Goal: Task Accomplishment & Management: Manage account settings

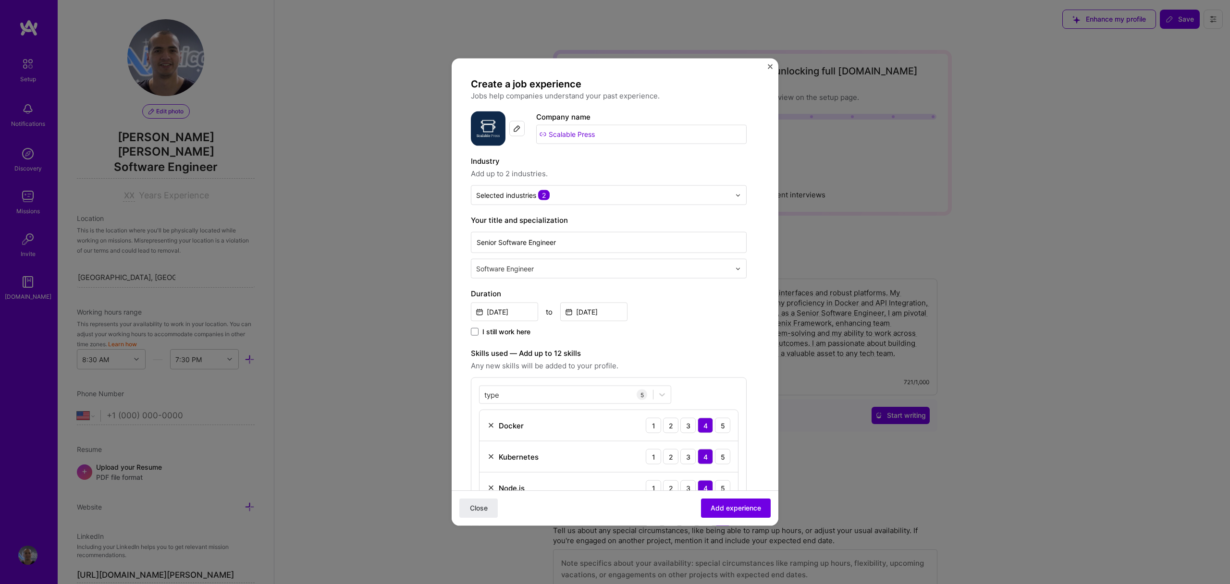
select select "US"
select select "Right Now"
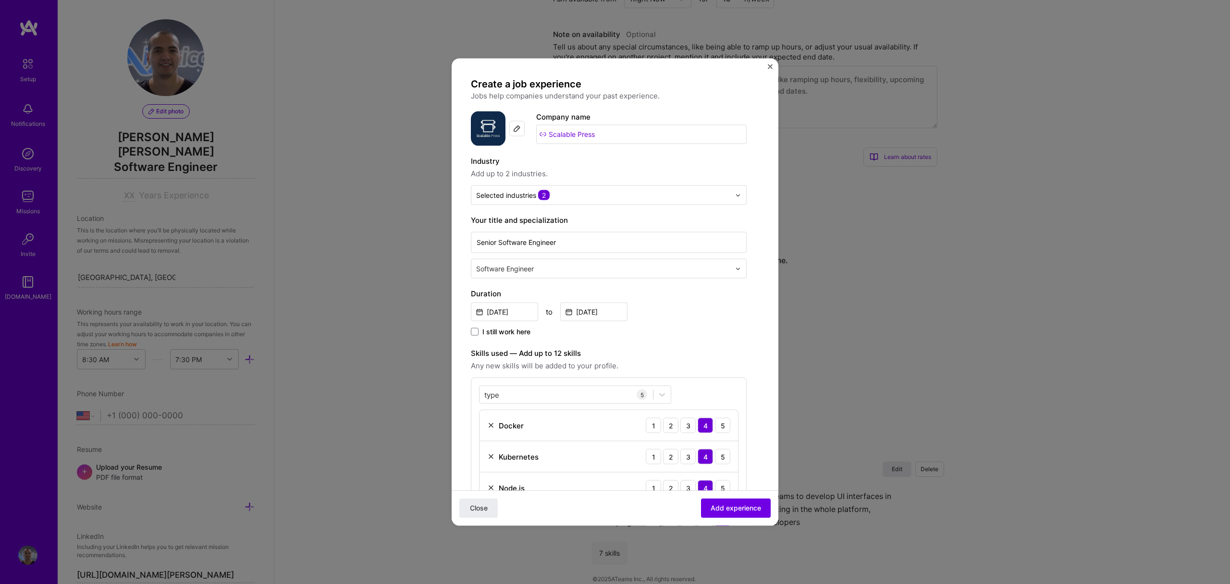
scroll to position [222, 0]
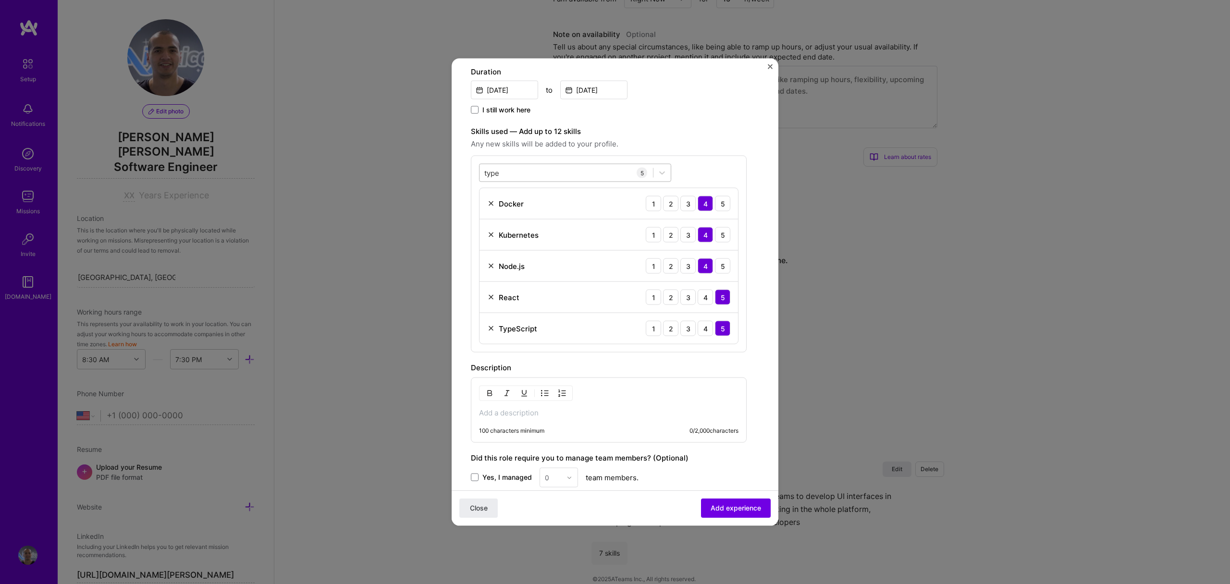
click at [569, 173] on div "type type" at bounding box center [566, 173] width 173 height 16
type input "t"
click at [507, 234] on div "GraphQL" at bounding box center [575, 229] width 181 height 10
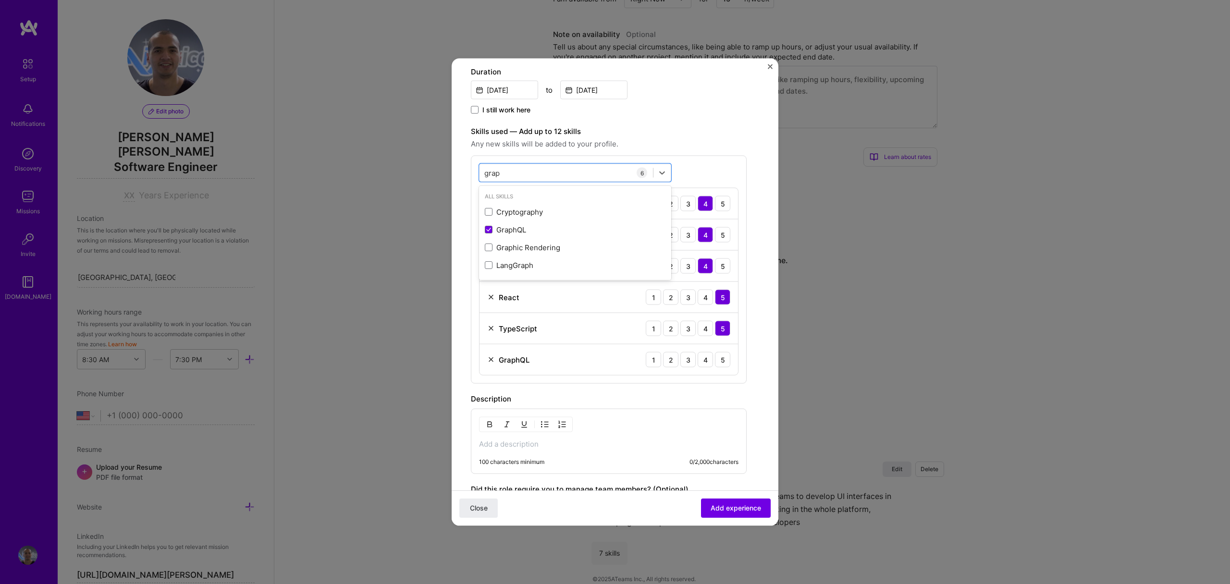
click at [689, 139] on span "Any new skills will be added to your profile." at bounding box center [609, 144] width 276 height 12
click at [690, 365] on div "3" at bounding box center [687, 359] width 15 height 15
click at [704, 129] on label "Skills used — Add up to 12 skills" at bounding box center [609, 132] width 276 height 12
click at [605, 175] on div "grap grap" at bounding box center [566, 173] width 173 height 16
type input "g"
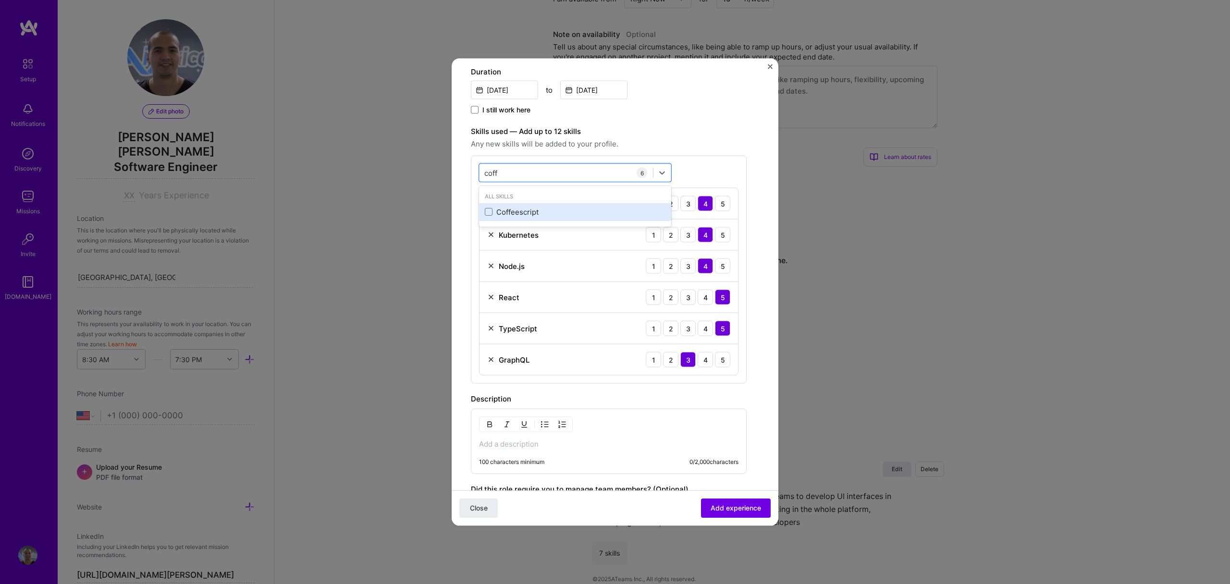
click at [568, 220] on div "Coffeescript" at bounding box center [575, 212] width 192 height 18
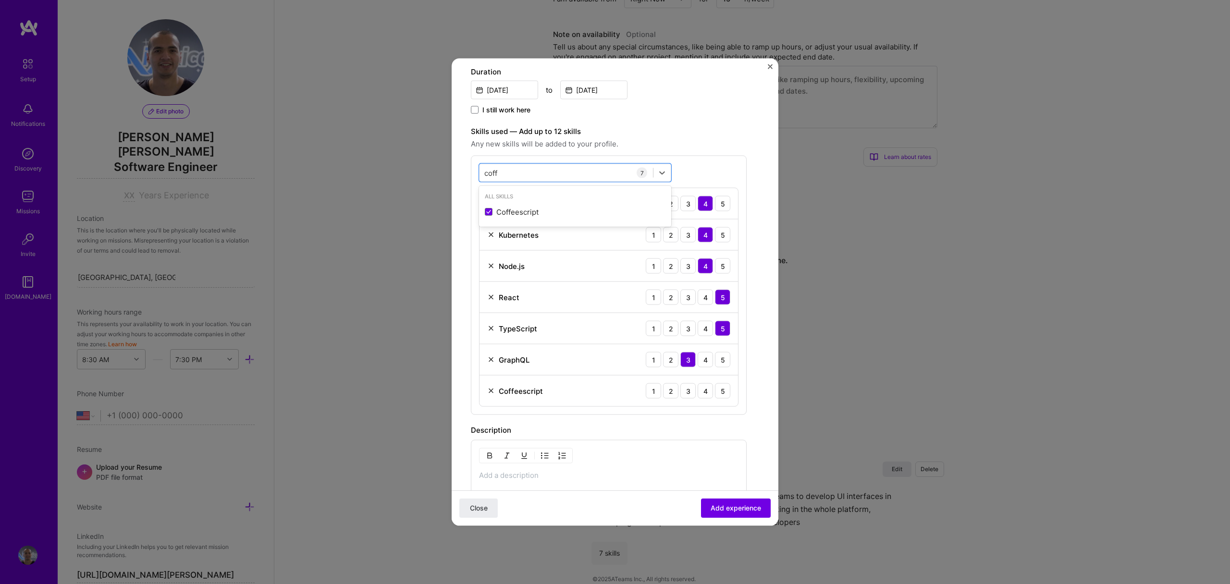
click at [695, 140] on span "Any new skills will be added to your profile." at bounding box center [609, 144] width 276 height 12
click at [691, 390] on div "3" at bounding box center [687, 390] width 15 height 15
click at [745, 138] on span "Any new skills will be added to your profile." at bounding box center [609, 144] width 276 height 12
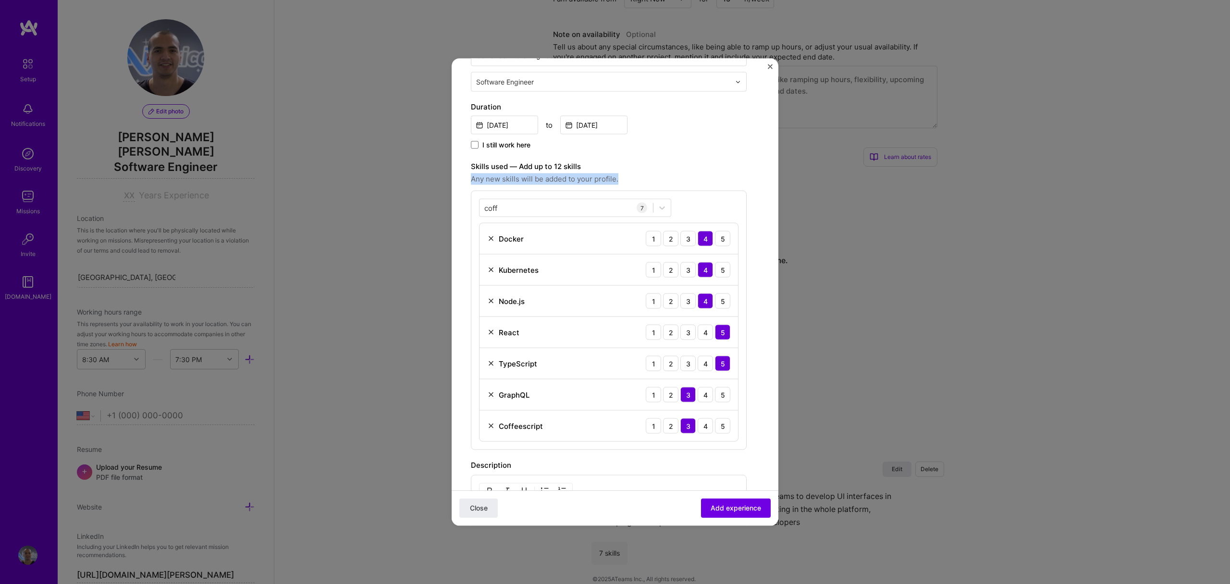
scroll to position [150, 0]
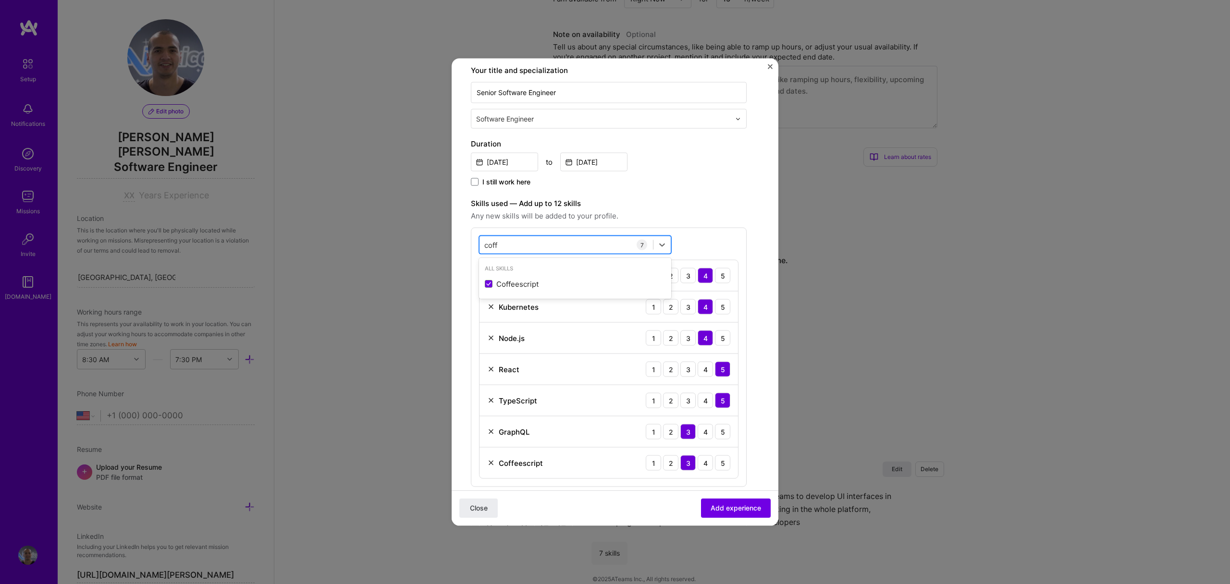
click at [557, 245] on div "coff coff" at bounding box center [566, 245] width 173 height 16
type input "c"
click at [526, 283] on div "AWS" at bounding box center [575, 284] width 181 height 10
type input "aws"
click at [648, 218] on span "Any new skills will be added to your profile." at bounding box center [609, 216] width 276 height 12
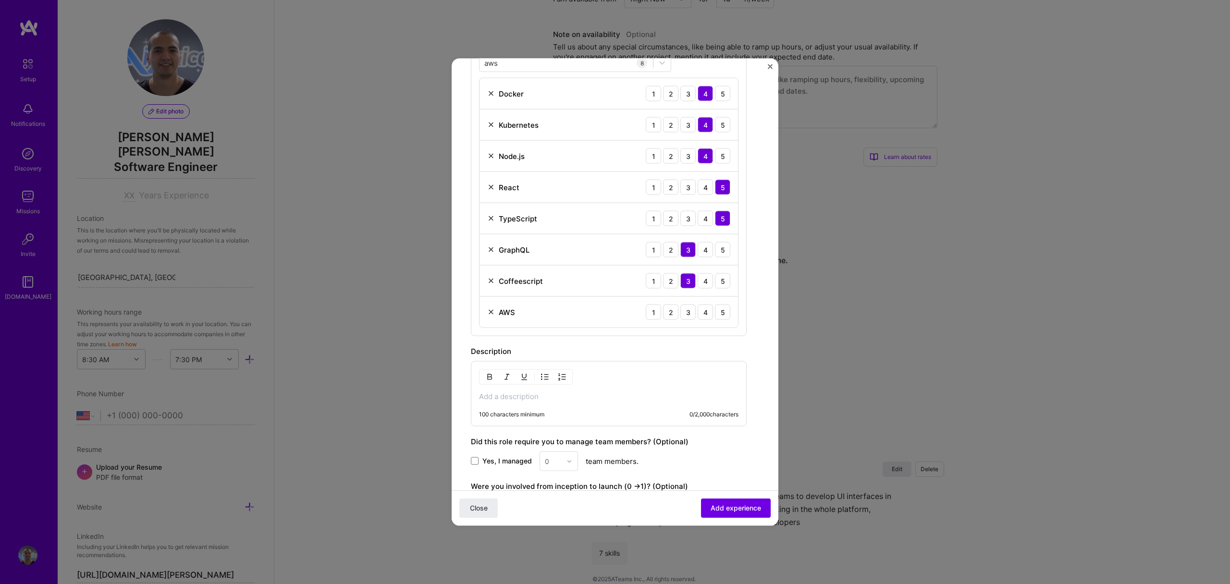
scroll to position [332, 0]
click at [687, 319] on div "3" at bounding box center [687, 312] width 15 height 15
click at [747, 239] on div "Create a job experience Jobs help companies understand your past experience. Co…" at bounding box center [615, 163] width 288 height 835
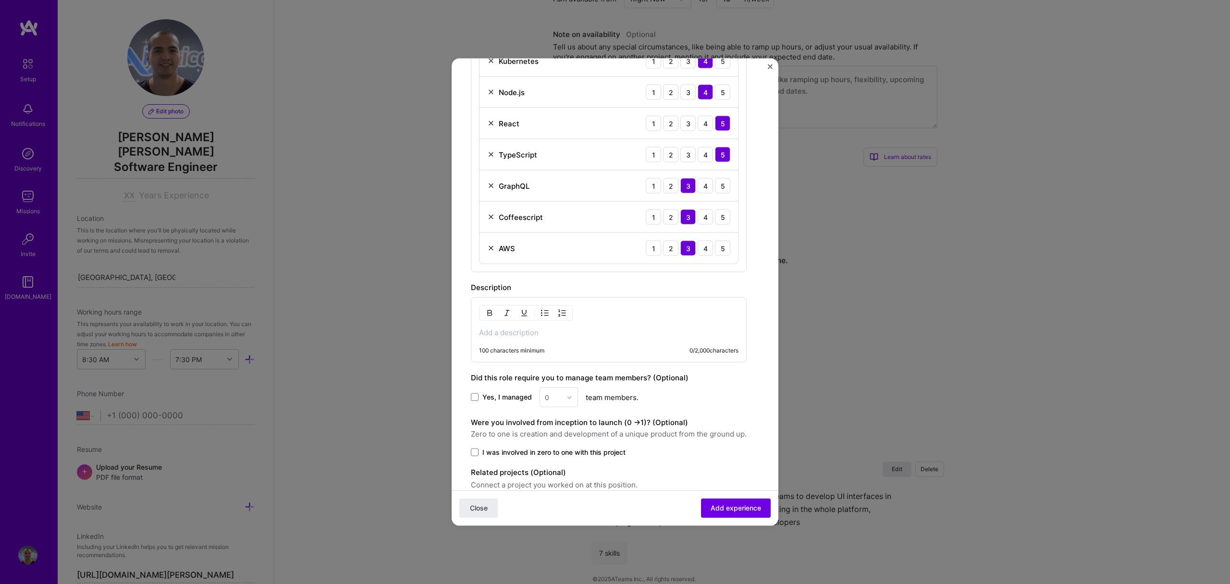
scroll to position [398, 0]
click at [577, 331] on p at bounding box center [609, 331] width 260 height 10
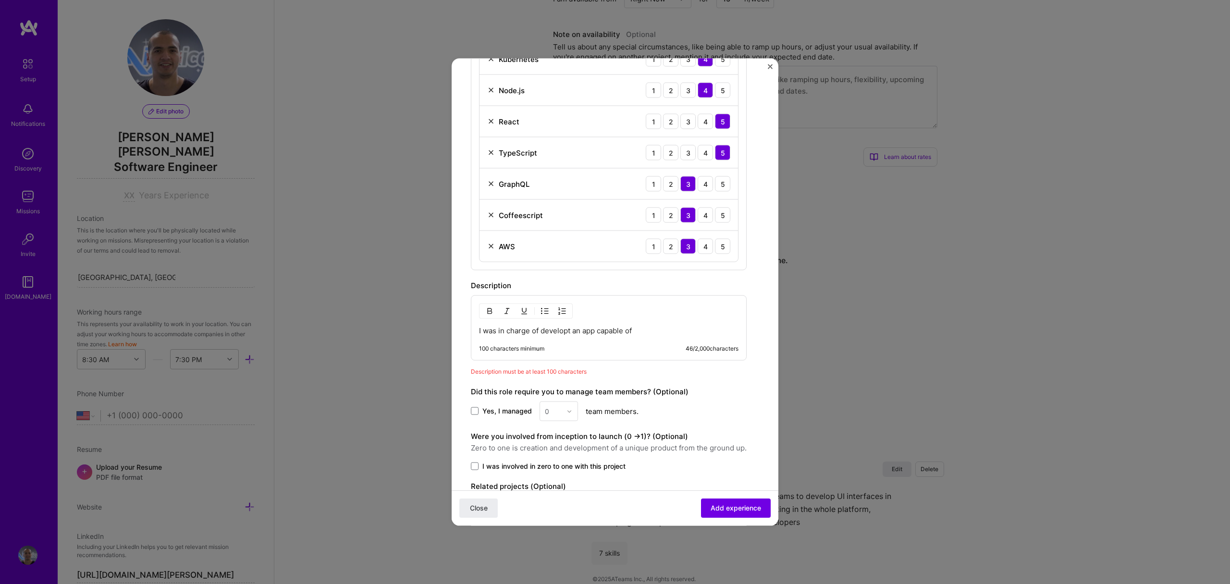
click at [571, 333] on p "I was in charge of developt an app capable of" at bounding box center [609, 331] width 260 height 10
click at [641, 330] on p "I was in charge of develop an app capable of" at bounding box center [609, 331] width 260 height 10
click at [620, 325] on div "I was in charge of develop an app capable of create, design 100 characters mini…" at bounding box center [609, 328] width 276 height 65
click at [620, 328] on p "I was in charge of develop an app capable of create, design" at bounding box center [609, 331] width 260 height 10
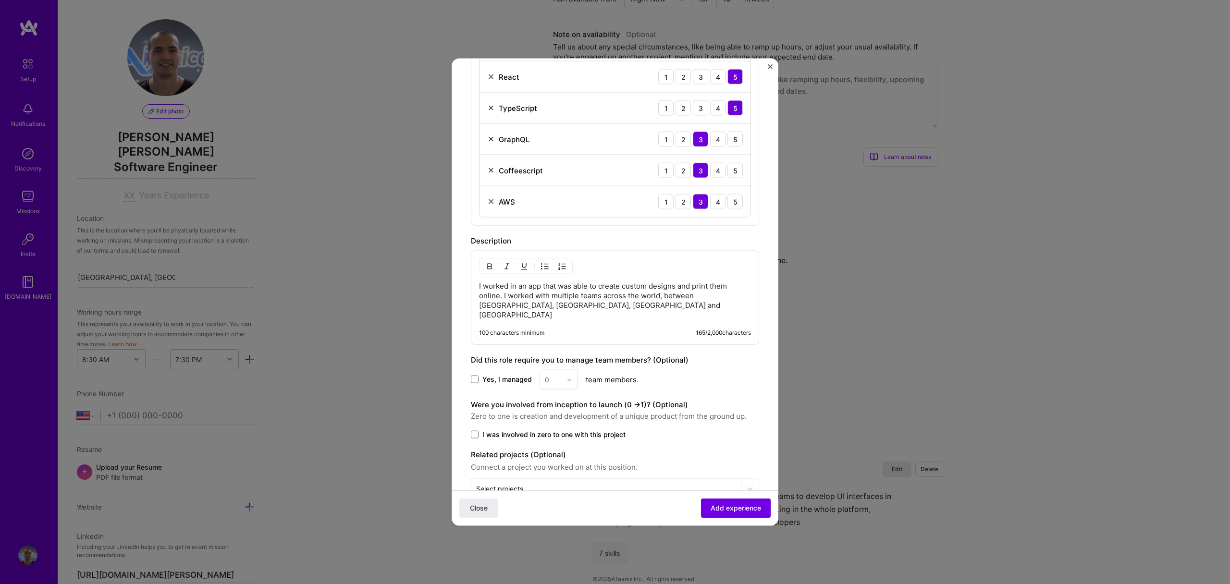
scroll to position [460, 0]
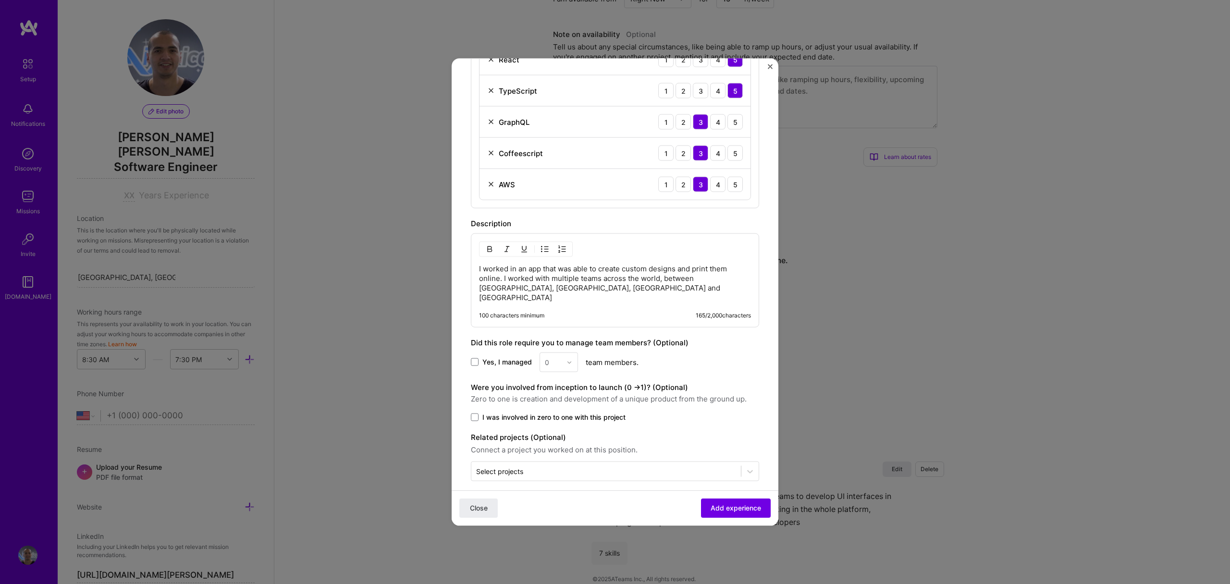
click at [490, 413] on span "I was involved in zero to one with this project" at bounding box center [553, 418] width 143 height 10
click at [0, 0] on input "I was involved in zero to one with this project" at bounding box center [0, 0] width 0 height 0
click at [523, 467] on div "Select projects" at bounding box center [499, 472] width 47 height 10
click at [681, 413] on label "I was involved in zero to one with this project" at bounding box center [615, 418] width 288 height 10
click at [0, 0] on input "I was involved in zero to one with this project" at bounding box center [0, 0] width 0 height 0
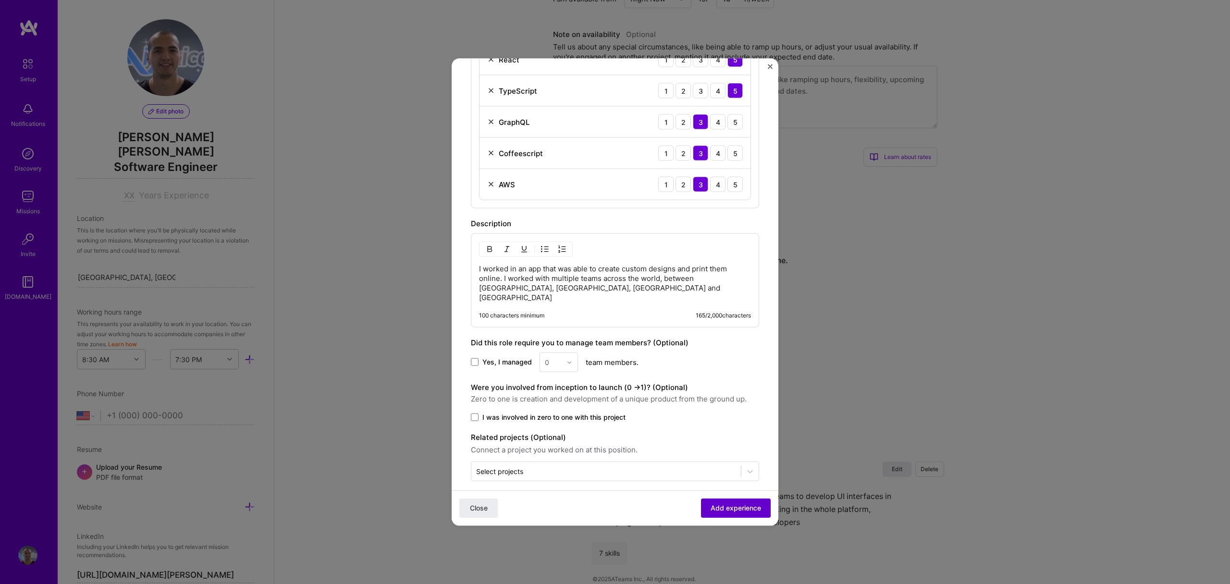
click at [714, 510] on span "Add experience" at bounding box center [736, 509] width 50 height 10
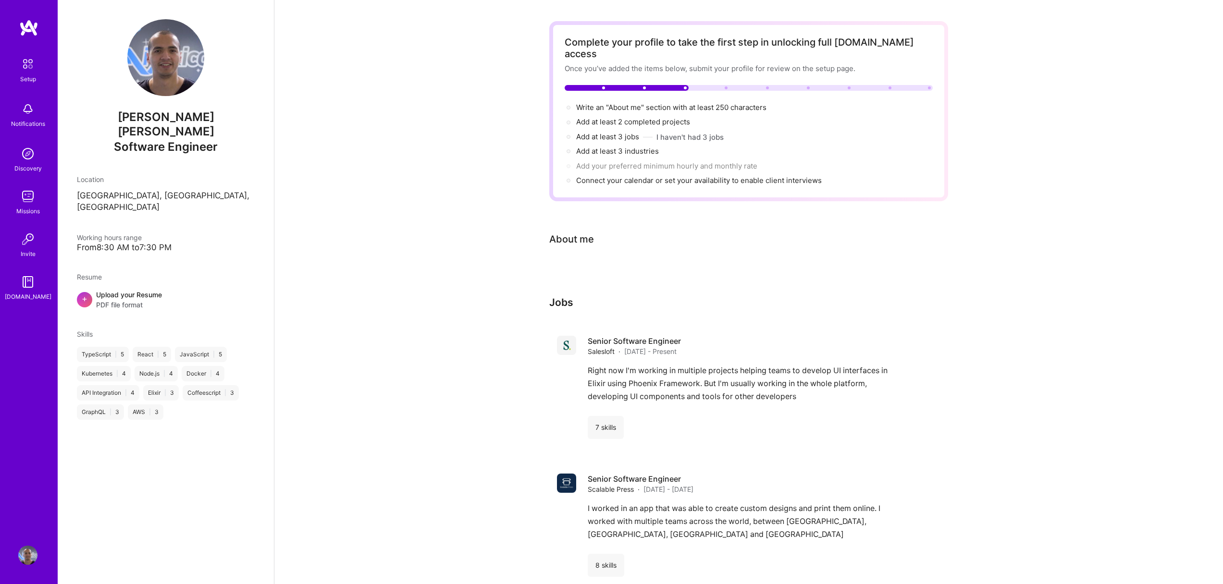
scroll to position [0, 0]
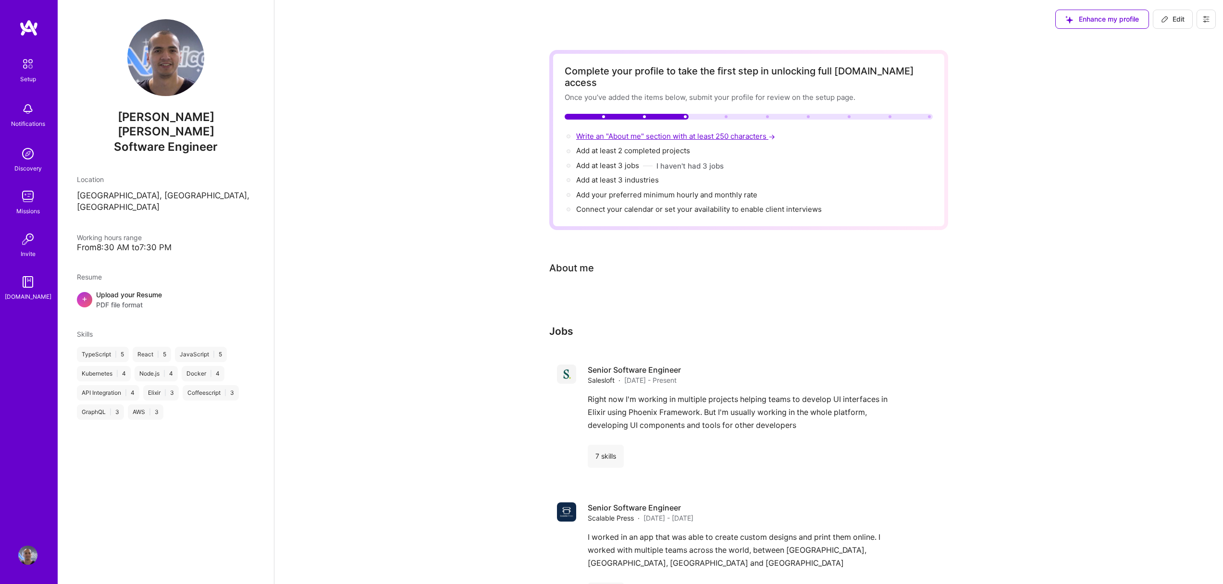
click at [615, 132] on span "Write an "About me" section with at least 250 characters →" at bounding box center [676, 136] width 201 height 9
select select "US"
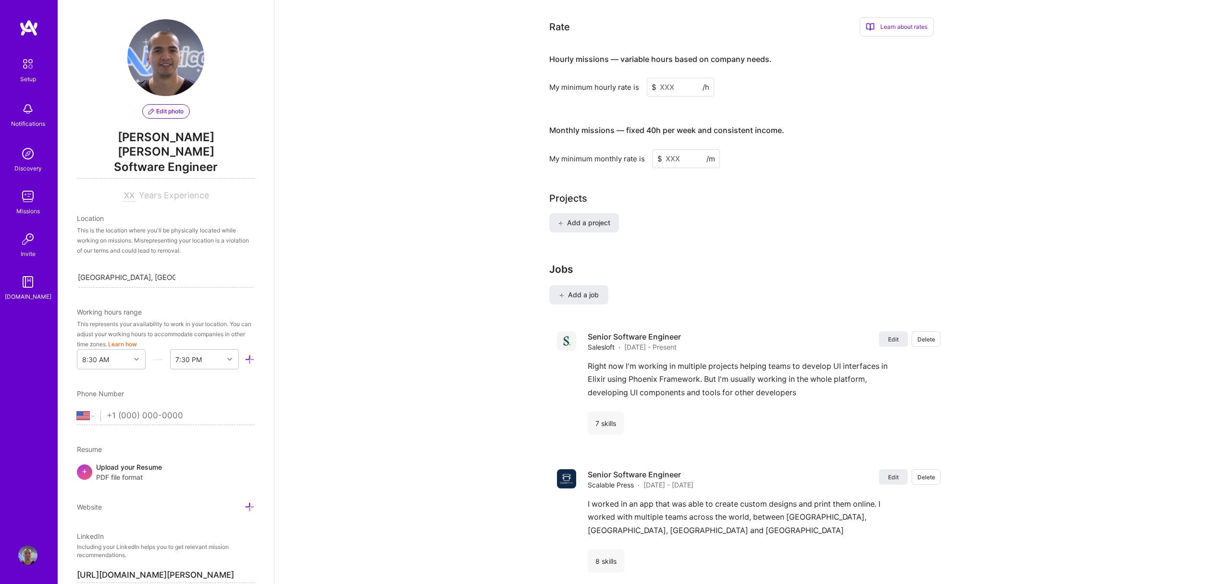
scroll to position [576, 0]
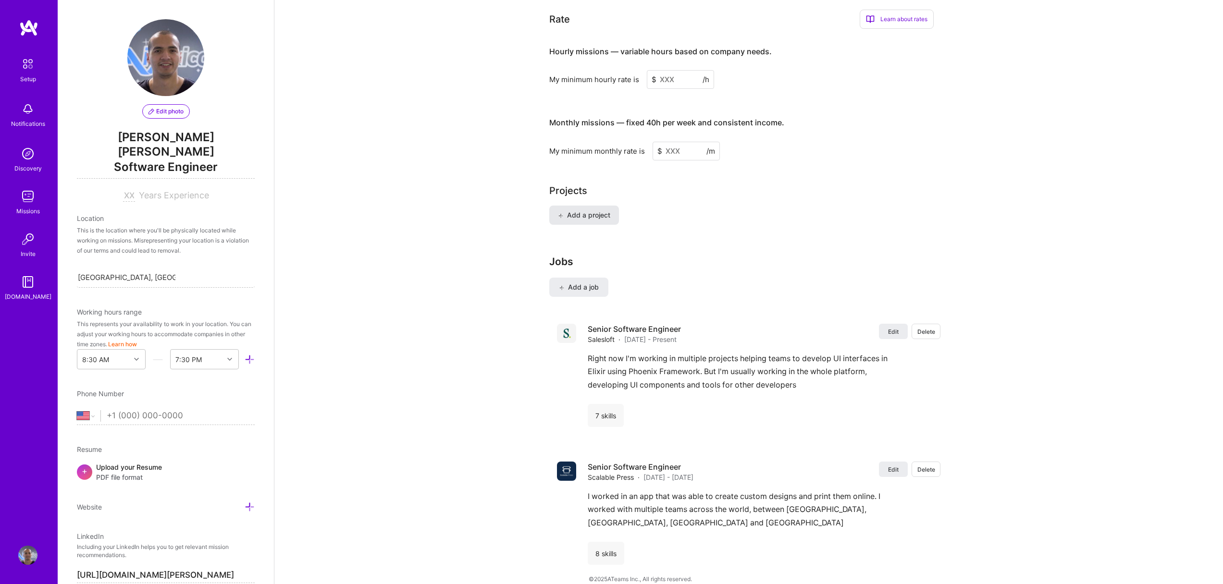
click at [595, 210] on span "Add a project" at bounding box center [584, 215] width 52 height 10
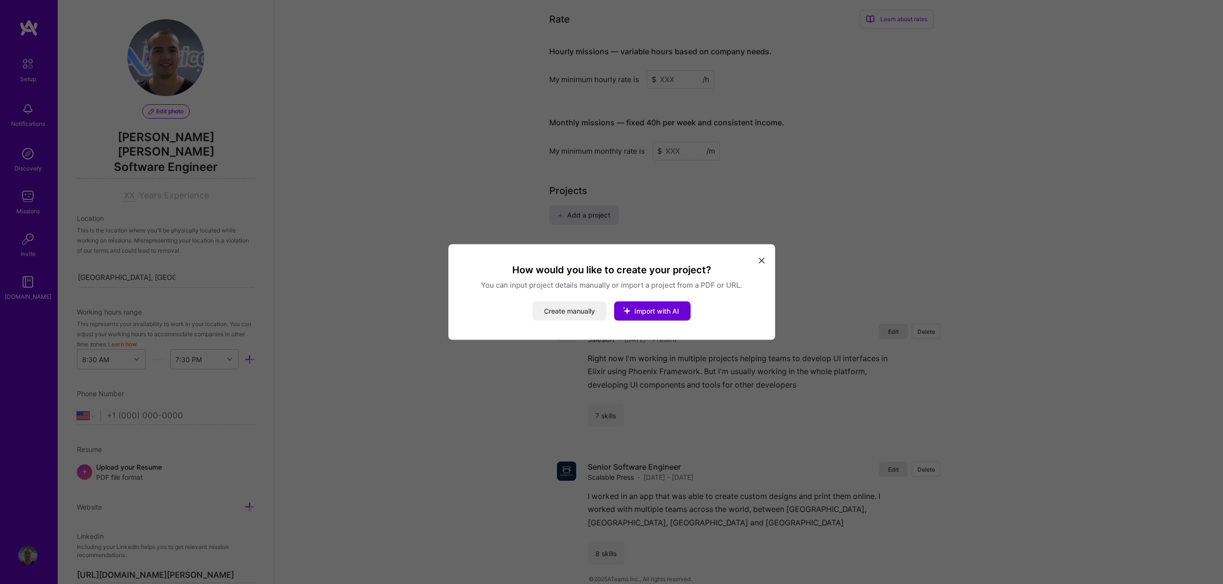
click at [580, 311] on button "Create manually" at bounding box center [569, 311] width 74 height 19
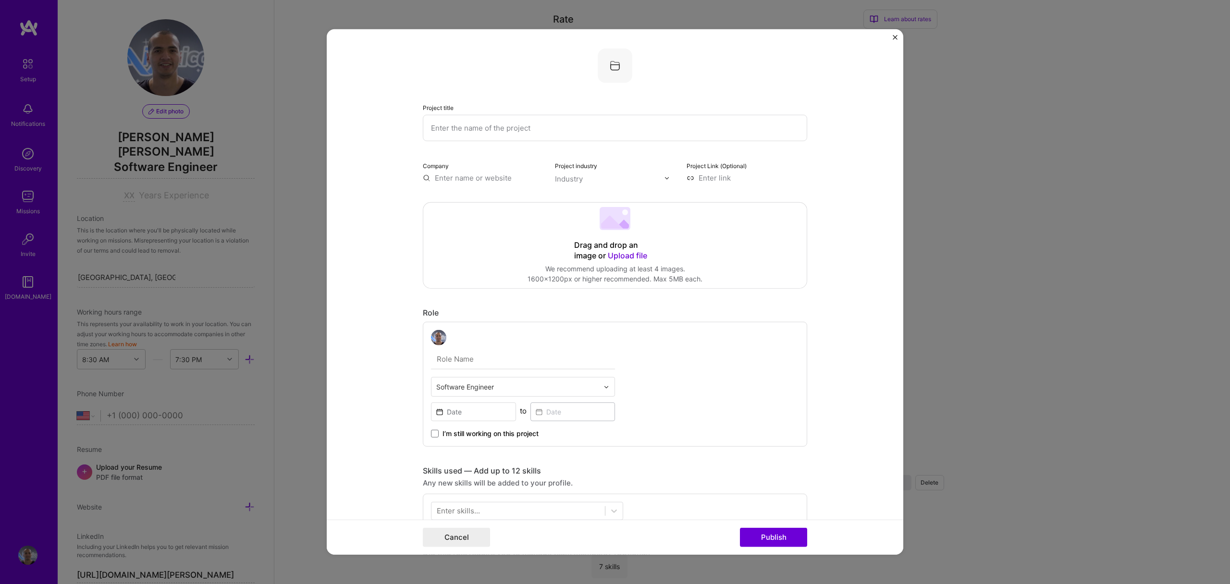
click at [896, 37] on img "Close" at bounding box center [895, 37] width 5 height 5
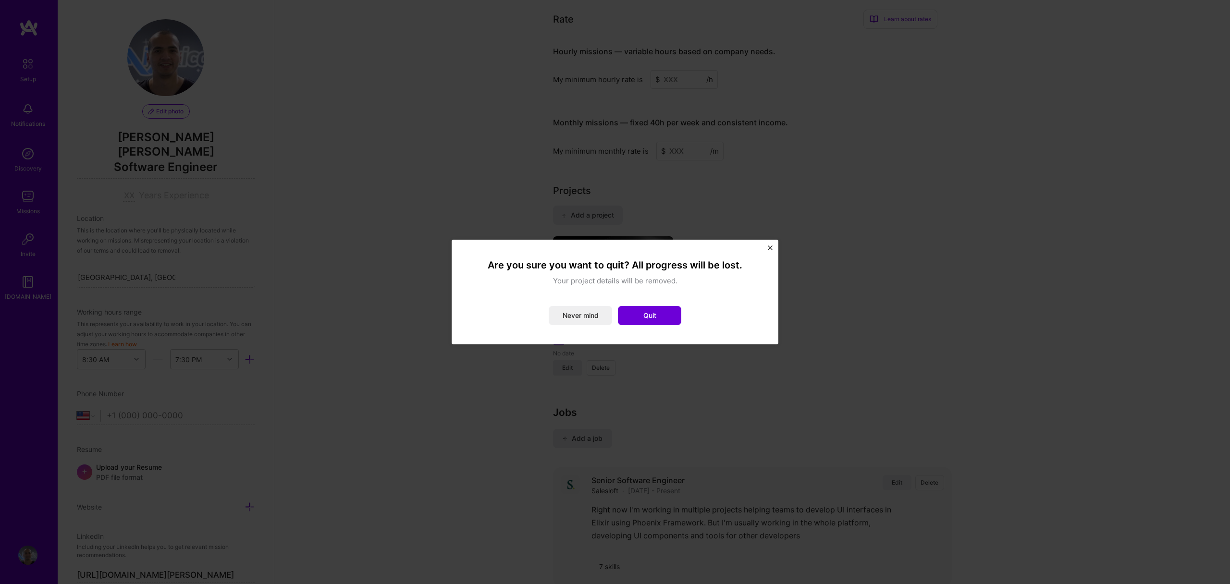
click at [630, 318] on button "Quit" at bounding box center [649, 315] width 63 height 19
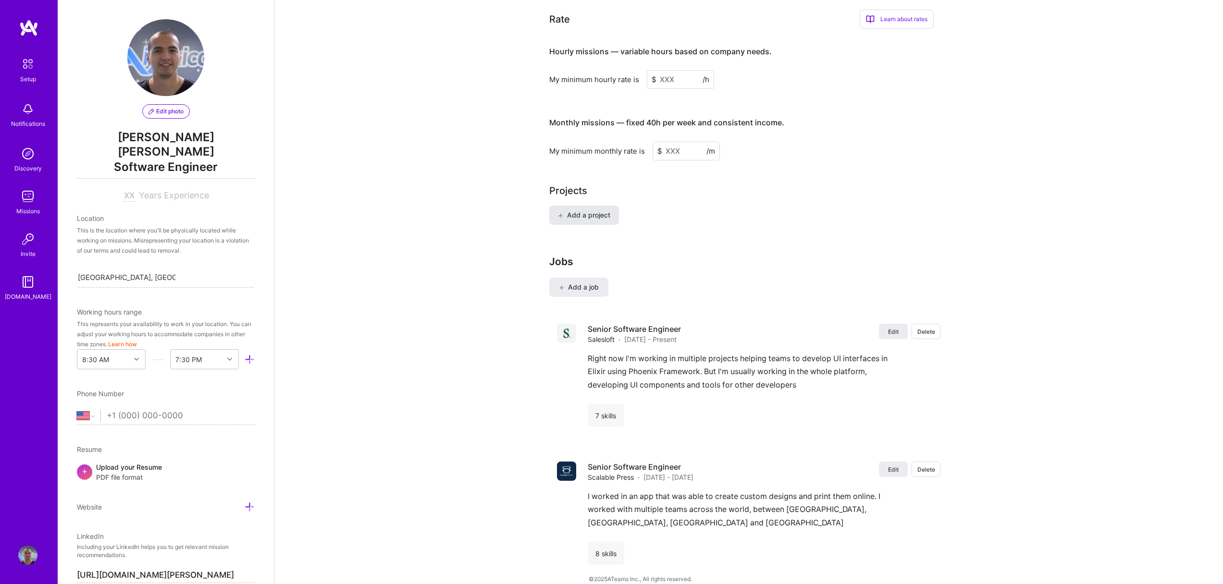
click at [581, 210] on span "Add a project" at bounding box center [584, 215] width 52 height 10
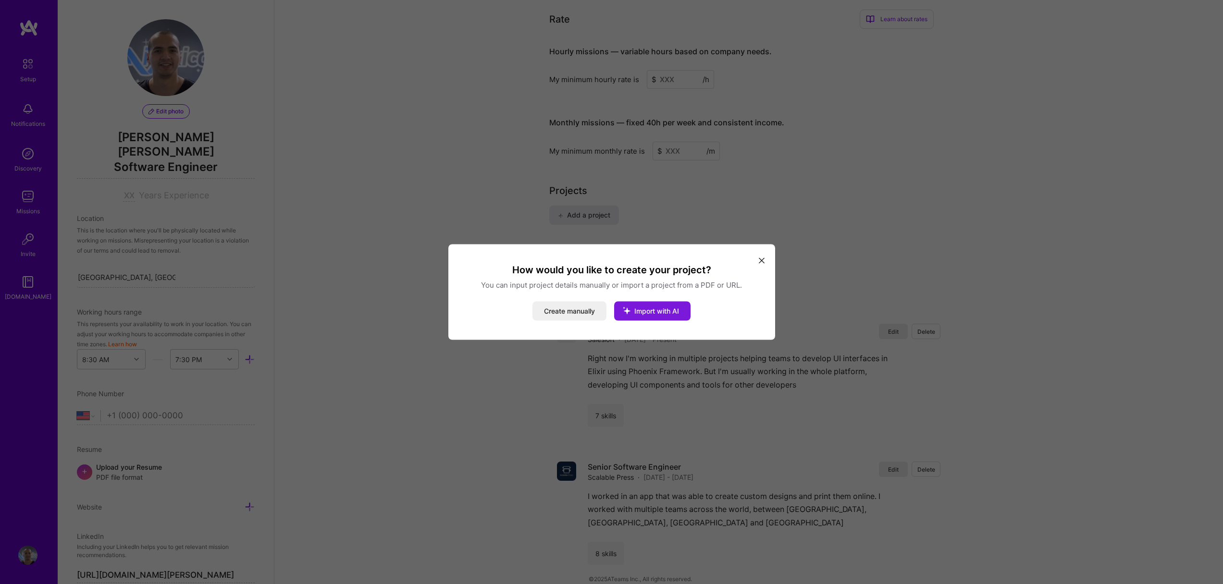
click at [644, 313] on span "Import with AI" at bounding box center [656, 311] width 45 height 8
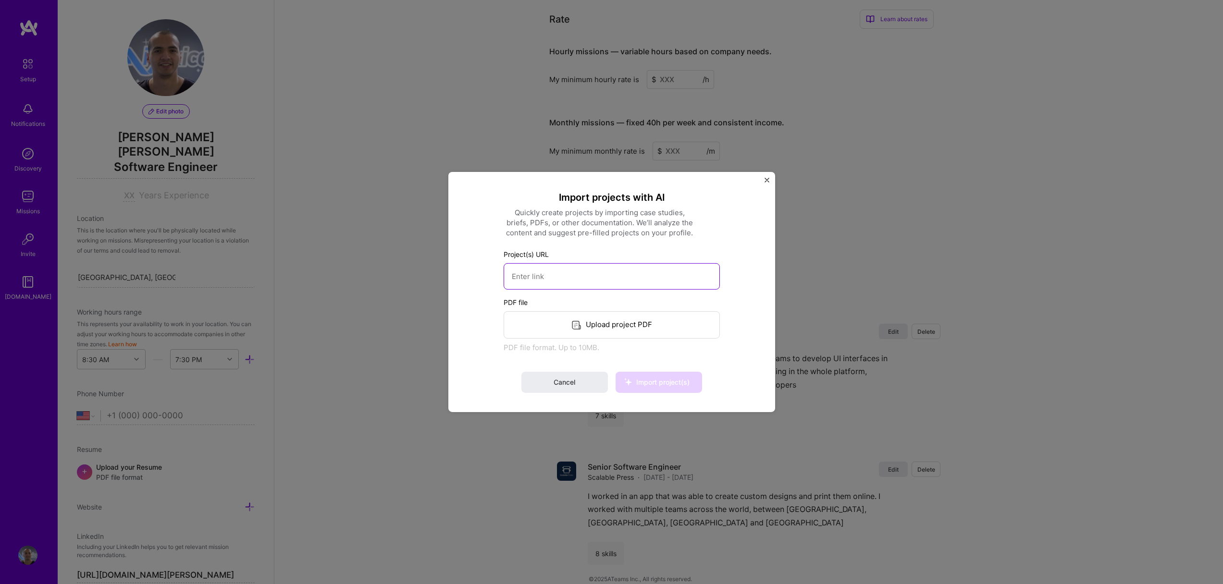
click at [552, 274] on input at bounding box center [612, 276] width 216 height 26
paste input "[URL][DOMAIN_NAME]"
type input "[URL][DOMAIN_NAME]"
click at [662, 387] on span "Import project(s)" at bounding box center [659, 383] width 62 height 10
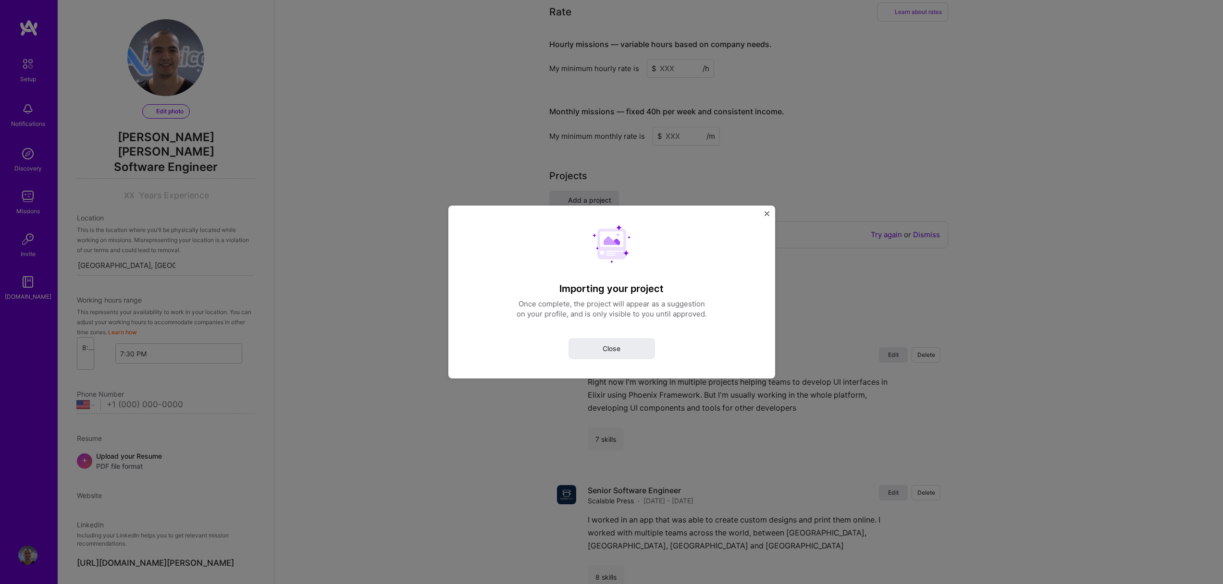
scroll to position [4, 0]
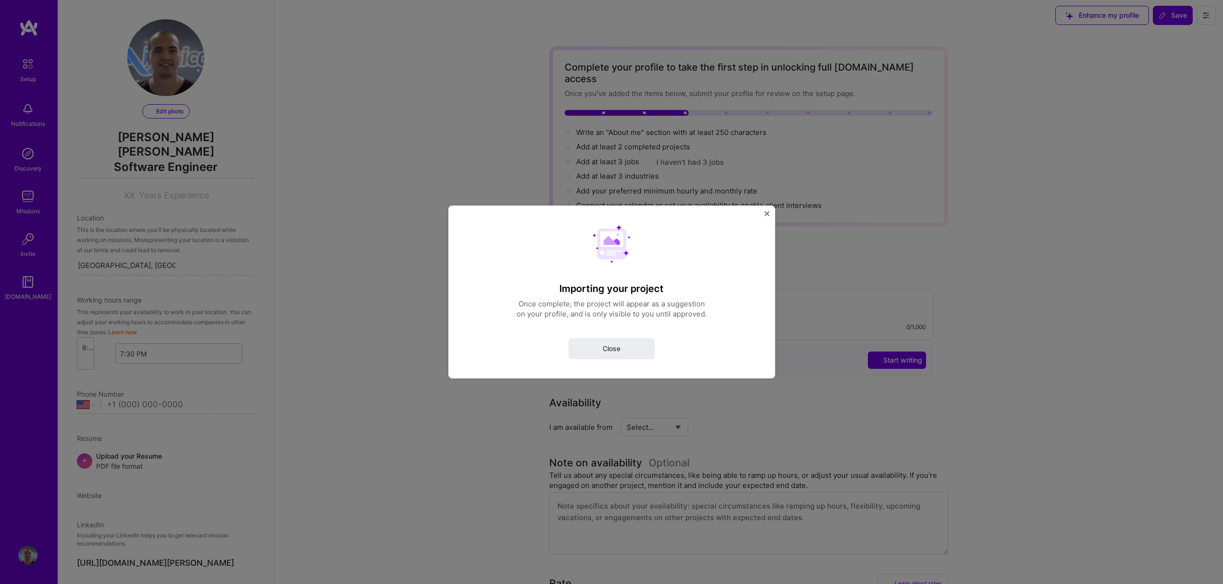
select select "US"
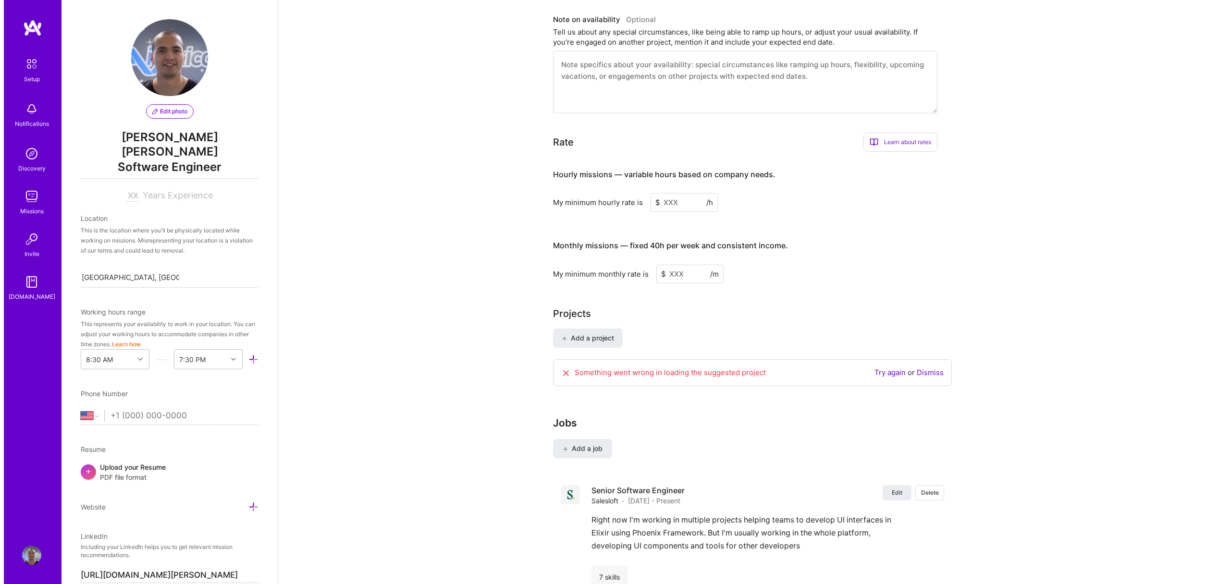
scroll to position [483, 0]
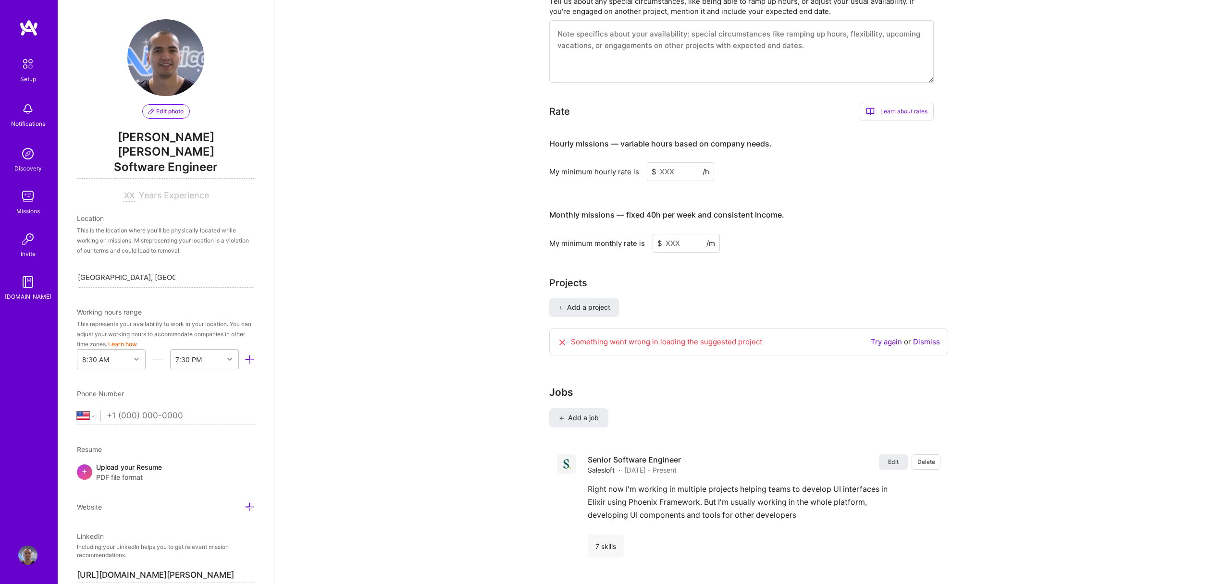
drag, startPoint x: 704, startPoint y: 364, endPoint x: 718, endPoint y: 357, distance: 16.1
click at [704, 363] on div "Complete your profile to take the first step in unlocking full [DOMAIN_NAME] ac…" at bounding box center [748, 135] width 399 height 1137
click at [922, 337] on link "Dismiss" at bounding box center [926, 341] width 27 height 9
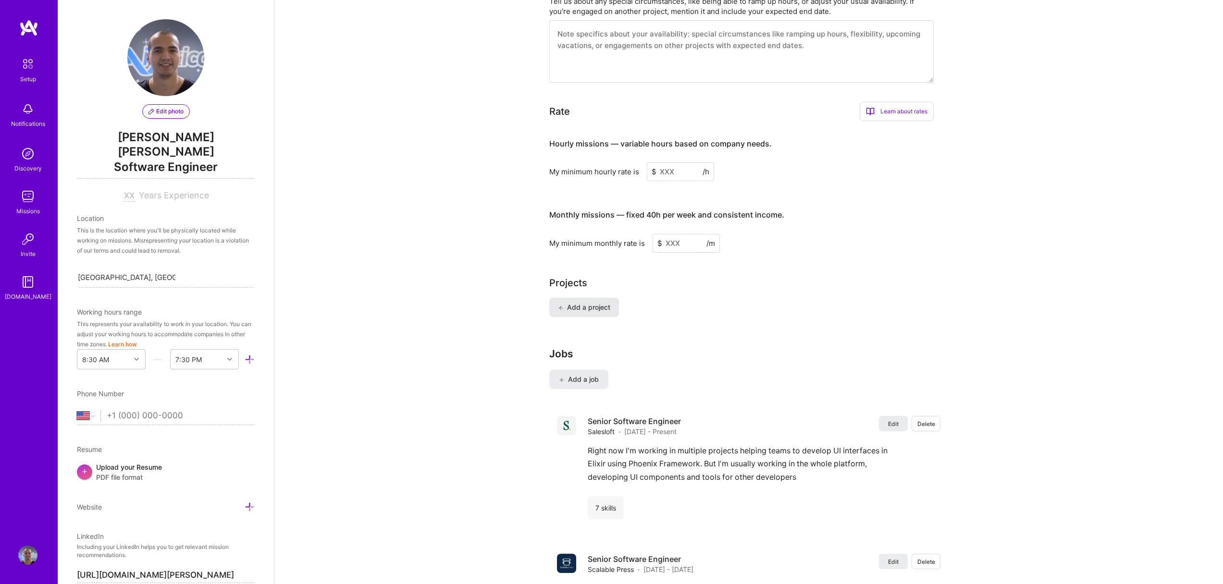
click at [591, 303] on span "Add a project" at bounding box center [584, 308] width 52 height 10
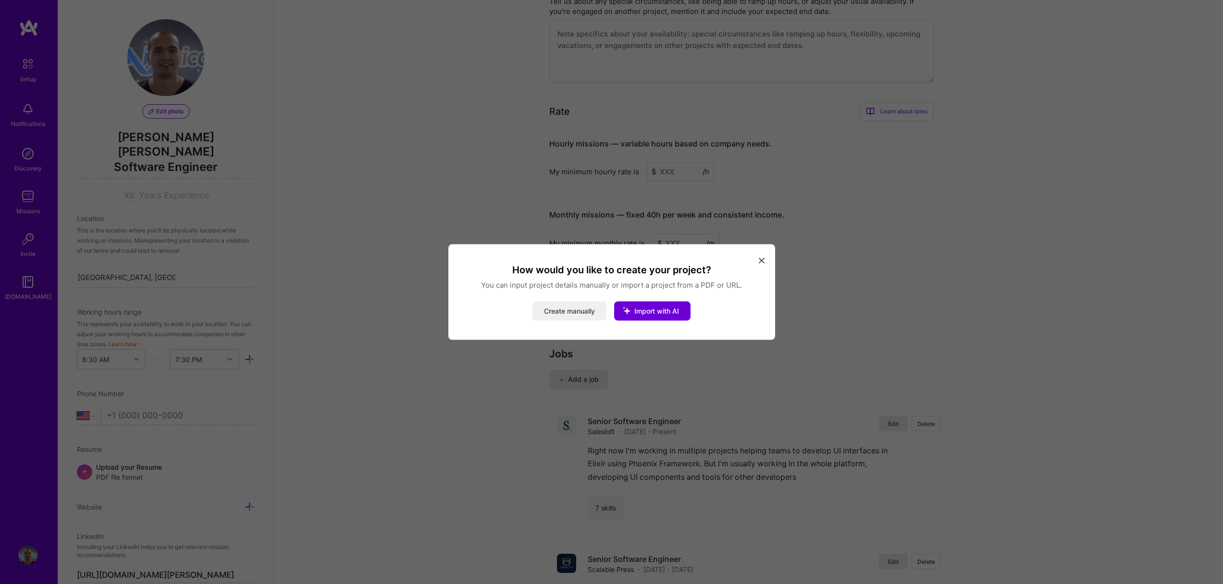
click at [574, 313] on button "Create manually" at bounding box center [569, 311] width 74 height 19
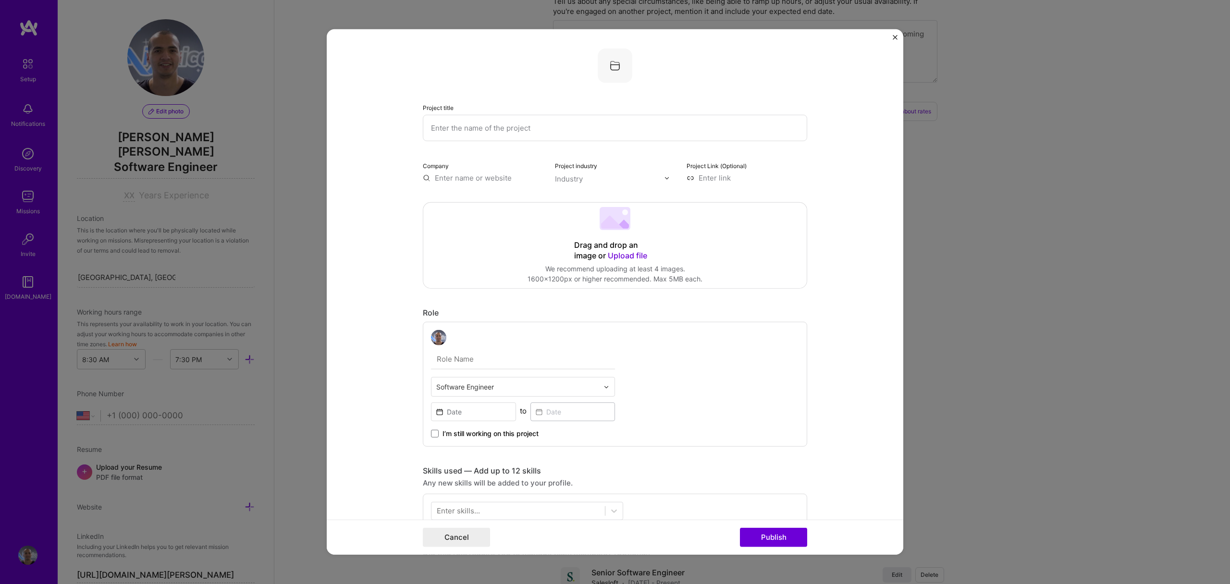
click at [511, 125] on input "text" at bounding box center [615, 128] width 384 height 26
type input "Fuel"
click at [484, 229] on span "[DOMAIN_NAME]" at bounding box center [475, 233] width 47 height 8
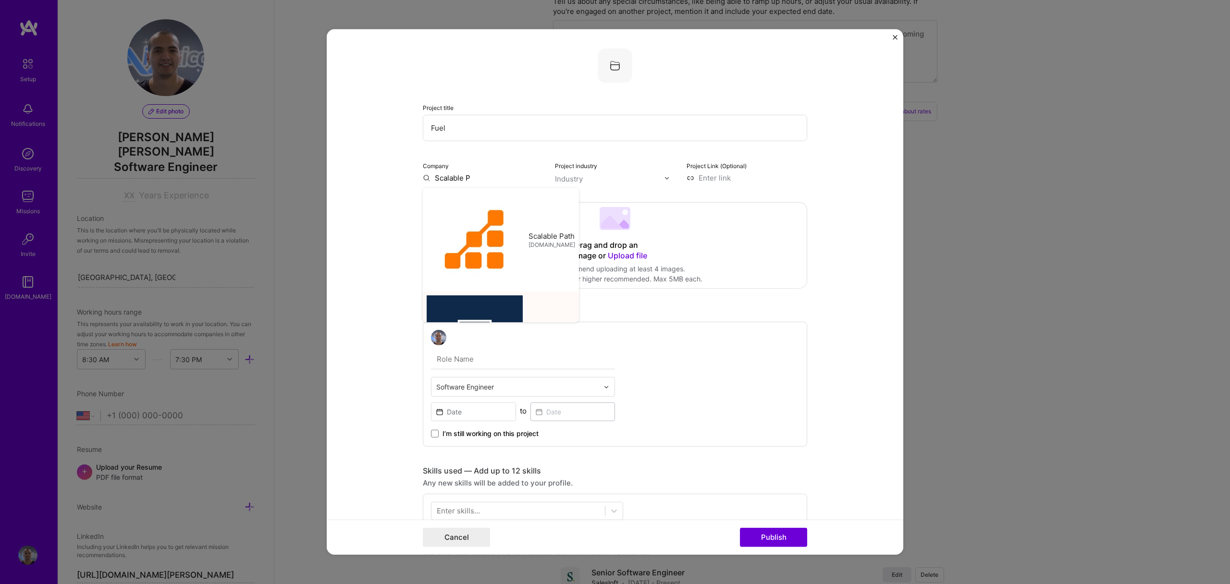
type input "Scalable Press"
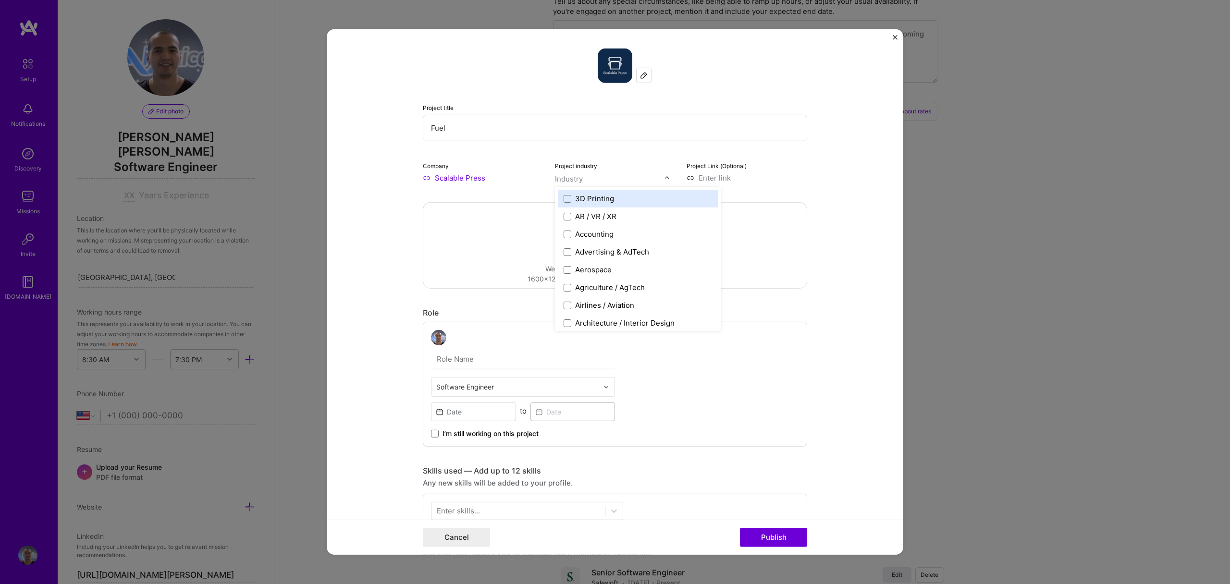
click at [597, 178] on input "text" at bounding box center [610, 179] width 110 height 10
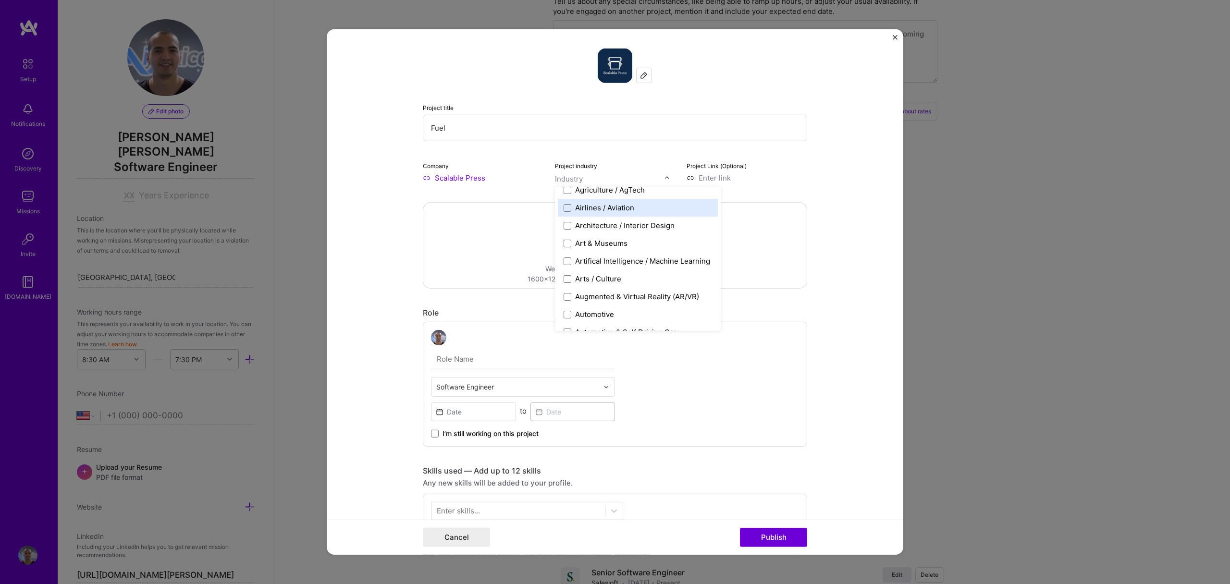
scroll to position [98, 0]
click at [832, 187] on form "Project title Fuel Company Scalable Press Project industry option Airlines / Av…" at bounding box center [615, 292] width 577 height 526
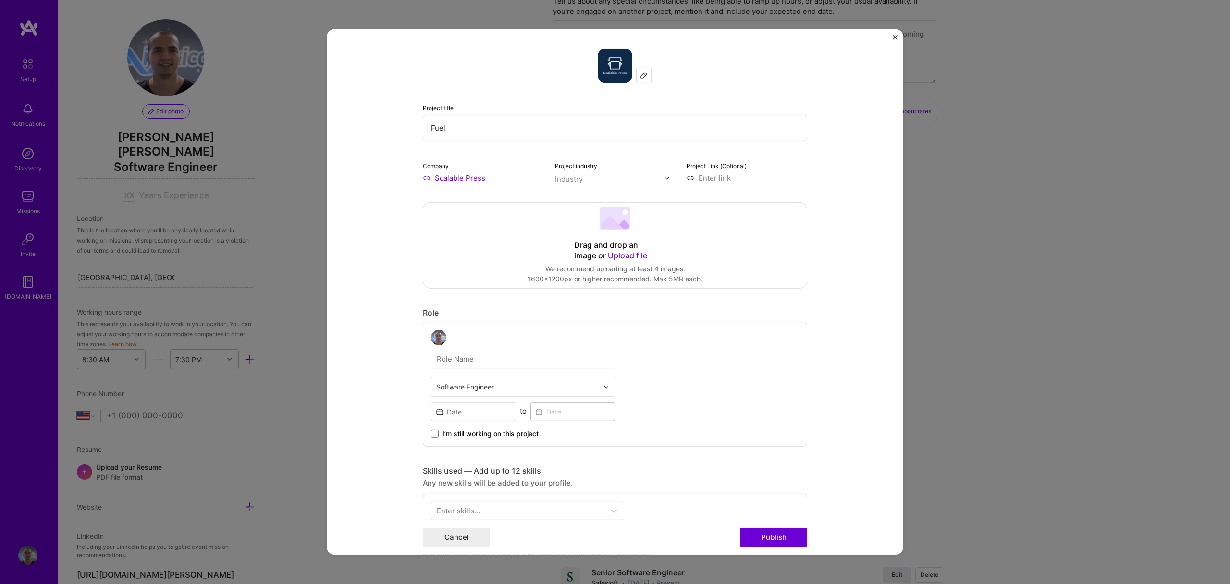
click at [891, 40] on form "Project title Fuel Company Scalable Press Project industry Industry Project Lin…" at bounding box center [615, 292] width 577 height 526
click at [893, 38] on img "Close" at bounding box center [895, 37] width 5 height 5
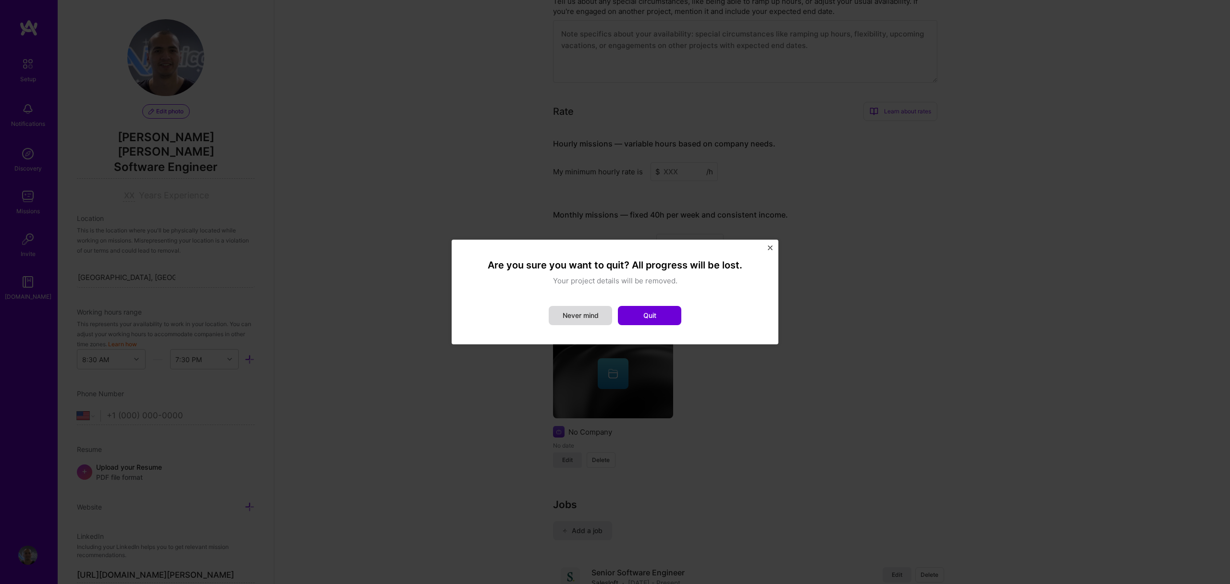
click at [594, 313] on button "Never mind" at bounding box center [580, 315] width 63 height 19
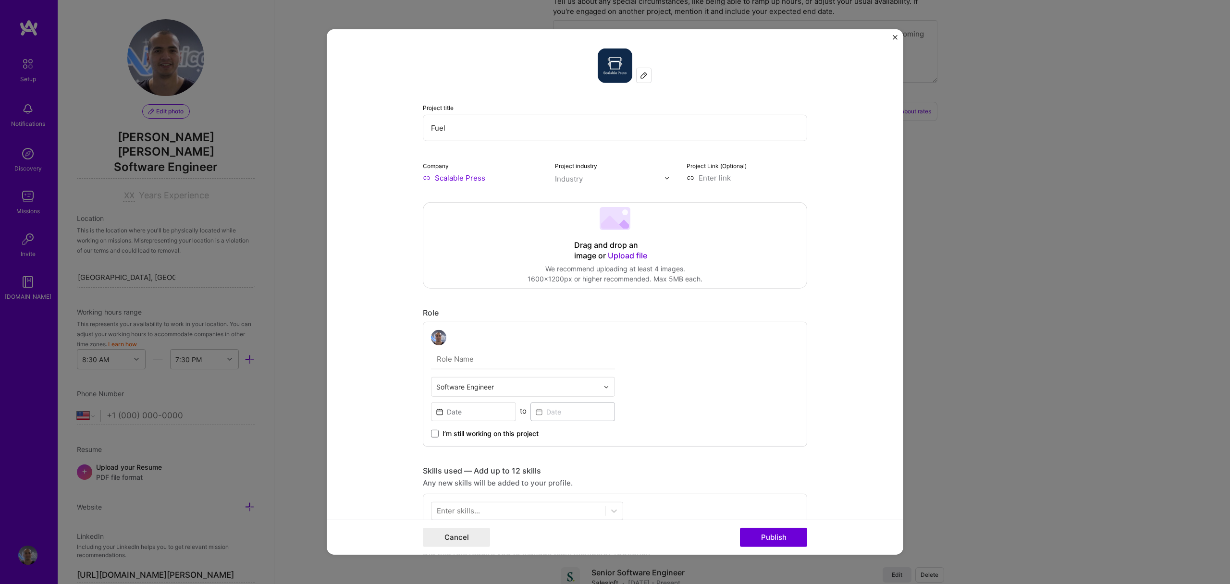
click at [491, 360] on input "text" at bounding box center [523, 359] width 184 height 20
type input "S"
type input "Senior Software Engineer"
click at [484, 411] on input at bounding box center [473, 412] width 85 height 19
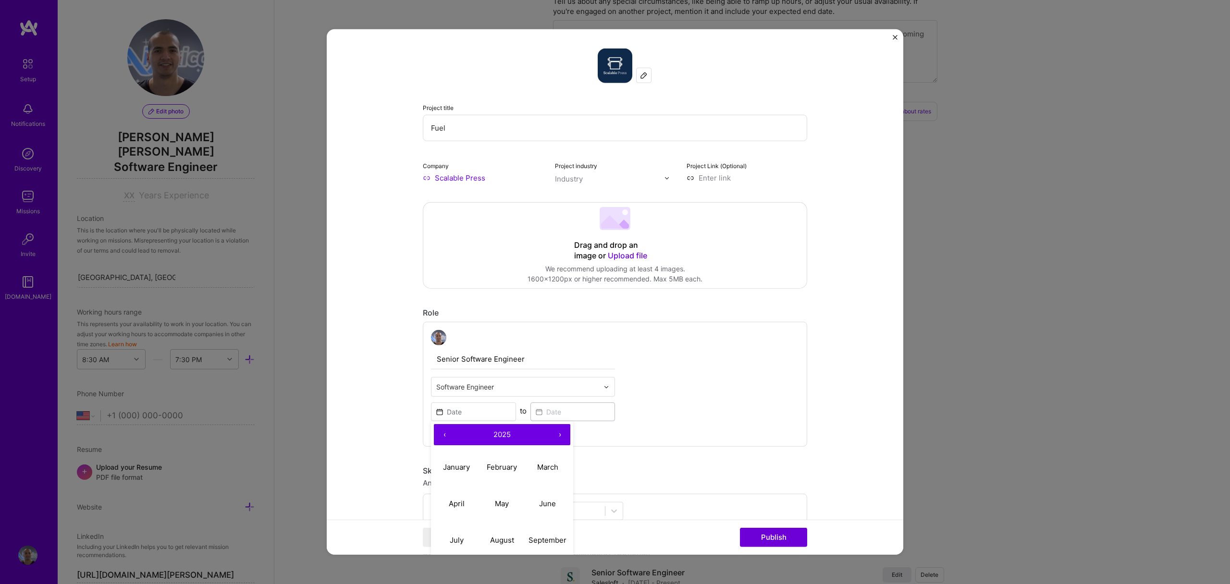
click at [494, 431] on span "2025" at bounding box center [502, 434] width 17 height 9
click at [440, 433] on button "‹" at bounding box center [444, 434] width 21 height 21
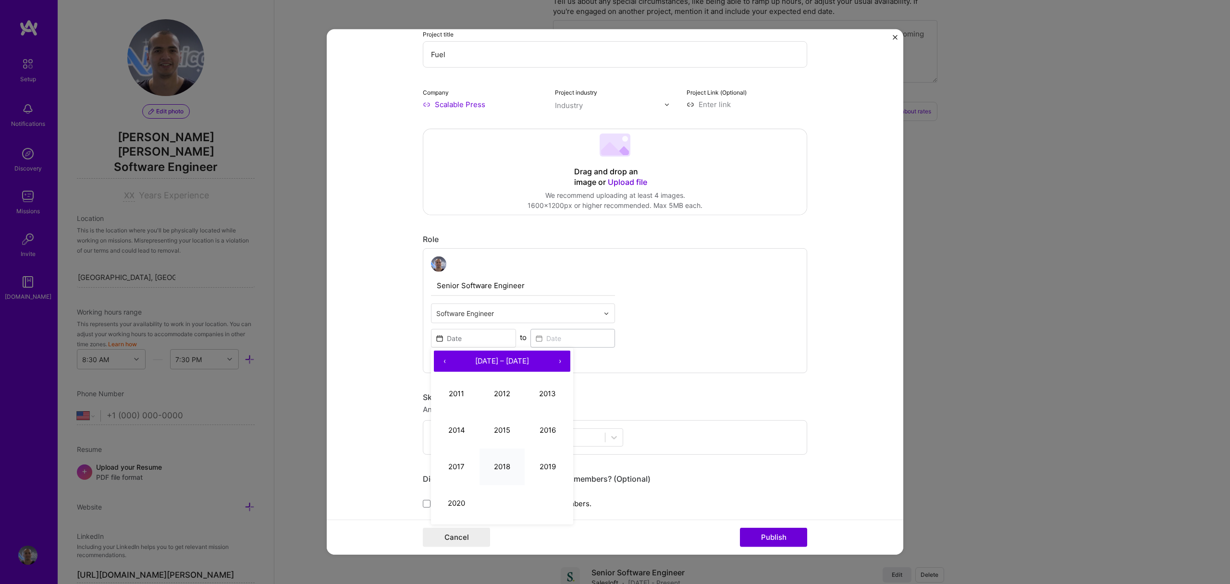
scroll to position [84, 0]
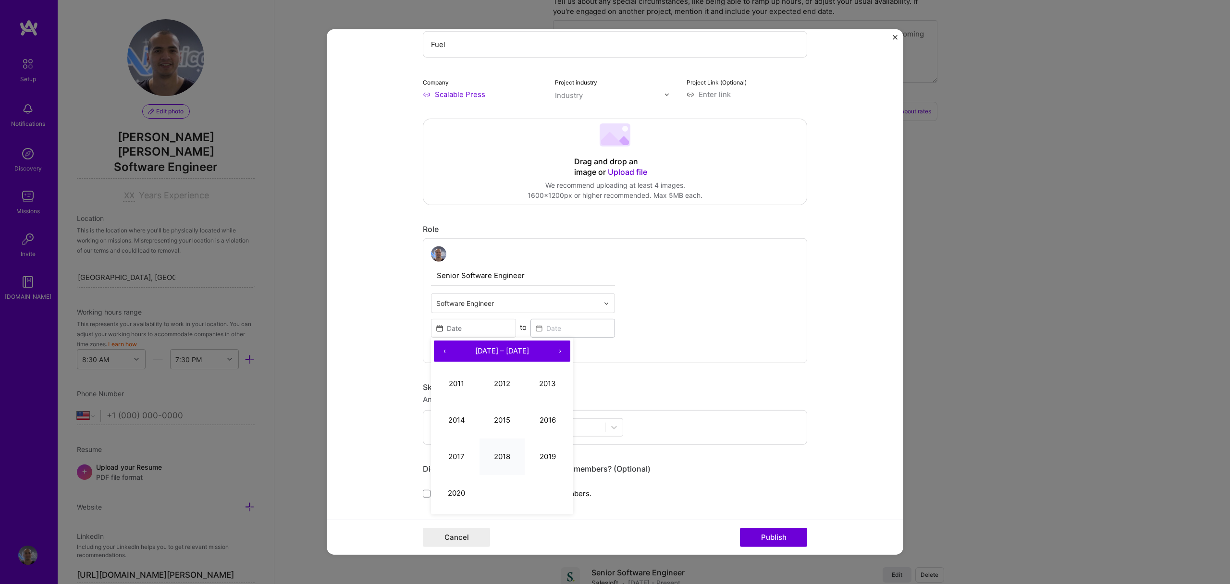
click at [497, 453] on button "2018" at bounding box center [503, 456] width 46 height 37
click at [531, 494] on abbr "December" at bounding box center [548, 492] width 36 height 9
type input "[DATE]"
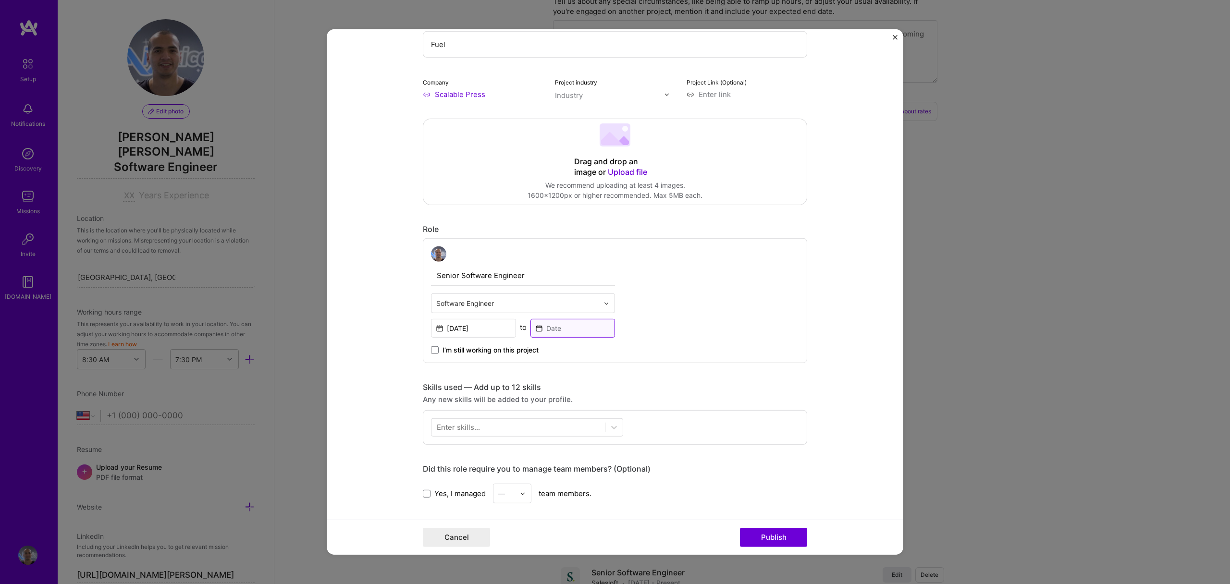
click at [563, 330] on input at bounding box center [573, 328] width 85 height 19
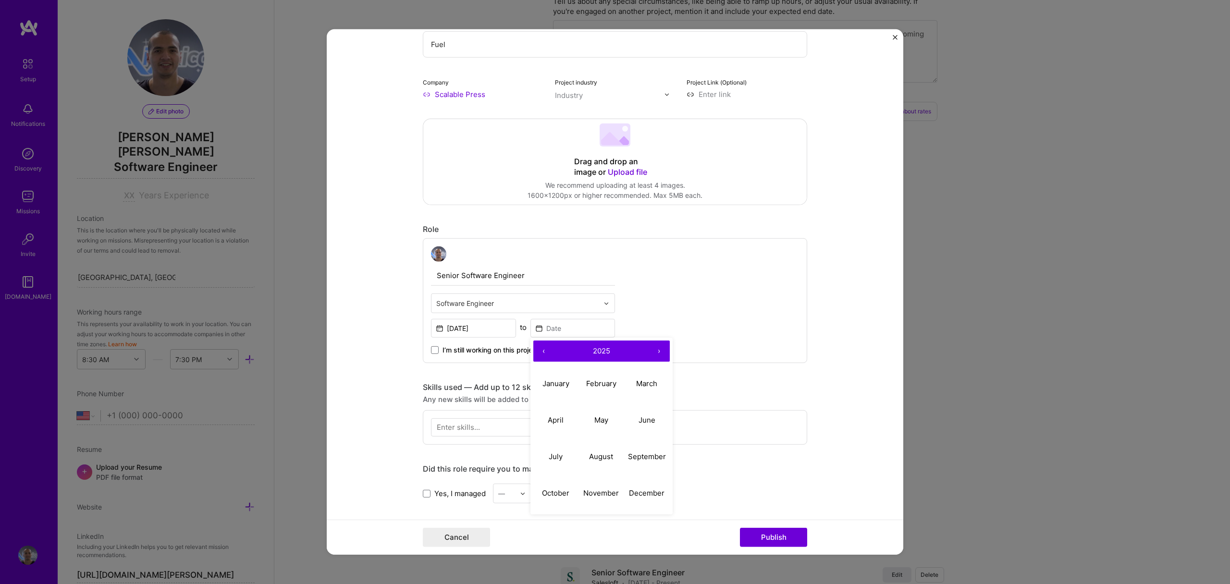
click at [598, 352] on span "2025" at bounding box center [601, 350] width 17 height 9
click at [542, 346] on button "‹" at bounding box center [543, 351] width 21 height 21
click at [553, 496] on button "2020" at bounding box center [556, 493] width 46 height 37
click at [637, 486] on button "December" at bounding box center [647, 493] width 46 height 37
type input "[DATE]"
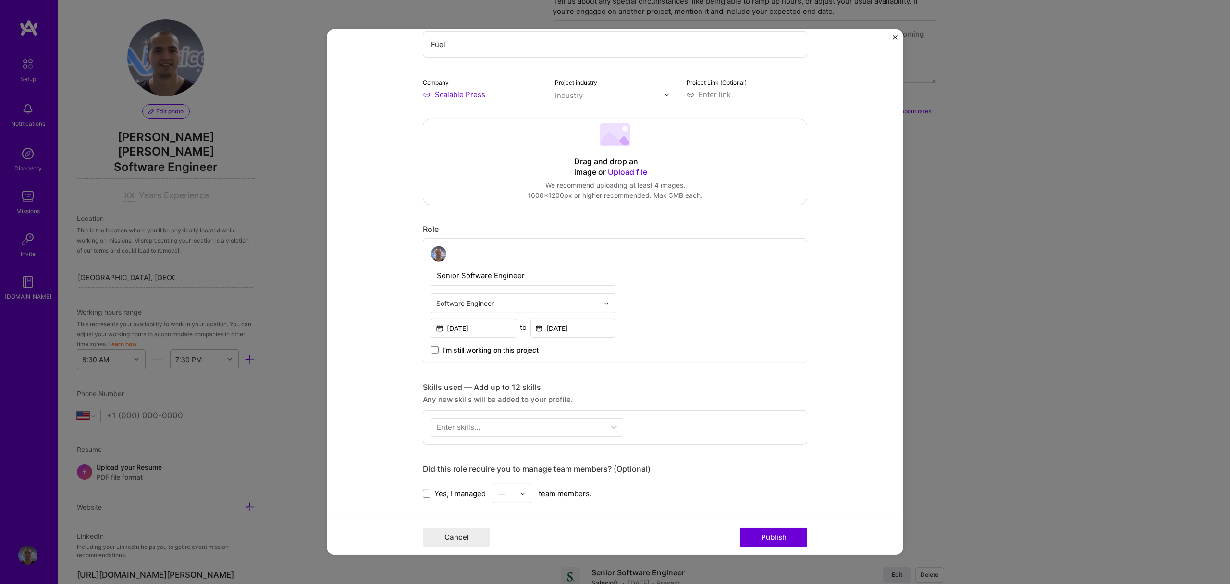
click at [775, 306] on div "Senior Software Engineer Software Engineer [DATE] to [DATE] I’m still working o…" at bounding box center [615, 300] width 384 height 125
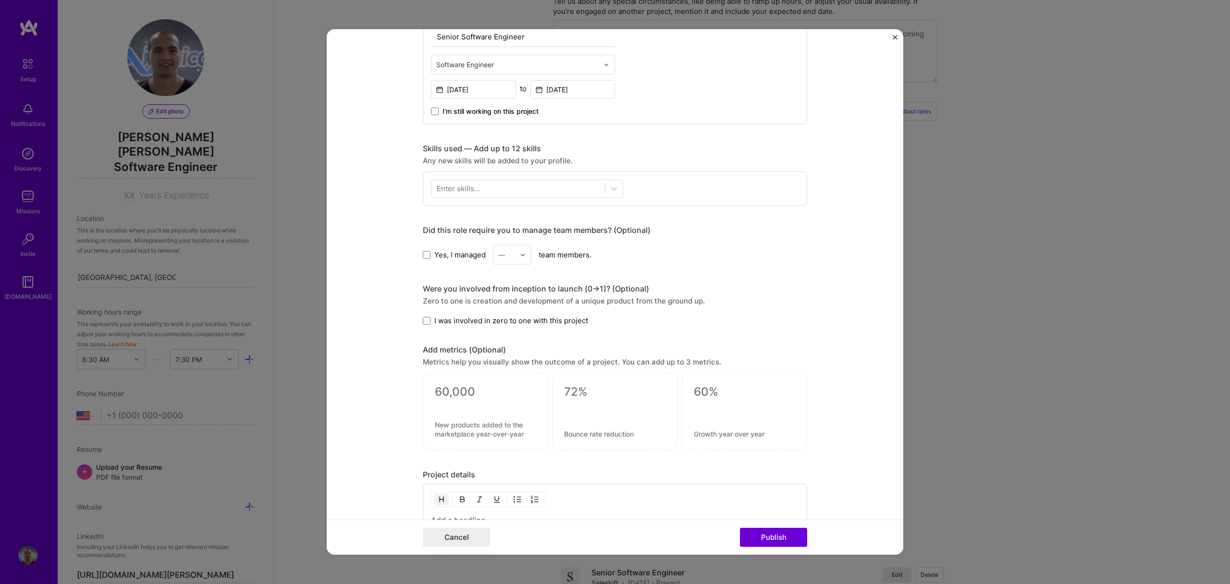
scroll to position [301, 0]
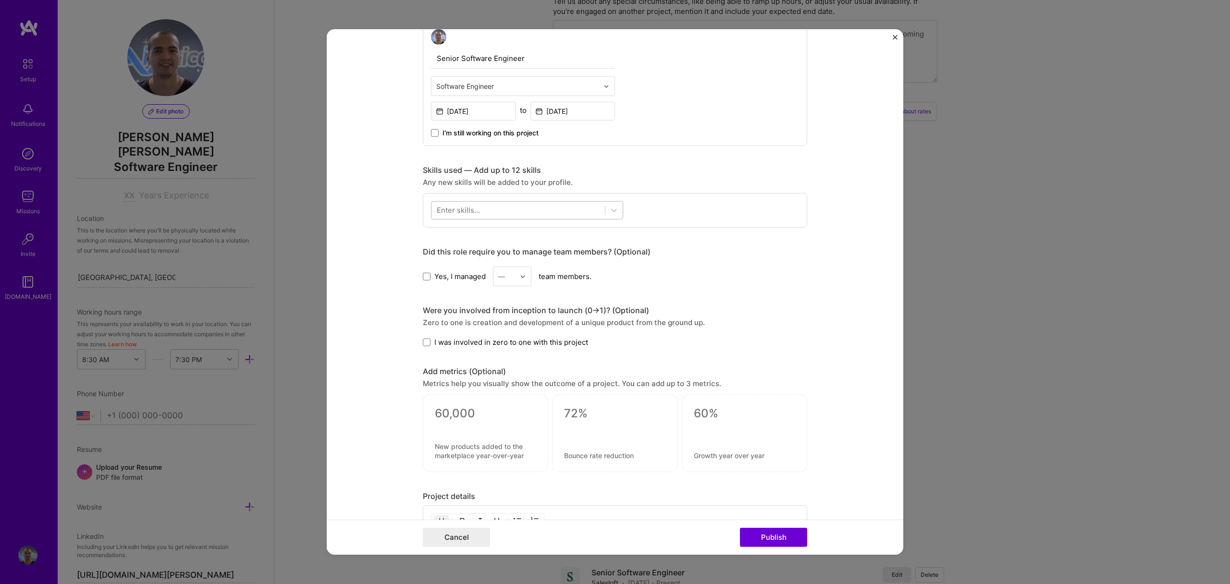
click at [571, 208] on div at bounding box center [518, 210] width 173 height 16
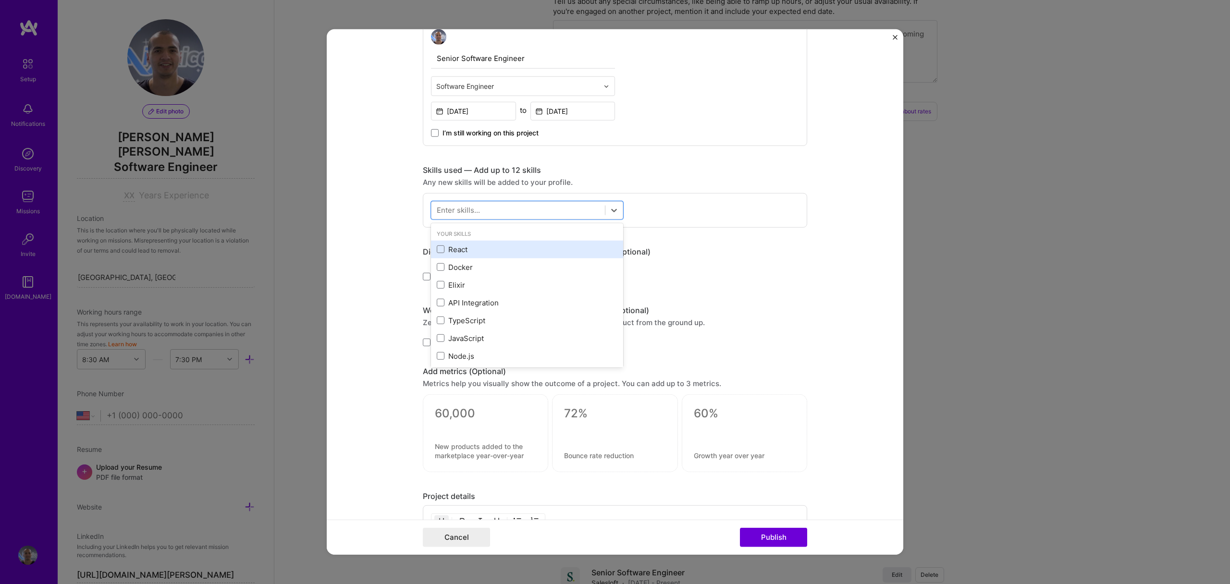
click at [492, 243] on div "React" at bounding box center [527, 250] width 192 height 18
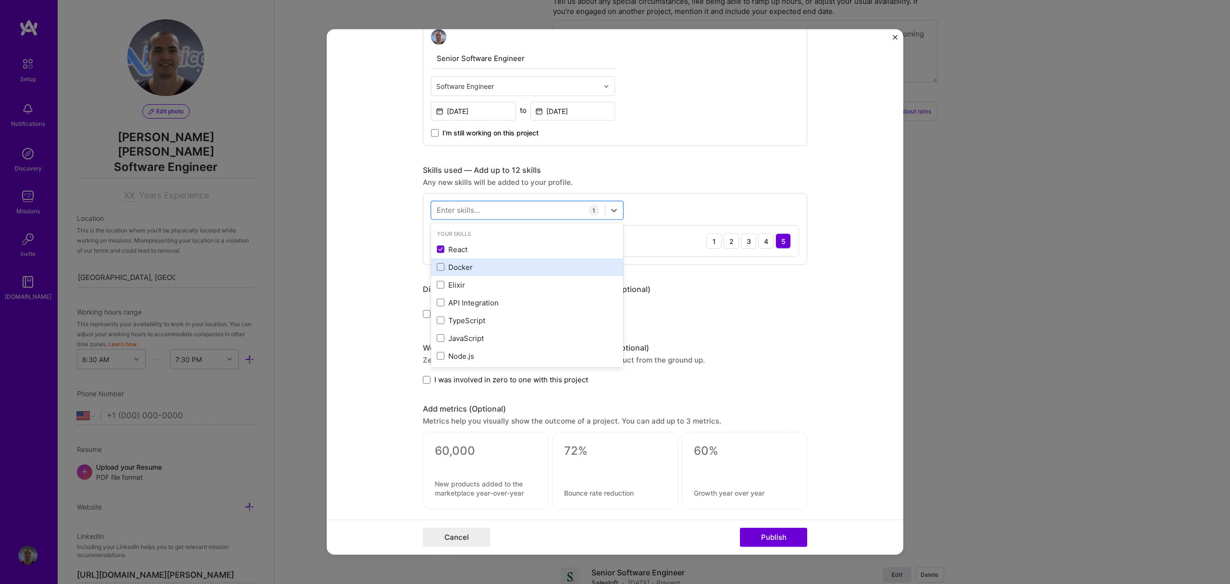
click at [467, 260] on div "Docker" at bounding box center [527, 268] width 192 height 18
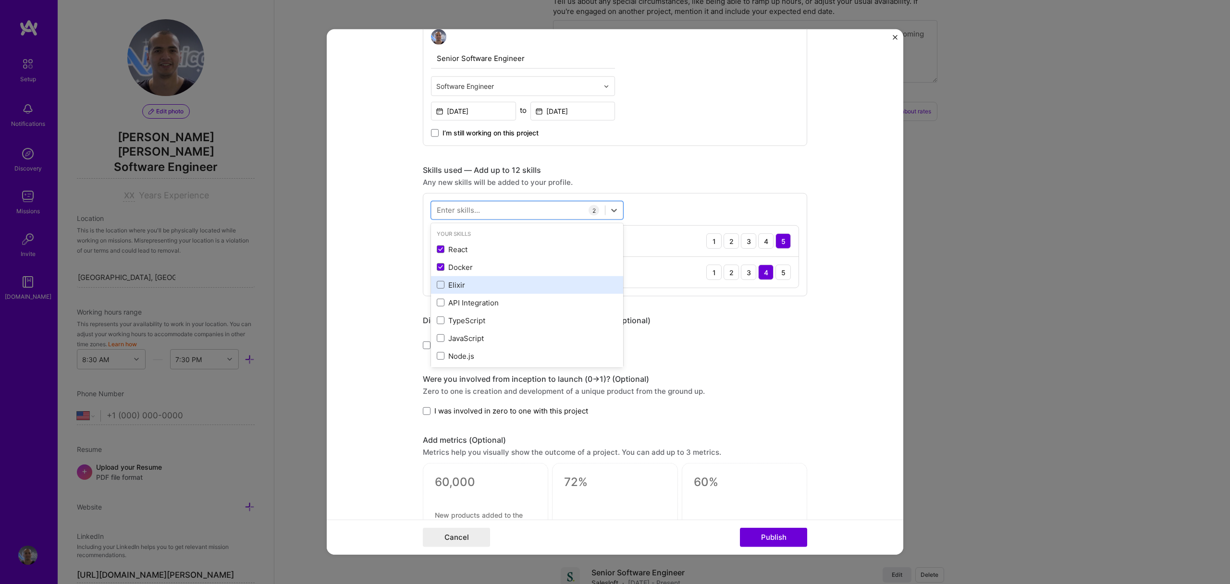
click at [459, 284] on div "Elixir" at bounding box center [527, 285] width 181 height 10
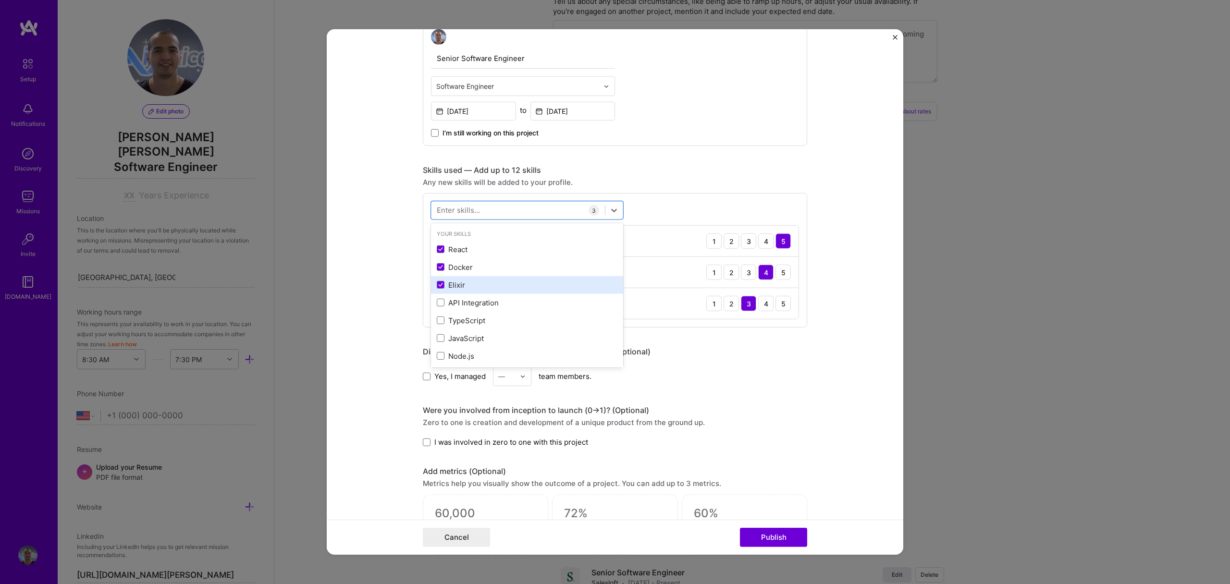
click at [460, 285] on div "Elixir" at bounding box center [527, 285] width 181 height 10
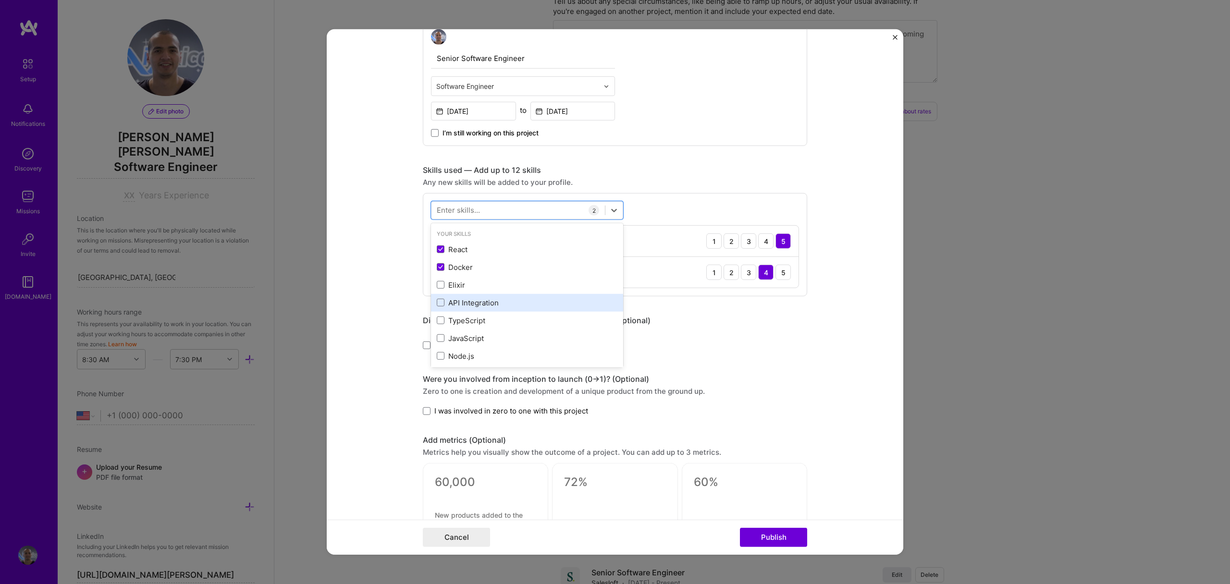
click at [463, 305] on div "API Integration" at bounding box center [527, 303] width 181 height 10
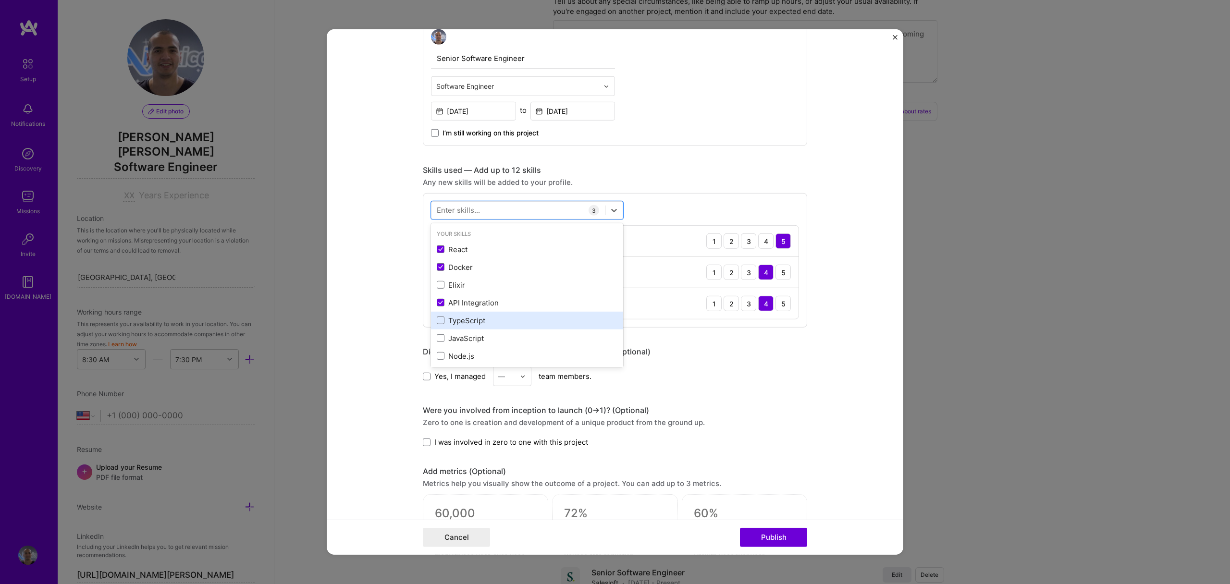
click at [459, 320] on div "TypeScript" at bounding box center [527, 321] width 181 height 10
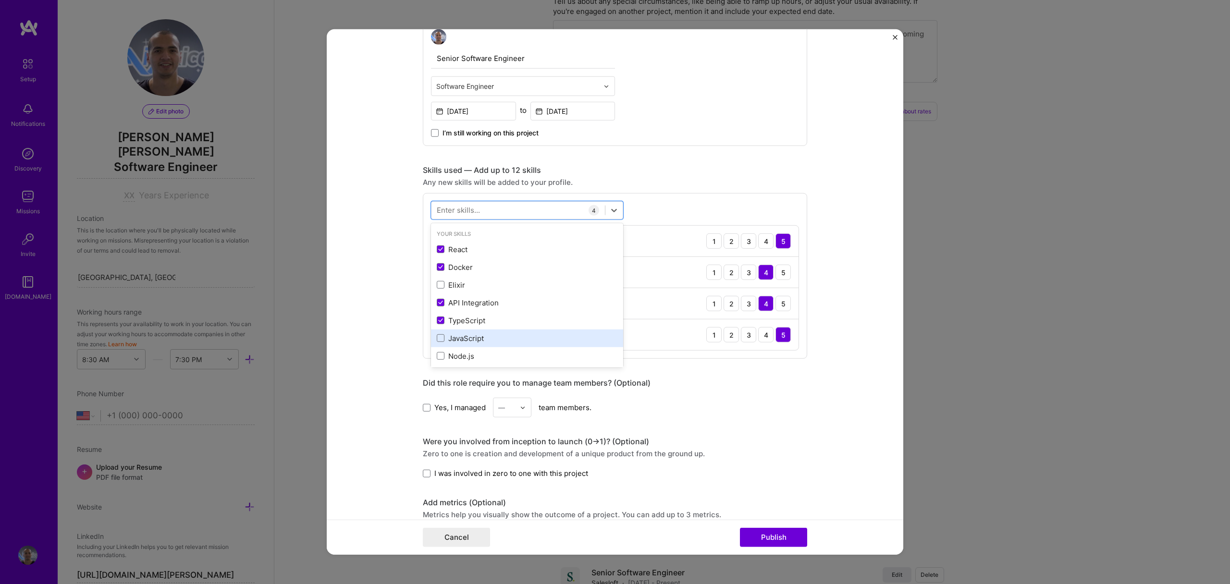
click at [455, 337] on div "JavaScript" at bounding box center [527, 339] width 181 height 10
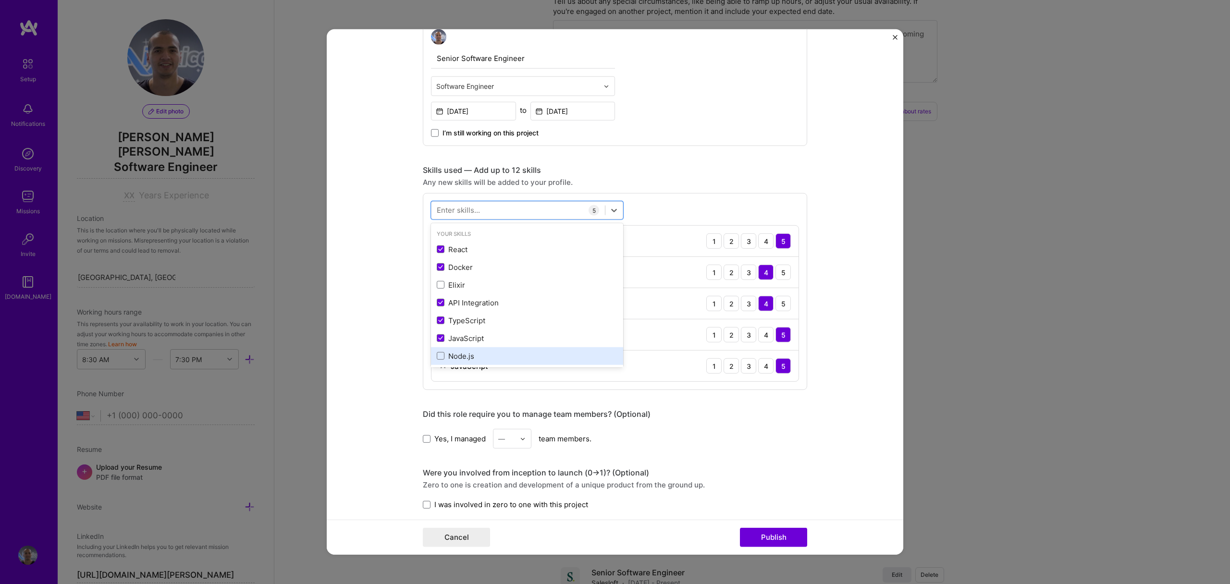
click at [454, 351] on div "Node.js" at bounding box center [527, 356] width 181 height 10
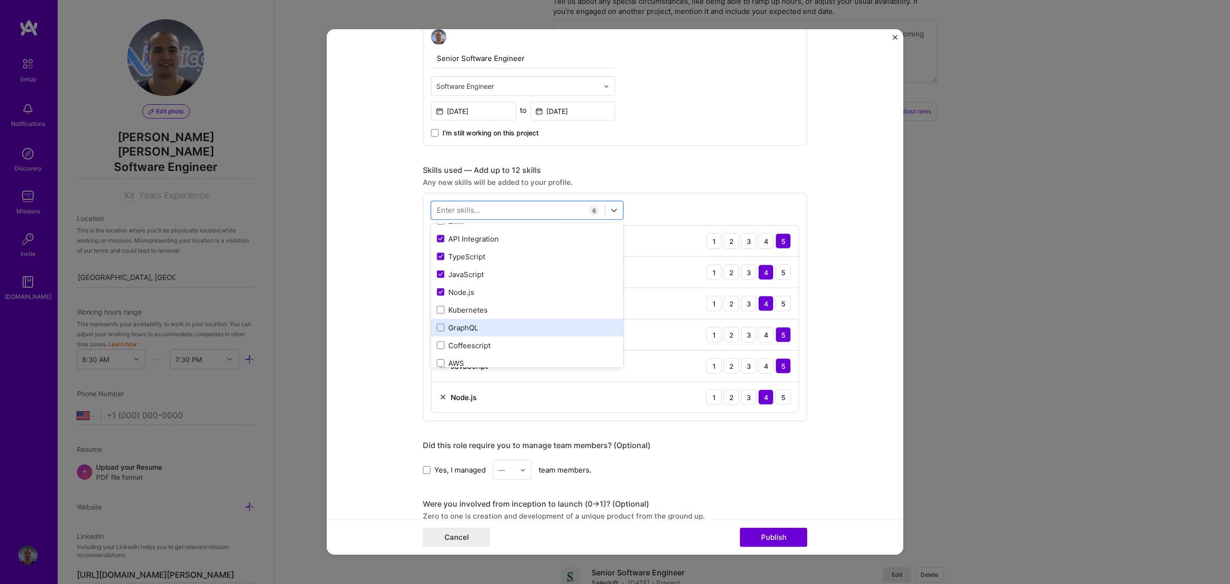
scroll to position [65, 0]
click at [472, 309] on div "Kubernetes" at bounding box center [527, 309] width 181 height 10
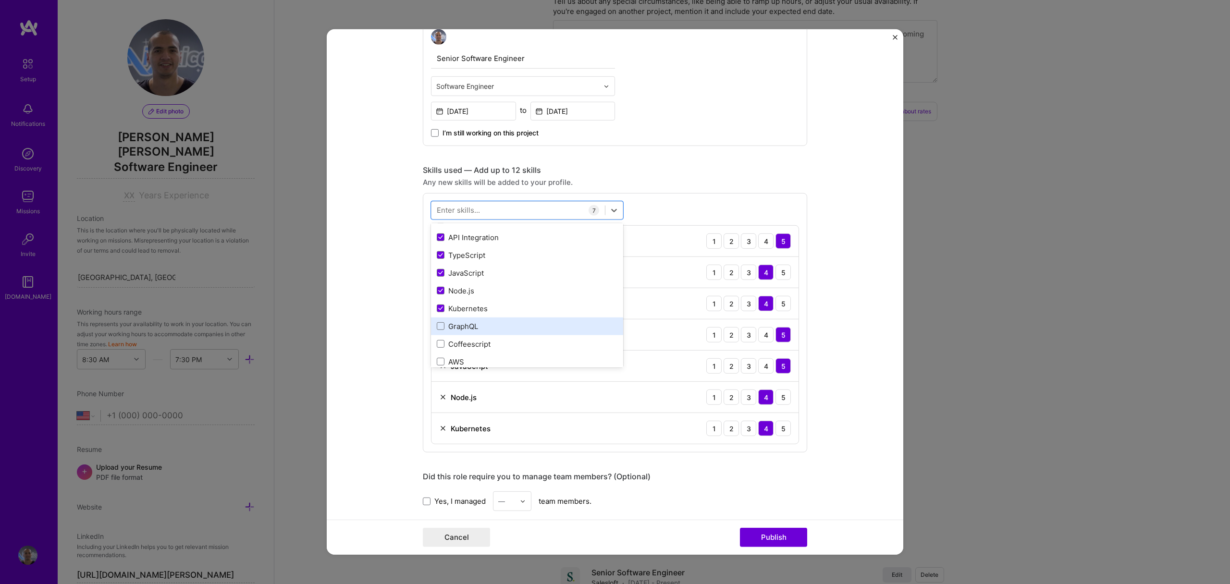
click at [463, 325] on div "GraphQL" at bounding box center [527, 327] width 181 height 10
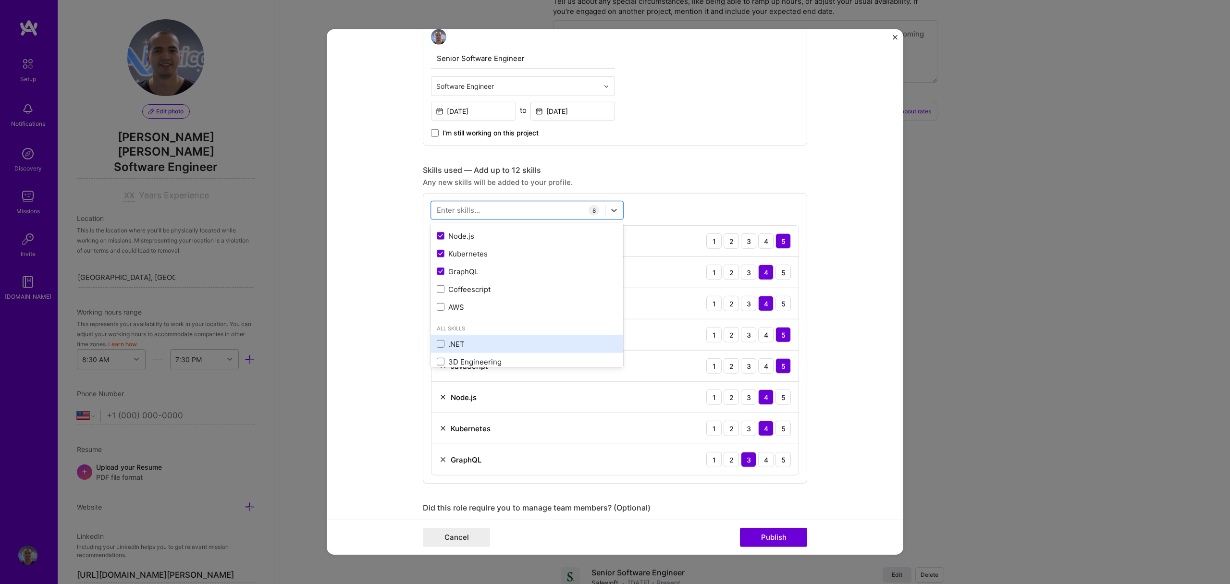
scroll to position [143, 0]
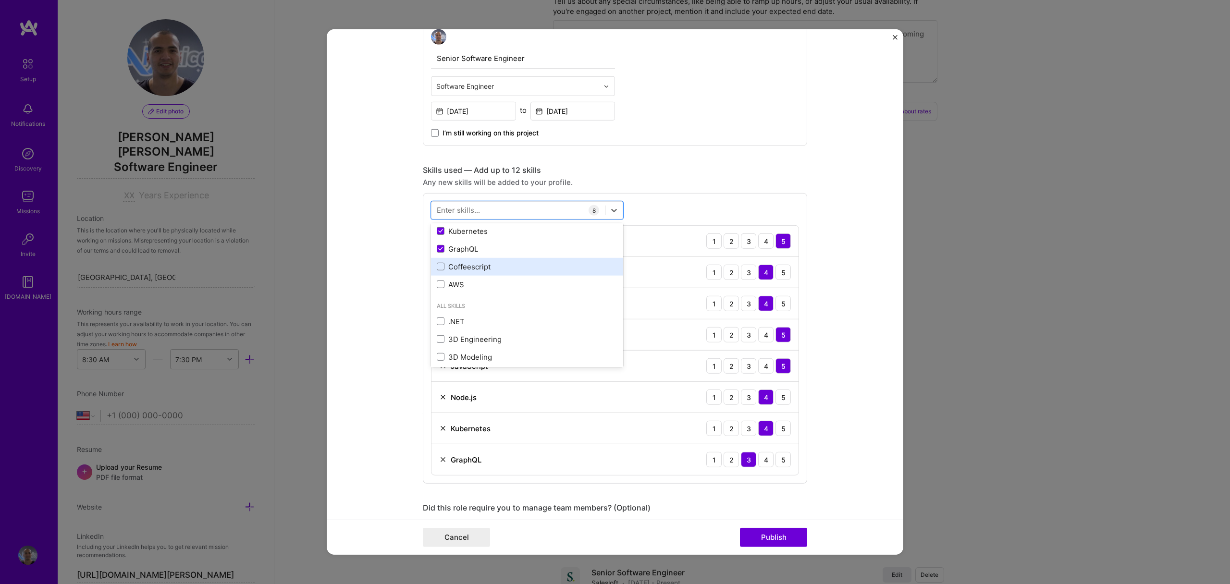
click at [465, 272] on div "Coffeescript" at bounding box center [527, 267] width 192 height 18
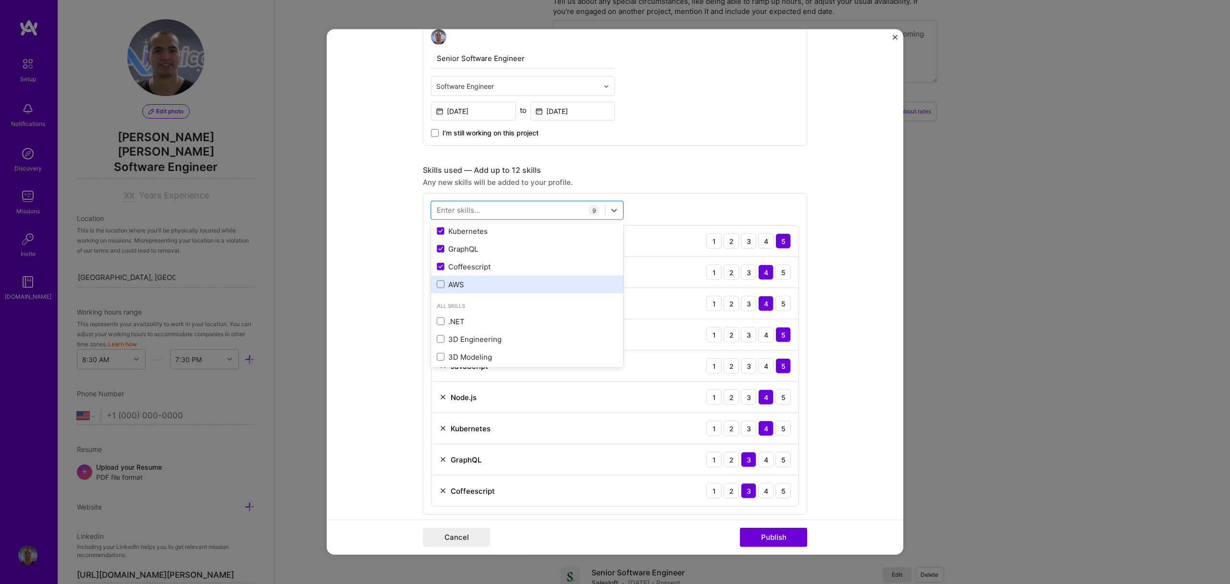
click at [460, 286] on div "AWS" at bounding box center [527, 285] width 181 height 10
click at [723, 168] on div "Skills used — Add up to 12 skills" at bounding box center [615, 170] width 384 height 10
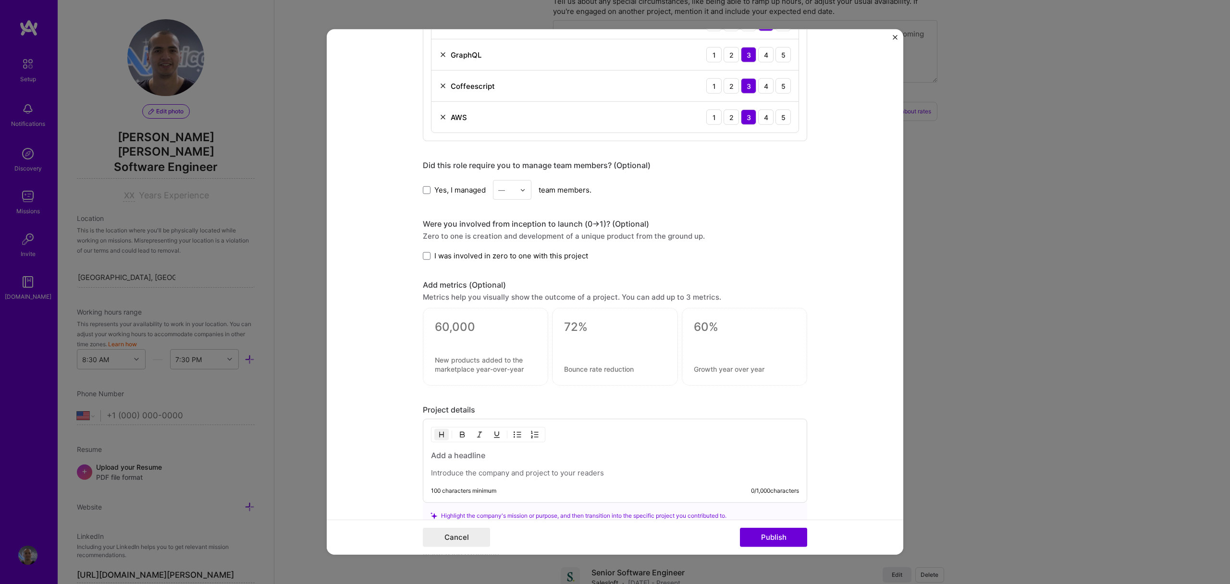
scroll to position [707, 0]
click at [426, 254] on span at bounding box center [427, 255] width 8 height 8
click at [0, 0] on input "I was involved in zero to one with this project" at bounding box center [0, 0] width 0 height 0
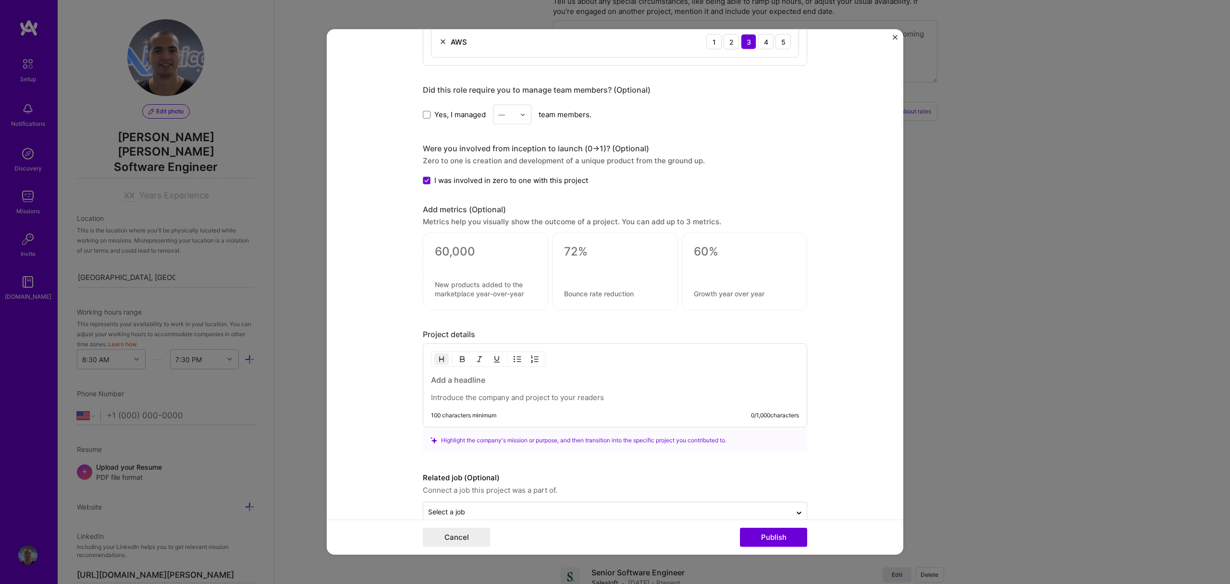
scroll to position [782, 0]
click at [835, 220] on form "Project title Fuel Company Scalable Press Project industry Industry Project Lin…" at bounding box center [615, 292] width 577 height 526
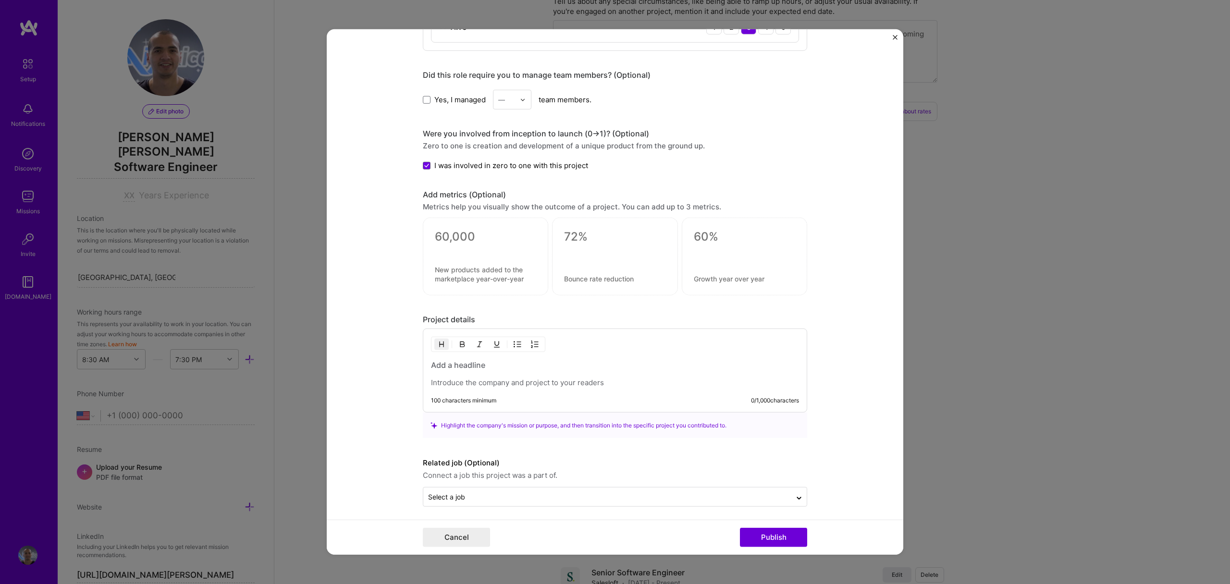
scroll to position [801, 0]
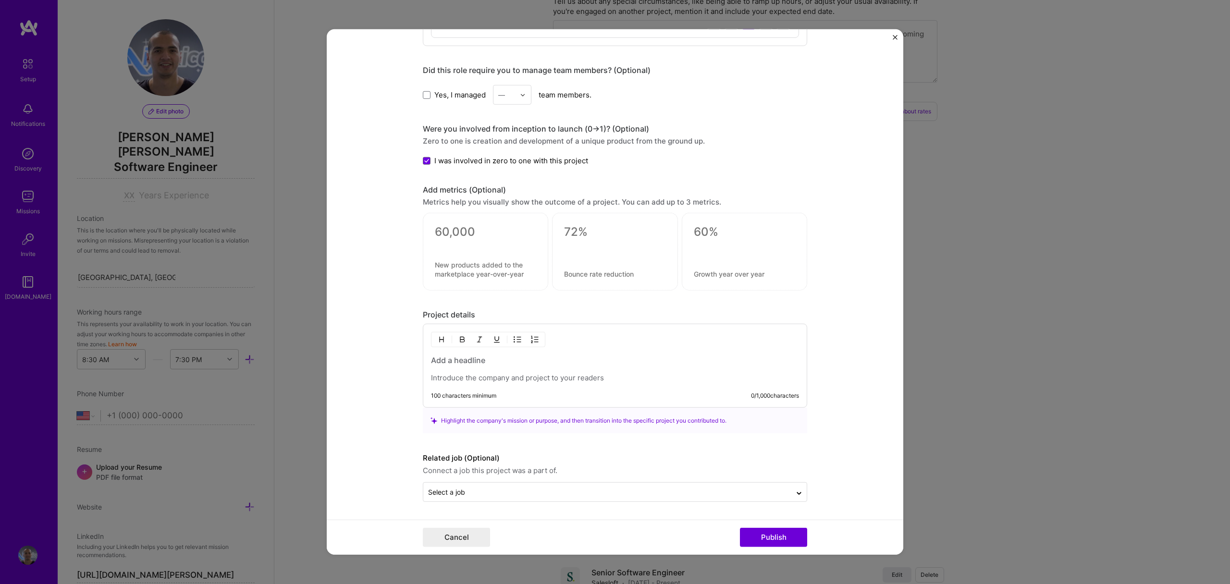
click at [521, 370] on div at bounding box center [615, 369] width 368 height 28
click at [470, 487] on input "text" at bounding box center [607, 492] width 359 height 10
drag, startPoint x: 492, startPoint y: 464, endPoint x: 499, endPoint y: 464, distance: 7.2
click at [492, 464] on div "Scalable Press · [DATE] - [DATE]" at bounding box center [512, 465] width 110 height 10
click at [577, 354] on div "100 characters minimum 0 / 1,000 characters" at bounding box center [615, 366] width 384 height 84
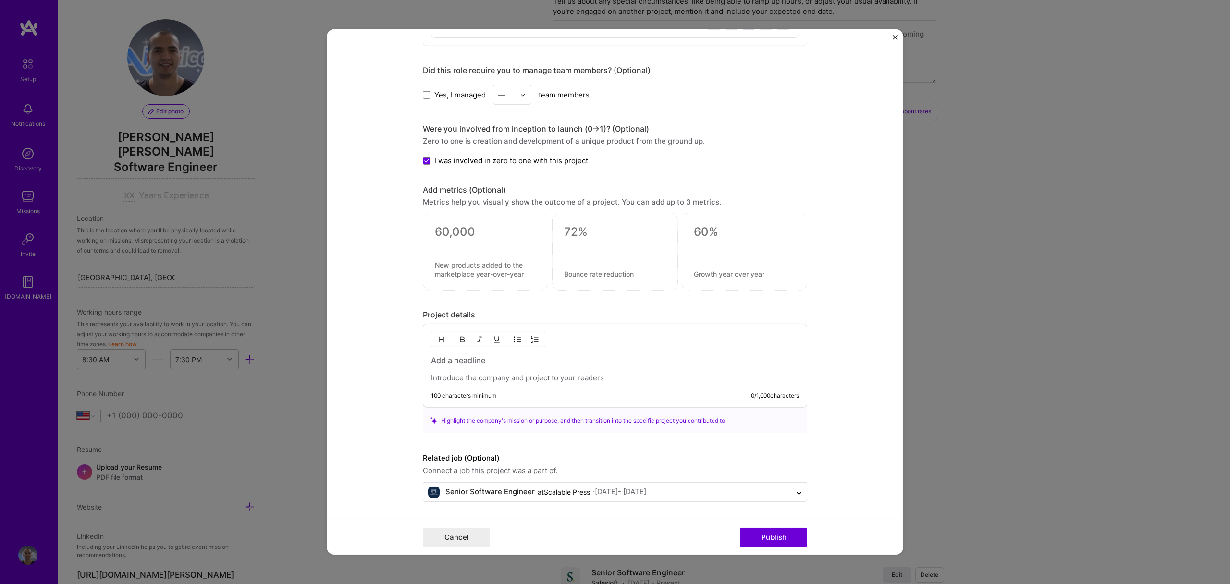
click at [544, 365] on h3 at bounding box center [615, 360] width 368 height 11
click at [541, 361] on h3 at bounding box center [615, 360] width 368 height 11
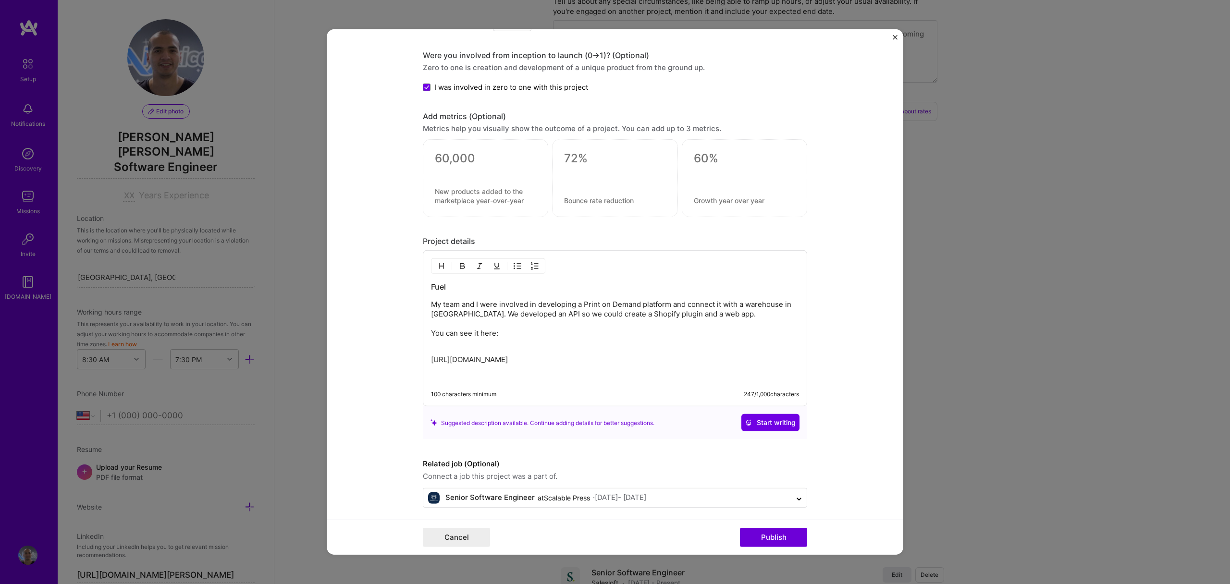
scroll to position [880, 0]
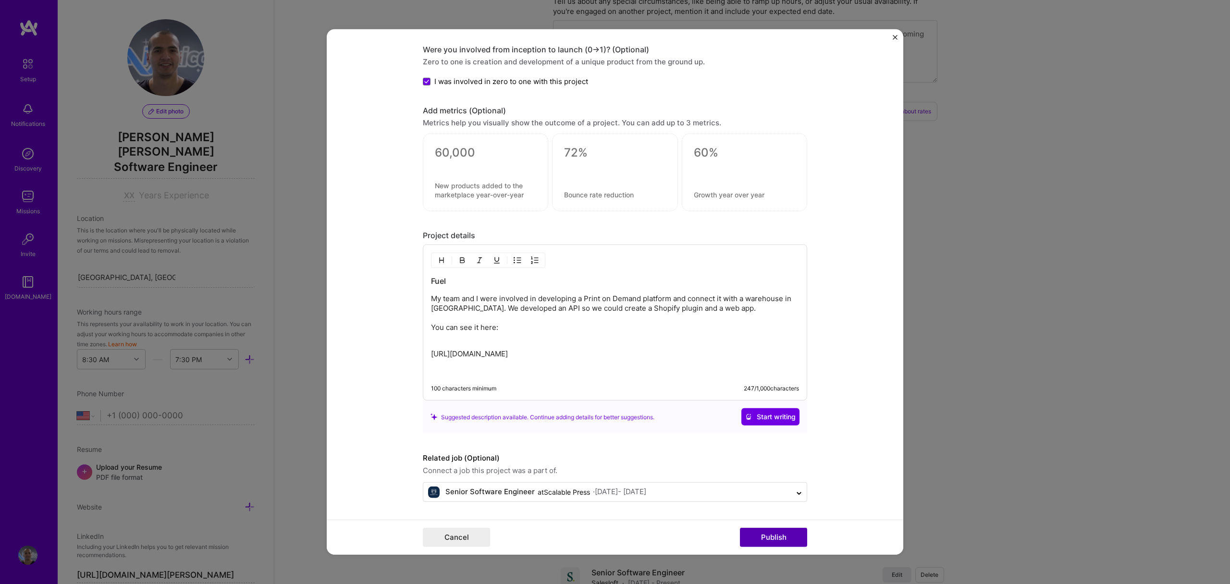
click at [777, 532] on button "Publish" at bounding box center [773, 537] width 67 height 19
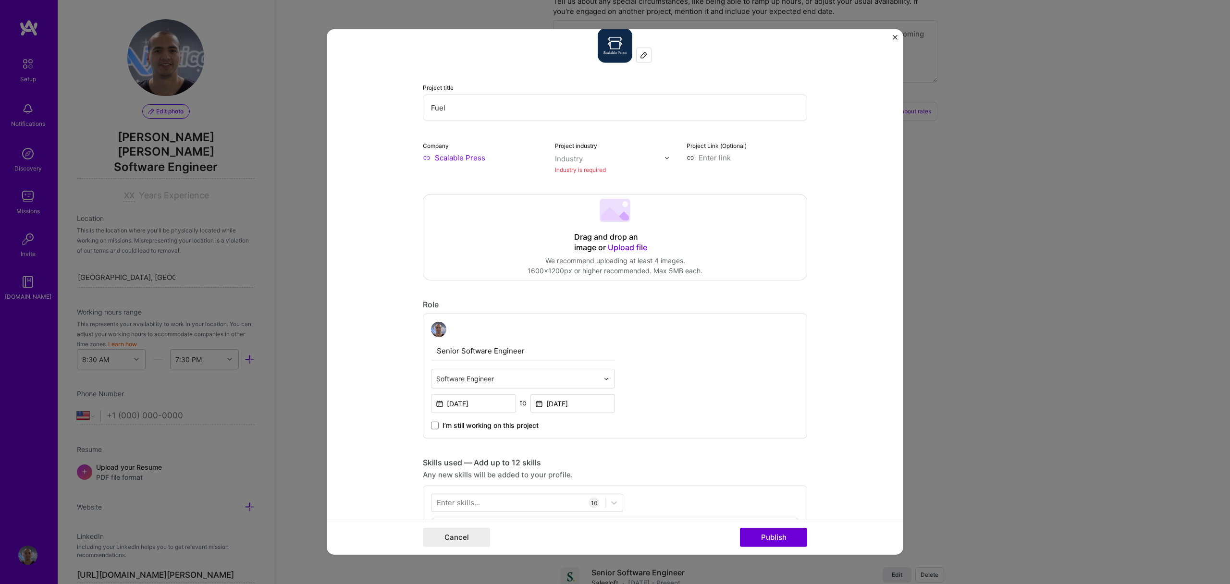
scroll to position [19, 0]
click at [571, 159] on div "Industry" at bounding box center [569, 160] width 28 height 10
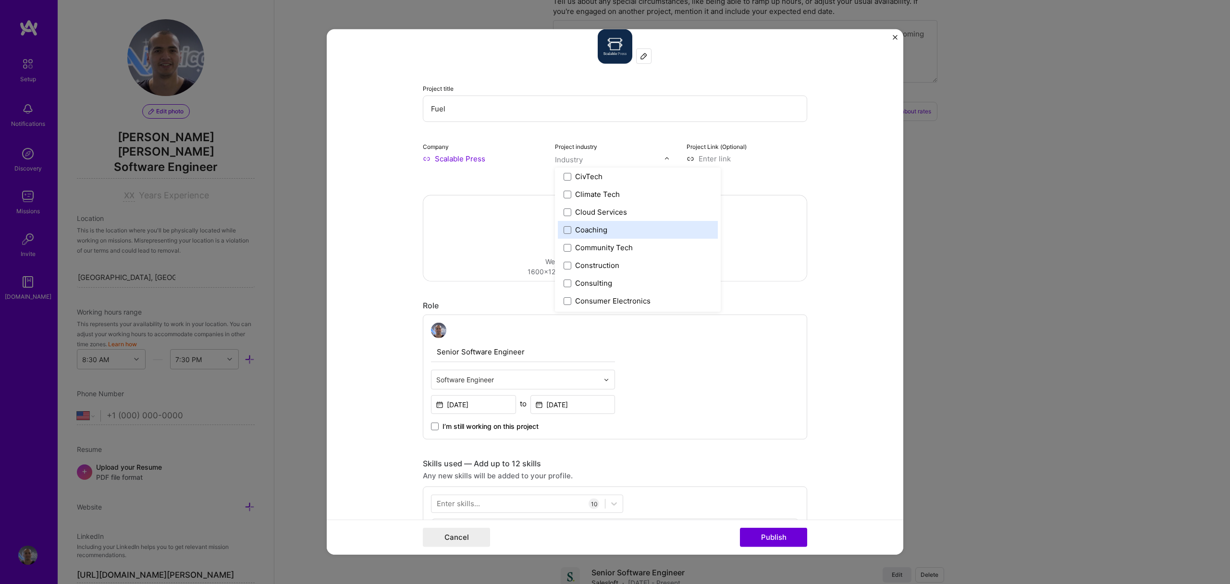
scroll to position [538, 0]
click at [579, 240] on div "E-Commerce" at bounding box center [597, 242] width 45 height 10
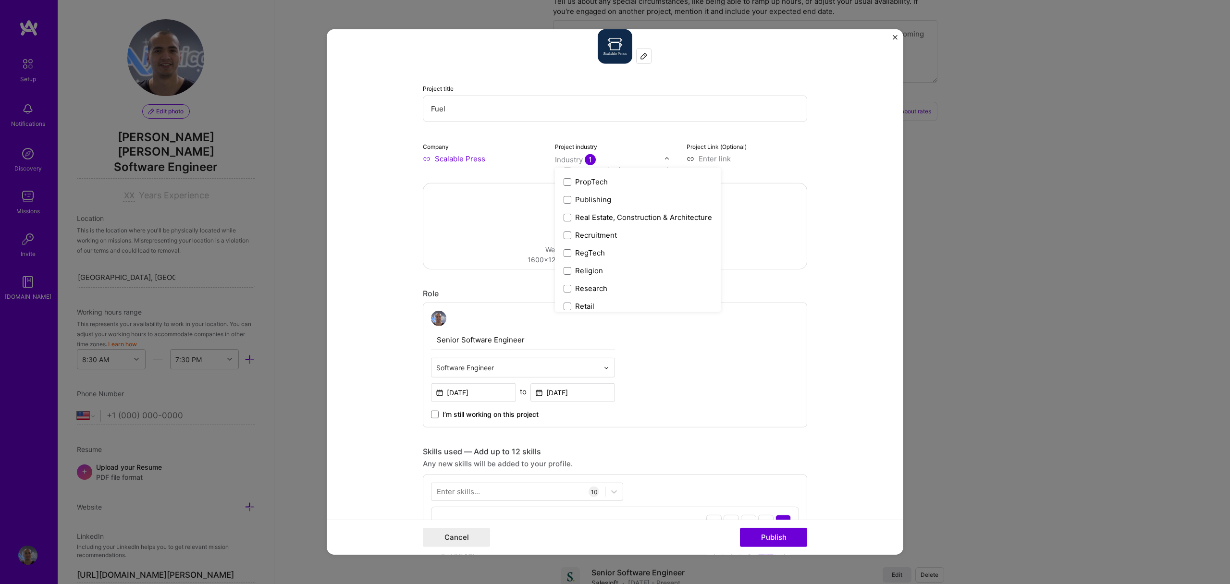
scroll to position [1784, 0]
click at [805, 129] on form "Project title Fuel Company Scalable Press Project industry option E-Commerce, s…" at bounding box center [615, 292] width 577 height 526
click at [710, 161] on input at bounding box center [747, 159] width 121 height 10
paste input "[URL][DOMAIN_NAME]"
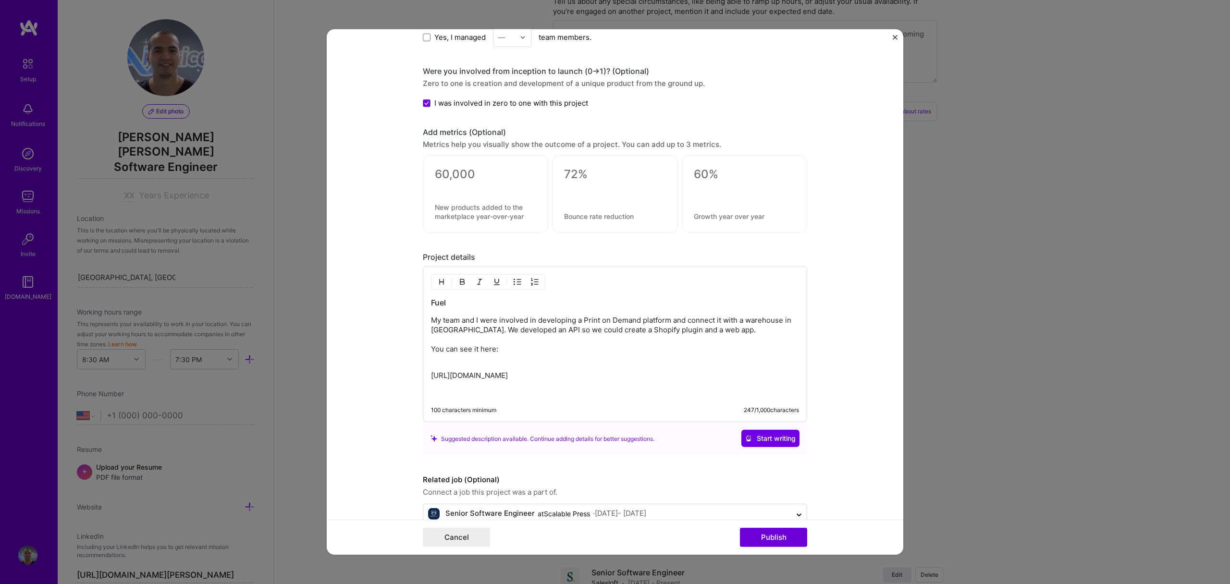
scroll to position [880, 0]
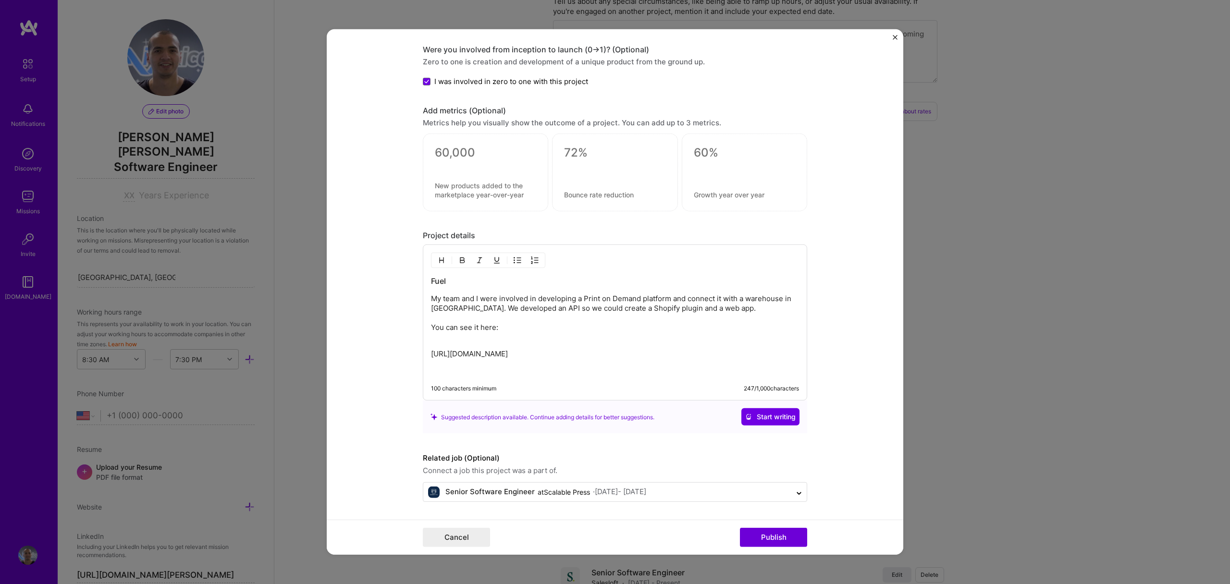
type input "[URL][DOMAIN_NAME]"
click at [628, 357] on p "[URL][DOMAIN_NAME]" at bounding box center [615, 354] width 368 height 10
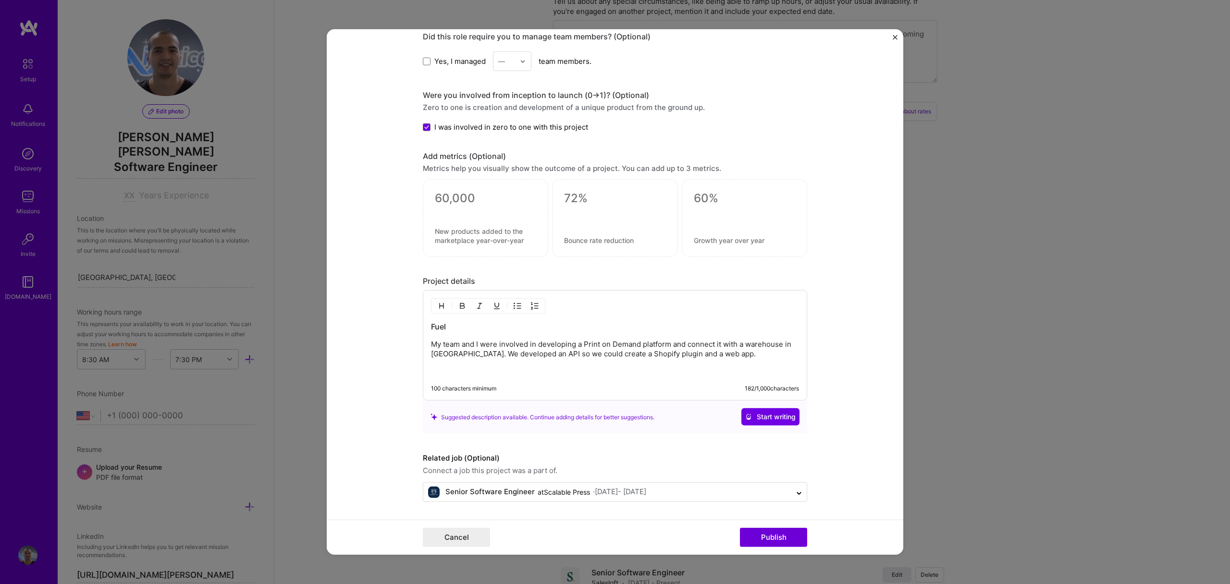
scroll to position [835, 0]
click at [770, 532] on button "Publish" at bounding box center [773, 537] width 67 height 19
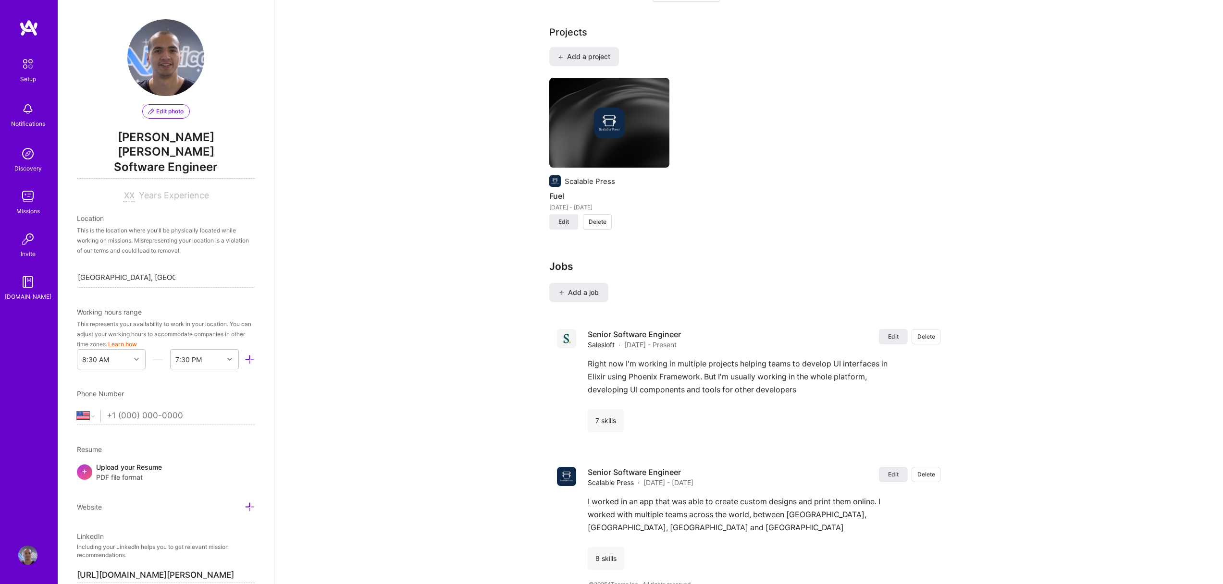
scroll to position [740, 0]
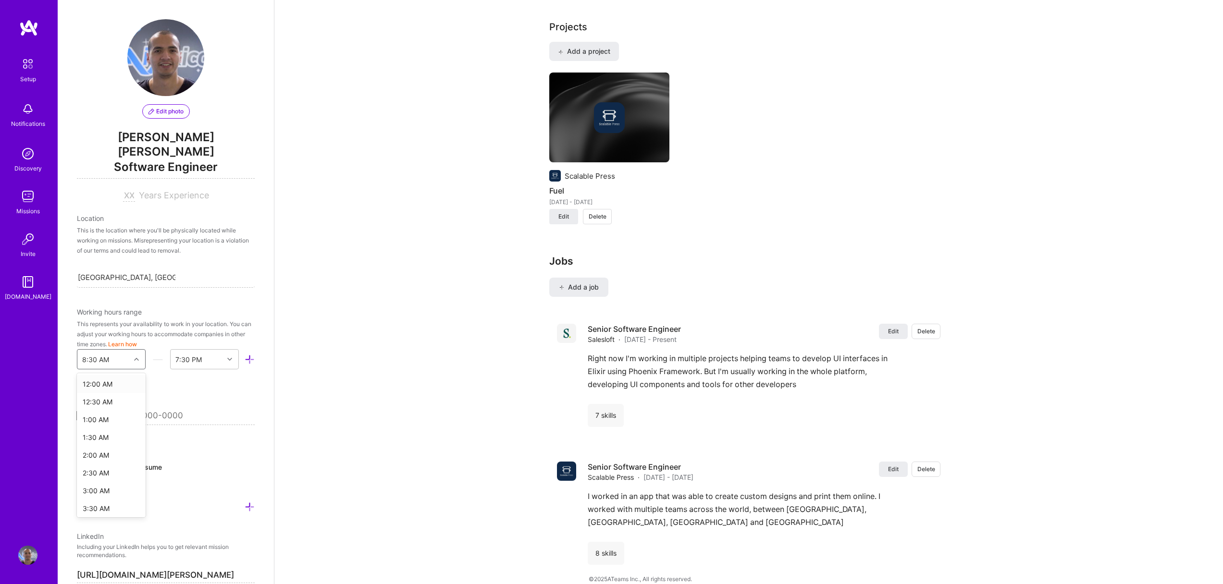
click at [134, 357] on icon at bounding box center [136, 359] width 5 height 5
click at [103, 429] on div "9:00 AM" at bounding box center [111, 438] width 69 height 18
click at [208, 350] on div "End Time" at bounding box center [197, 359] width 53 height 19
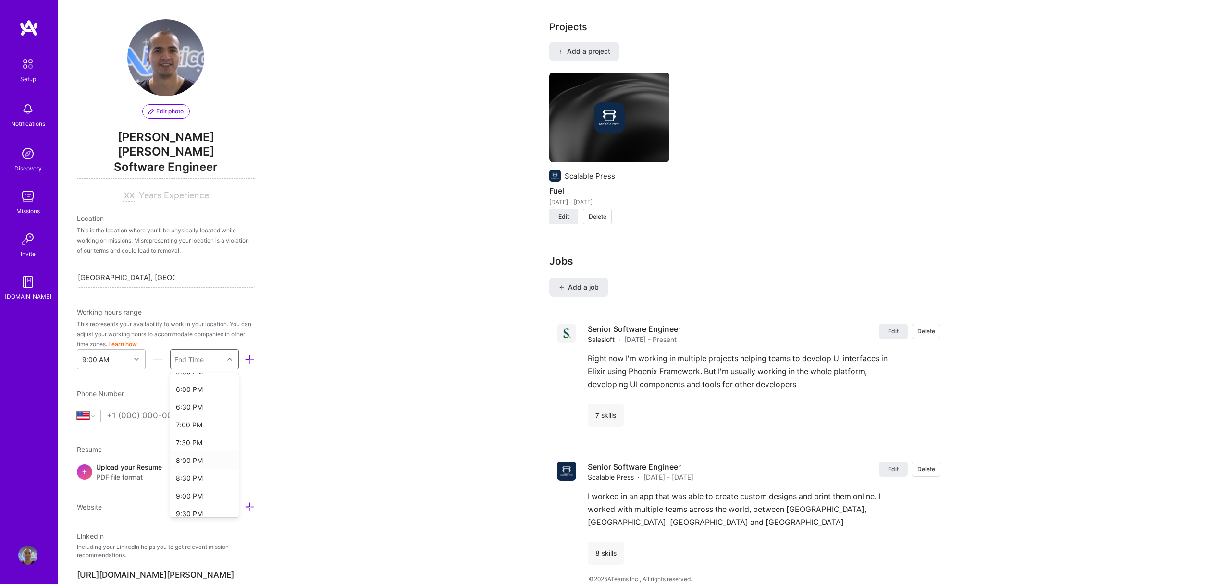
click at [186, 452] on div "8:00 PM" at bounding box center [204, 461] width 69 height 18
click at [249, 314] on div "Edit photo [PERSON_NAME] [PERSON_NAME] Software Engineer Years Experience Locat…" at bounding box center [166, 292] width 216 height 584
click at [92, 410] on select "[GEOGRAPHIC_DATA] [GEOGRAPHIC_DATA] [GEOGRAPHIC_DATA] [GEOGRAPHIC_DATA] [US_STA…" at bounding box center [89, 416] width 24 height 12
select select "MX"
click at [77, 410] on select "[GEOGRAPHIC_DATA] [GEOGRAPHIC_DATA] [GEOGRAPHIC_DATA] [GEOGRAPHIC_DATA] [US_STA…" at bounding box center [89, 416] width 24 height 12
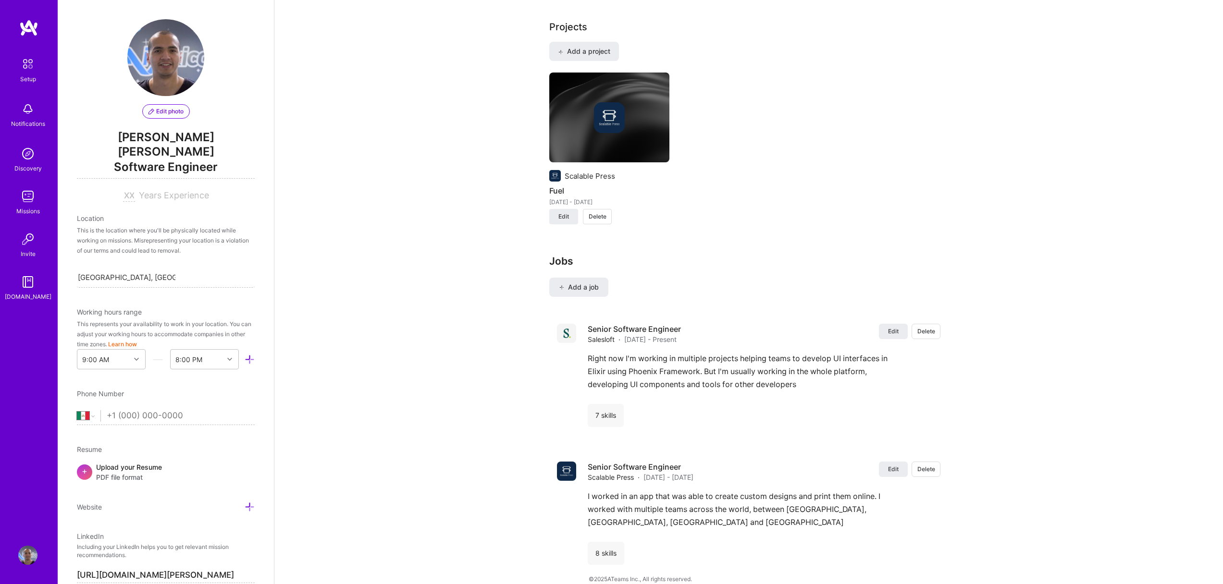
click at [146, 402] on input "tel" at bounding box center [181, 416] width 148 height 28
type input "[PHONE_NUMBER]"
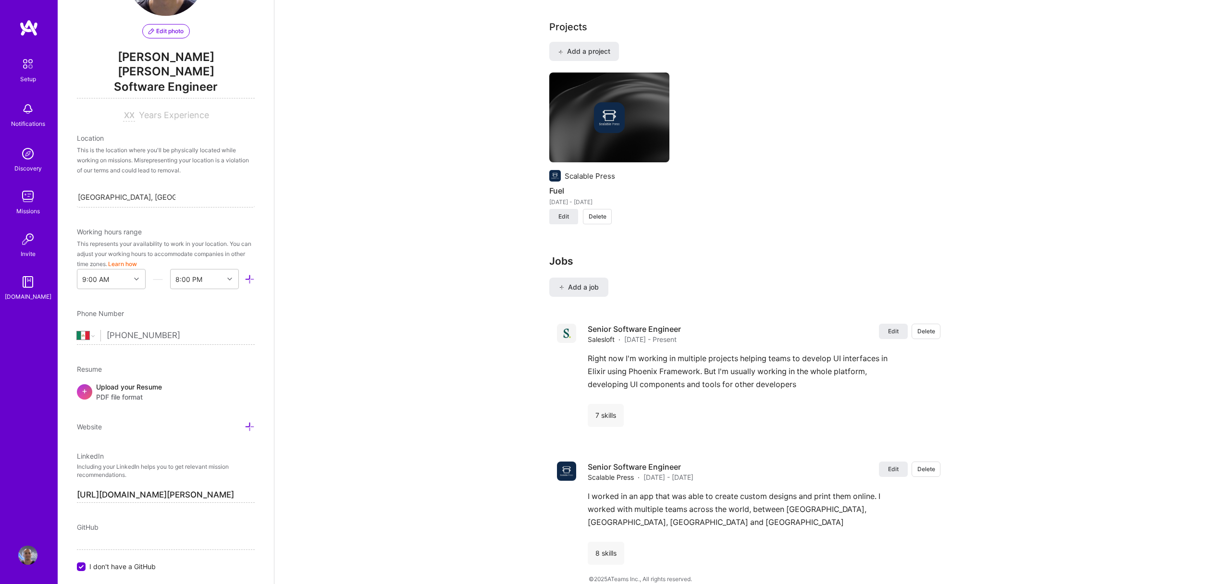
scroll to position [84, 0]
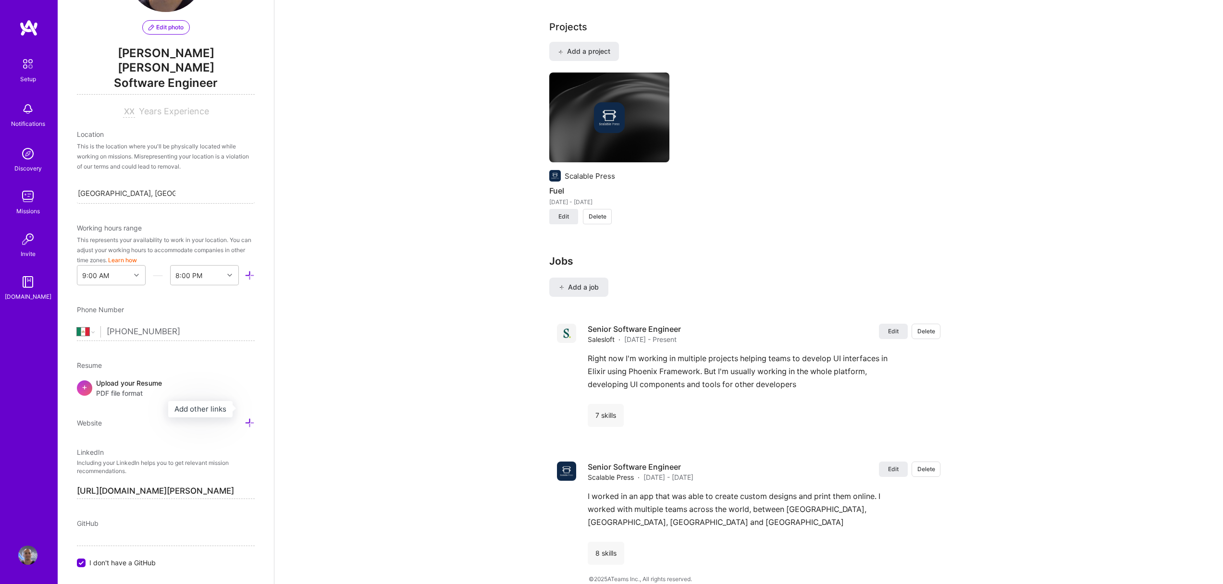
click at [245, 418] on icon at bounding box center [250, 423] width 10 height 10
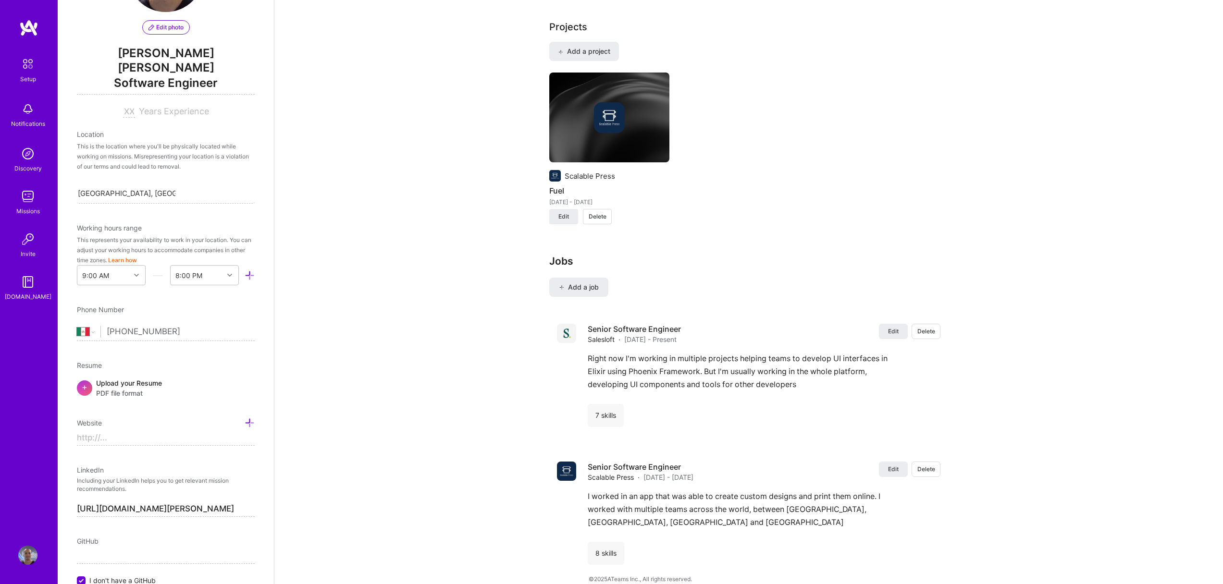
click at [143, 431] on input at bounding box center [166, 438] width 178 height 15
paste input "[URL][DOMAIN_NAME]"
type input "[URL][DOMAIN_NAME]"
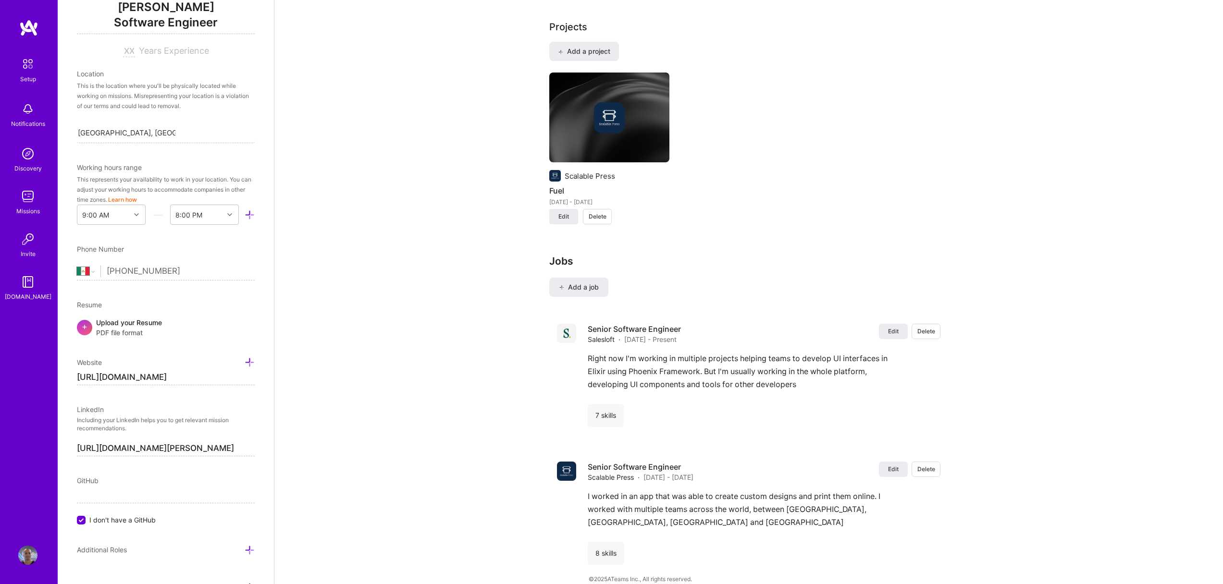
click at [191, 441] on input "[URL][DOMAIN_NAME][PERSON_NAME]" at bounding box center [166, 448] width 178 height 15
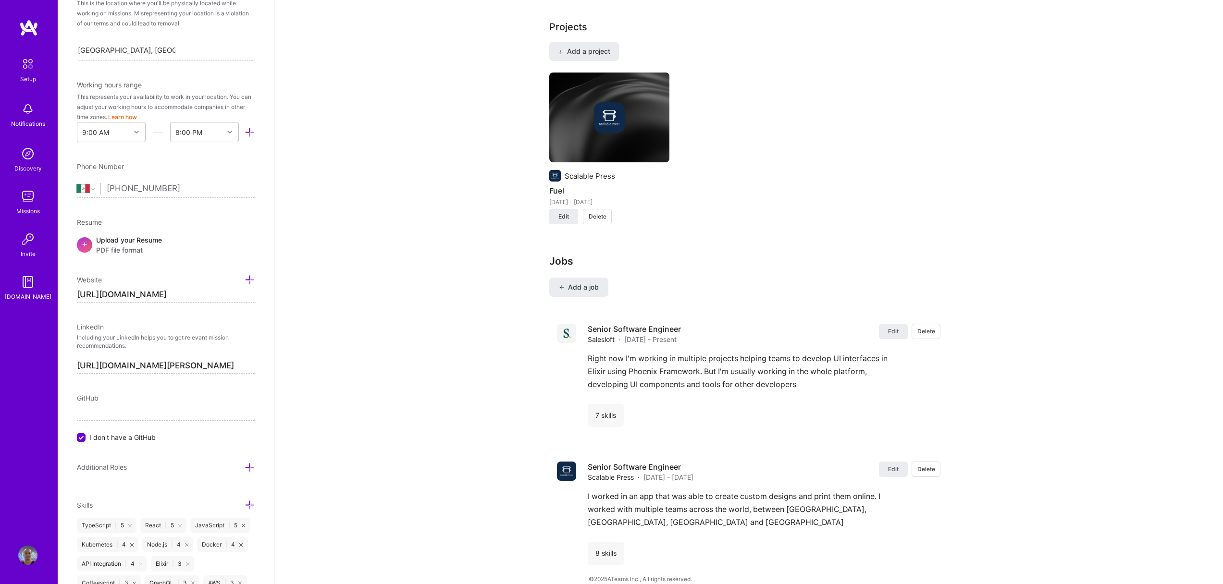
scroll to position [0, 0]
drag, startPoint x: 367, startPoint y: 390, endPoint x: 75, endPoint y: 416, distance: 293.4
click at [78, 434] on input "I don't have a GitHub" at bounding box center [82, 438] width 9 height 9
click at [93, 406] on input at bounding box center [166, 413] width 178 height 15
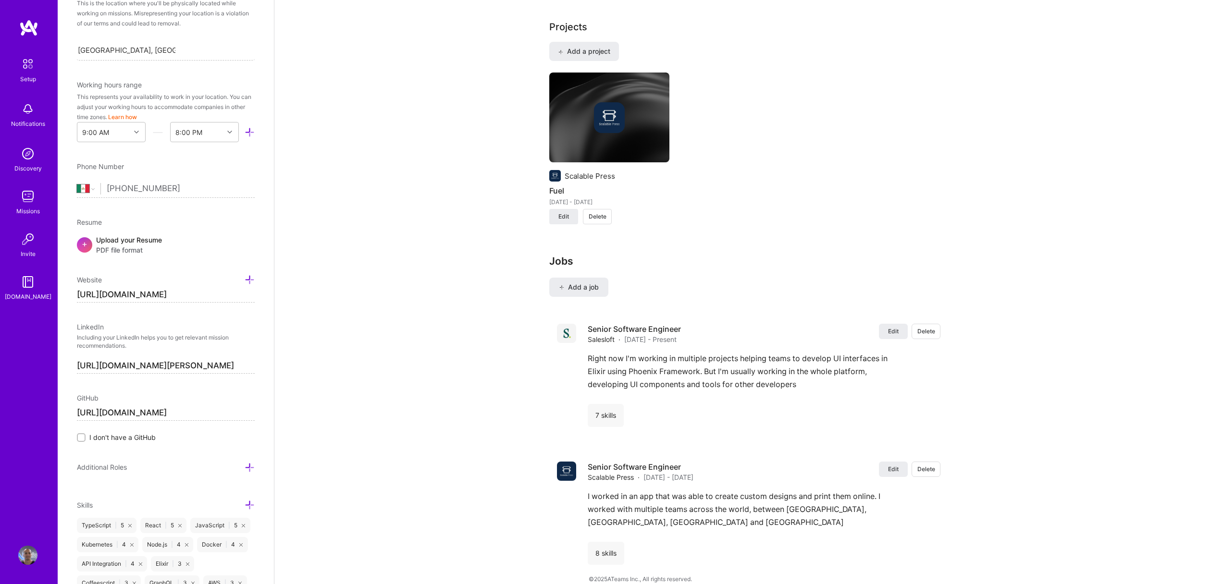
type input "[URL][DOMAIN_NAME]"
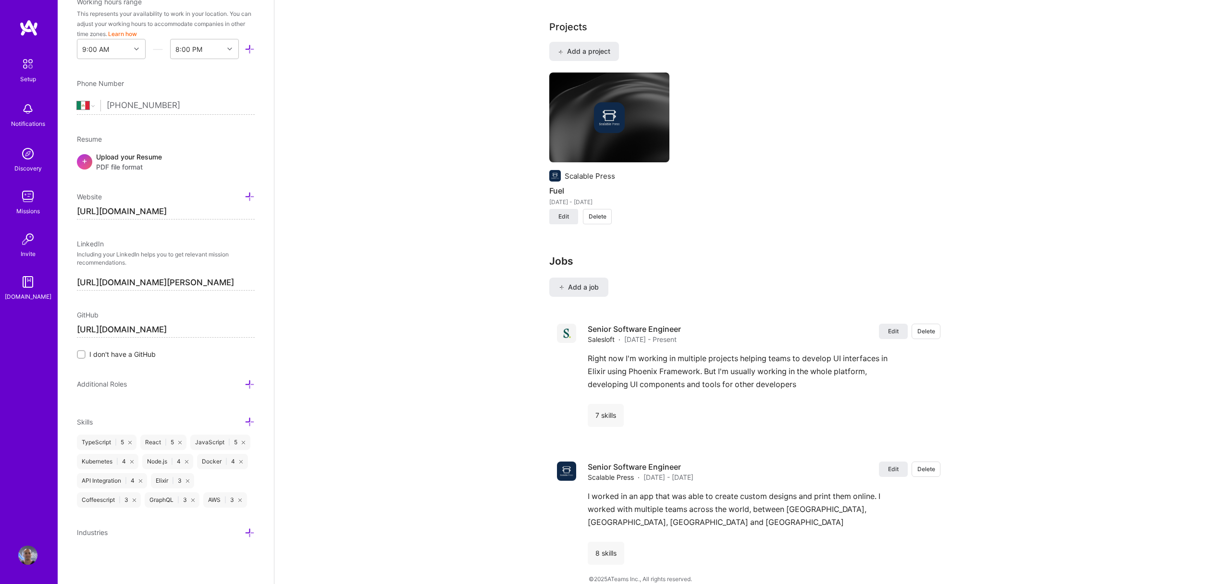
scroll to position [315, 0]
click at [237, 531] on div "Industries" at bounding box center [166, 532] width 178 height 11
click at [245, 532] on icon at bounding box center [250, 533] width 10 height 10
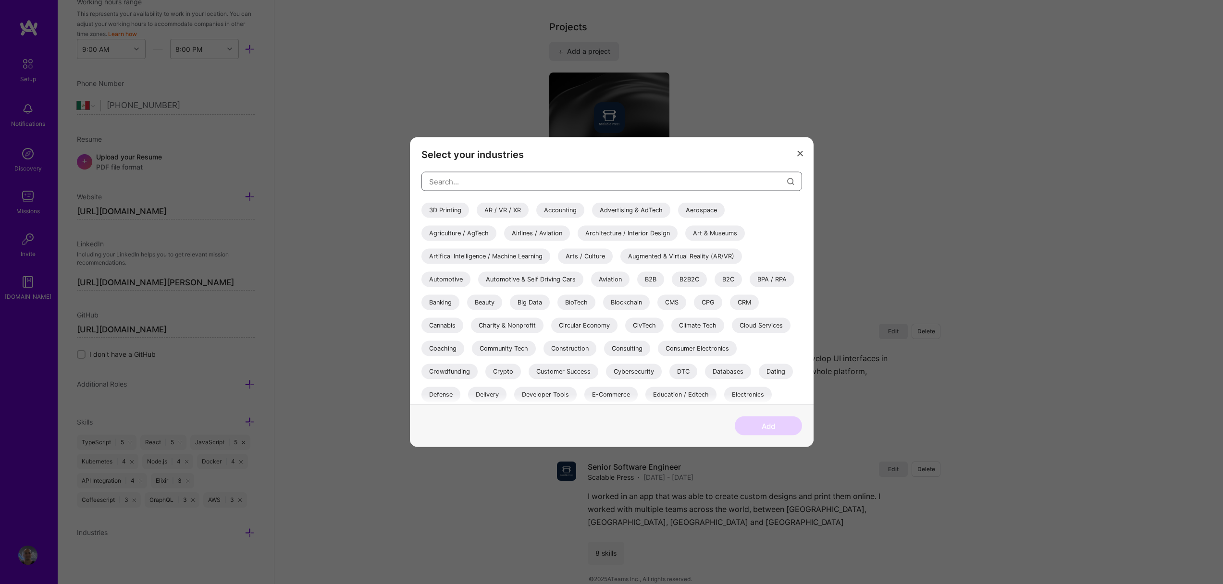
click at [576, 182] on input "modal" at bounding box center [608, 181] width 358 height 25
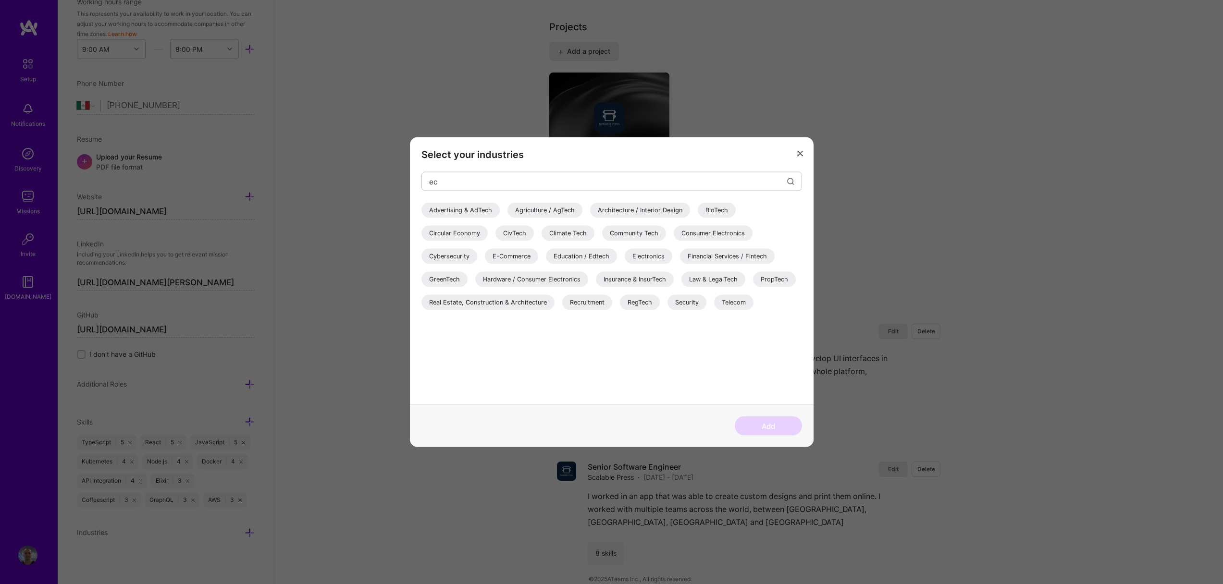
click at [507, 254] on div "E-Commerce" at bounding box center [511, 256] width 53 height 15
click at [543, 181] on input "ec" at bounding box center [608, 181] width 358 height 25
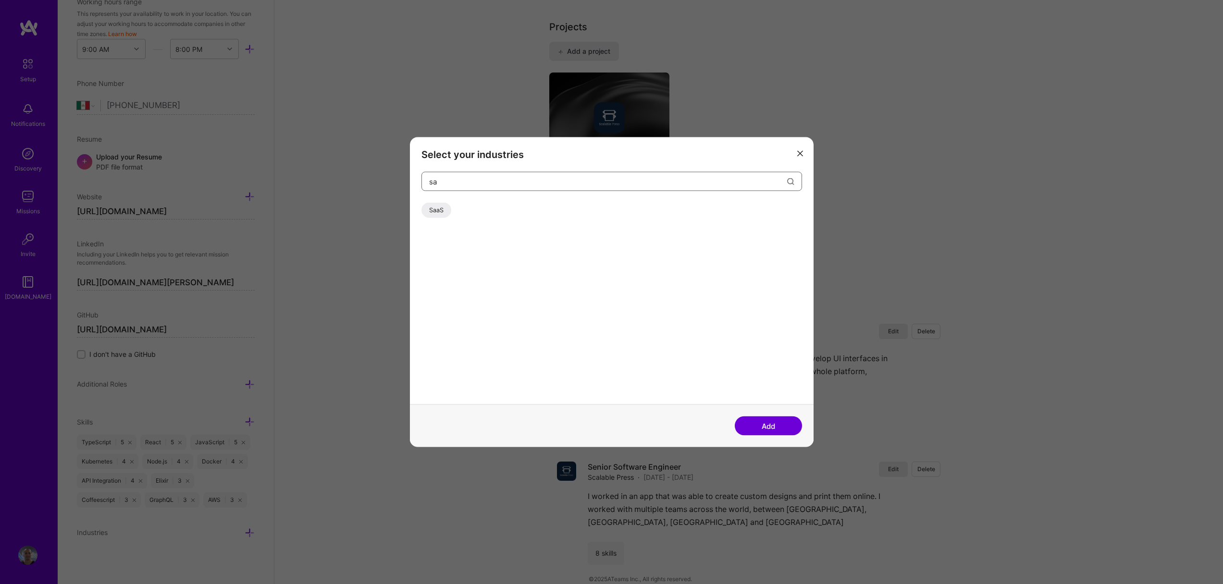
type input "sa"
click at [443, 209] on div "SaaS" at bounding box center [436, 210] width 30 height 15
click at [498, 182] on input "sa" at bounding box center [608, 181] width 358 height 25
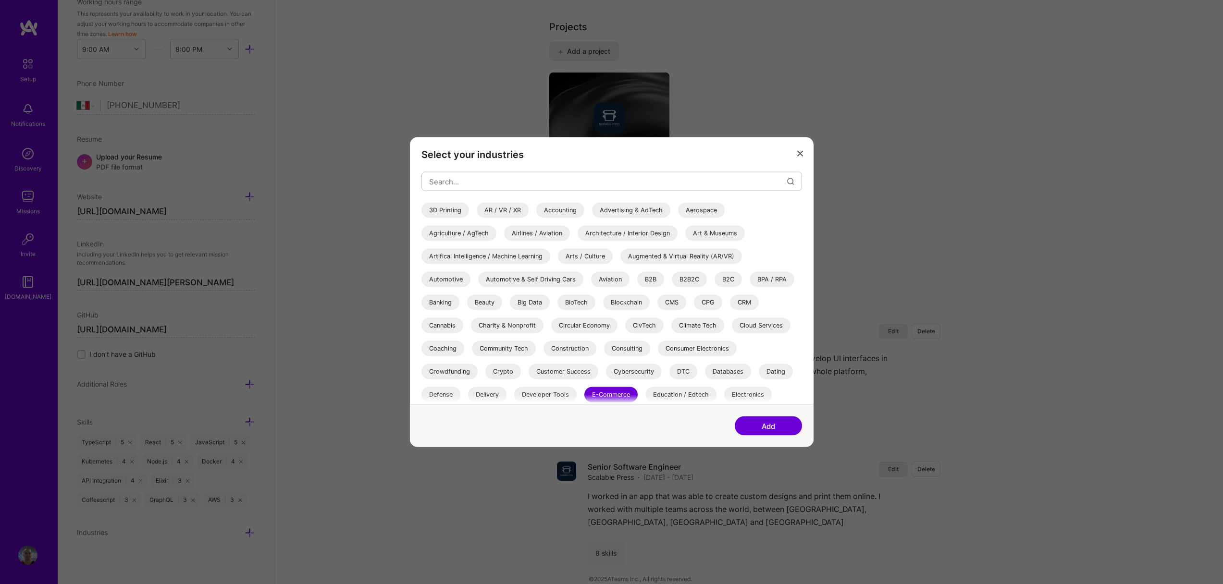
click at [726, 278] on div "B2C" at bounding box center [728, 279] width 27 height 15
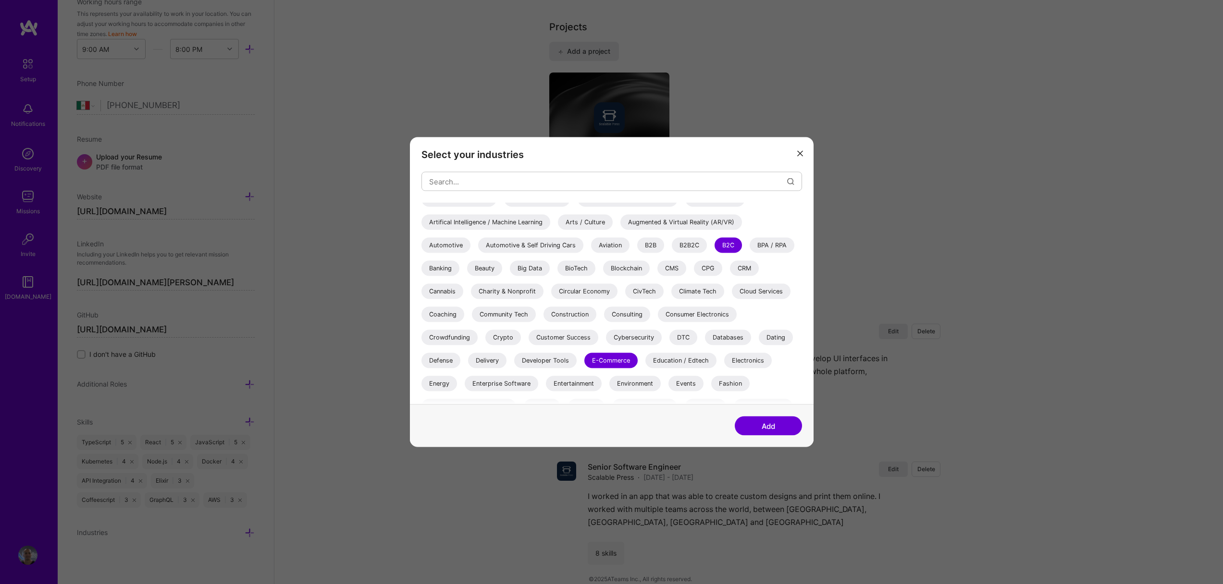
scroll to position [46, 0]
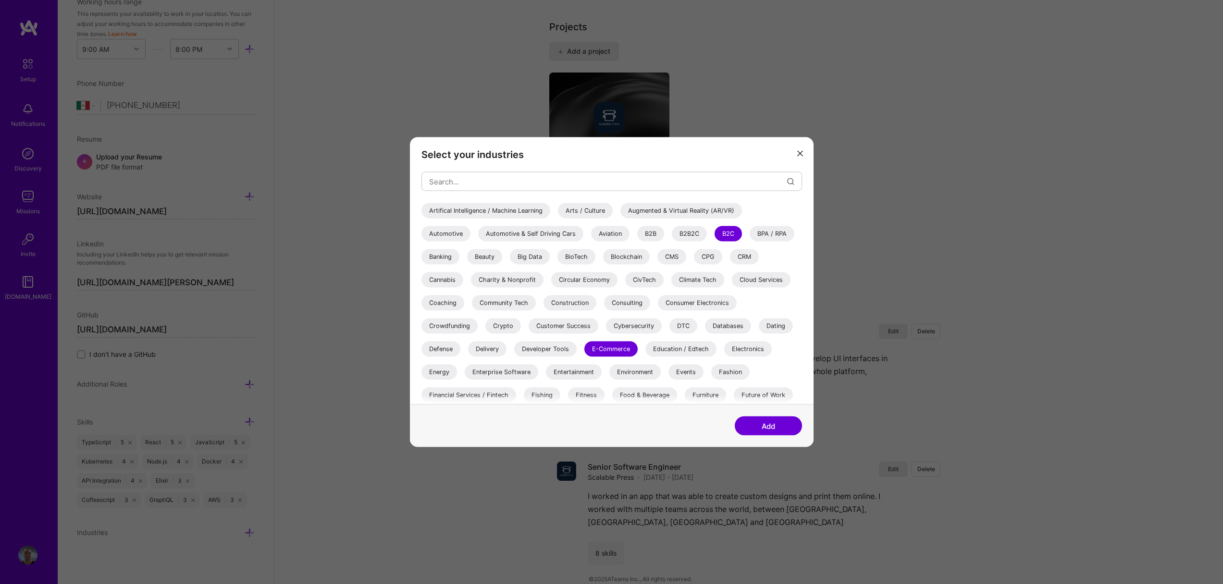
click at [642, 306] on div "Consulting" at bounding box center [627, 303] width 46 height 15
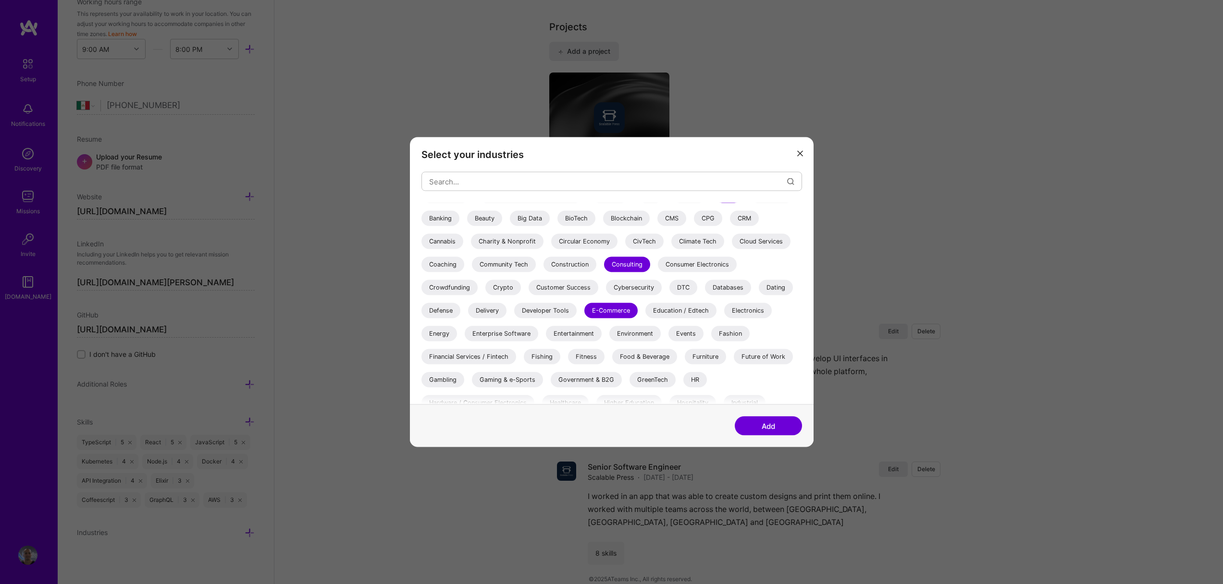
scroll to position [85, 0]
click at [560, 308] on div "Developer Tools" at bounding box center [545, 309] width 62 height 15
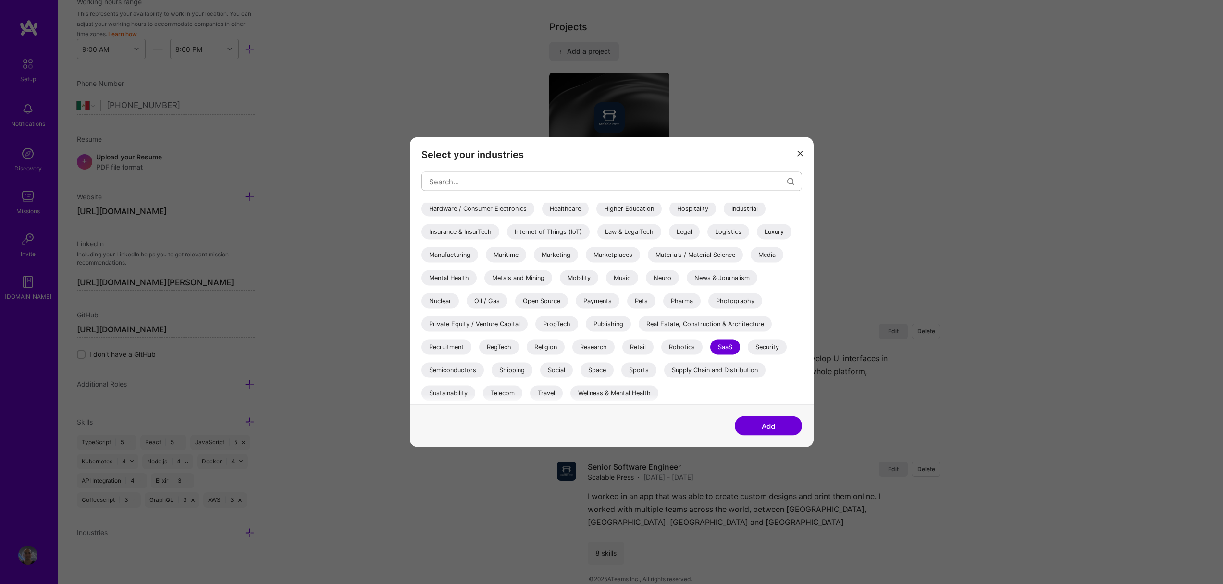
scroll to position [279, 0]
click at [781, 429] on button "Add" at bounding box center [768, 426] width 67 height 19
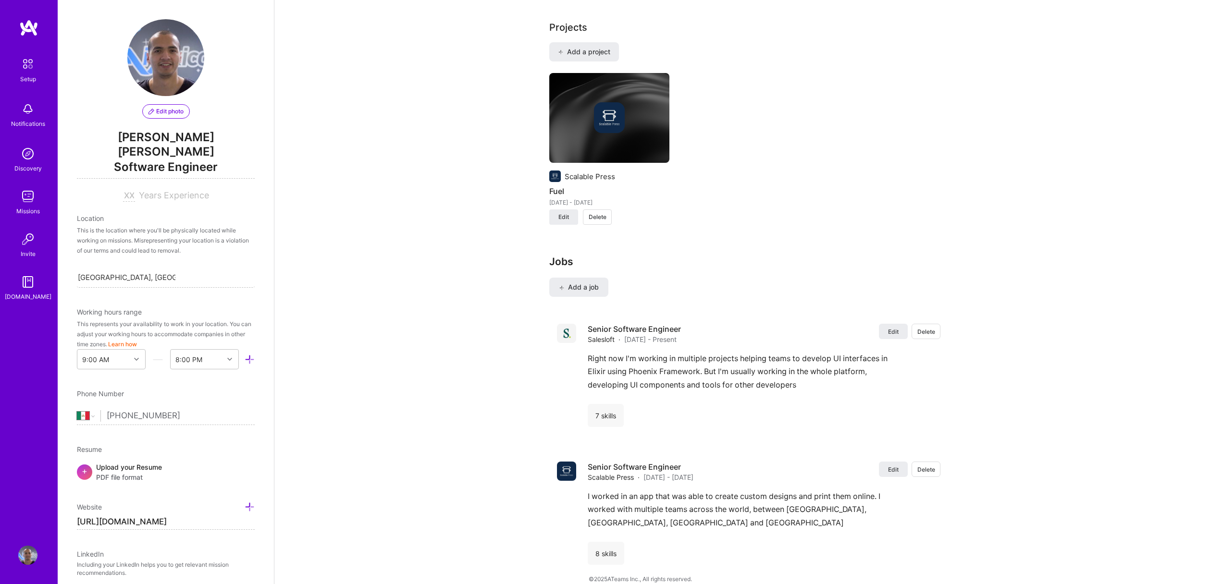
scroll to position [723, 0]
click at [163, 113] on span "Edit photo" at bounding box center [165, 111] width 35 height 9
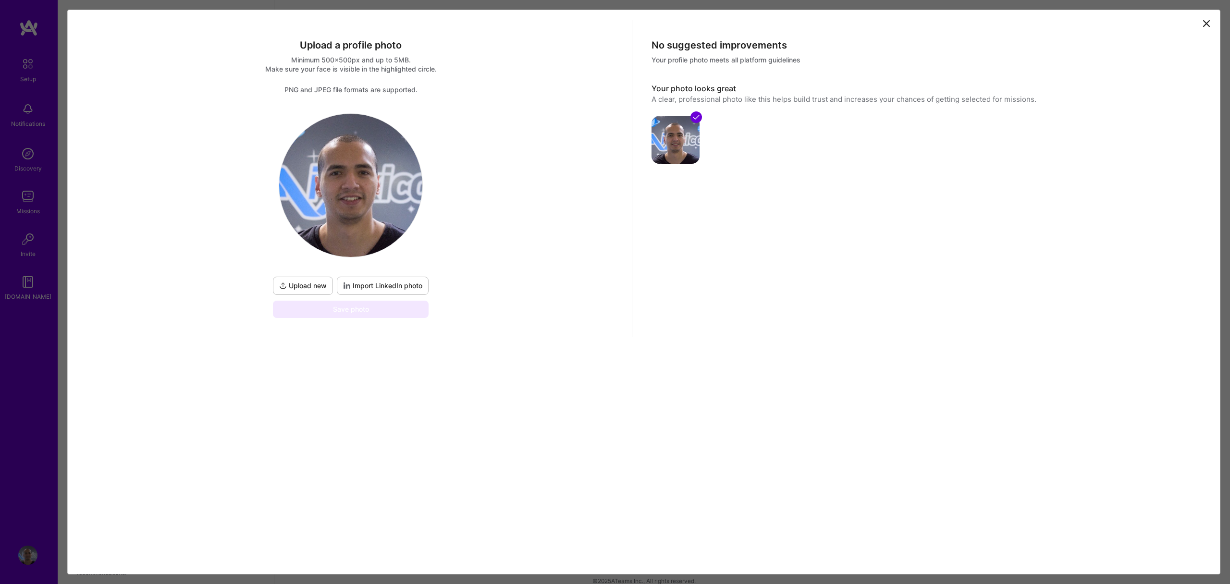
click at [309, 288] on span "Upload new" at bounding box center [303, 286] width 48 height 10
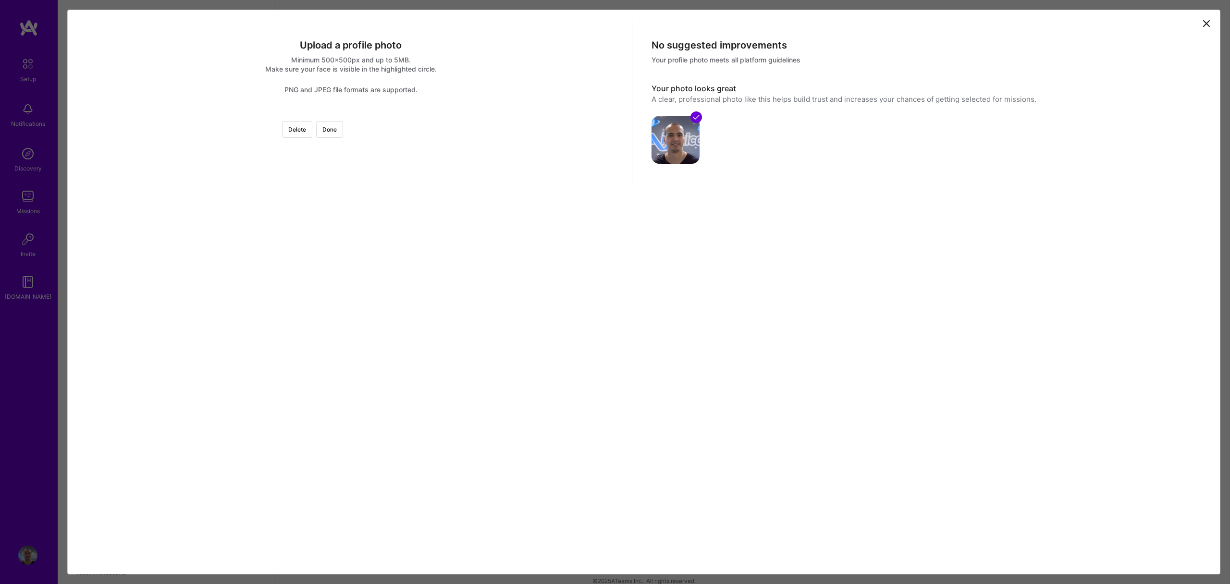
click at [427, 322] on div at bounding box center [459, 292] width 216 height 216
click at [351, 113] on div at bounding box center [351, 113] width 0 height 0
click at [414, 253] on div at bounding box center [469, 281] width 152 height 152
click at [343, 125] on button "Done" at bounding box center [329, 129] width 27 height 17
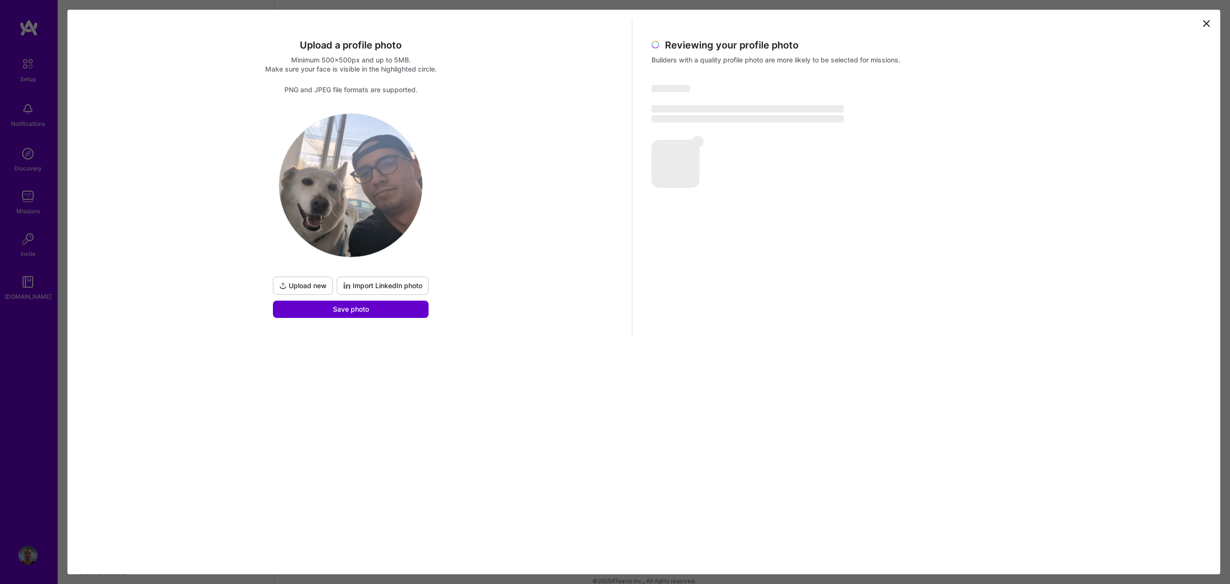
click at [339, 311] on span "Save photo" at bounding box center [351, 310] width 36 height 10
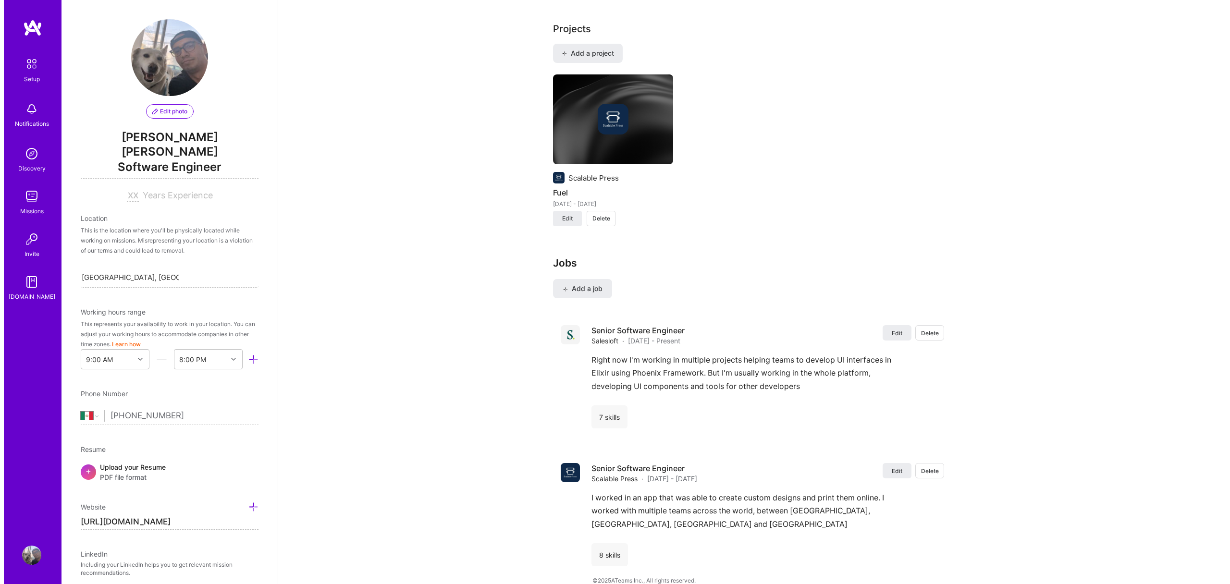
scroll to position [725, 0]
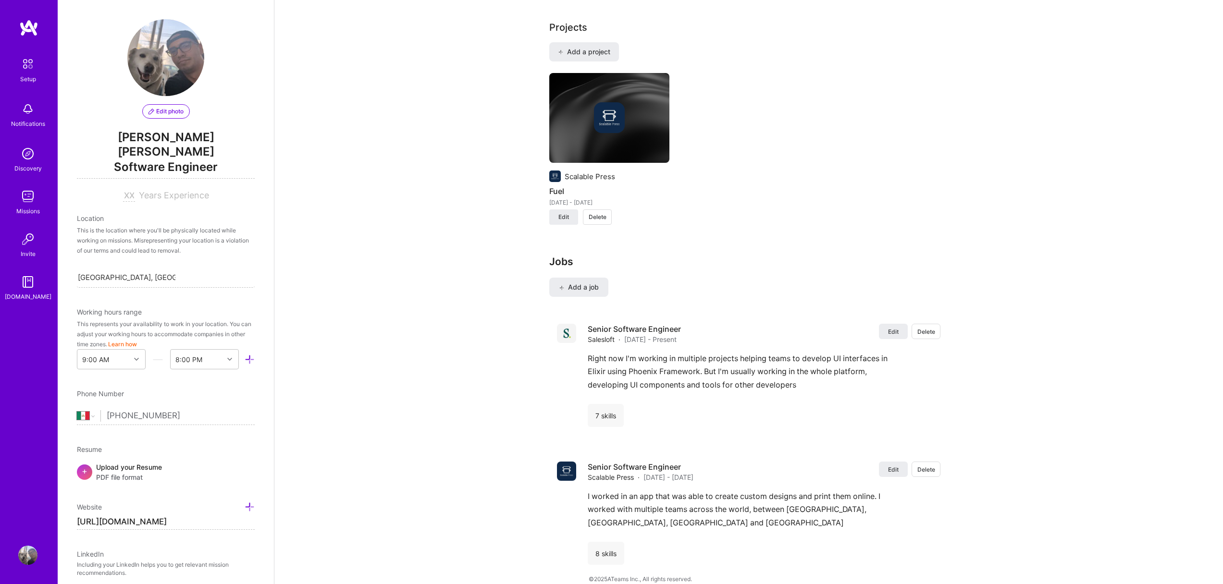
click at [148, 190] on span "Years Experience" at bounding box center [174, 195] width 70 height 10
click at [124, 190] on input at bounding box center [129, 196] width 12 height 12
click at [585, 283] on span "Add a job" at bounding box center [579, 288] width 40 height 10
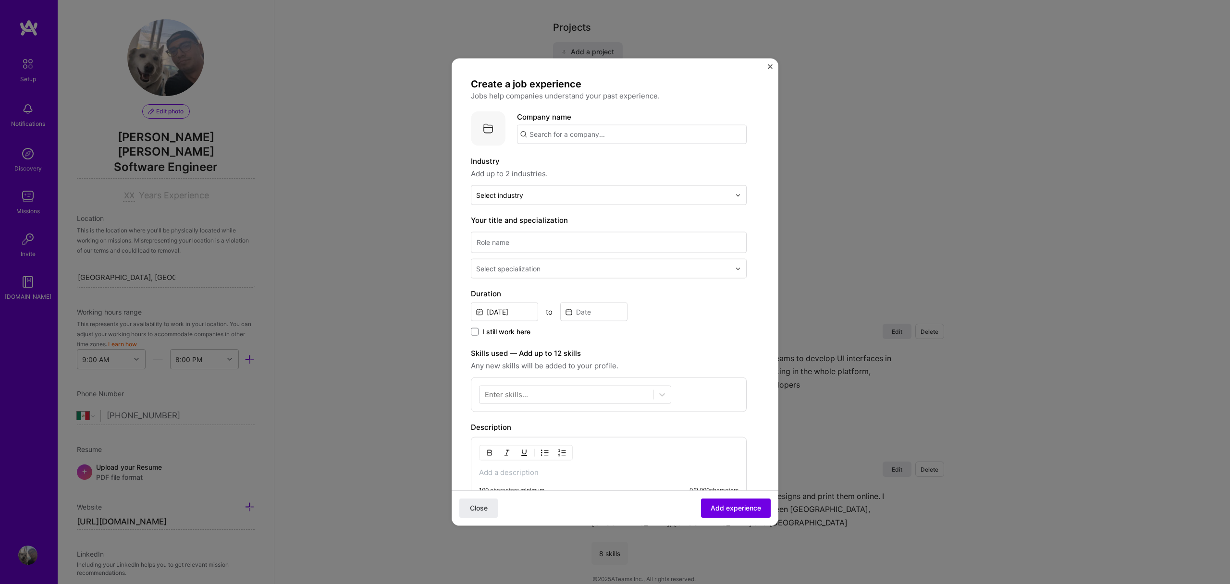
click at [611, 134] on input "text" at bounding box center [632, 134] width 230 height 19
click at [571, 191] on span "[DOMAIN_NAME]" at bounding box center [569, 194] width 47 height 8
type input "Improving"
click at [555, 194] on input "text" at bounding box center [603, 195] width 254 height 10
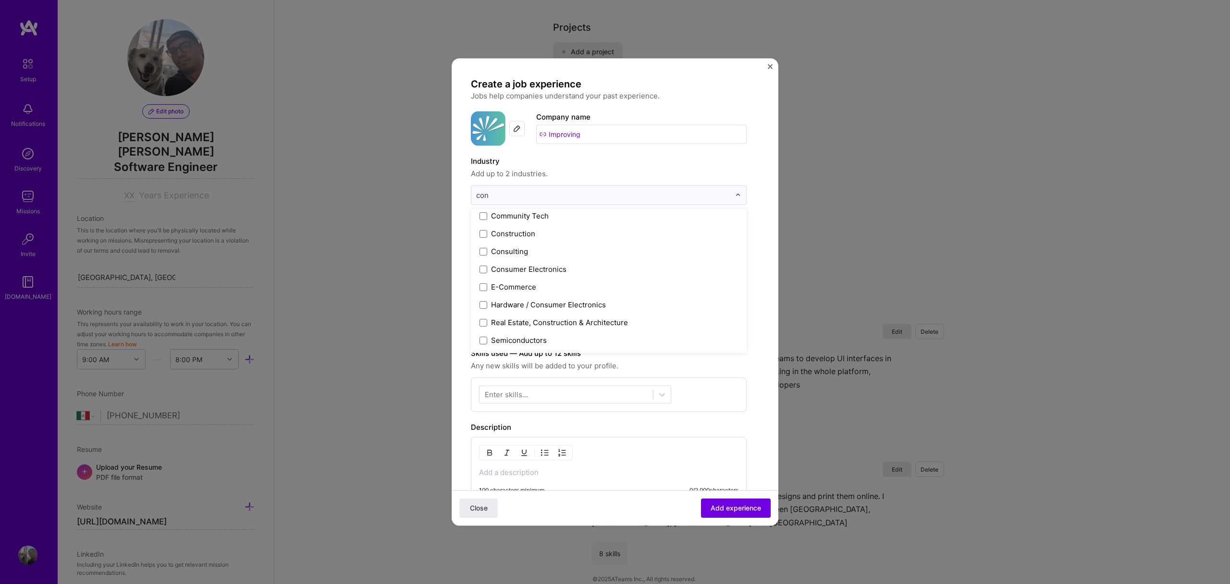
scroll to position [0, 0]
type input "cons"
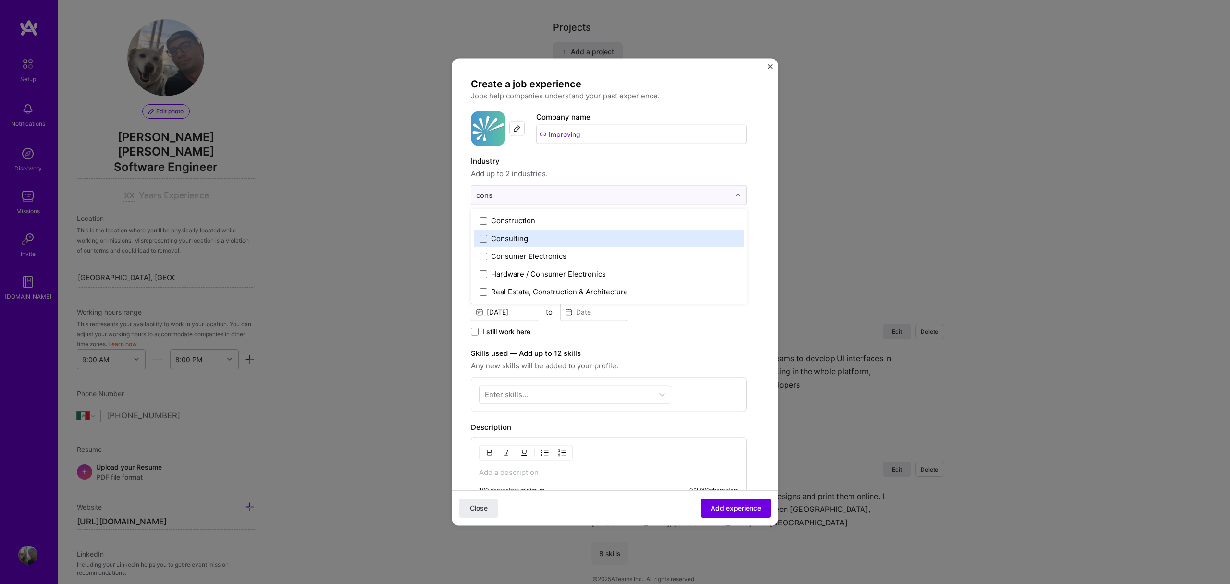
click at [566, 234] on label "Consulting" at bounding box center [609, 239] width 259 height 10
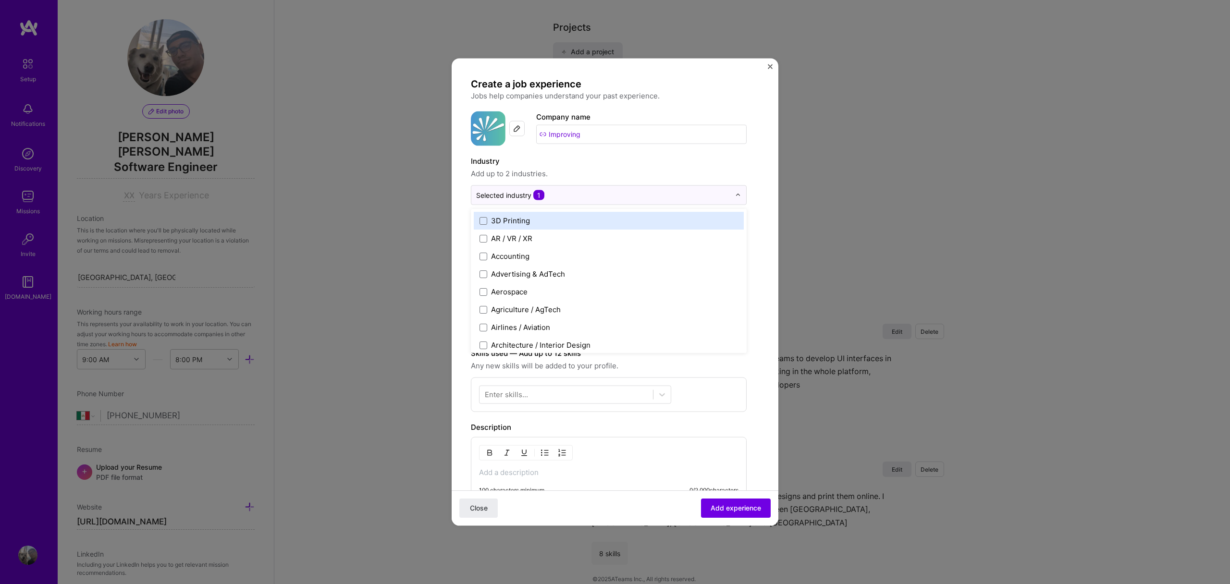
click at [702, 163] on label "Industry" at bounding box center [609, 162] width 276 height 12
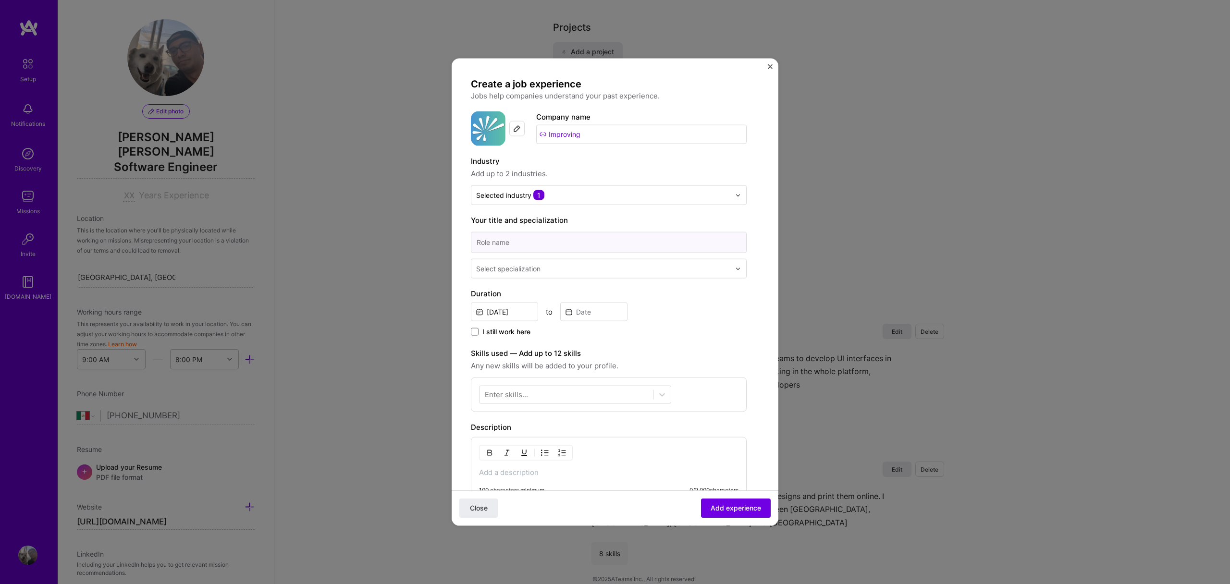
click at [599, 241] on input at bounding box center [609, 242] width 276 height 21
type input "Senior Software Engineer"
type input "soft"
click at [598, 313] on div "Software Engineer" at bounding box center [609, 312] width 270 height 18
click at [718, 307] on div "[DATE] to" at bounding box center [609, 311] width 276 height 21
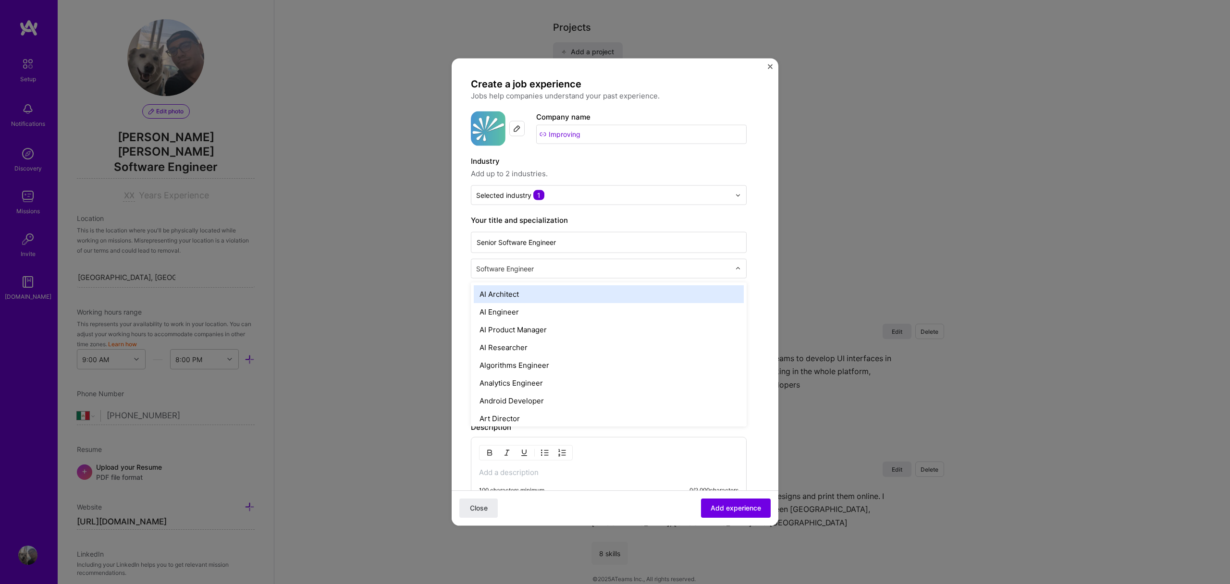
click at [545, 264] on input "text" at bounding box center [604, 269] width 256 height 10
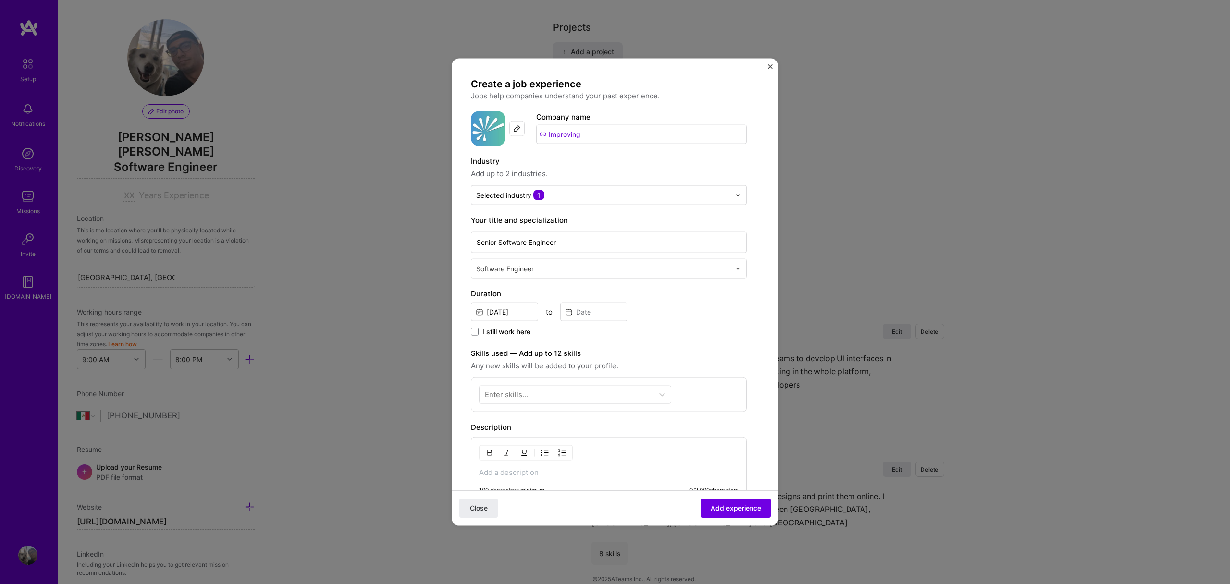
click at [752, 224] on form "Create a job experience Jobs help companies understand your past experience. Co…" at bounding box center [615, 394] width 327 height 633
click at [506, 242] on input "Senior Software Engineer" at bounding box center [609, 242] width 276 height 21
type input "Full-stack Developer"
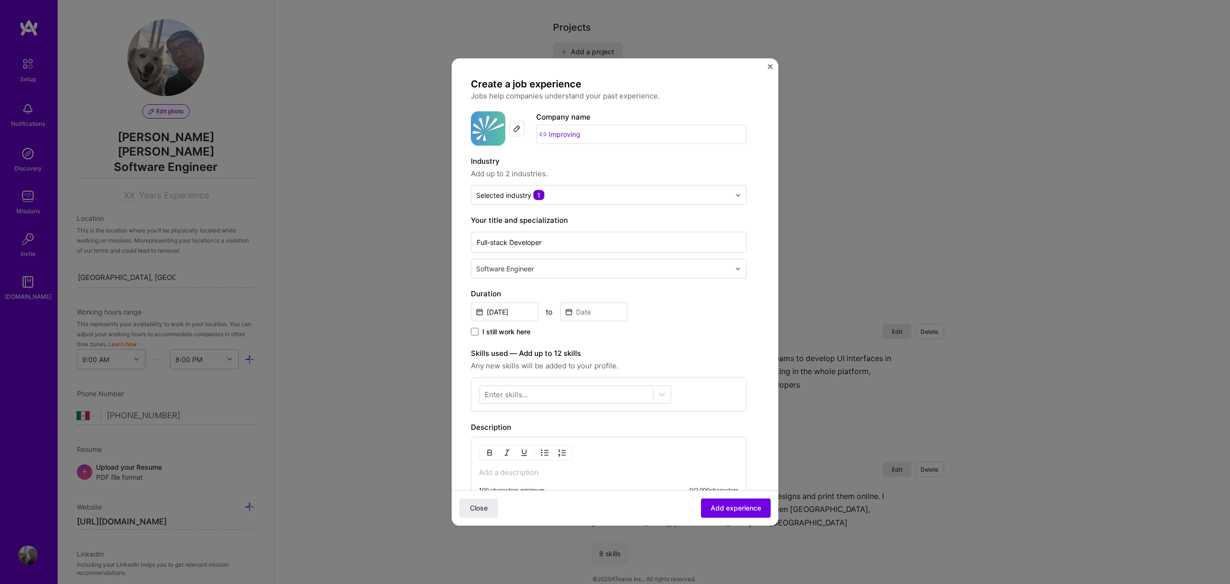
click at [698, 316] on div "[DATE] to" at bounding box center [609, 311] width 276 height 21
click at [520, 312] on input "[DATE]" at bounding box center [504, 312] width 67 height 19
click at [535, 334] on span "2025" at bounding box center [541, 334] width 17 height 9
click at [484, 332] on button "‹" at bounding box center [484, 334] width 21 height 21
click at [503, 436] on button "2017" at bounding box center [497, 440] width 46 height 37
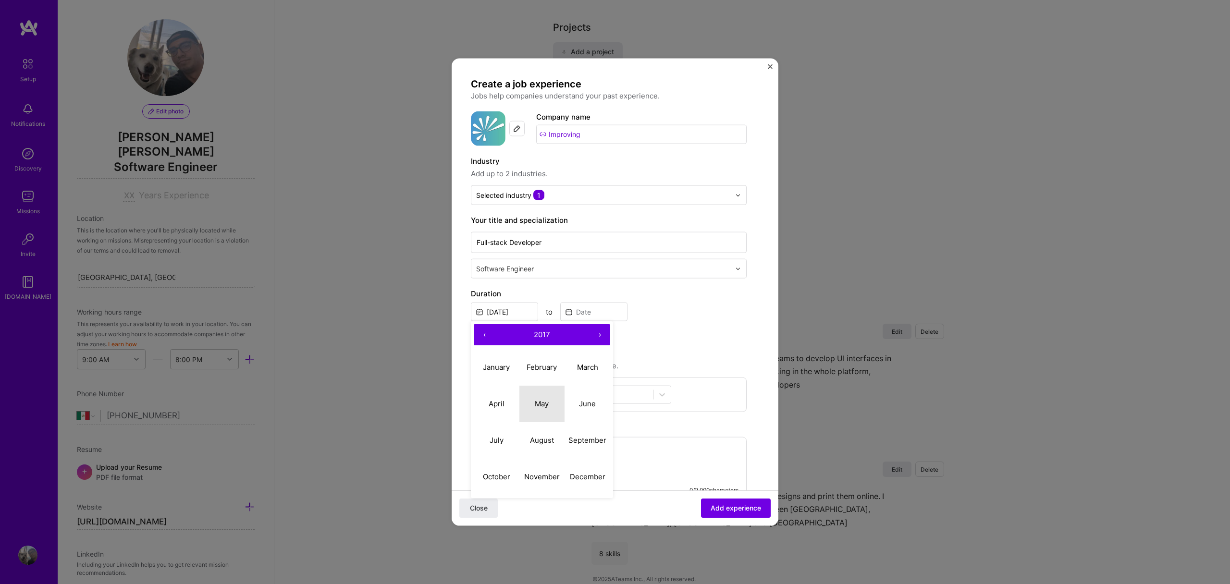
drag, startPoint x: 550, startPoint y: 401, endPoint x: 563, endPoint y: 373, distance: 31.0
click at [550, 400] on button "May" at bounding box center [543, 403] width 46 height 37
type input "[DATE]"
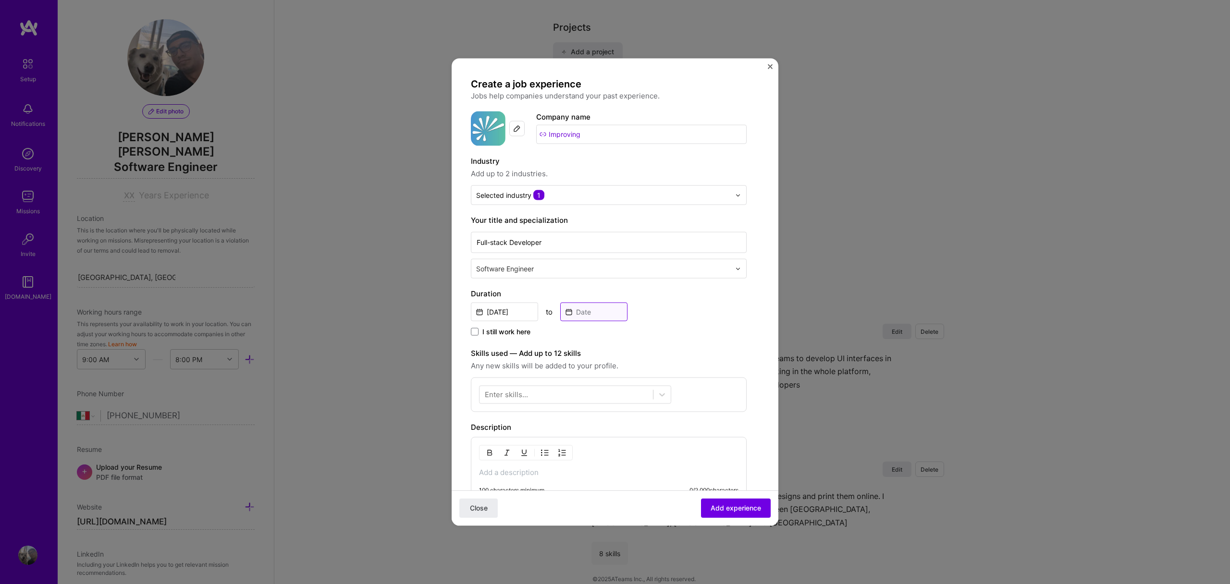
click at [595, 315] on input at bounding box center [593, 312] width 67 height 19
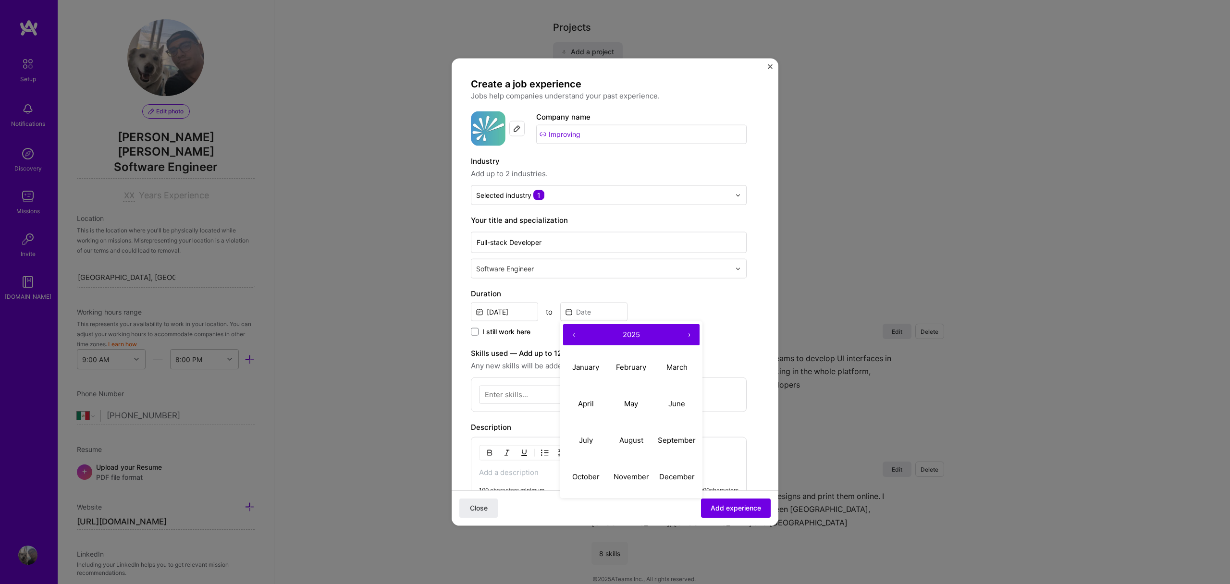
click at [623, 331] on span "2025" at bounding box center [631, 334] width 17 height 9
click at [572, 335] on button "‹" at bounding box center [573, 334] width 21 height 21
click at [626, 443] on button "2018" at bounding box center [632, 440] width 46 height 37
click at [662, 477] on abbr "December" at bounding box center [677, 476] width 36 height 9
type input "[DATE]"
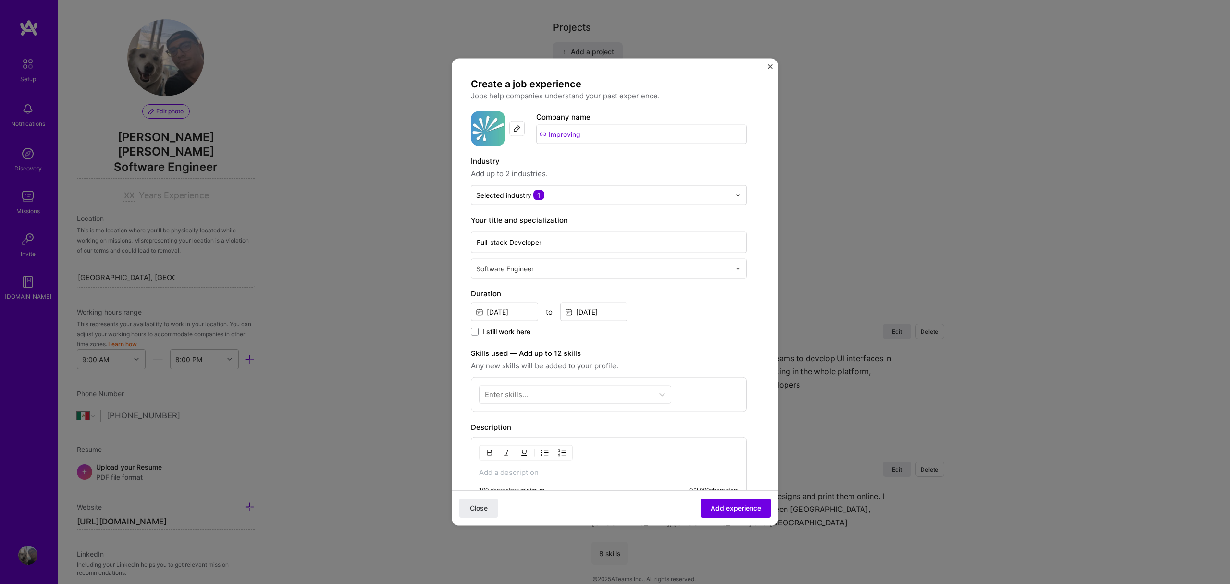
click at [695, 340] on div "Create a job experience Jobs help companies understand your past experience. Co…" at bounding box center [609, 367] width 276 height 579
click at [681, 169] on span "Add up to 2 industries." at bounding box center [609, 174] width 276 height 12
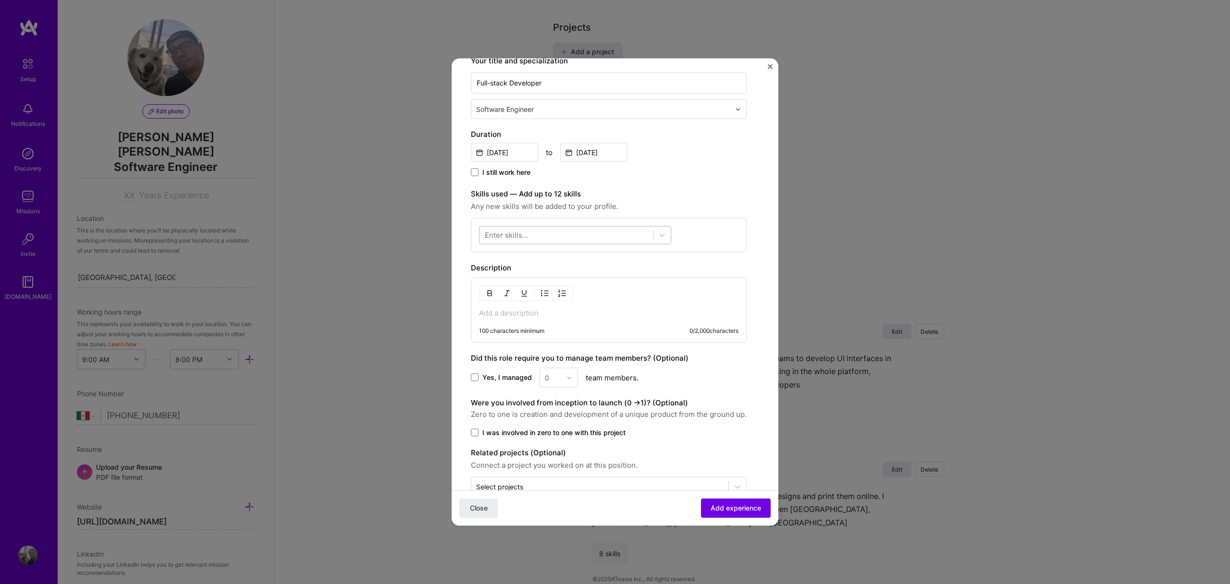
scroll to position [161, 0]
click at [627, 228] on div at bounding box center [566, 233] width 173 height 16
click at [521, 269] on div "React" at bounding box center [575, 272] width 181 height 10
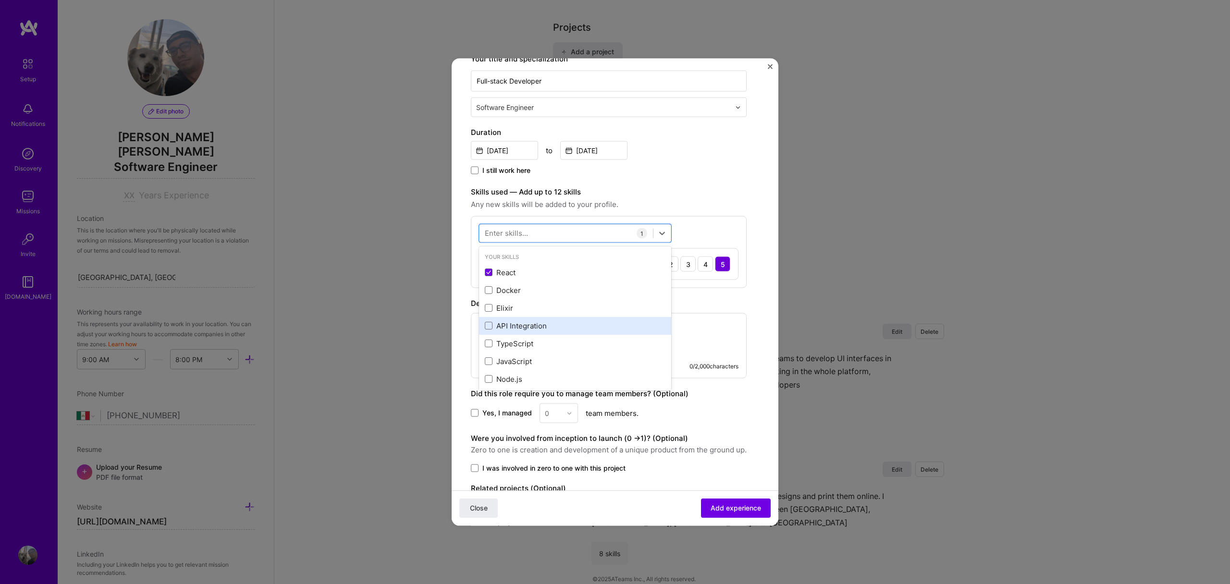
click at [507, 322] on div "API Integration" at bounding box center [575, 326] width 181 height 10
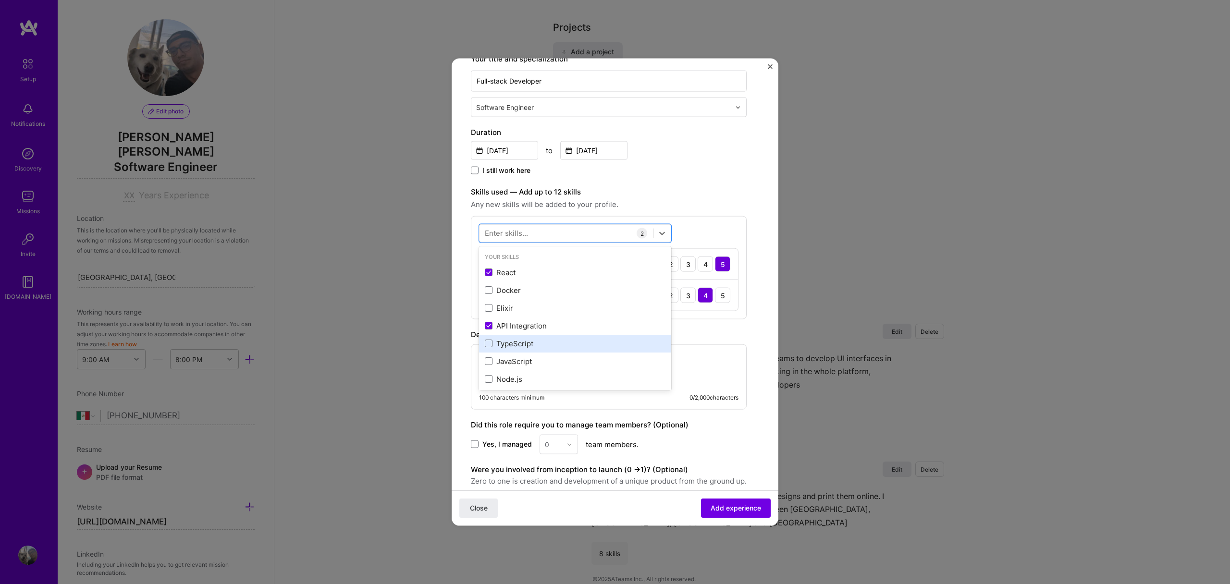
drag, startPoint x: 500, startPoint y: 357, endPoint x: 515, endPoint y: 343, distance: 20.1
click at [500, 357] on div "JavaScript" at bounding box center [575, 361] width 181 height 10
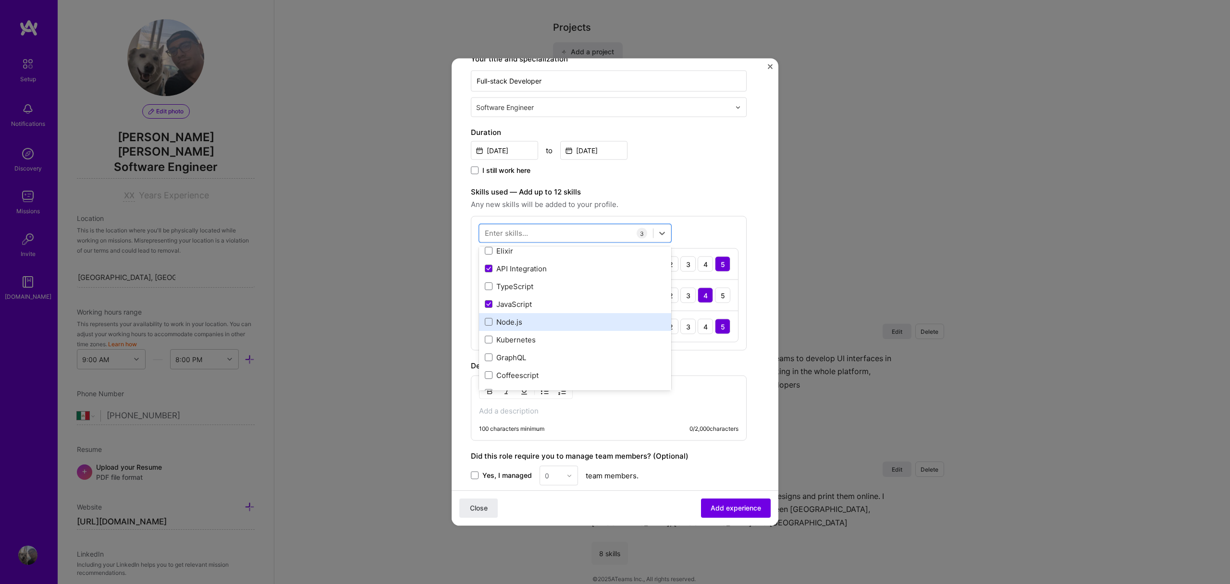
click at [512, 324] on div "Node.js" at bounding box center [575, 322] width 181 height 10
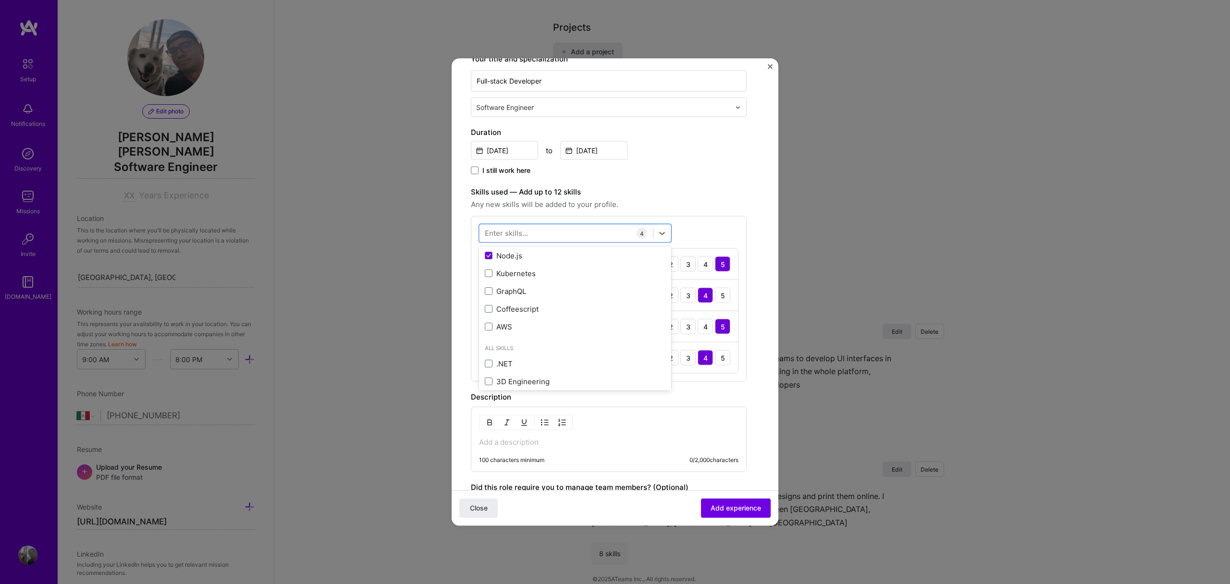
scroll to position [147, 0]
click at [514, 305] on div "AWS" at bounding box center [575, 303] width 181 height 10
click at [707, 213] on div "Skills used — Add up to 12 skills Any new skills will be added to your profile.…" at bounding box center [609, 299] width 276 height 227
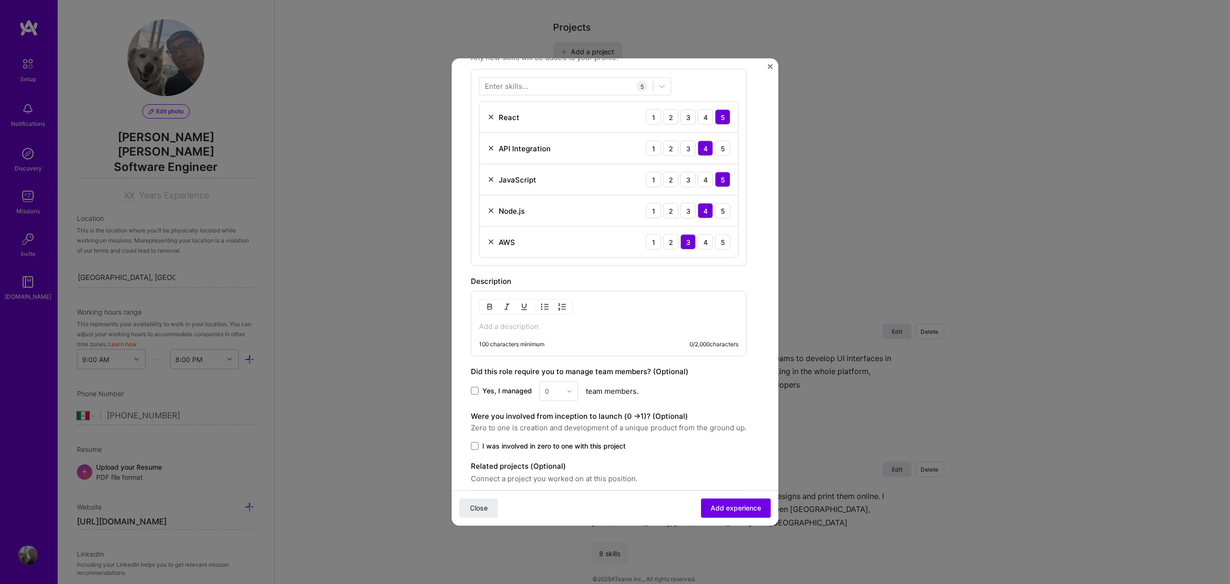
scroll to position [309, 0]
click at [596, 329] on p at bounding box center [609, 327] width 260 height 10
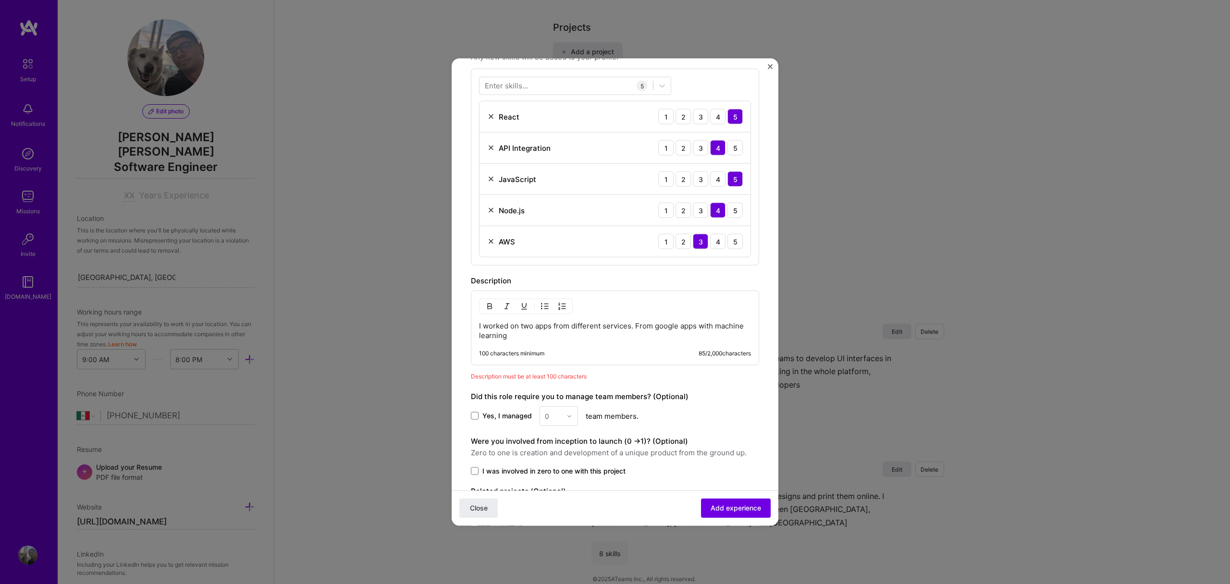
click at [649, 325] on p "I worked on two apps from different services. From google apps with machine lea…" at bounding box center [615, 331] width 272 height 19
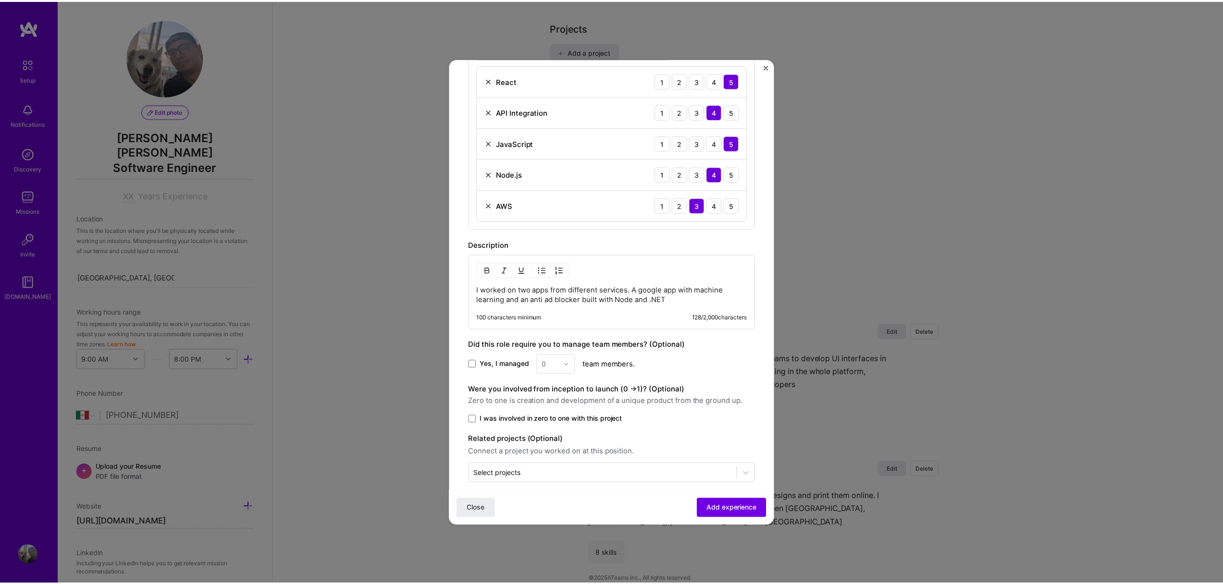
scroll to position [357, 0]
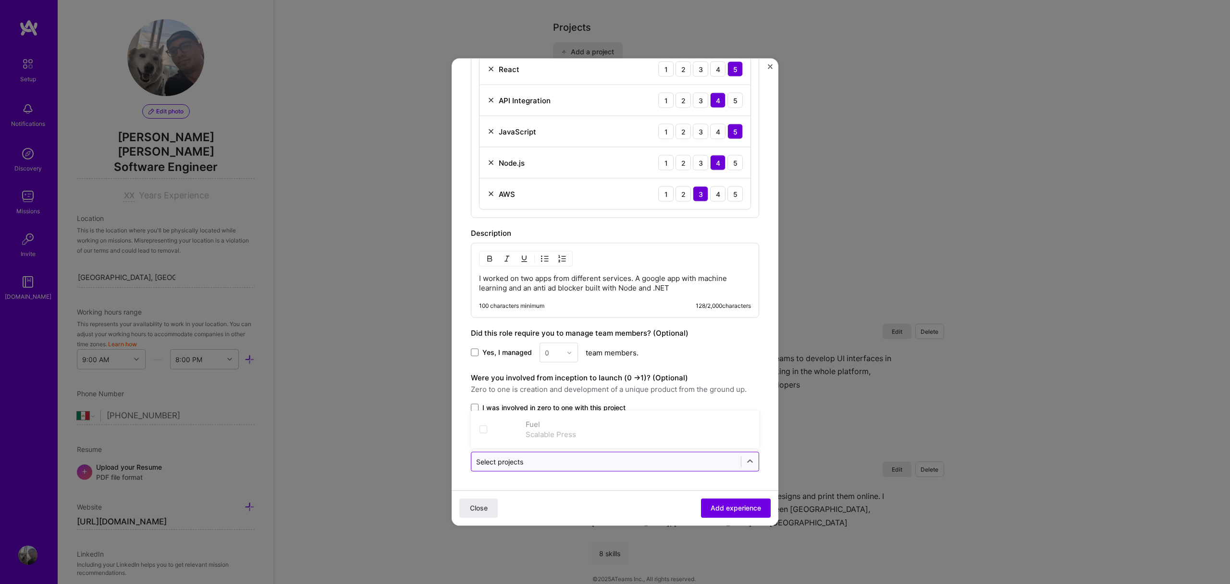
click at [551, 469] on div "Select projects" at bounding box center [606, 462] width 270 height 19
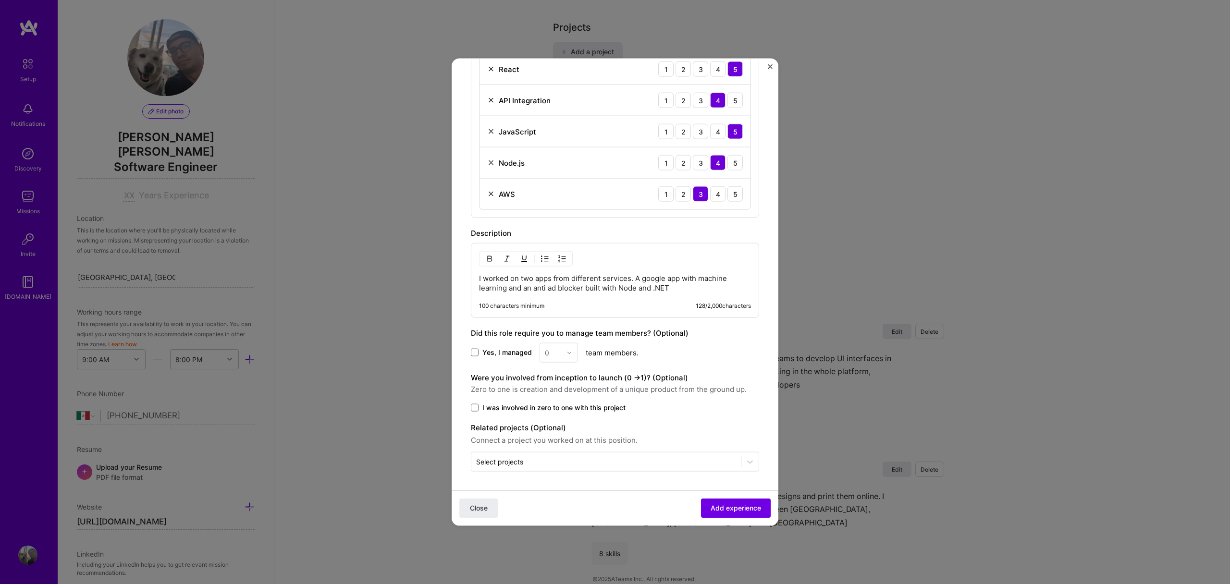
click at [592, 481] on form "Create a job experience Jobs help companies understand your past experience. Co…" at bounding box center [615, 123] width 327 height 805
click at [725, 510] on span "Add experience" at bounding box center [736, 509] width 50 height 10
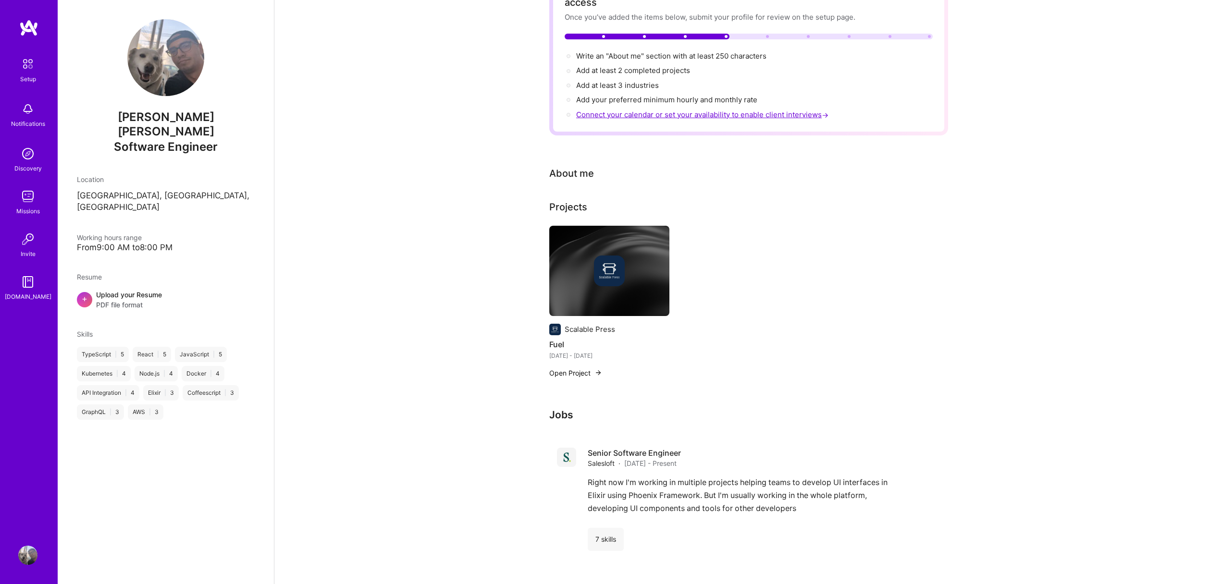
scroll to position [0, 0]
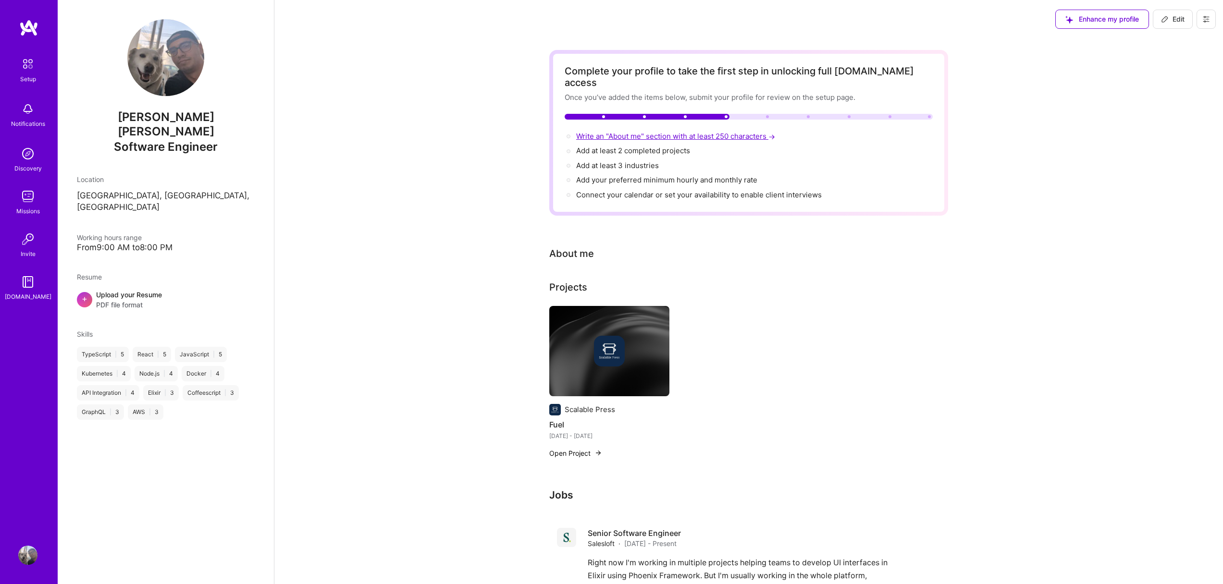
click at [626, 132] on span "Write an "About me" section with at least 250 characters →" at bounding box center [676, 136] width 201 height 9
select select "US"
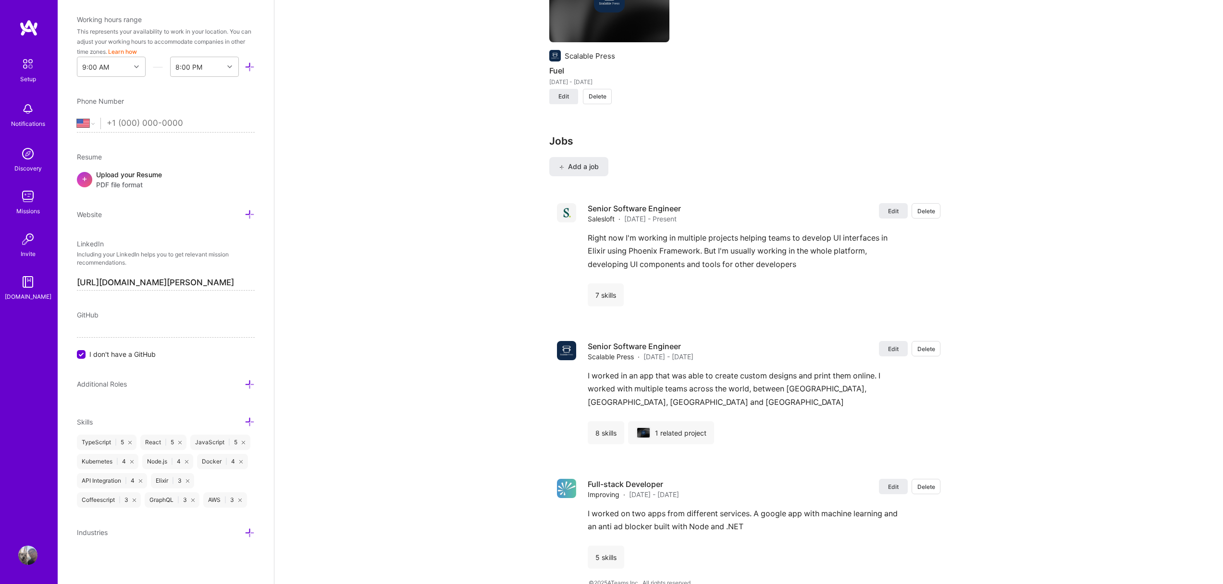
scroll to position [849, 0]
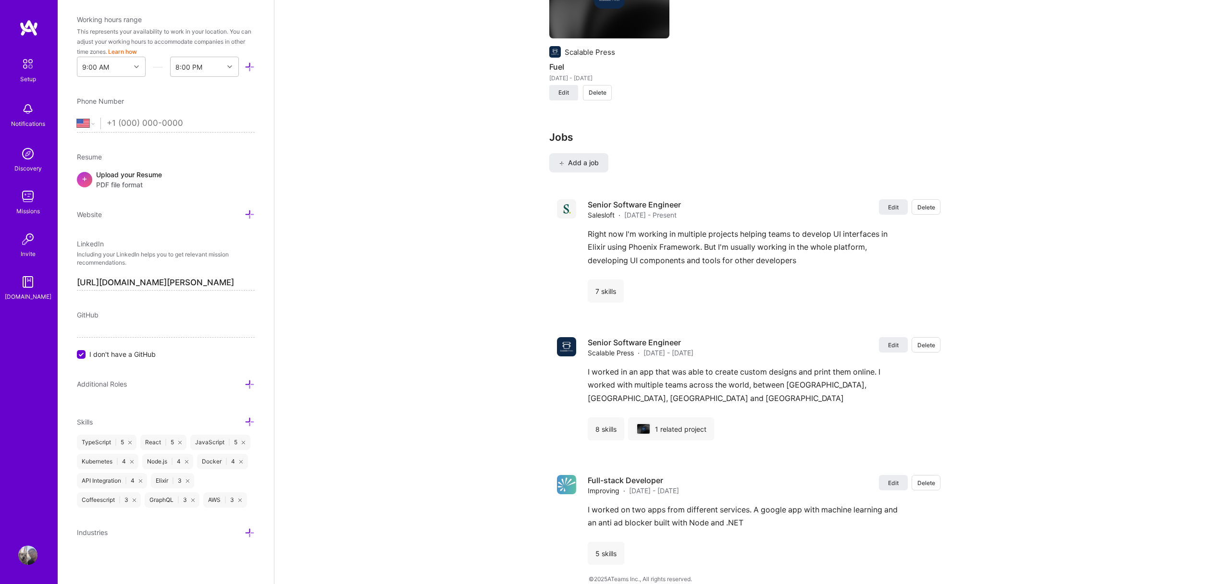
click at [249, 536] on div "Edit photo [PERSON_NAME] [PERSON_NAME] Software Engineer Years Experience Locat…" at bounding box center [166, 292] width 216 height 584
drag, startPoint x: 118, startPoint y: 301, endPoint x: 117, endPoint y: 307, distance: 5.4
click at [118, 310] on div "GitHub I don't have a GitHub" at bounding box center [166, 334] width 178 height 49
click at [84, 351] on input "I don't have a GitHub" at bounding box center [82, 355] width 9 height 9
drag, startPoint x: 161, startPoint y: 304, endPoint x: 151, endPoint y: 309, distance: 10.5
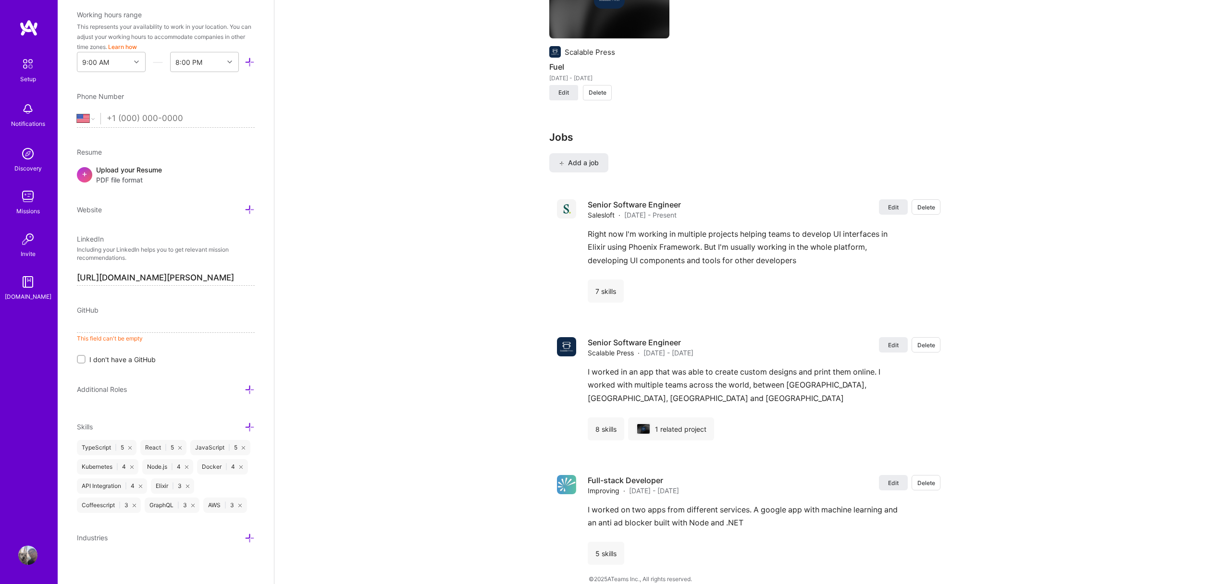
click at [160, 318] on input at bounding box center [166, 325] width 178 height 15
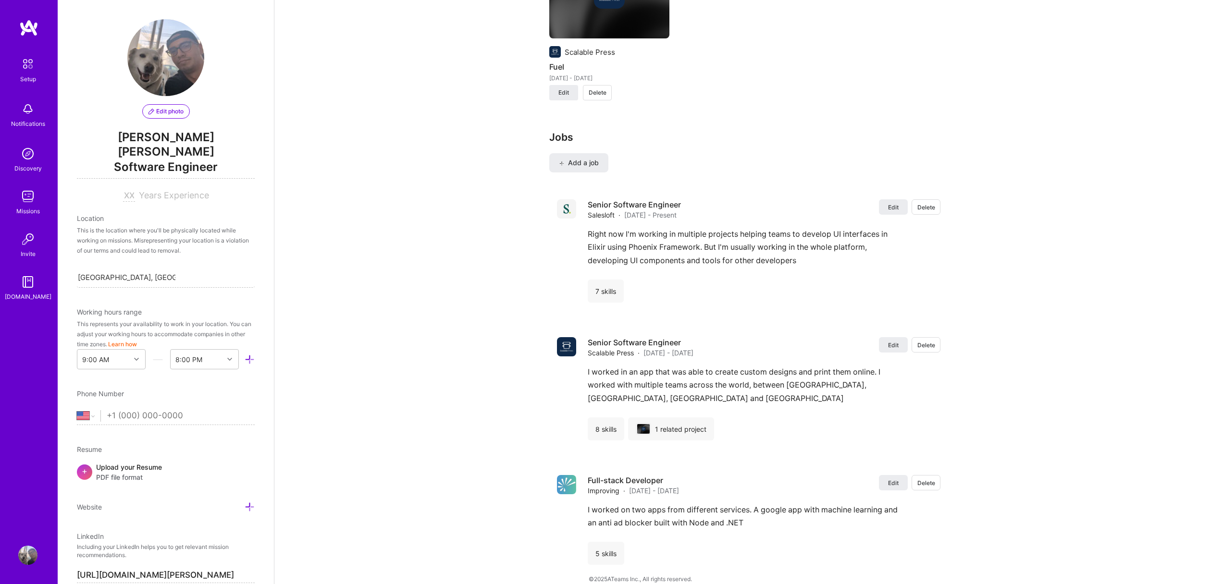
scroll to position [370, 0]
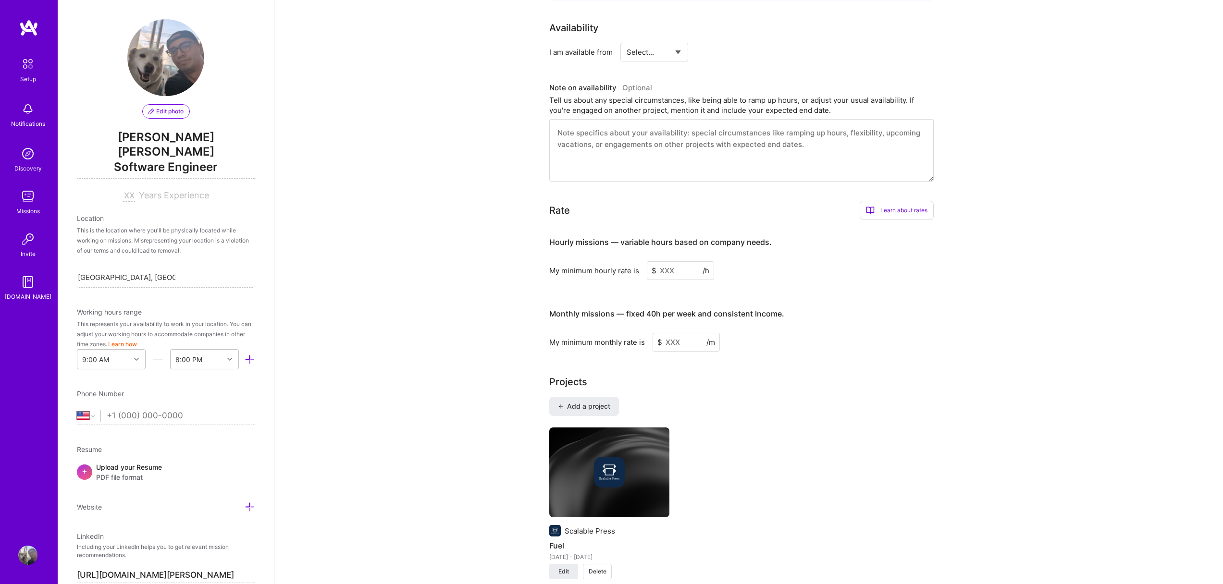
type input "[URL][DOMAIN_NAME]"
click at [358, 181] on div "Complete your profile to take the first step in unlocking full [DOMAIN_NAME] ac…" at bounding box center [748, 371] width 949 height 1407
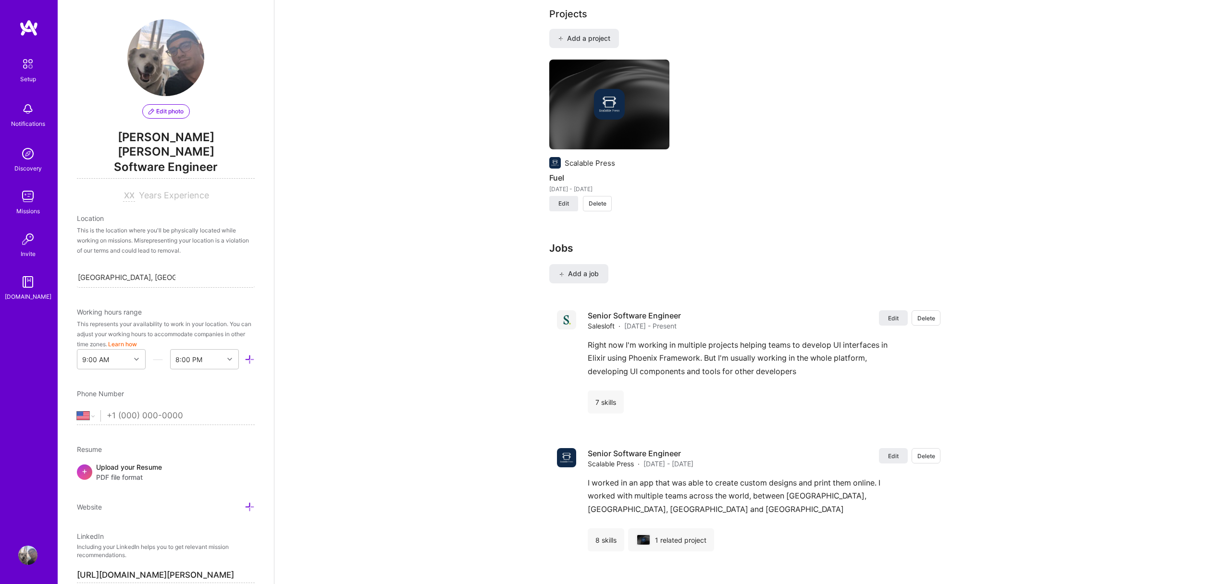
scroll to position [849, 0]
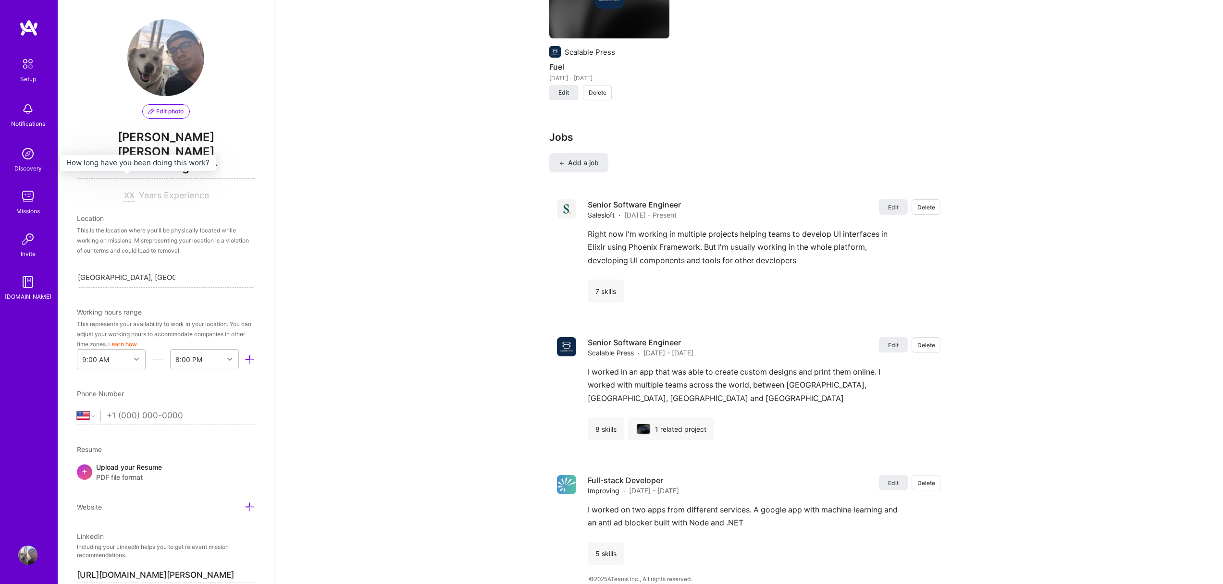
click at [124, 190] on input at bounding box center [129, 196] width 12 height 12
type input "11"
click at [177, 225] on div "This is the location where you'll be physically located while working on missio…" at bounding box center [166, 240] width 178 height 30
click at [120, 225] on div "This is the location where you'll be physically located while working on missio…" at bounding box center [166, 240] width 178 height 30
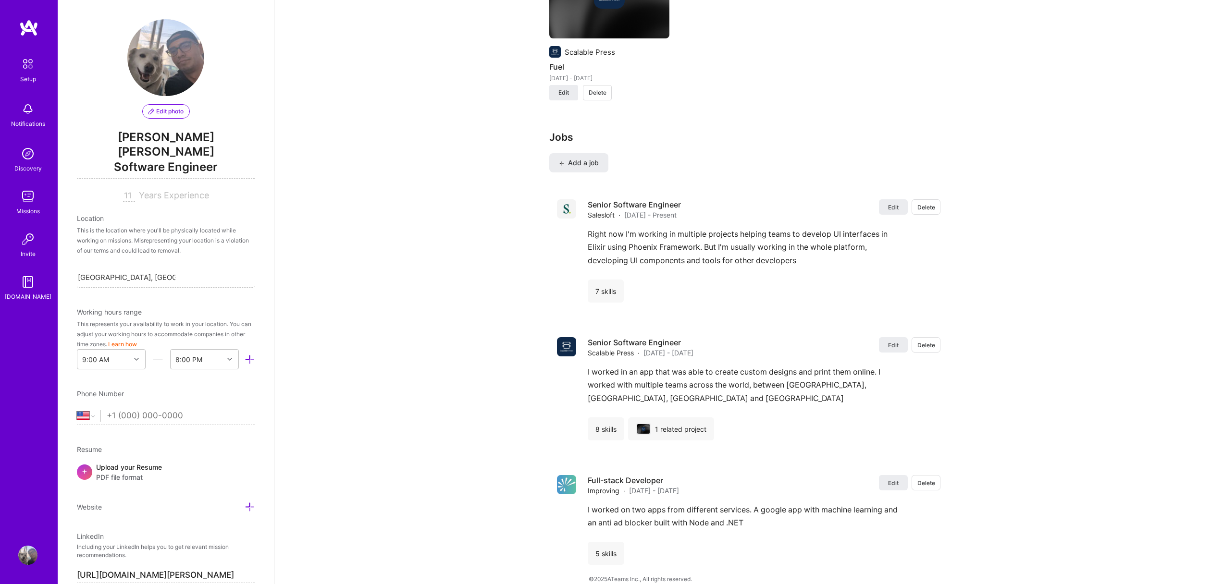
click at [101, 213] on div "Location" at bounding box center [166, 218] width 178 height 10
click at [114, 231] on div "This is the location where you'll be physically located while working on missio…" at bounding box center [166, 240] width 178 height 30
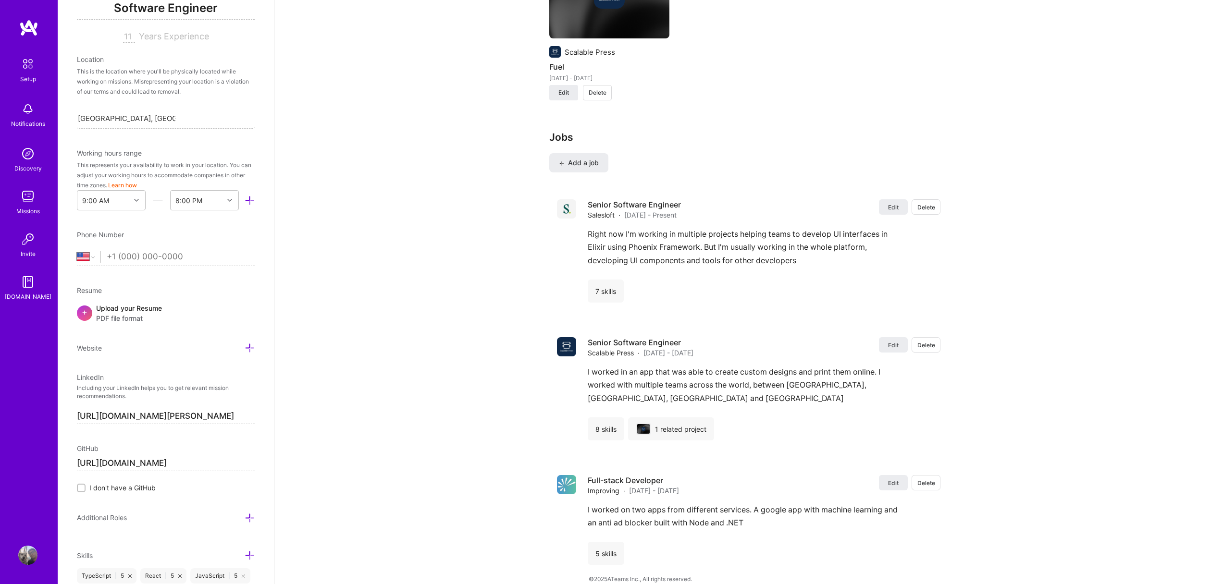
scroll to position [173, 0]
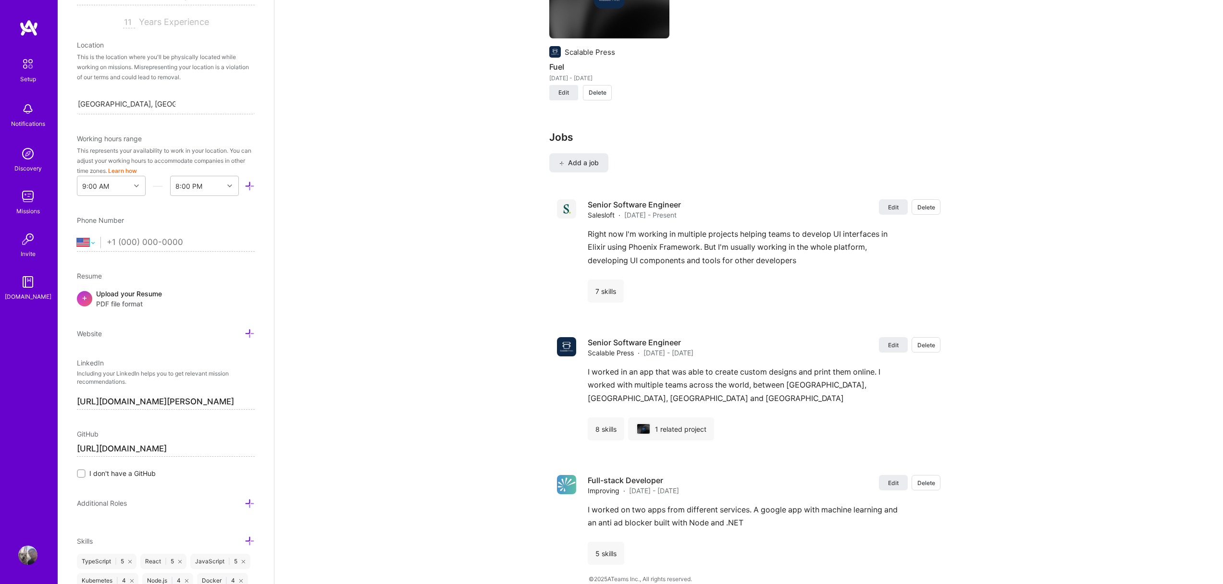
click at [82, 237] on select "[GEOGRAPHIC_DATA] [GEOGRAPHIC_DATA] [GEOGRAPHIC_DATA] [GEOGRAPHIC_DATA] [US_STA…" at bounding box center [89, 243] width 24 height 12
select select "MX"
click at [77, 237] on select "[GEOGRAPHIC_DATA] [GEOGRAPHIC_DATA] [GEOGRAPHIC_DATA] [GEOGRAPHIC_DATA] [US_STA…" at bounding box center [89, 243] width 24 height 12
click at [114, 229] on input "tel" at bounding box center [181, 243] width 148 height 28
type input "[PHONE_NUMBER]"
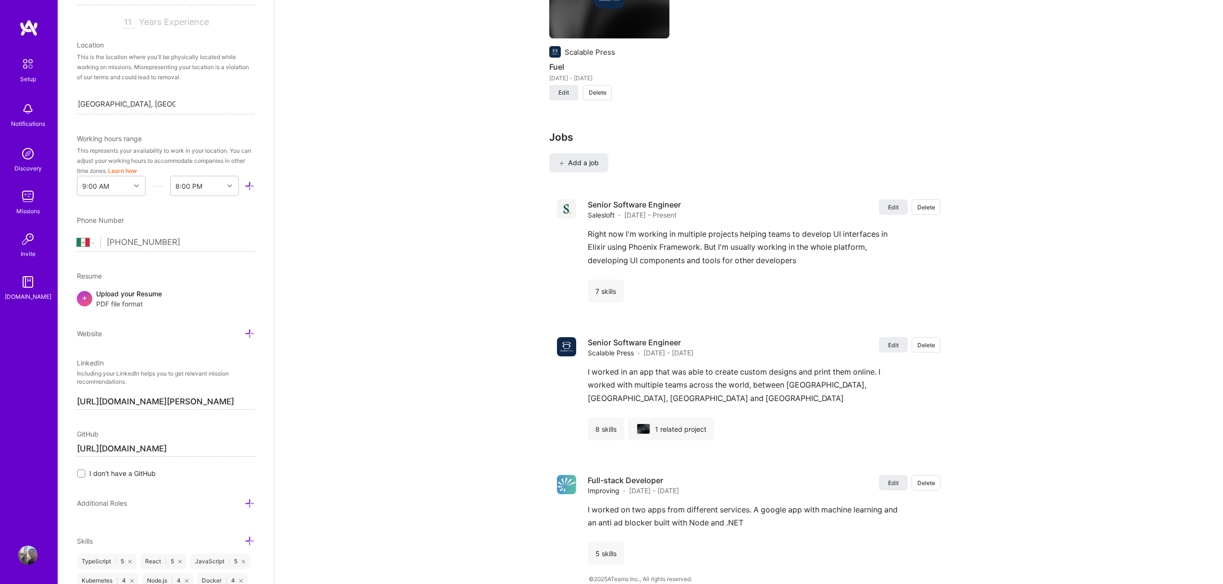
click at [202, 254] on div "Edit photo [PERSON_NAME] [PERSON_NAME] Software Engineer 11 Years Experience Lo…" at bounding box center [166, 292] width 216 height 584
click at [245, 329] on icon at bounding box center [250, 334] width 10 height 10
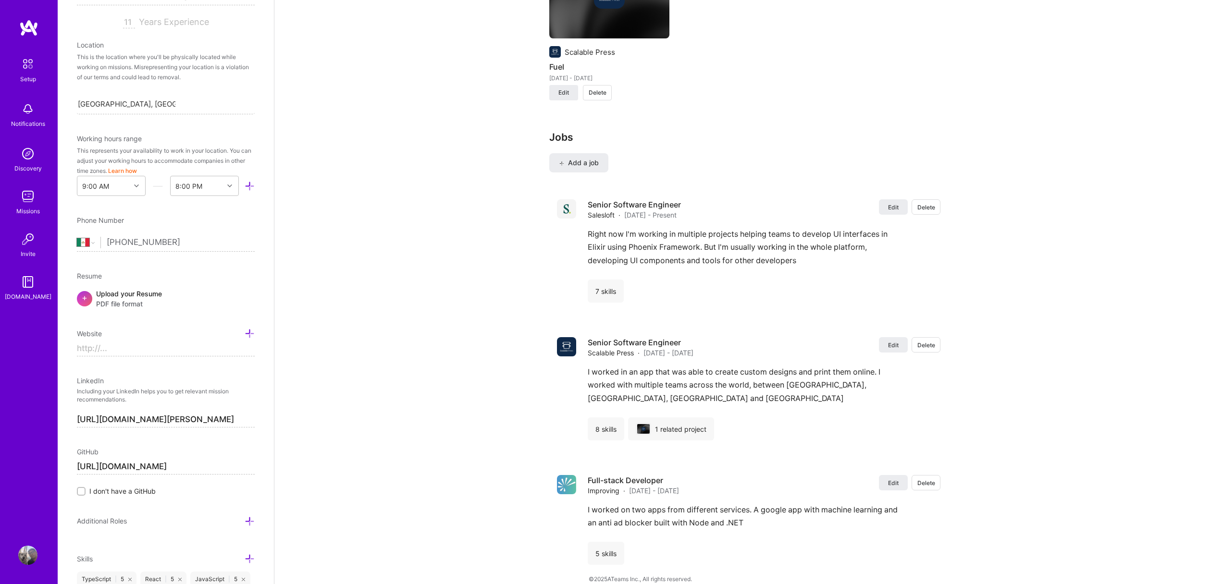
click at [172, 341] on input at bounding box center [166, 348] width 178 height 15
click at [162, 341] on input "https://" at bounding box center [166, 348] width 178 height 15
paste input "[DOMAIN_NAME][URL]"
type input "[URL][DOMAIN_NAME]"
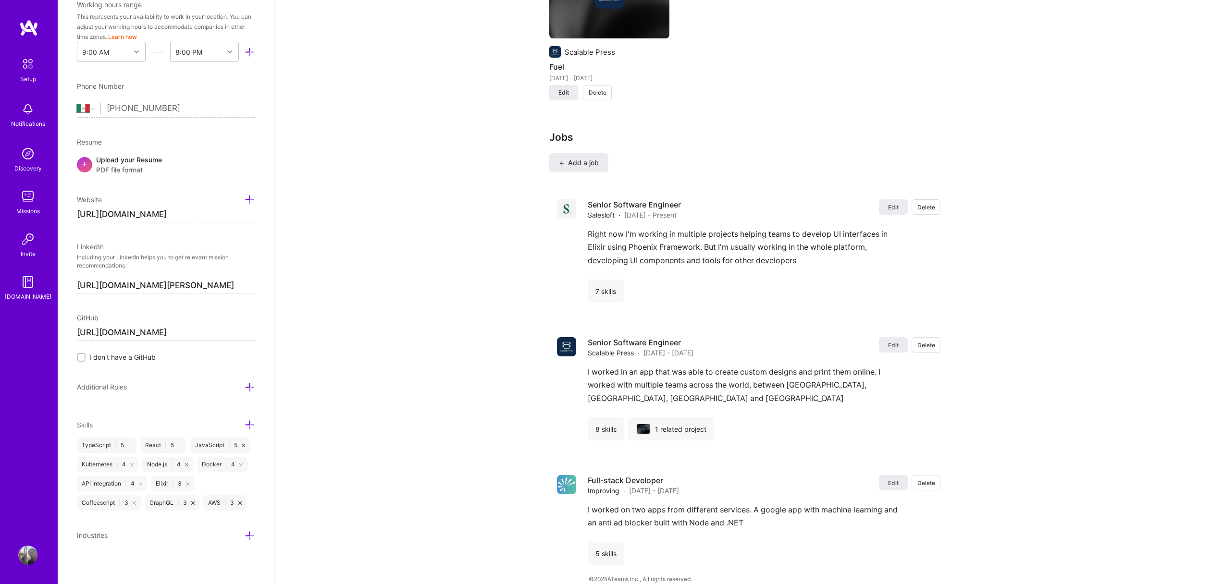
scroll to position [315, 0]
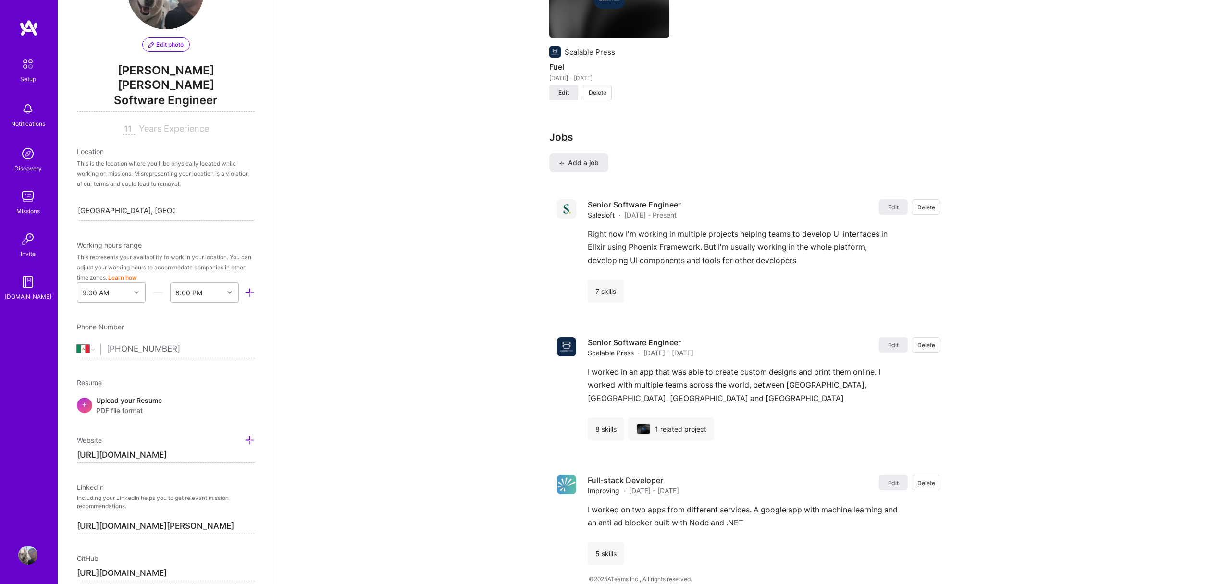
scroll to position [0, 0]
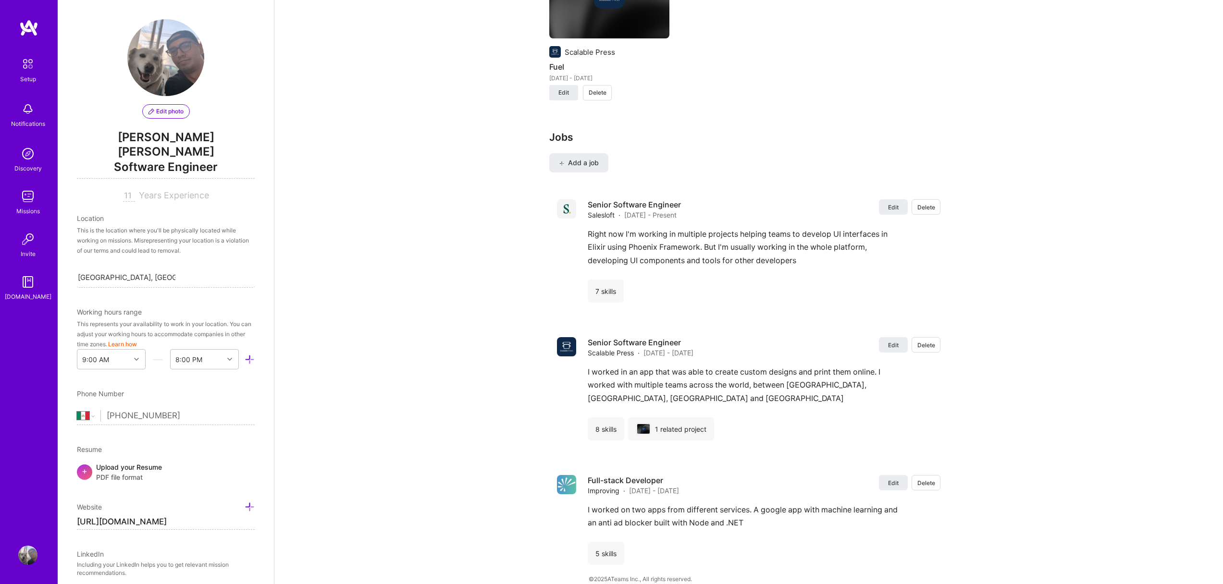
drag, startPoint x: 346, startPoint y: 148, endPoint x: 359, endPoint y: 150, distance: 13.2
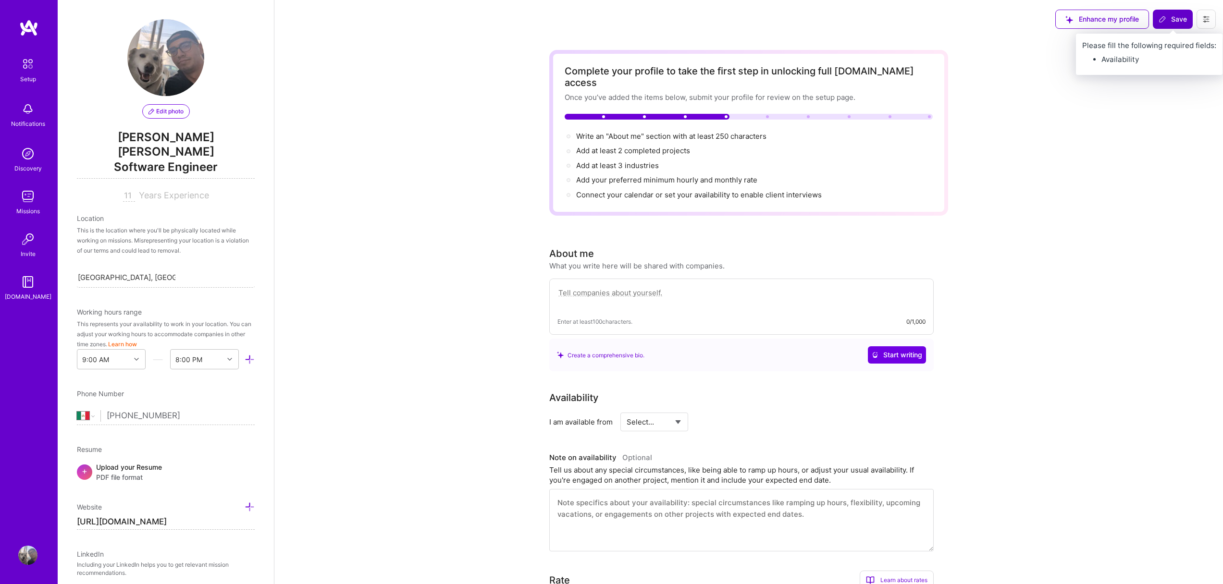
click at [1163, 19] on icon at bounding box center [1163, 19] width 8 height 8
click at [1165, 28] on button "Save" at bounding box center [1173, 19] width 40 height 19
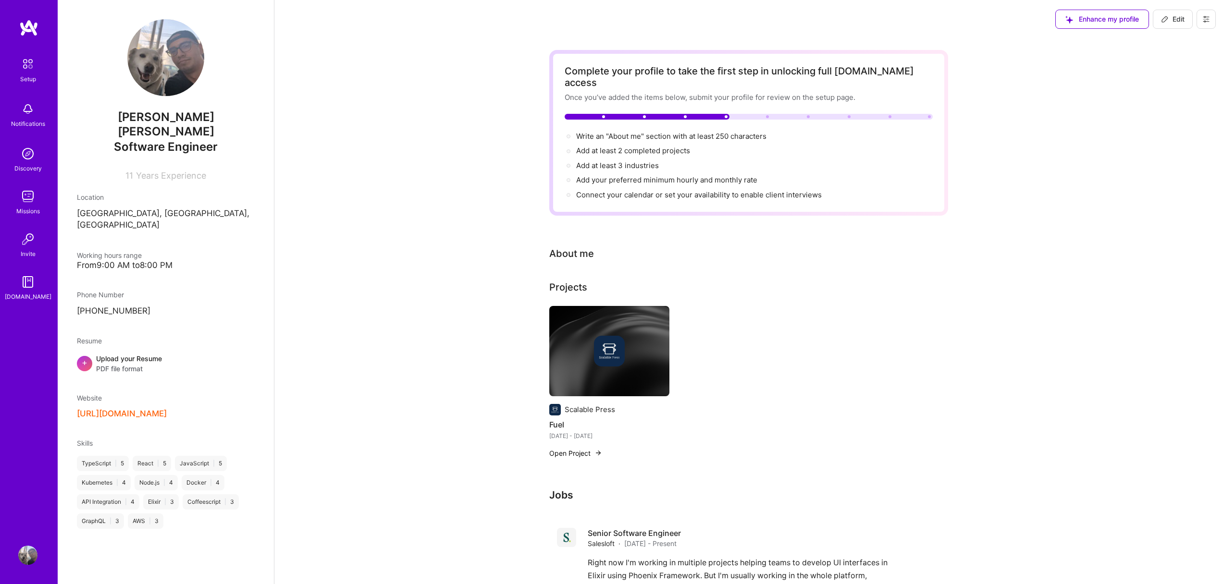
drag, startPoint x: 204, startPoint y: 514, endPoint x: 205, endPoint y: 507, distance: 6.3
click at [204, 514] on div "[PERSON_NAME] [PERSON_NAME] Software Engineer 11 Years Experience Location [GEO…" at bounding box center [166, 292] width 216 height 584
click at [1181, 21] on span "Edit" at bounding box center [1173, 19] width 24 height 10
select select "MX"
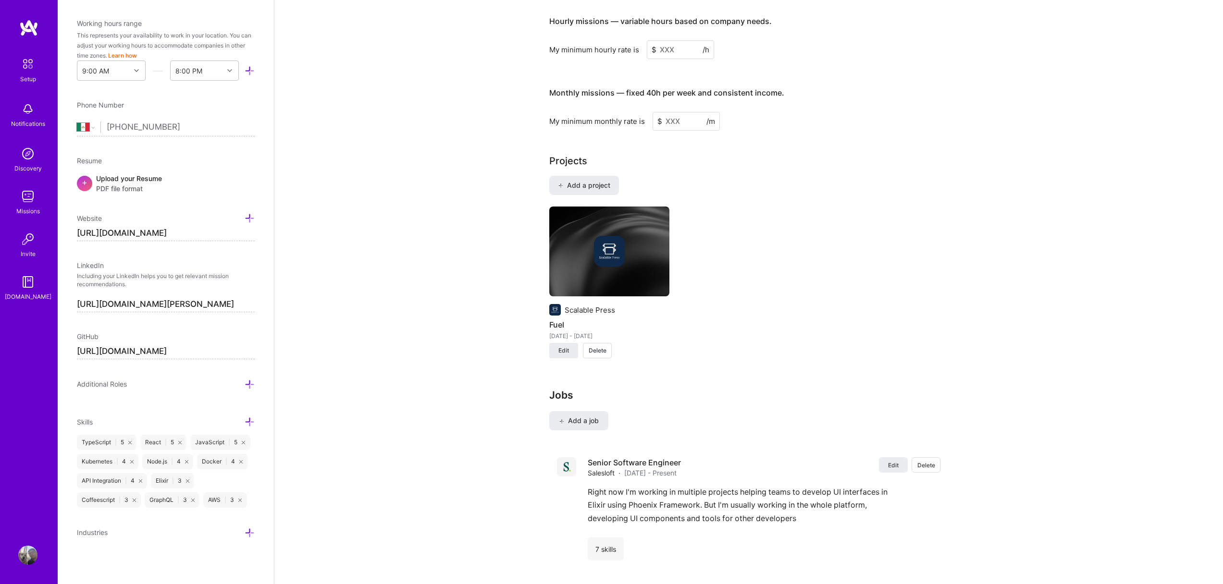
scroll to position [593, 0]
click at [233, 531] on div "Industries" at bounding box center [166, 532] width 178 height 11
click at [245, 532] on icon at bounding box center [250, 533] width 10 height 10
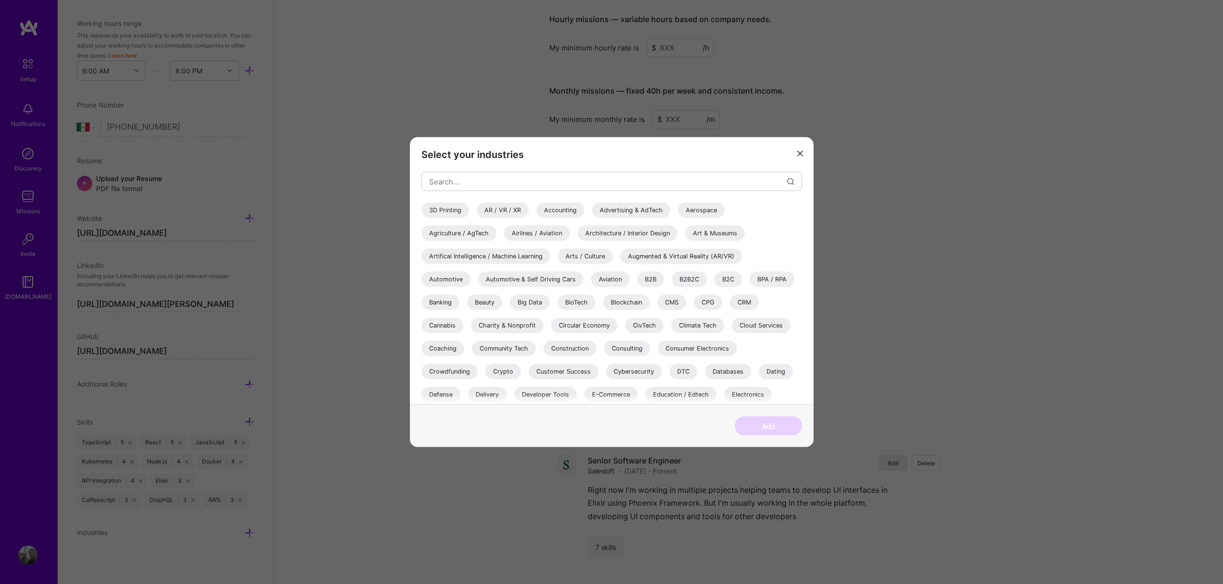
click at [718, 278] on div "B2C" at bounding box center [728, 279] width 27 height 15
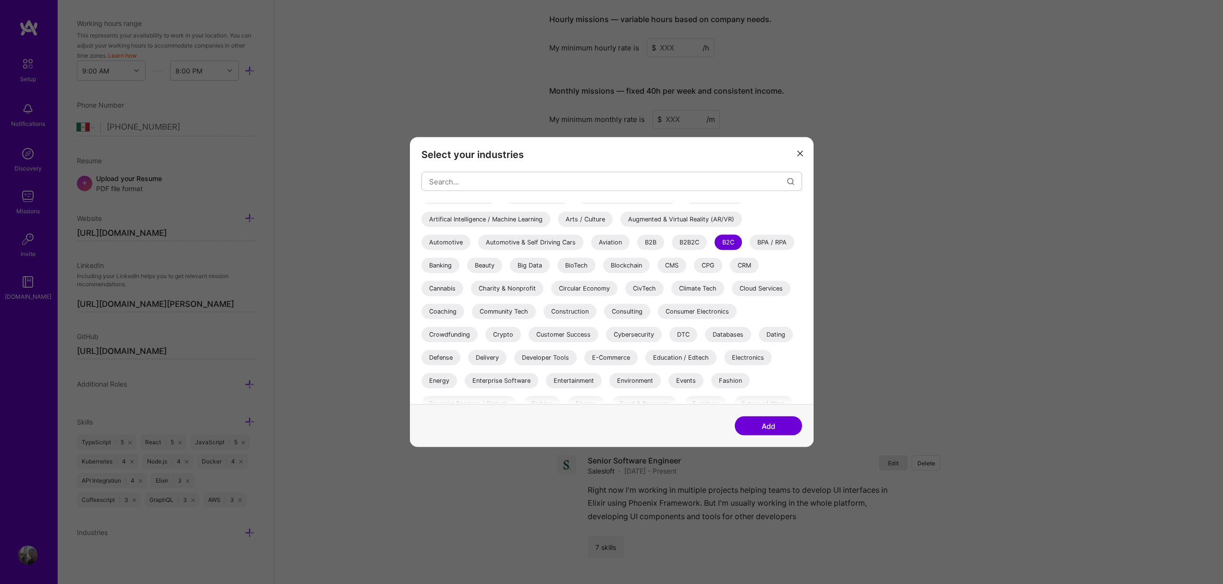
scroll to position [50, 0]
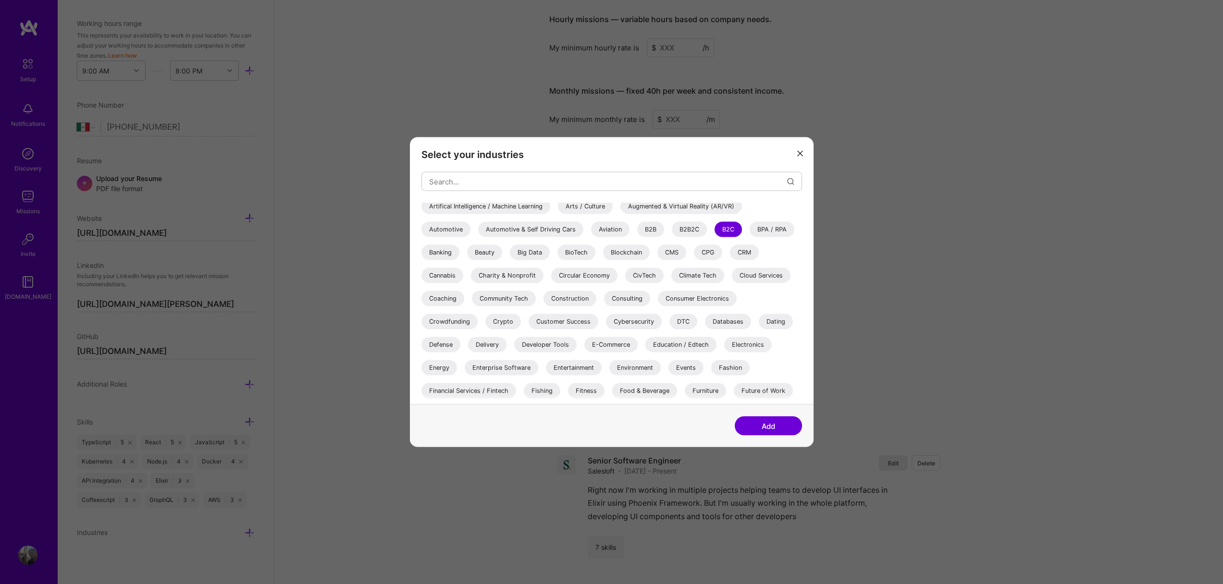
click at [620, 300] on div "Consulting" at bounding box center [627, 298] width 46 height 15
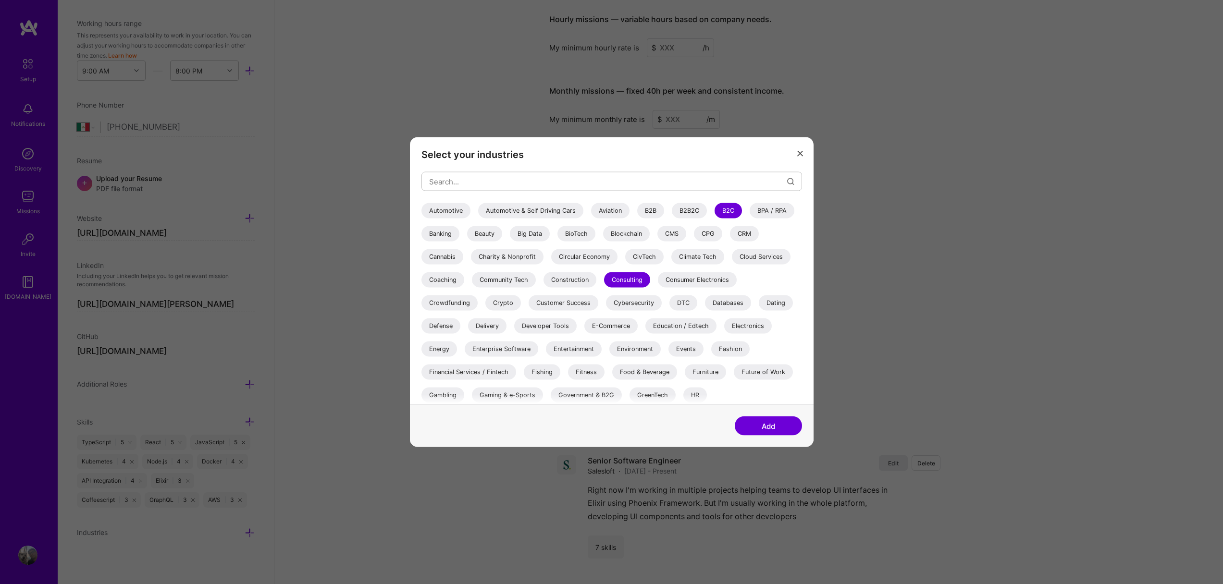
scroll to position [72, 0]
click at [608, 317] on div "E-Commerce" at bounding box center [610, 323] width 53 height 15
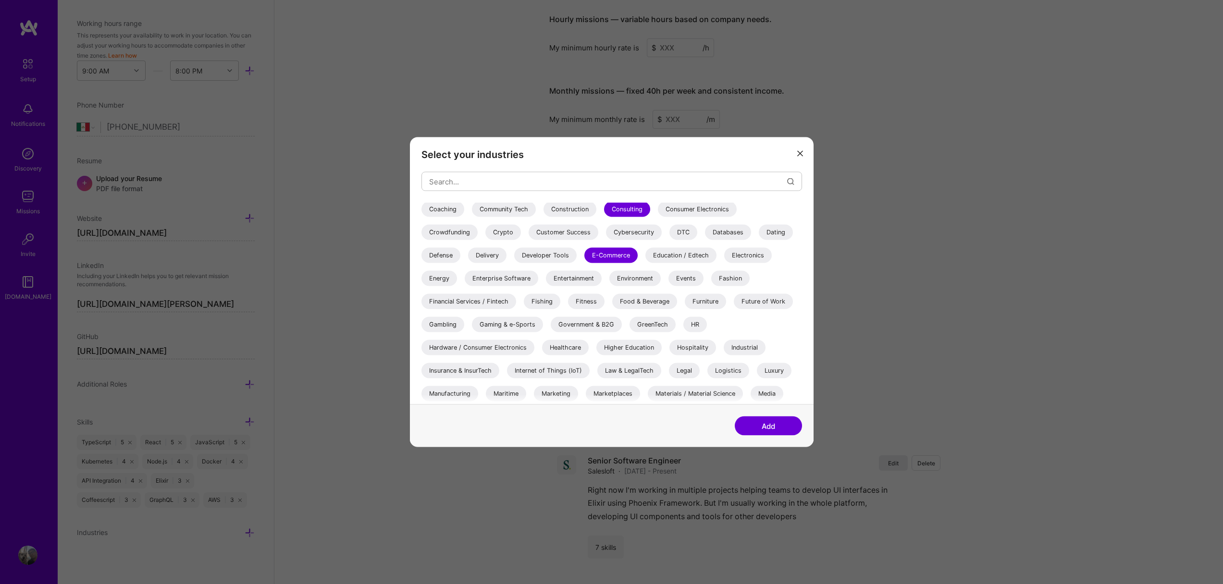
scroll to position [167, 0]
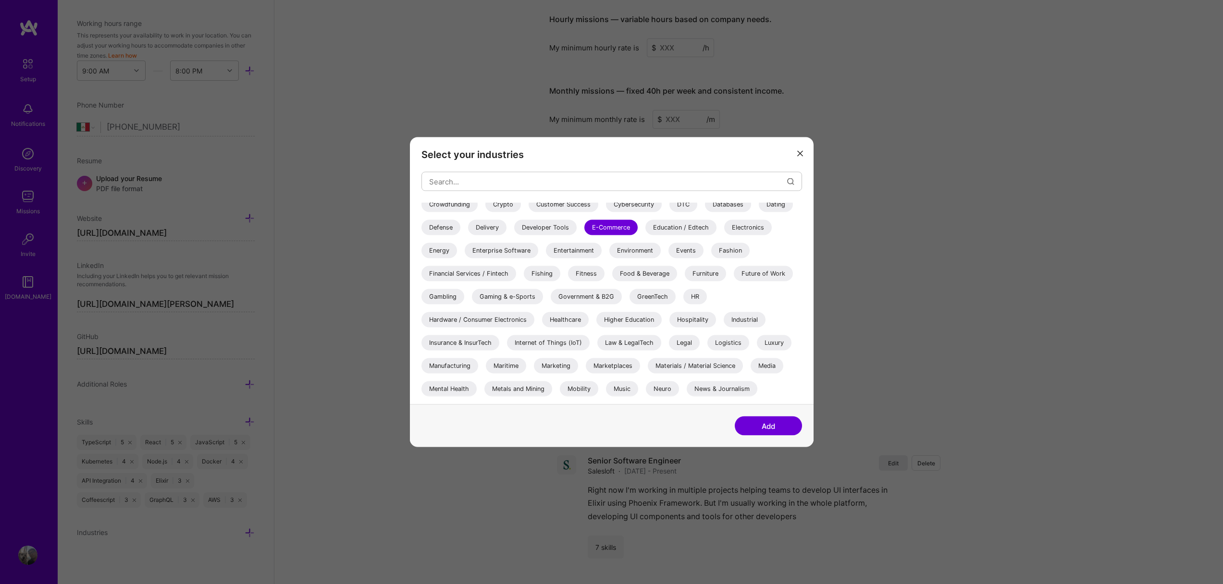
click at [503, 247] on div "Enterprise Software" at bounding box center [502, 250] width 74 height 15
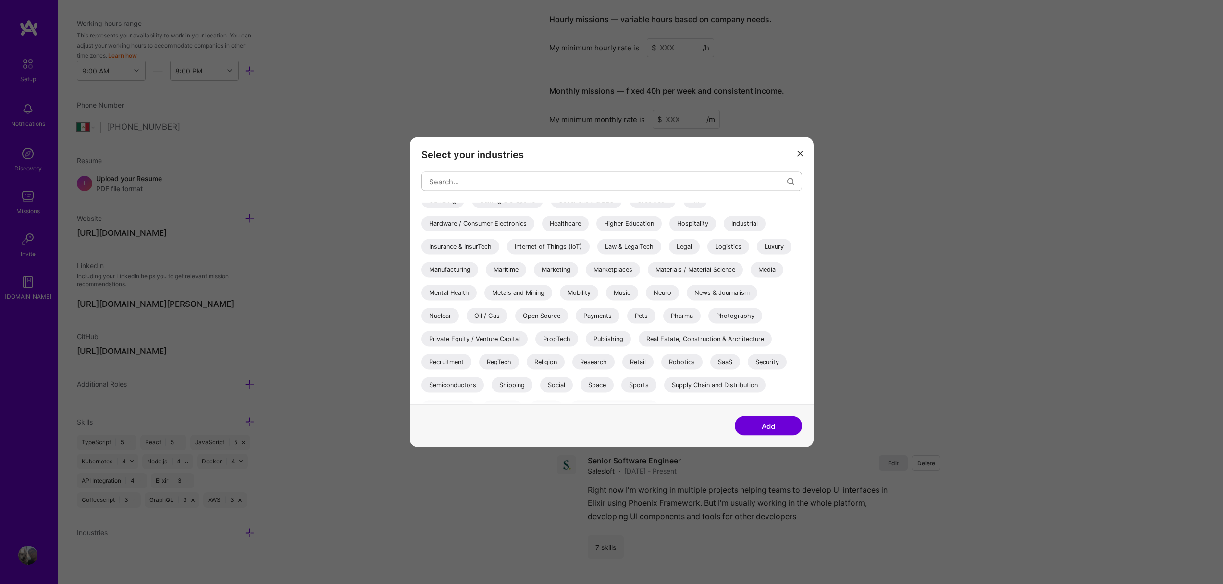
scroll to position [279, 0]
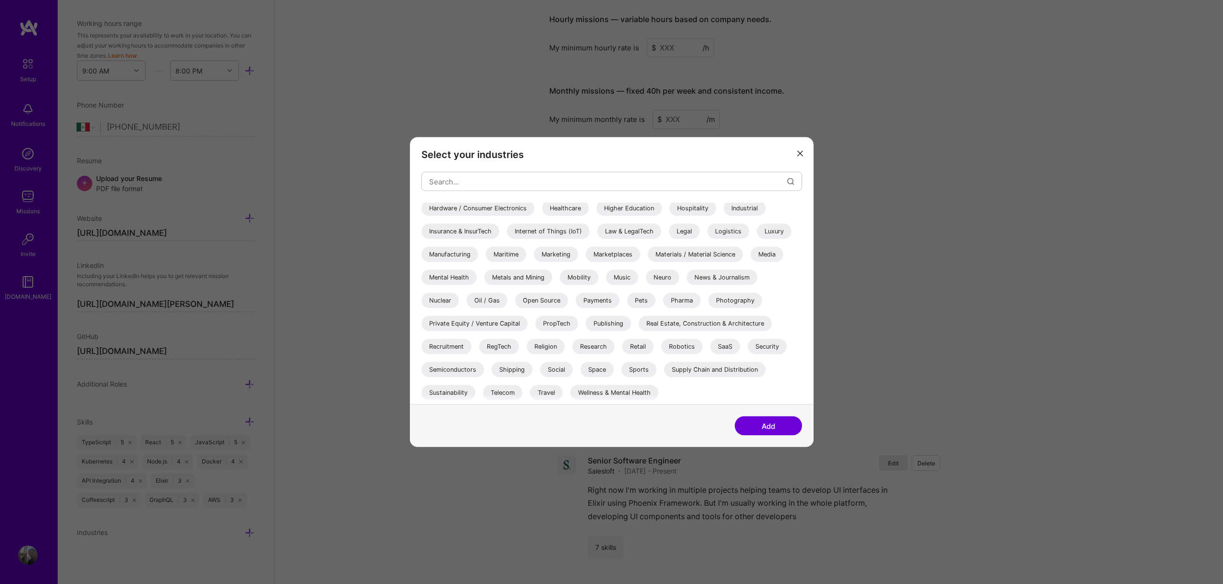
click at [719, 349] on div "SaaS" at bounding box center [725, 346] width 30 height 15
click at [765, 429] on button "Add" at bounding box center [768, 426] width 67 height 19
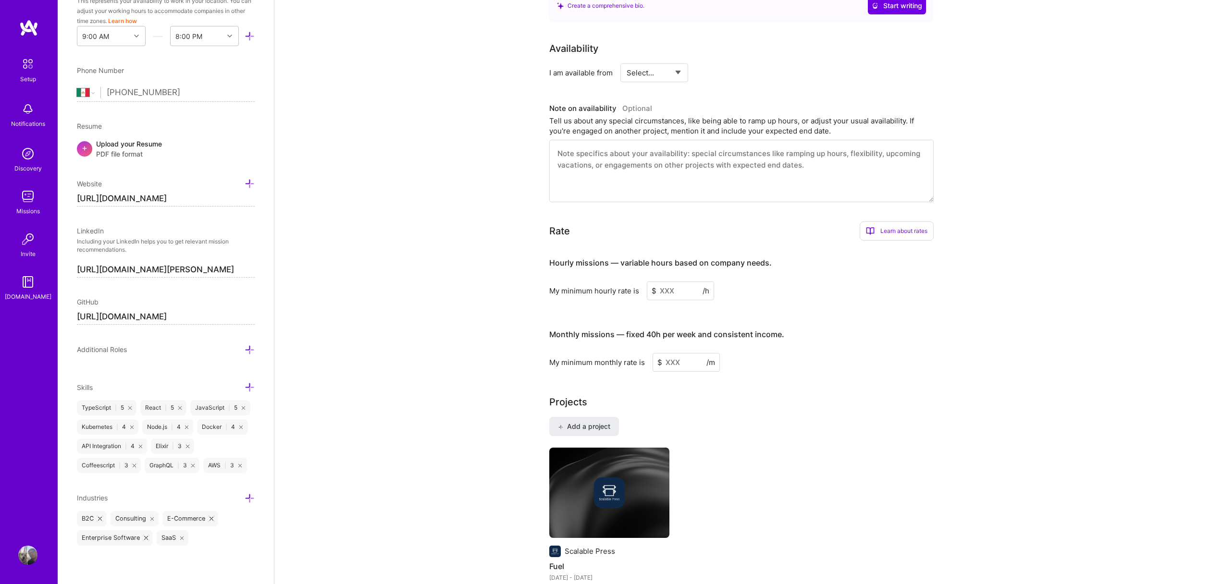
scroll to position [0, 0]
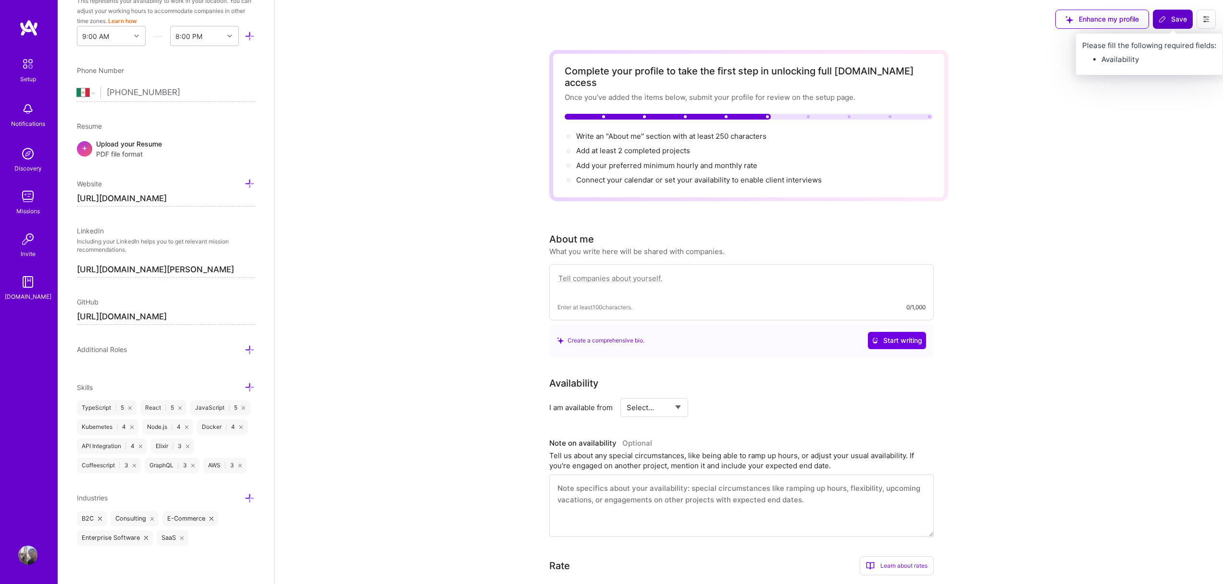
drag, startPoint x: 1177, startPoint y: 17, endPoint x: 1174, endPoint y: 22, distance: 5.9
click at [1177, 17] on span "Save" at bounding box center [1173, 19] width 28 height 10
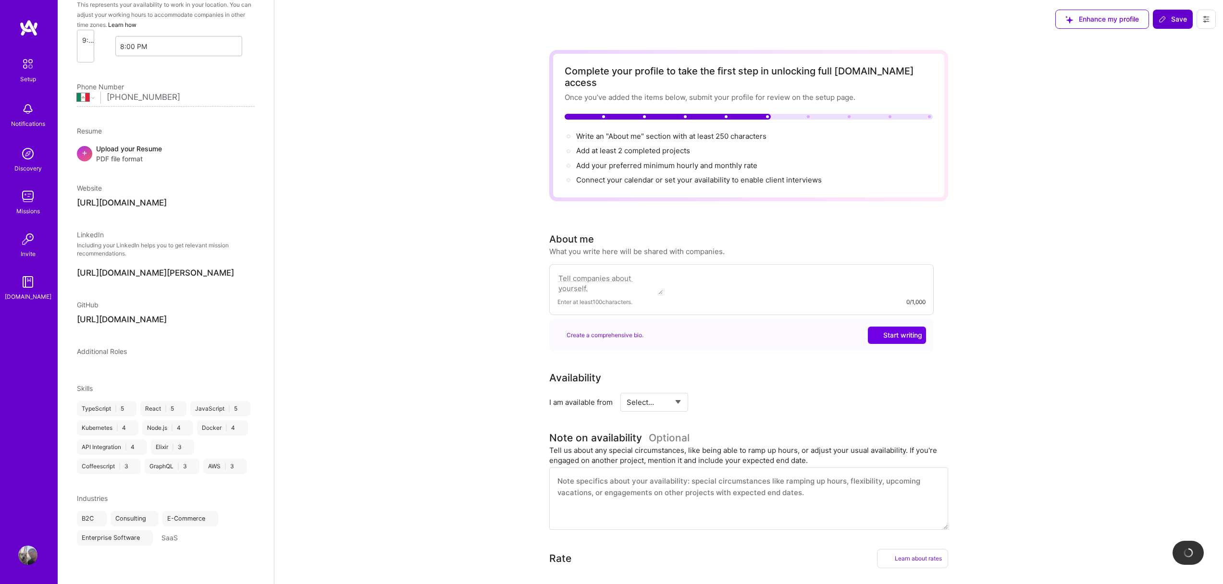
scroll to position [47, 0]
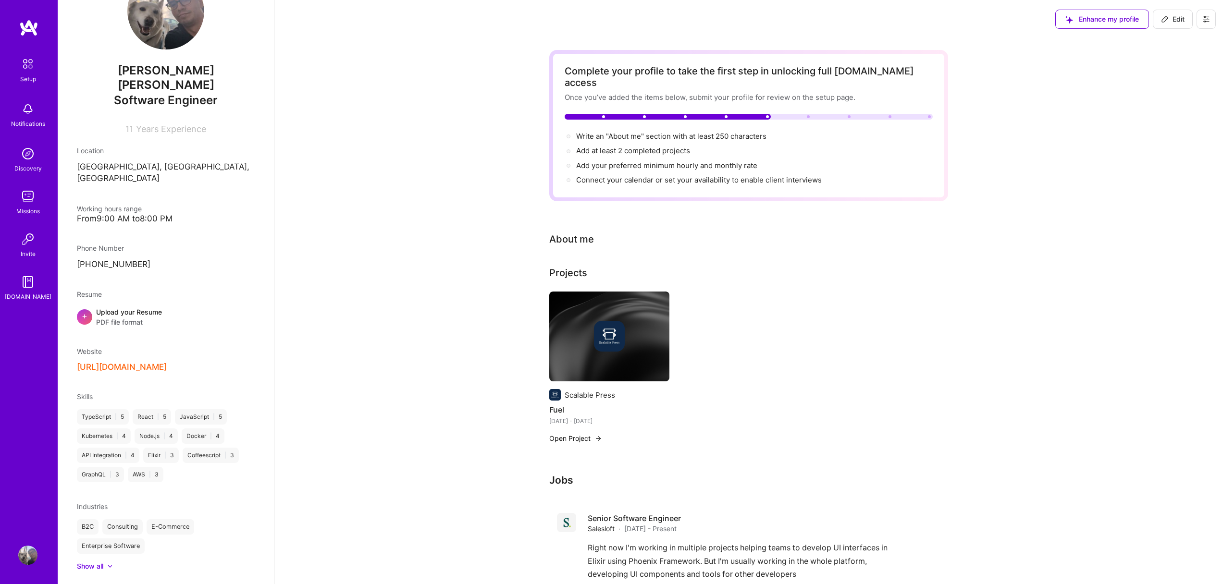
click at [1176, 20] on span "Edit" at bounding box center [1173, 19] width 24 height 10
select select "MX"
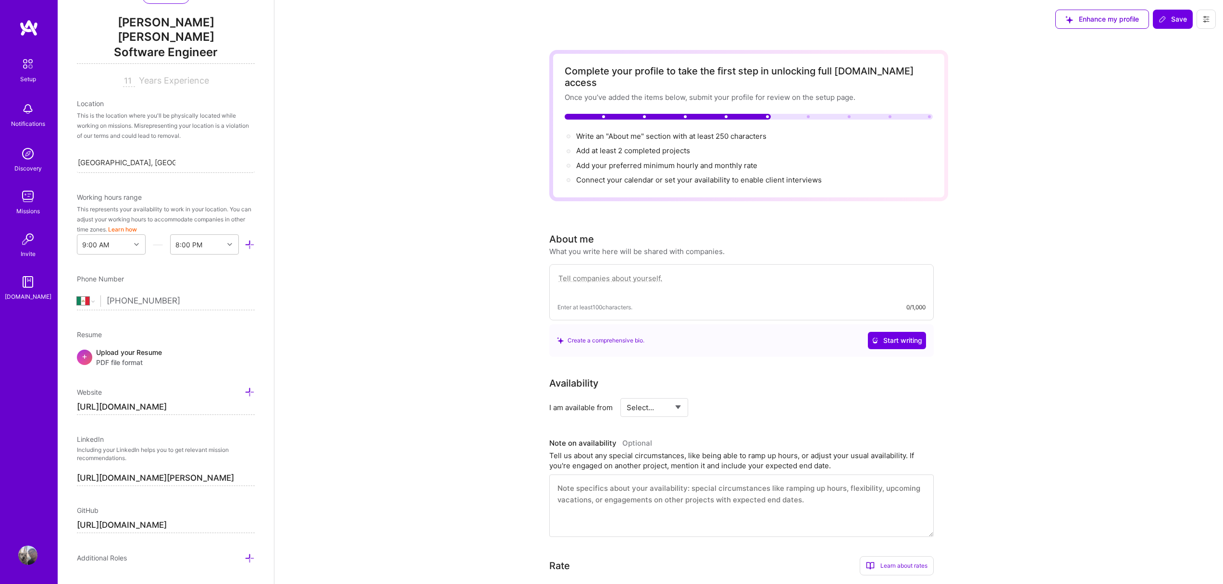
scroll to position [49, 0]
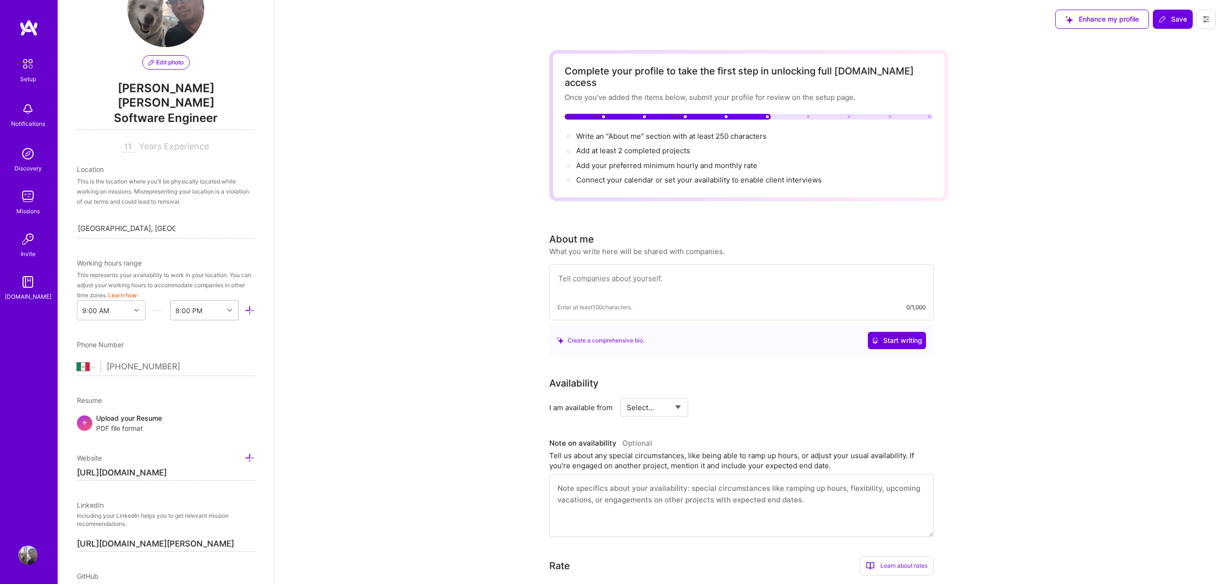
click at [201, 301] on div "8:00 PM" at bounding box center [197, 310] width 53 height 19
click at [189, 445] on div "8:00 PM" at bounding box center [204, 454] width 69 height 18
click at [130, 304] on div at bounding box center [137, 310] width 15 height 12
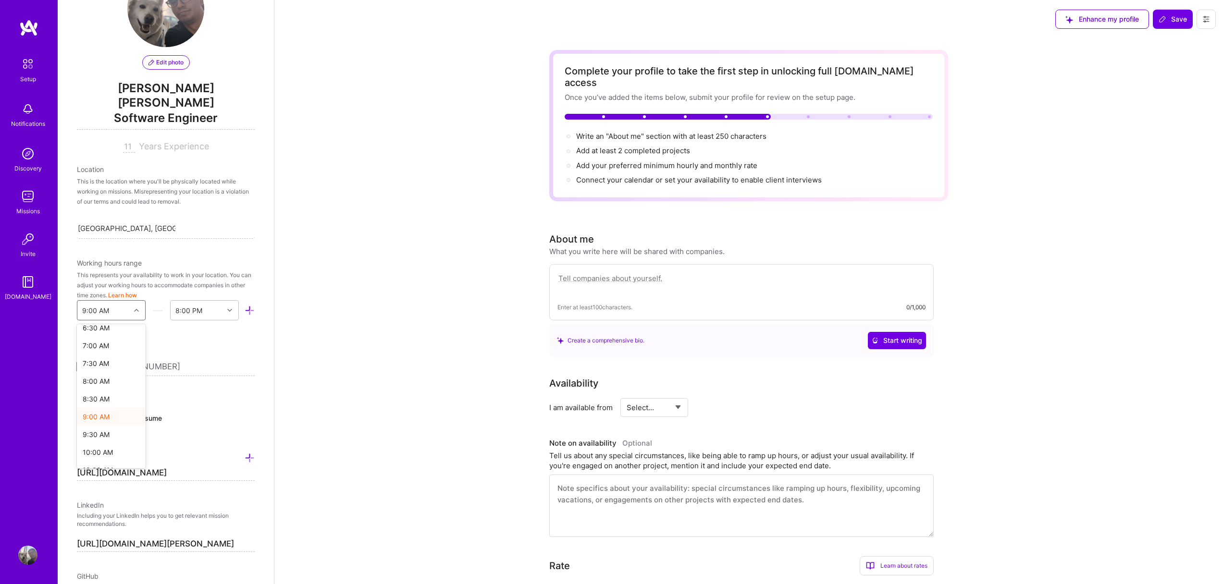
click at [102, 408] on div "9:00 AM" at bounding box center [111, 417] width 69 height 18
click at [200, 306] on div "End Time" at bounding box center [188, 311] width 29 height 10
drag, startPoint x: 186, startPoint y: 376, endPoint x: 191, endPoint y: 365, distance: 11.4
click at [186, 383] on div "8:00 PM" at bounding box center [204, 392] width 69 height 18
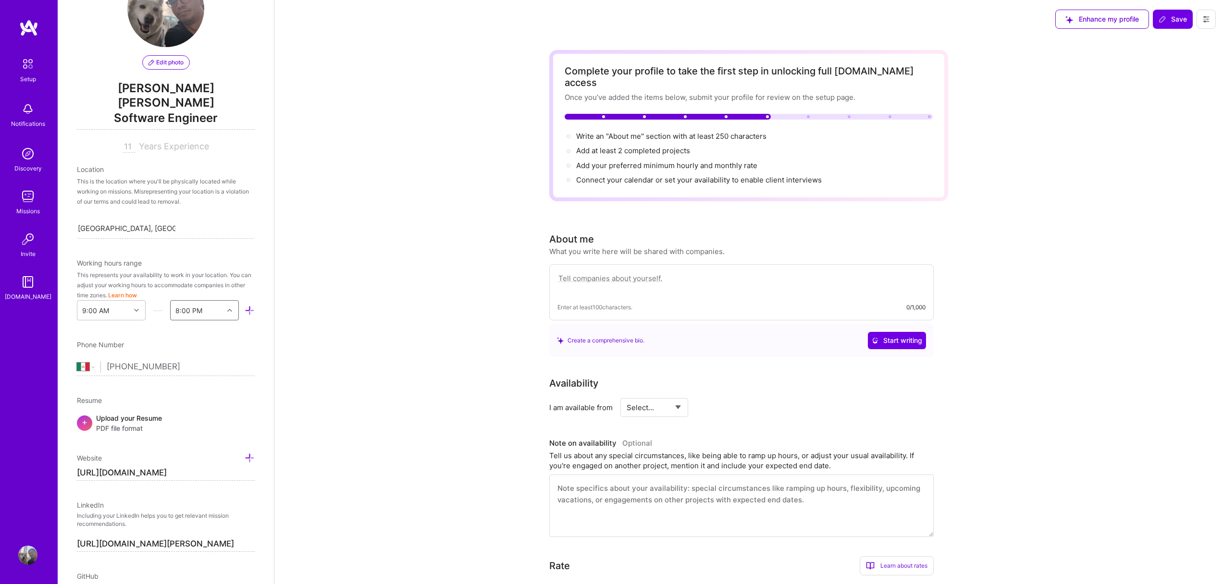
click at [245, 306] on icon at bounding box center [250, 311] width 10 height 10
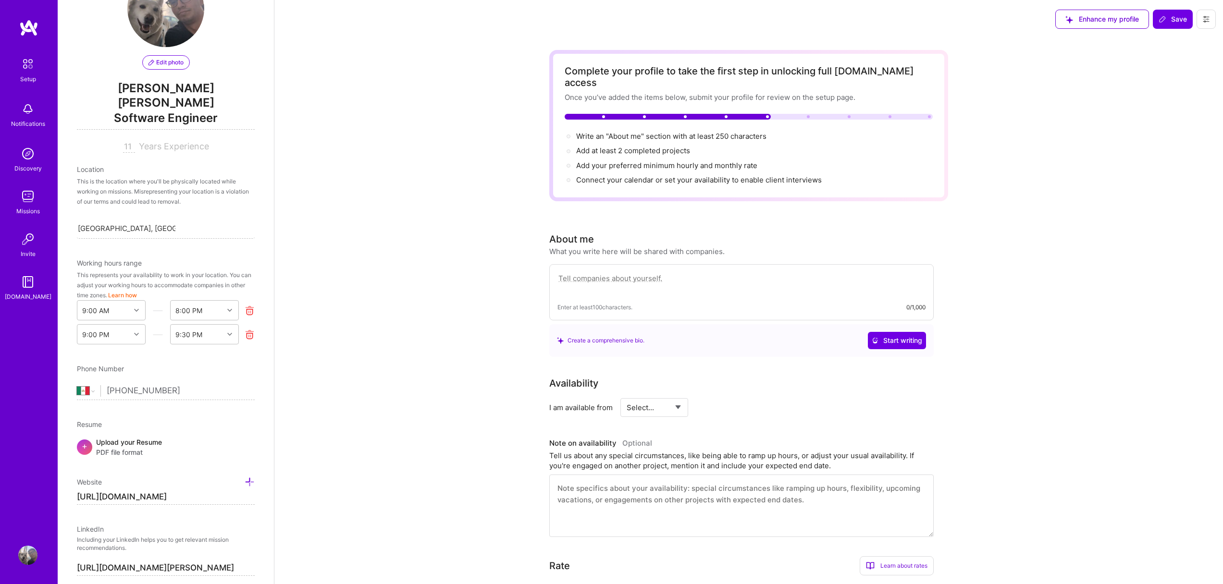
click at [245, 330] on icon at bounding box center [250, 335] width 10 height 10
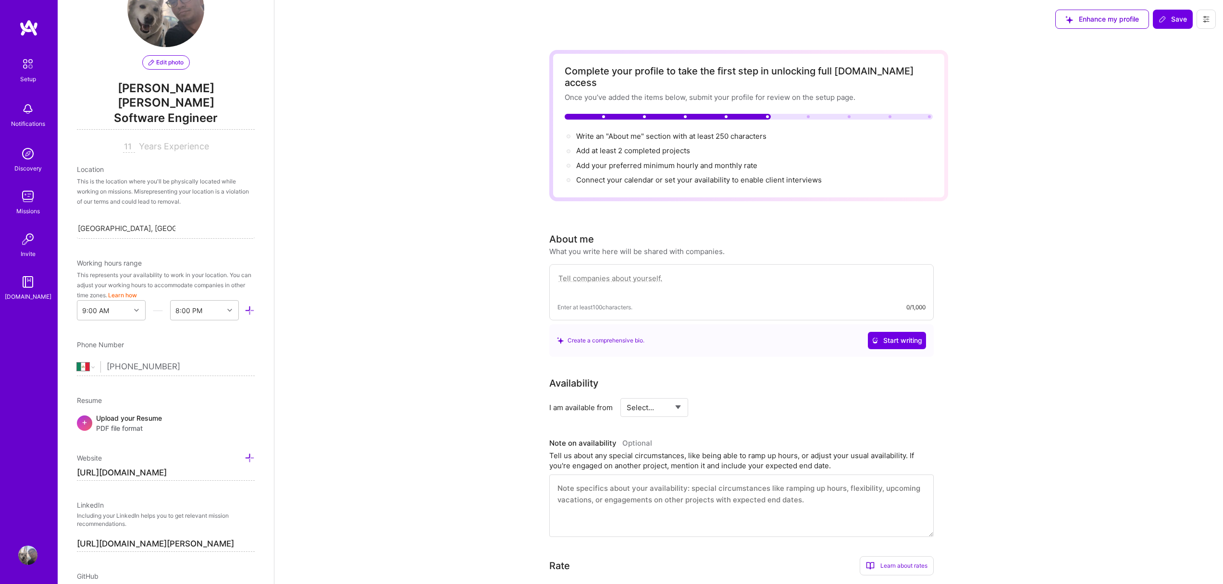
click at [247, 306] on icon at bounding box center [250, 311] width 10 height 10
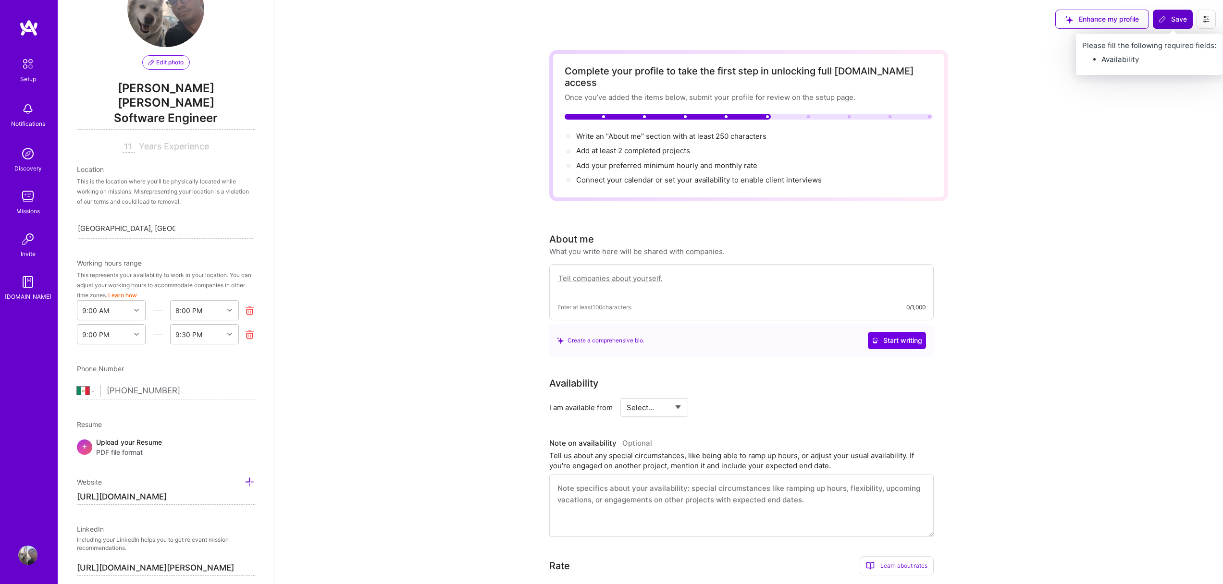
click at [1175, 24] on button "Save" at bounding box center [1173, 19] width 40 height 19
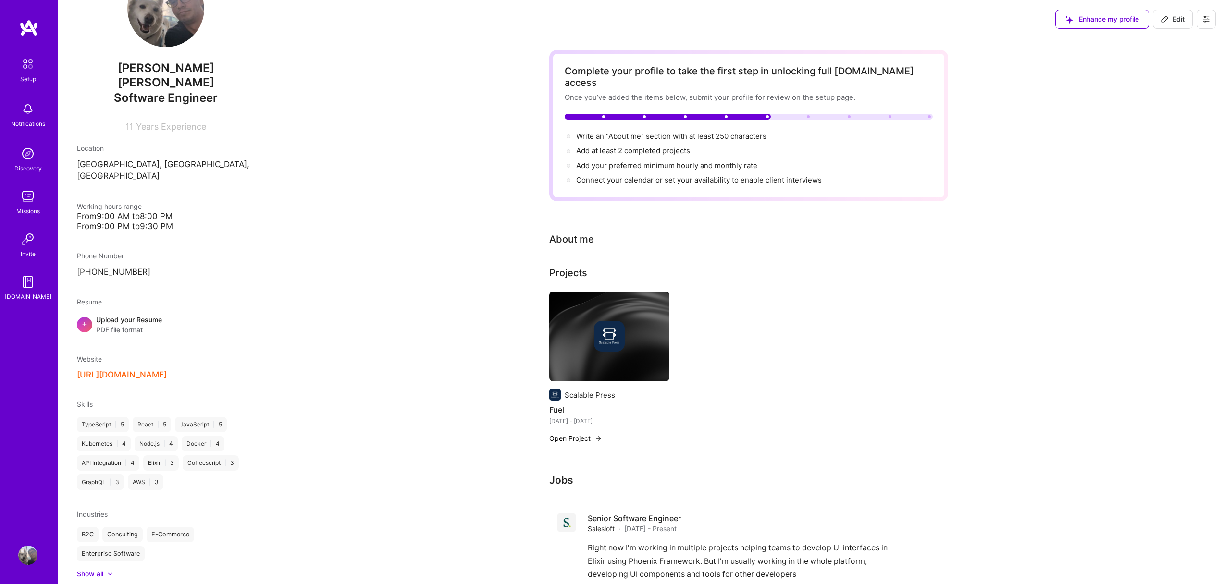
click at [1183, 12] on button "Edit" at bounding box center [1173, 19] width 40 height 19
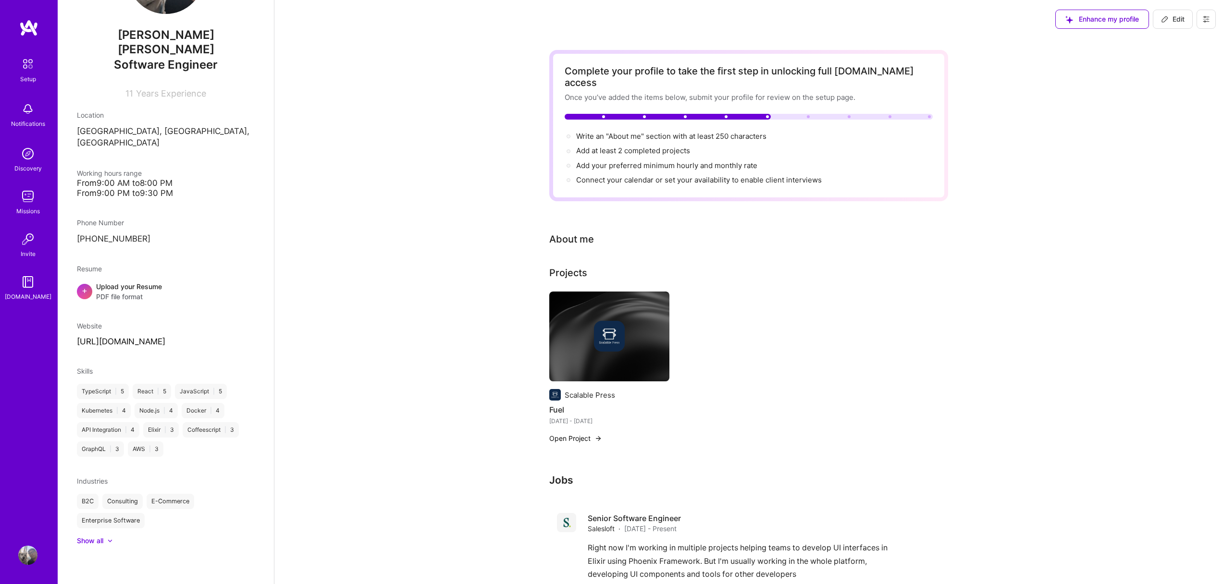
select select "MX"
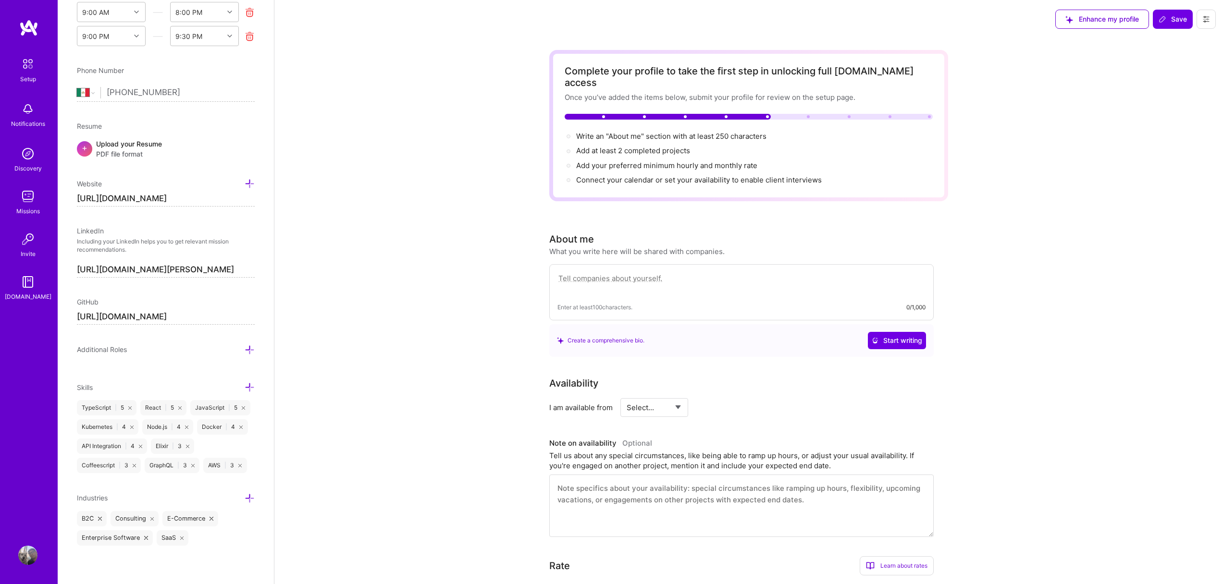
scroll to position [139, 0]
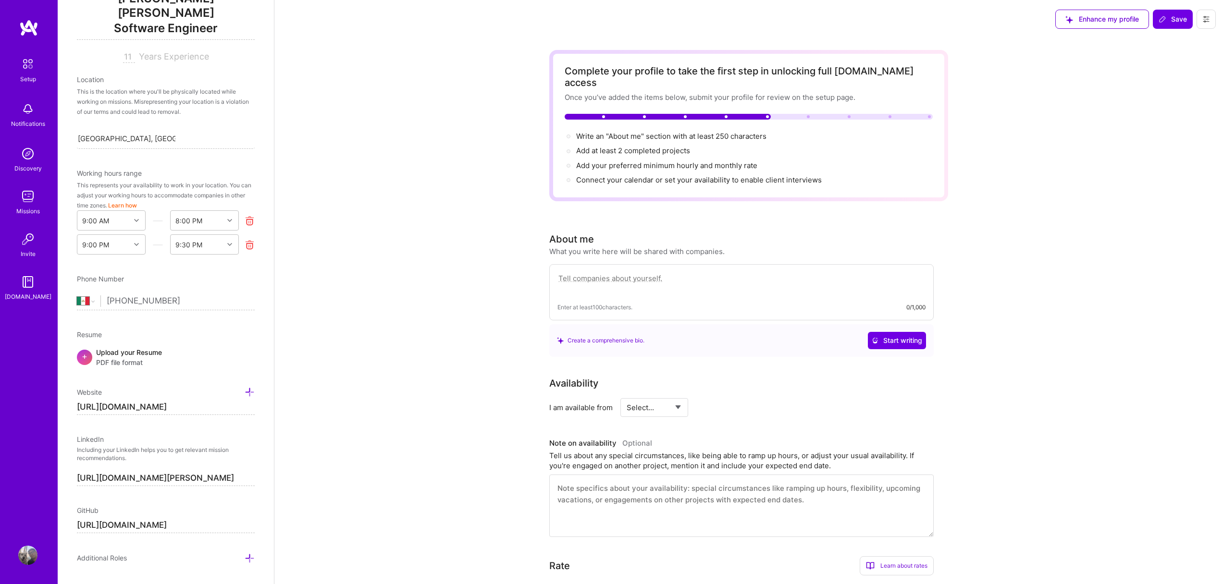
click at [245, 240] on icon at bounding box center [250, 245] width 10 height 10
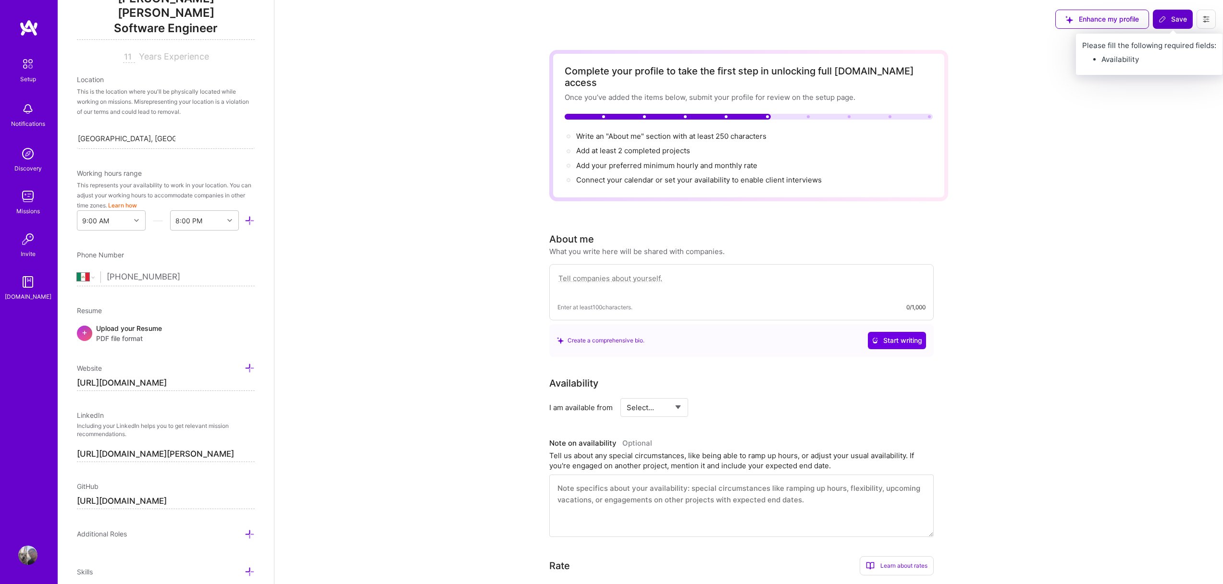
click at [1173, 25] on button "Save" at bounding box center [1173, 19] width 40 height 19
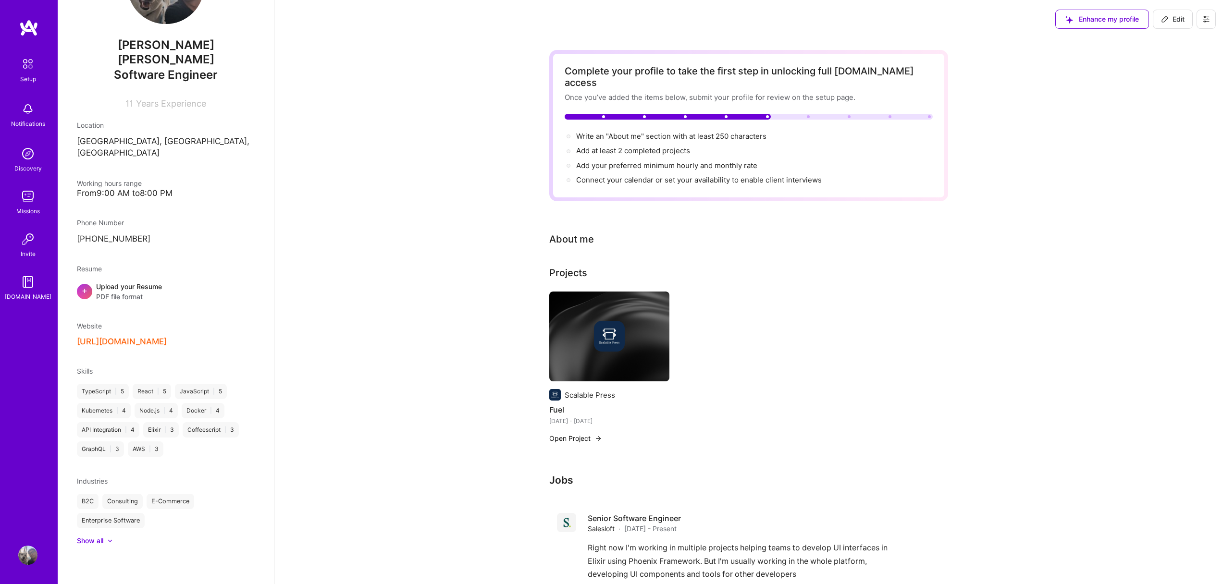
scroll to position [47, 0]
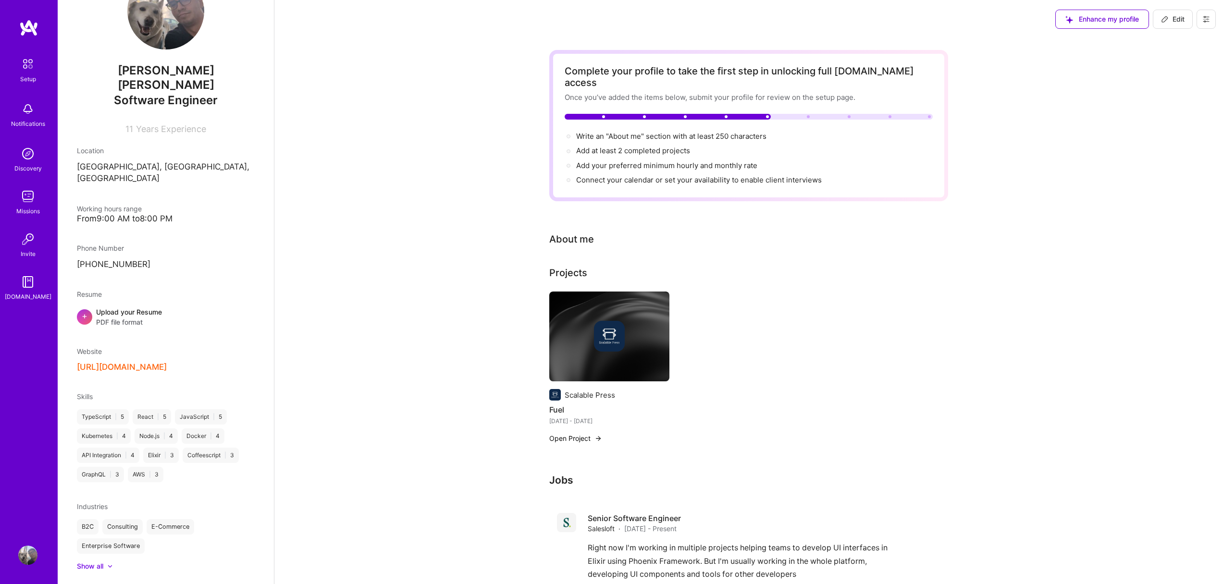
click at [1100, 79] on div "Complete your profile to take the first step in unlocking full [DOMAIN_NAME] ac…" at bounding box center [748, 473] width 949 height 871
click at [628, 161] on span "Add your preferred minimum hourly and monthly rate →" at bounding box center [671, 165] width 190 height 9
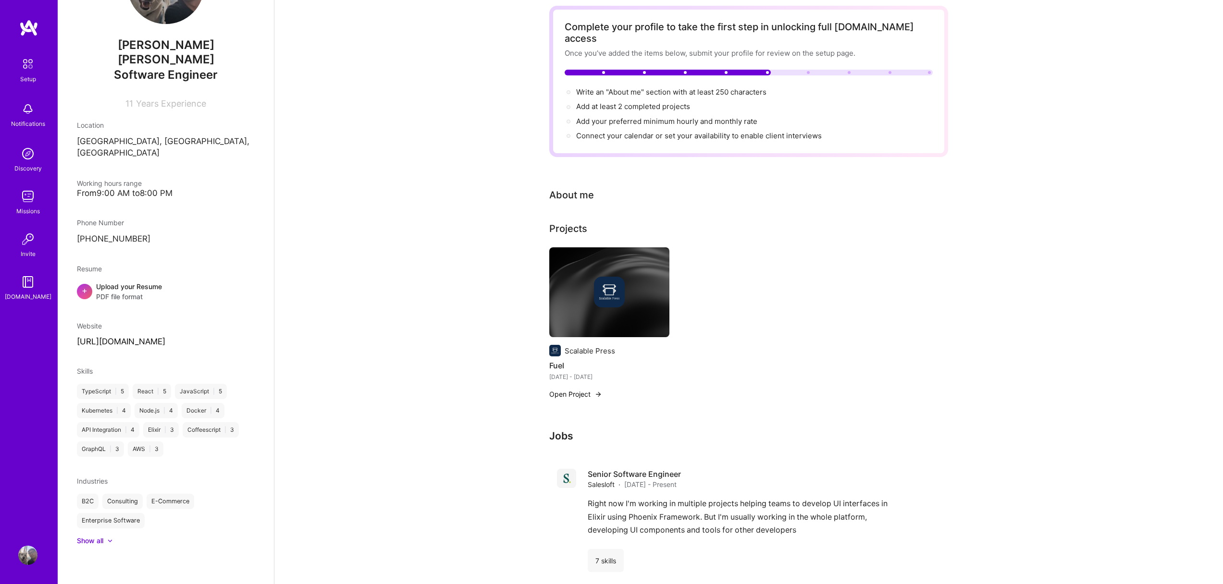
select select "MX"
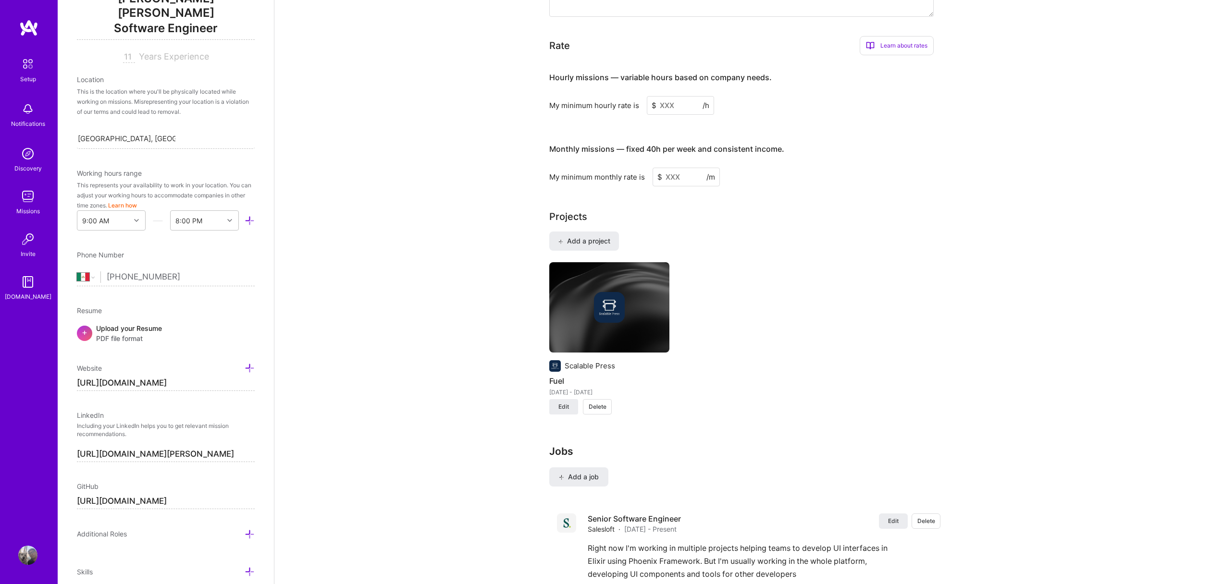
scroll to position [460, 0]
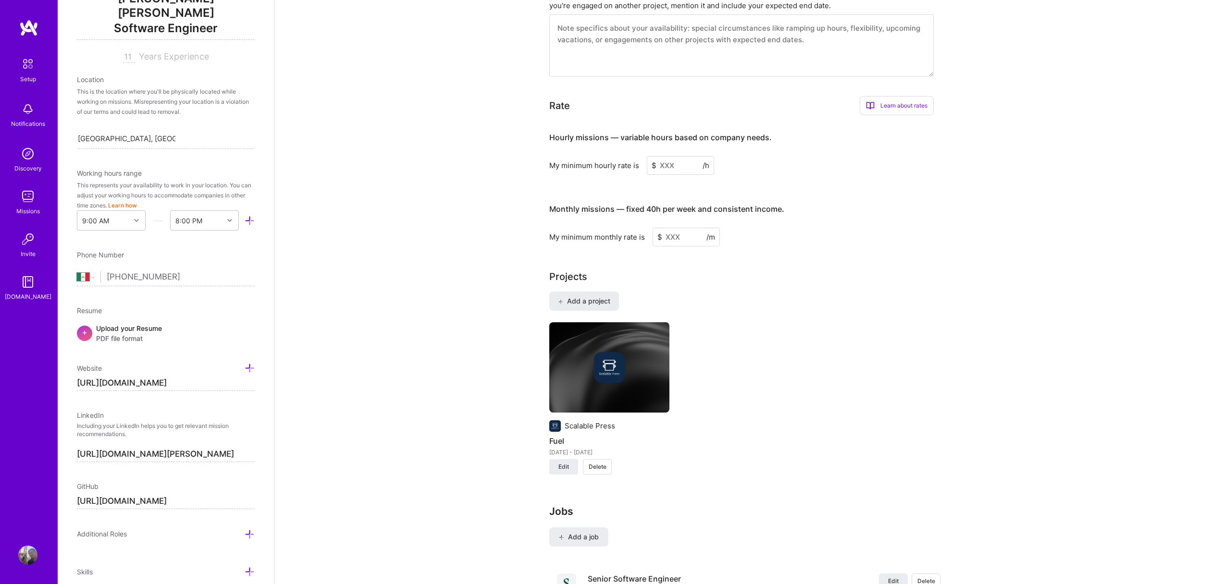
click at [671, 156] on input at bounding box center [680, 165] width 67 height 19
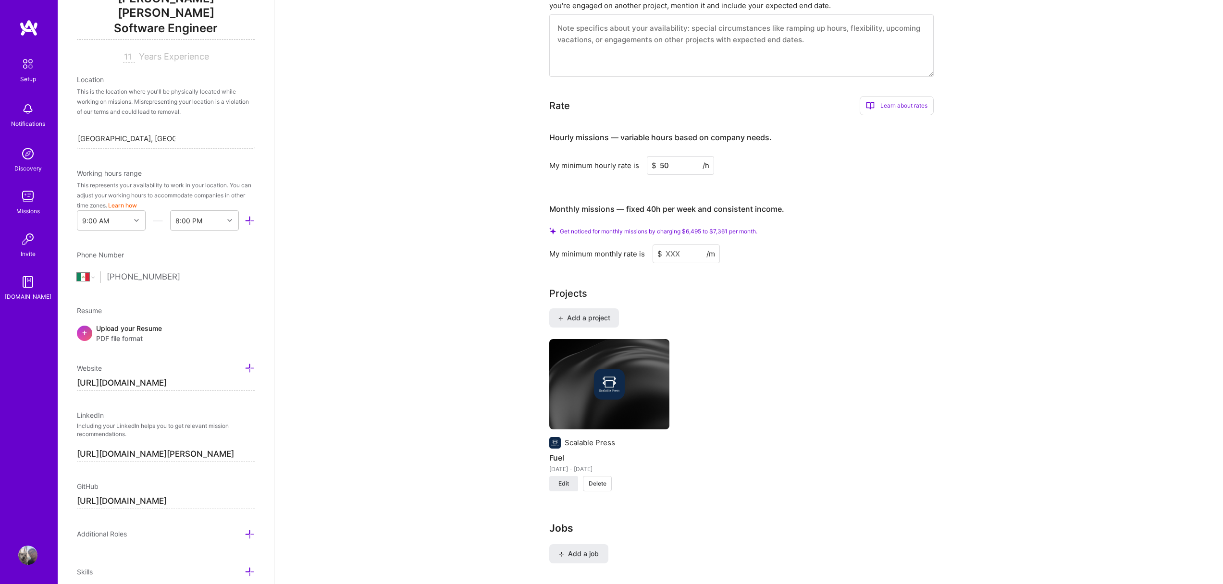
type input "50"
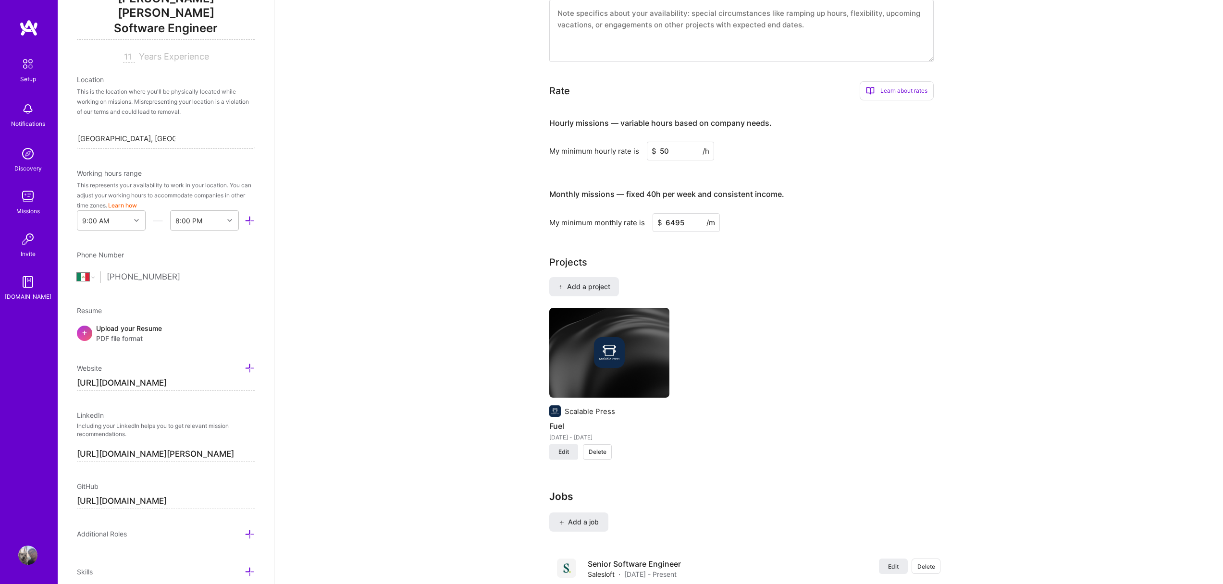
type input "6495"
click at [963, 141] on div "Complete your profile to take the first step in unlocking full [DOMAIN_NAME] ac…" at bounding box center [748, 266] width 949 height 1377
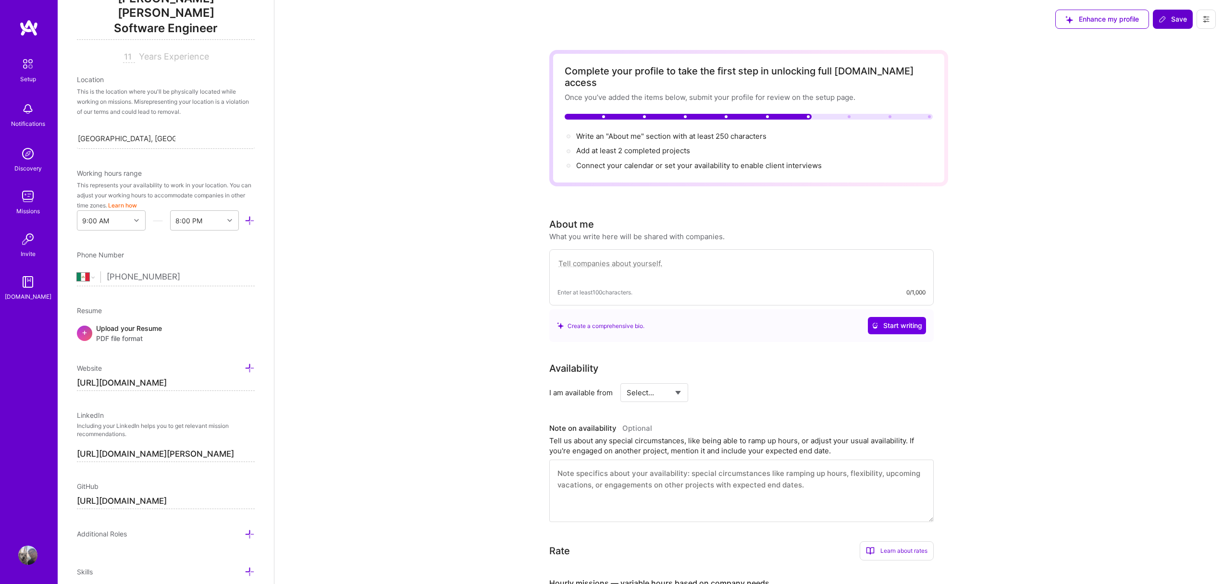
click at [1176, 24] on button "Save" at bounding box center [1173, 19] width 40 height 19
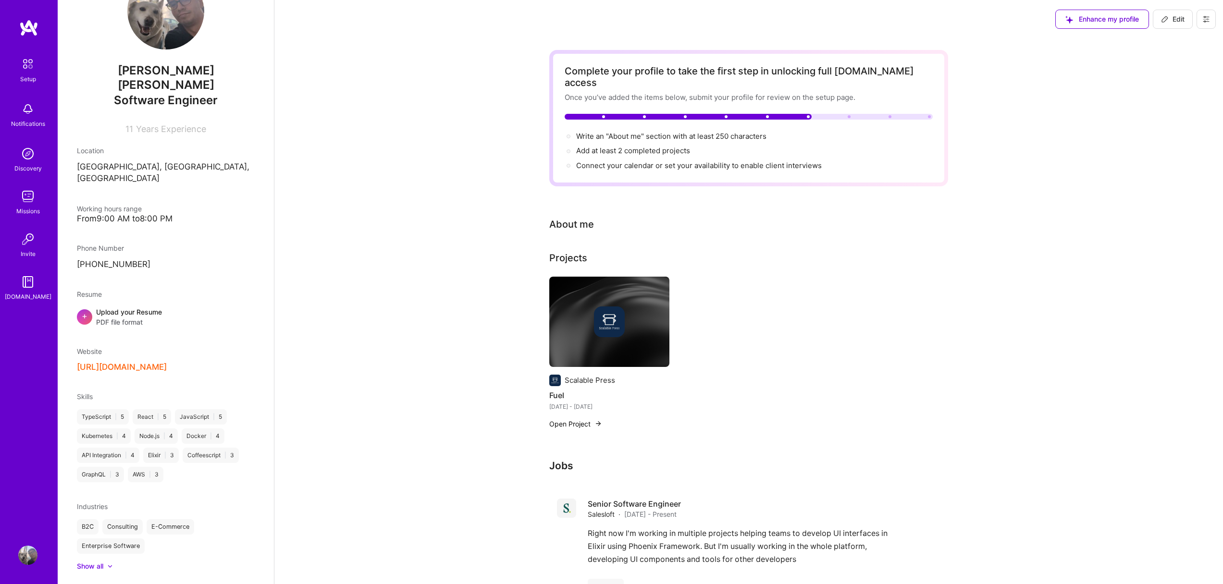
click at [992, 199] on div "Complete your profile to take the first step in unlocking full [DOMAIN_NAME] ac…" at bounding box center [748, 466] width 949 height 857
drag, startPoint x: 916, startPoint y: 237, endPoint x: 898, endPoint y: 233, distance: 18.8
click at [915, 238] on div "Complete your profile to take the first step in unlocking full [DOMAIN_NAME] ac…" at bounding box center [748, 461] width 399 height 822
click at [462, 198] on div "Complete your profile to take the first step in unlocking full [DOMAIN_NAME] ac…" at bounding box center [748, 466] width 949 height 857
click at [628, 132] on span "Write an "About me" section with at least 250 characters →" at bounding box center [676, 136] width 201 height 9
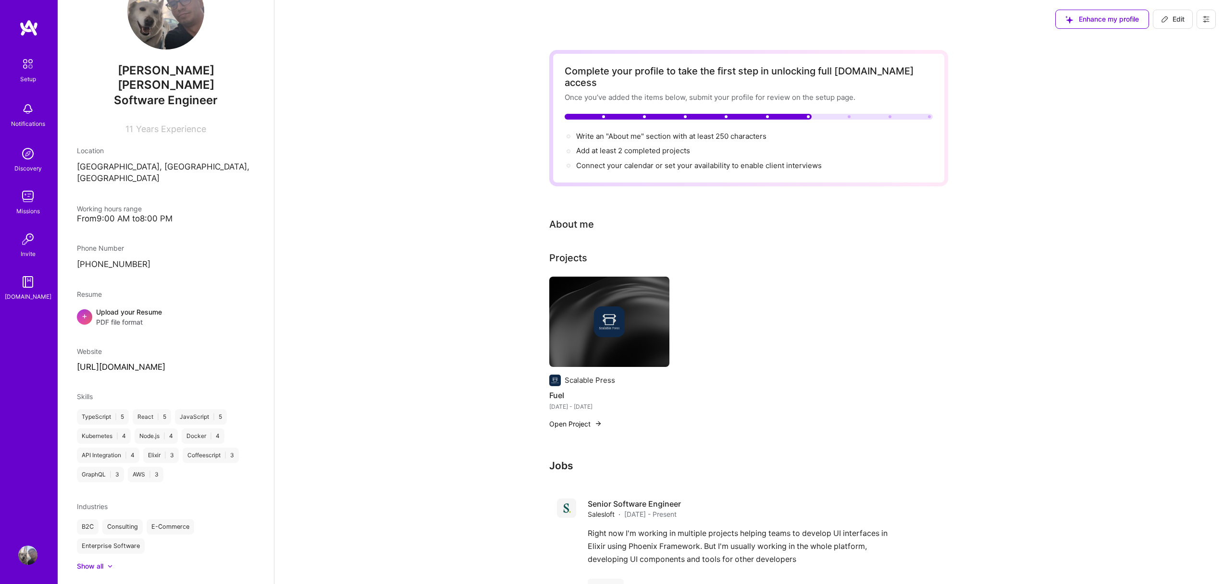
scroll to position [139, 0]
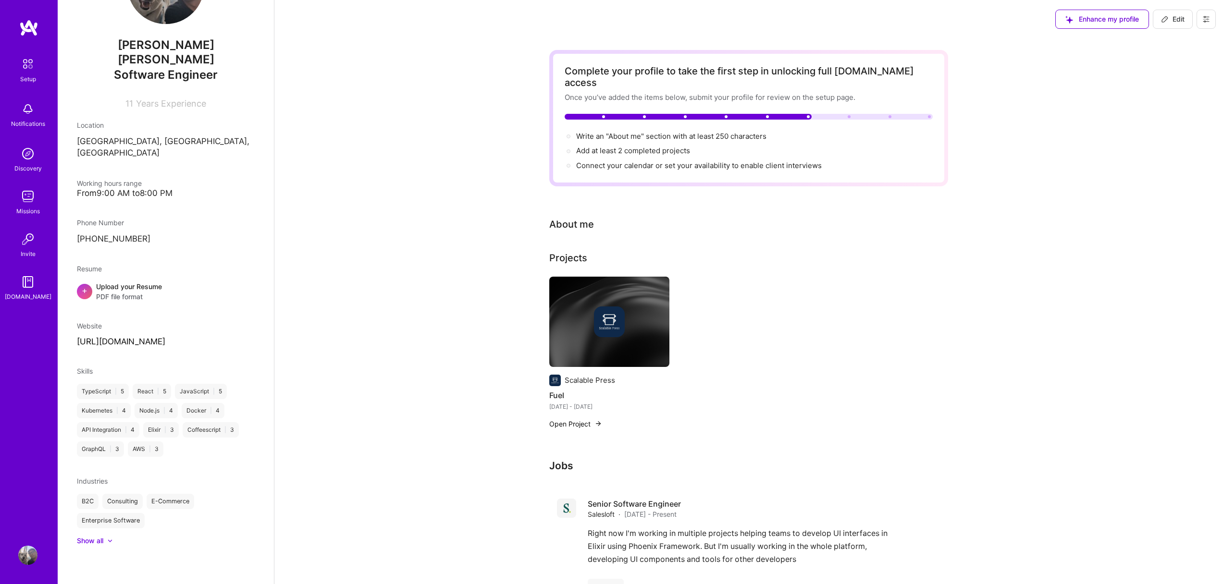
select select "MX"
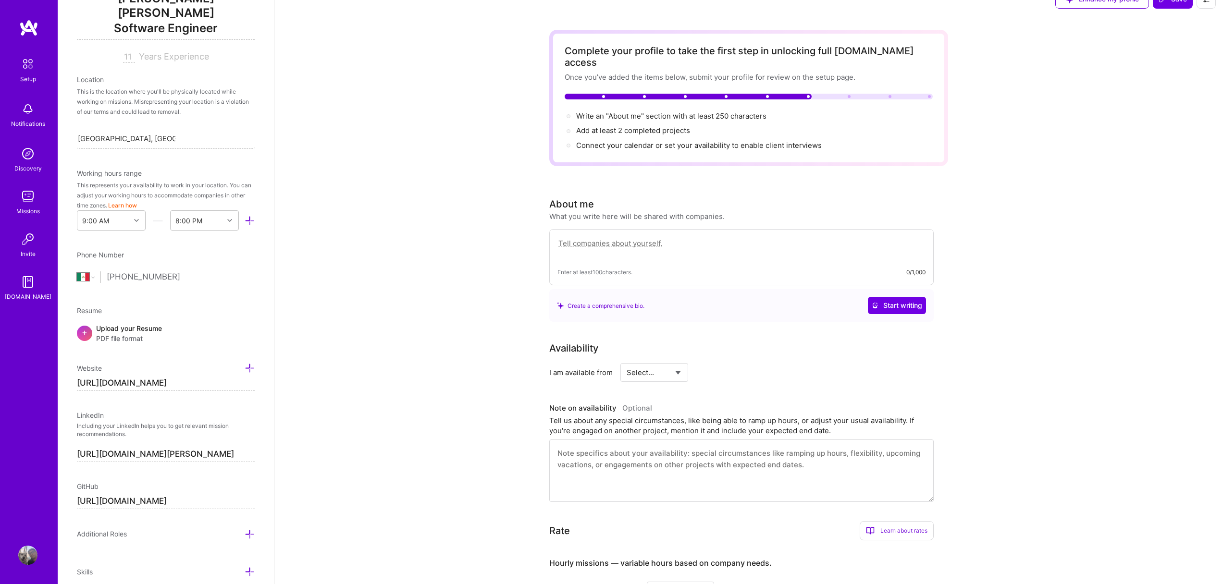
scroll to position [22, 0]
click at [888, 299] on span "Start writing" at bounding box center [897, 304] width 50 height 10
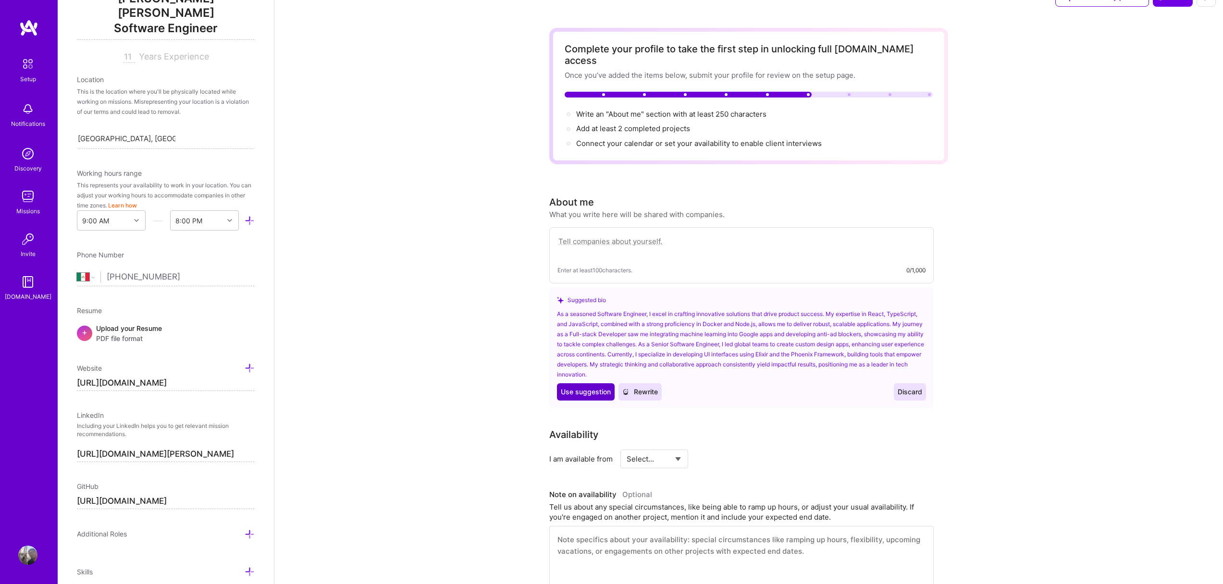
click at [571, 387] on span "Use suggestion" at bounding box center [586, 392] width 50 height 10
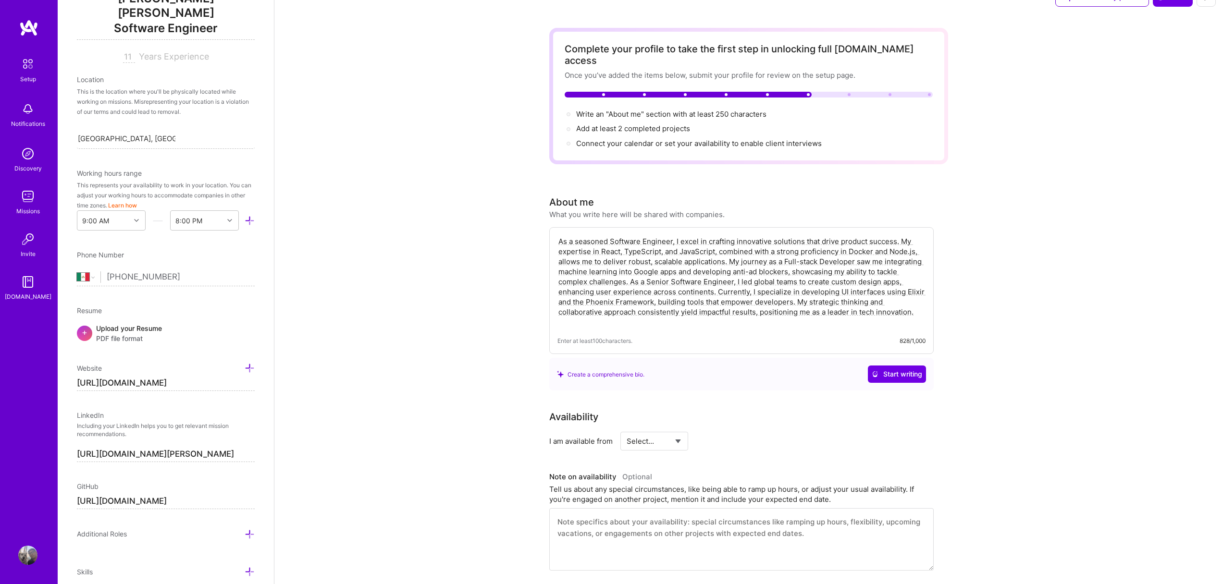
click at [748, 271] on textarea "As a seasoned Software Engineer, I excel in crafting innovative solutions that …" at bounding box center [741, 281] width 368 height 93
click at [619, 281] on textarea "As a seasoned Software Engineer, I excel in crafting innovative solutions that …" at bounding box center [741, 281] width 368 height 93
click at [622, 292] on textarea "As a seasoned Software Engineer, I excel in crafting innovative solutions that …" at bounding box center [741, 281] width 368 height 93
drag, startPoint x: 710, startPoint y: 287, endPoint x: 718, endPoint y: 289, distance: 8.3
click at [710, 287] on textarea "As a seasoned Software Engineer, I excel in crafting innovative solutions that …" at bounding box center [741, 281] width 368 height 93
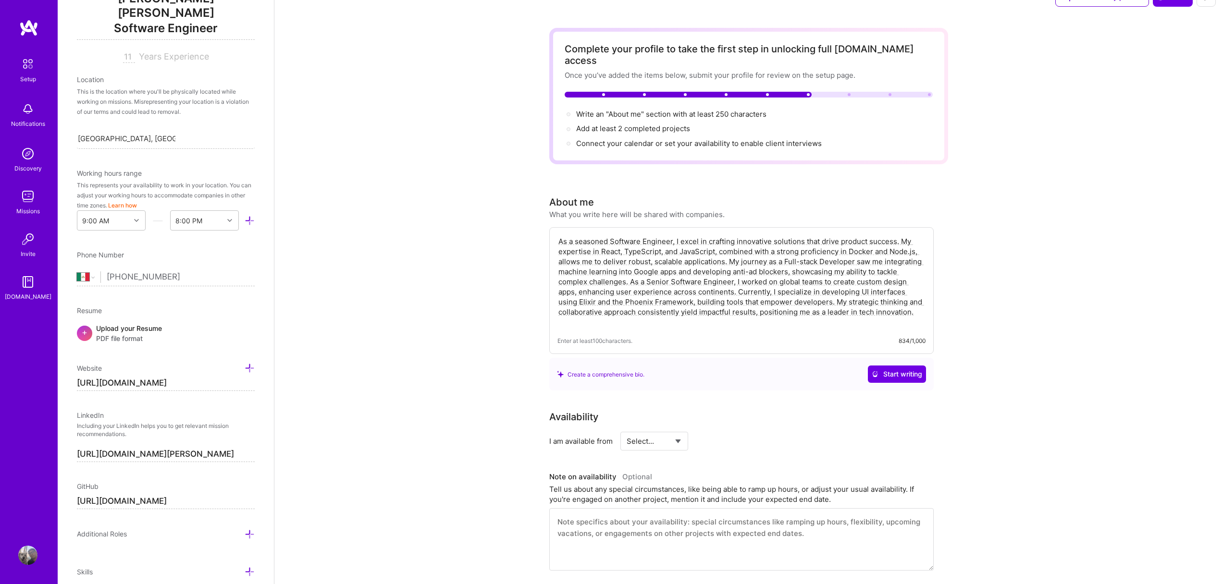
click at [796, 290] on textarea "As a seasoned Software Engineer, I excel in crafting innovative solutions that …" at bounding box center [741, 281] width 368 height 93
click at [917, 299] on textarea "As a seasoned Software Engineer, I excel in crafting innovative solutions that …" at bounding box center [741, 281] width 368 height 93
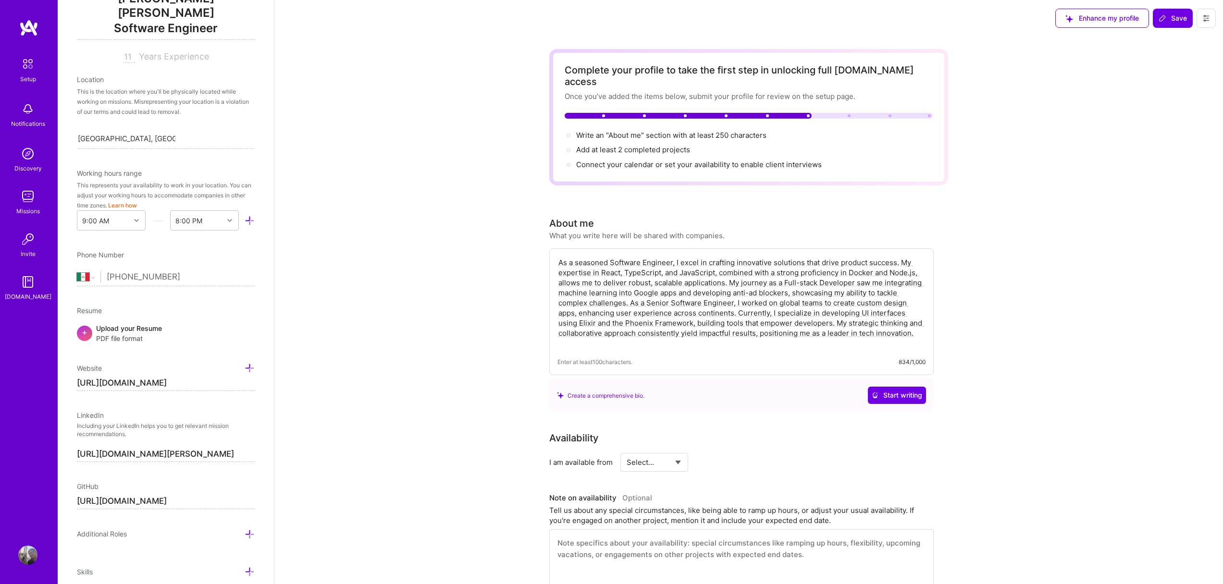
scroll to position [0, 0]
type textarea "As a seasoned Software Engineer, I excel in crafting innovative solutions that …"
click at [1169, 26] on button "Save" at bounding box center [1173, 19] width 40 height 19
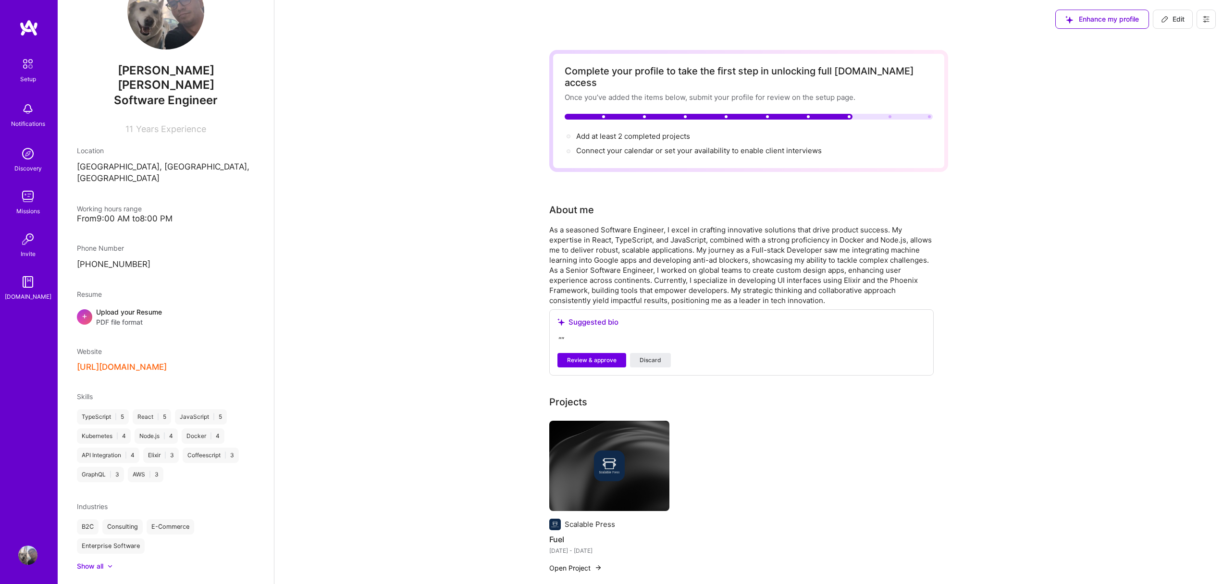
click at [1163, 16] on icon at bounding box center [1165, 19] width 8 height 8
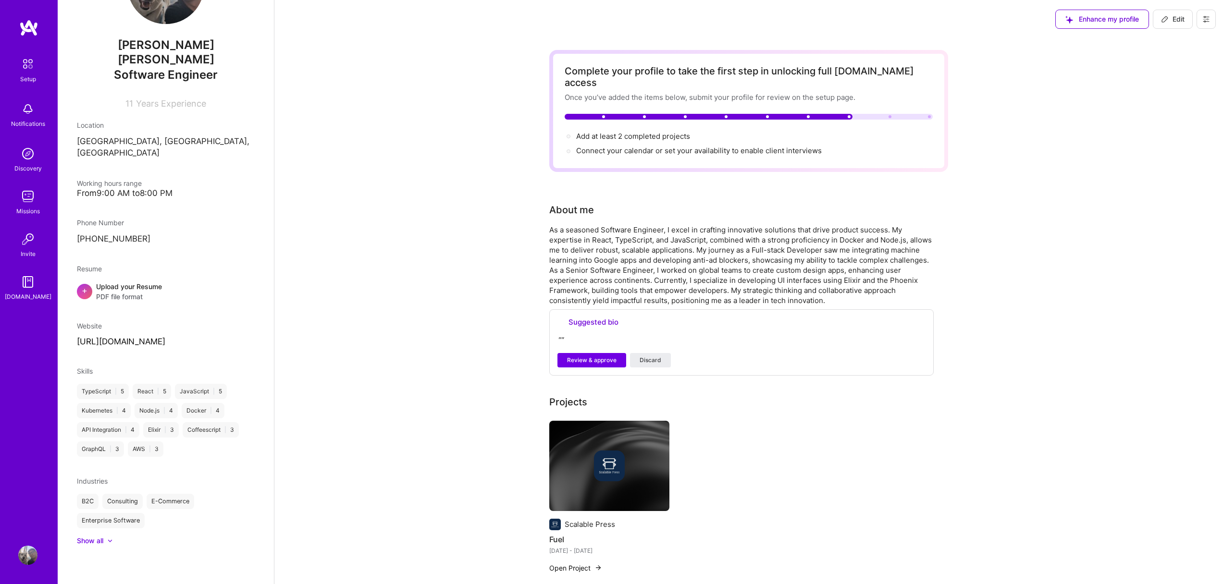
select select "MX"
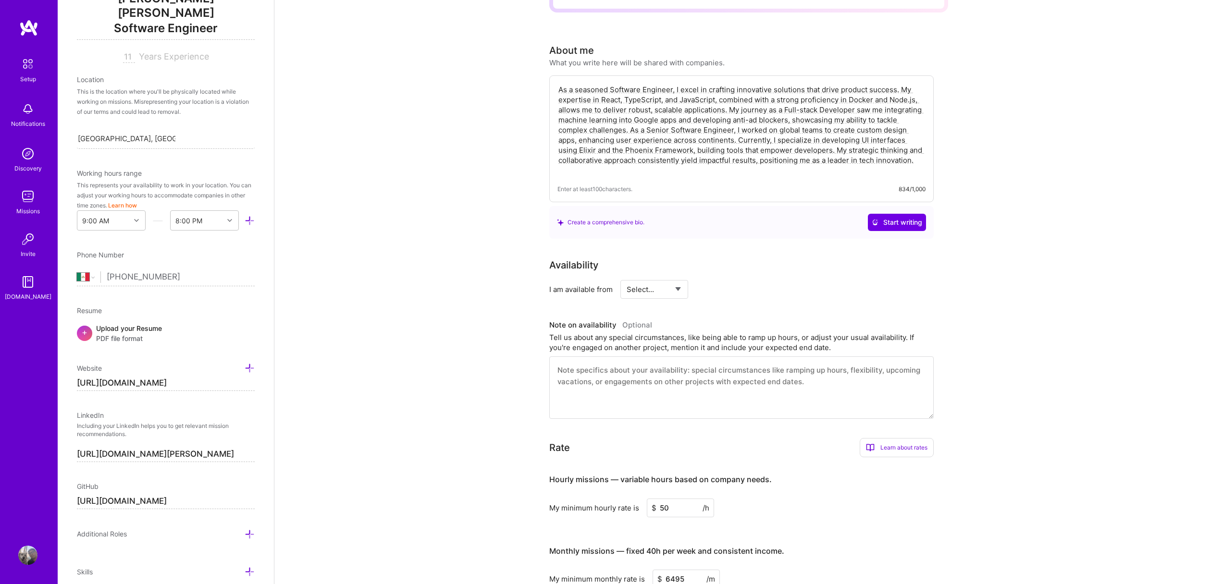
scroll to position [160, 0]
click at [684, 280] on div "Select... Right Now Future Date Not Available" at bounding box center [654, 289] width 68 height 19
click at [675, 277] on select "Select... Right Now Future Date Not Available" at bounding box center [654, 289] width 55 height 25
select select "Right Now"
click at [627, 277] on select "Select... Right Now Future Date Not Available" at bounding box center [654, 289] width 55 height 25
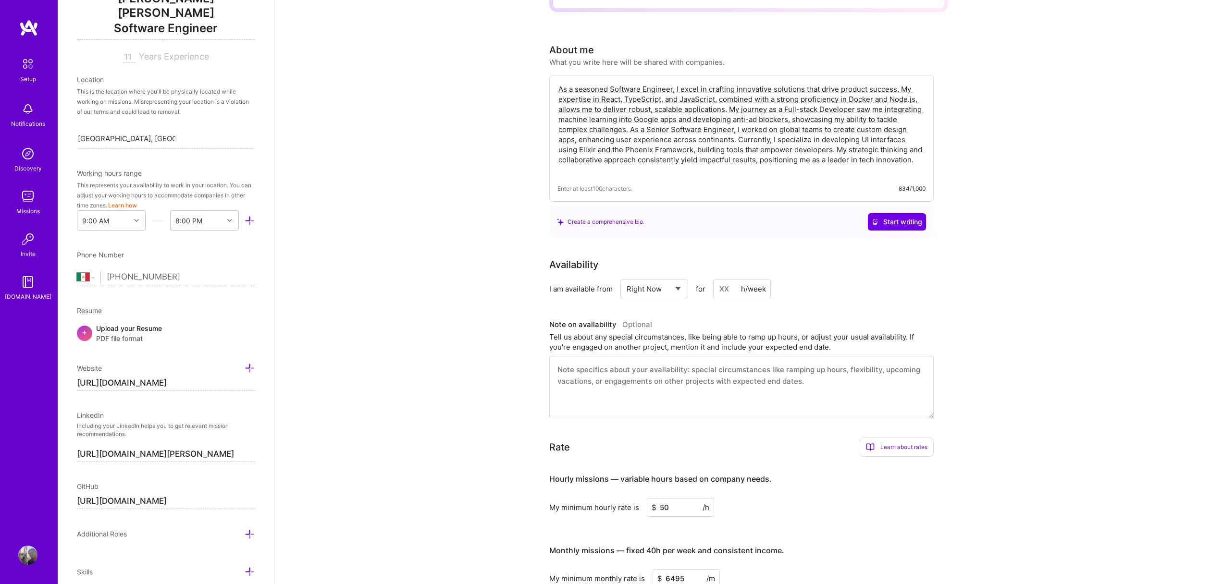
click at [728, 280] on input at bounding box center [742, 289] width 58 height 19
type input "15"
click at [874, 265] on div "Availability I am available from Select... Right Now Future Date Not Available …" at bounding box center [741, 278] width 384 height 41
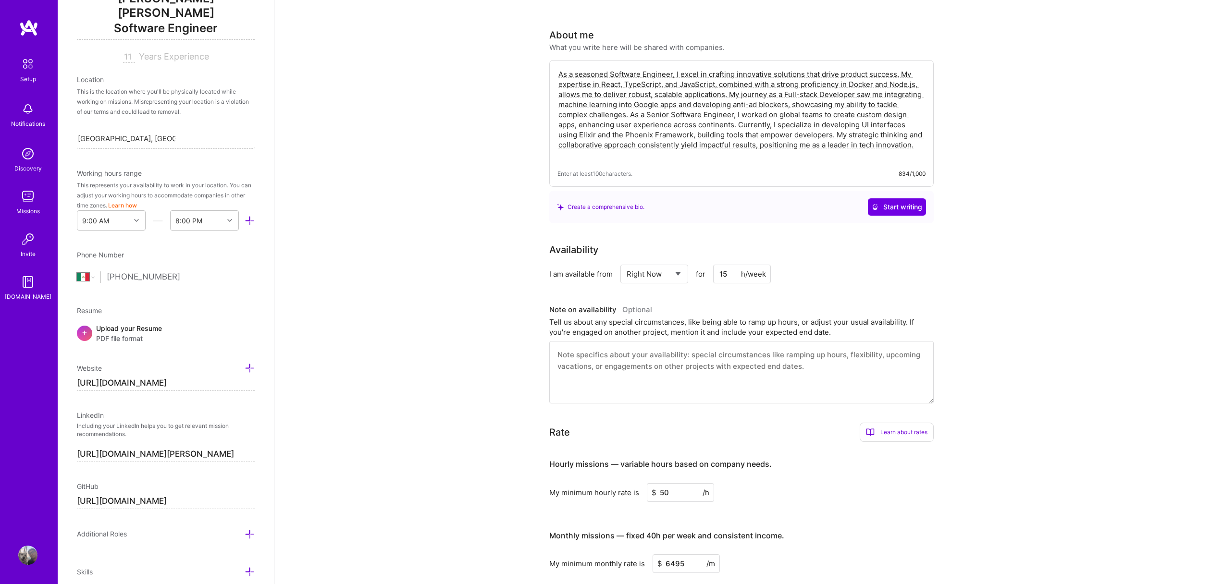
scroll to position [176, 0]
click at [746, 352] on textarea at bounding box center [741, 371] width 384 height 62
type textarea "I"
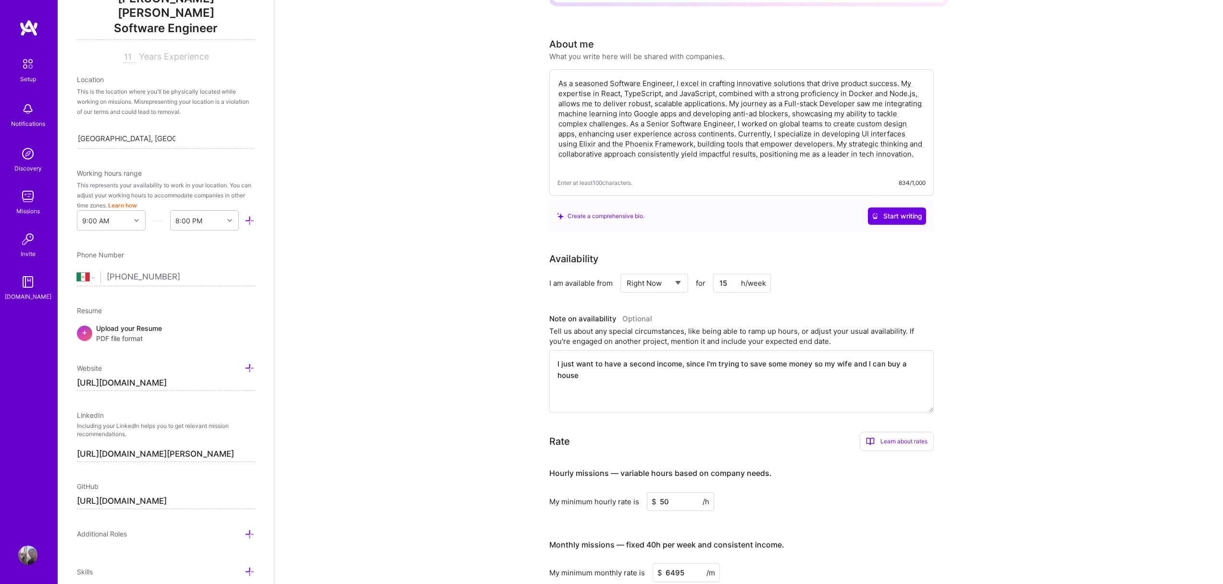
scroll to position [0, 0]
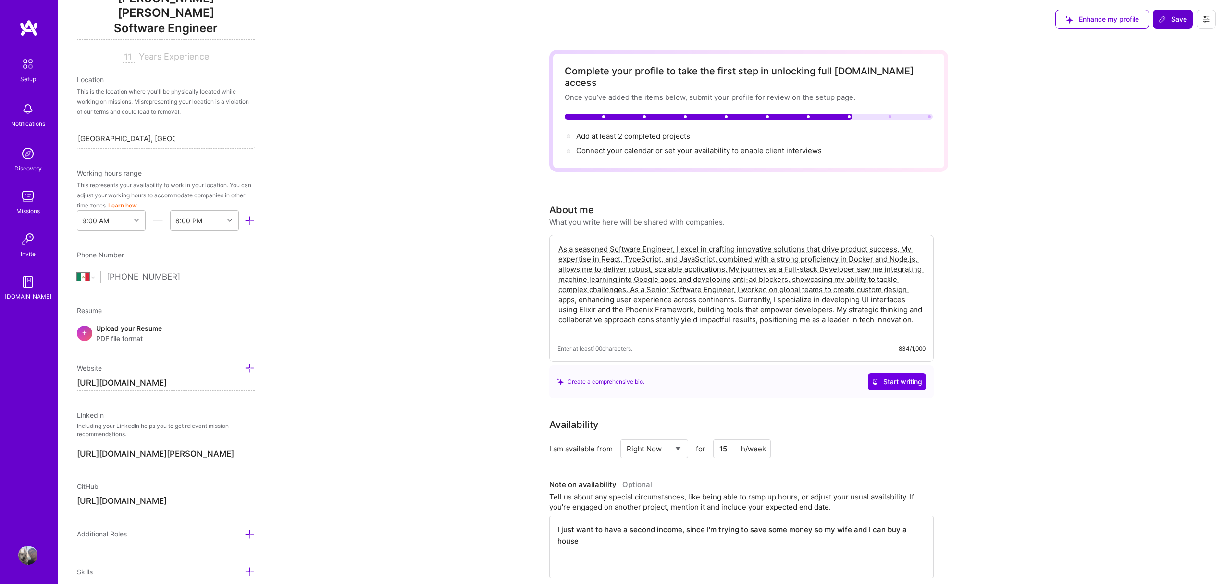
type textarea "I just want to have a second income, since I'm trying to save some money so my …"
click at [1163, 17] on icon at bounding box center [1163, 19] width 6 height 6
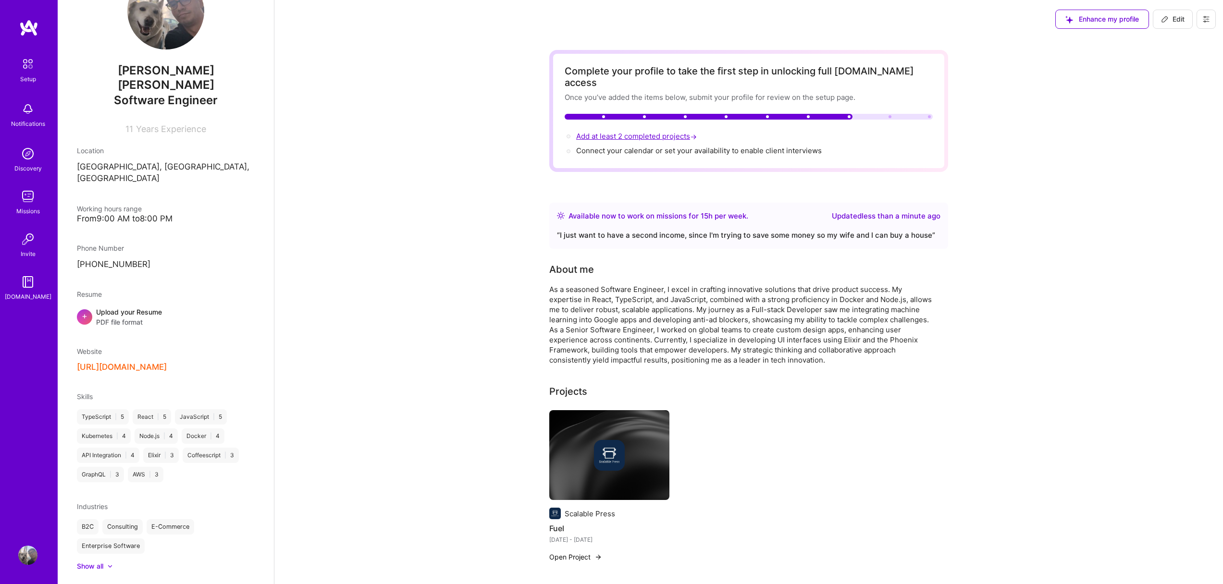
click at [647, 132] on span "Add at least 2 completed projects →" at bounding box center [637, 136] width 123 height 9
select select "Right Now"
select select "MX"
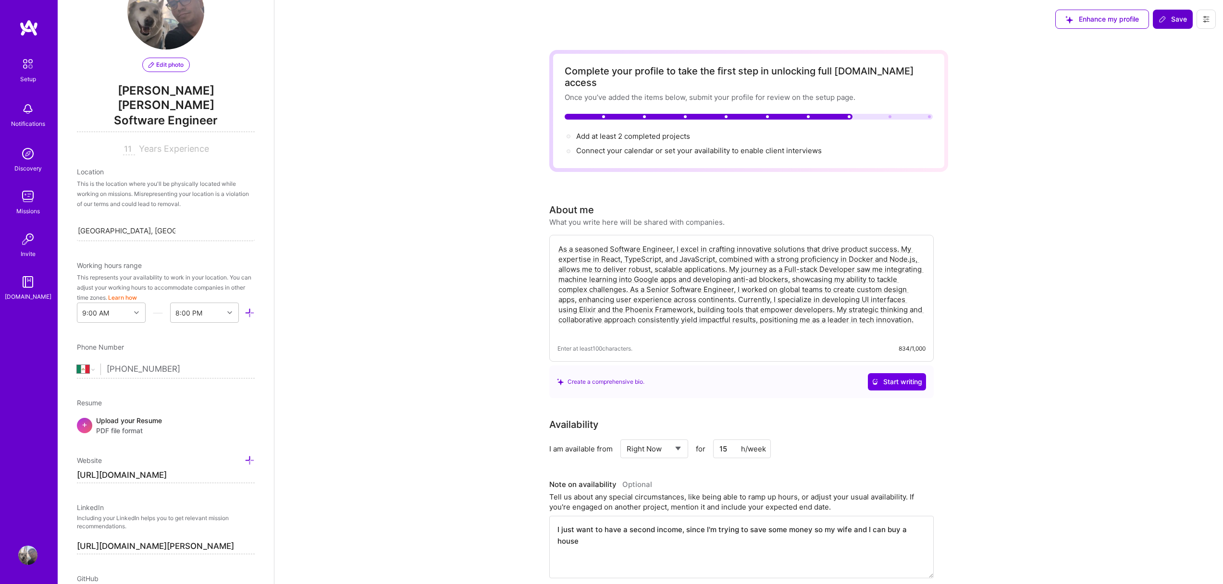
scroll to position [139, 0]
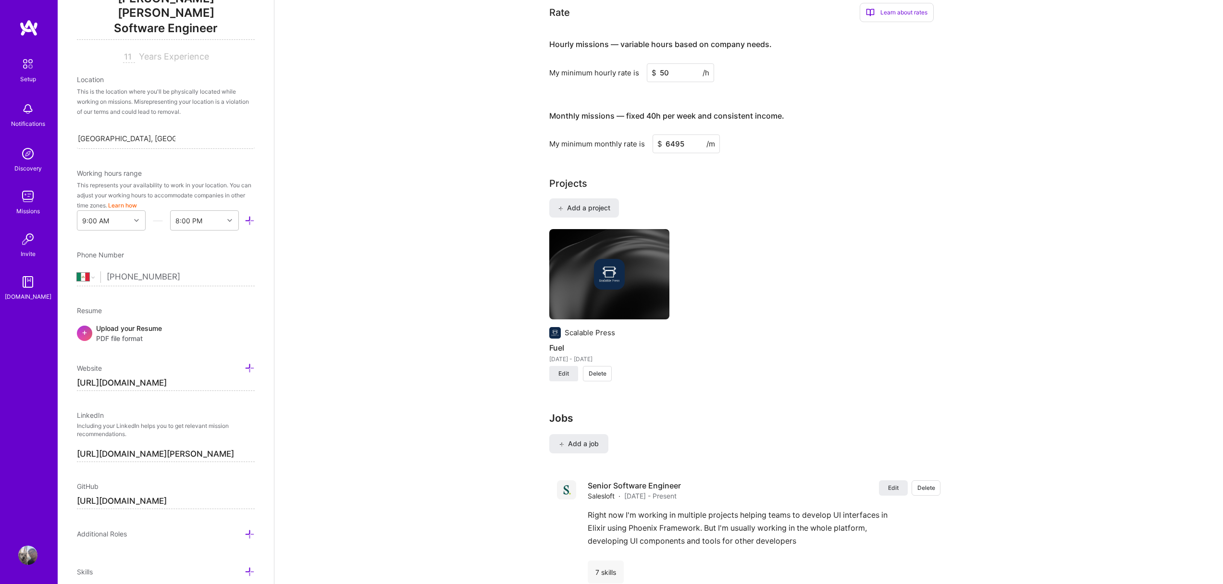
scroll to position [641, 0]
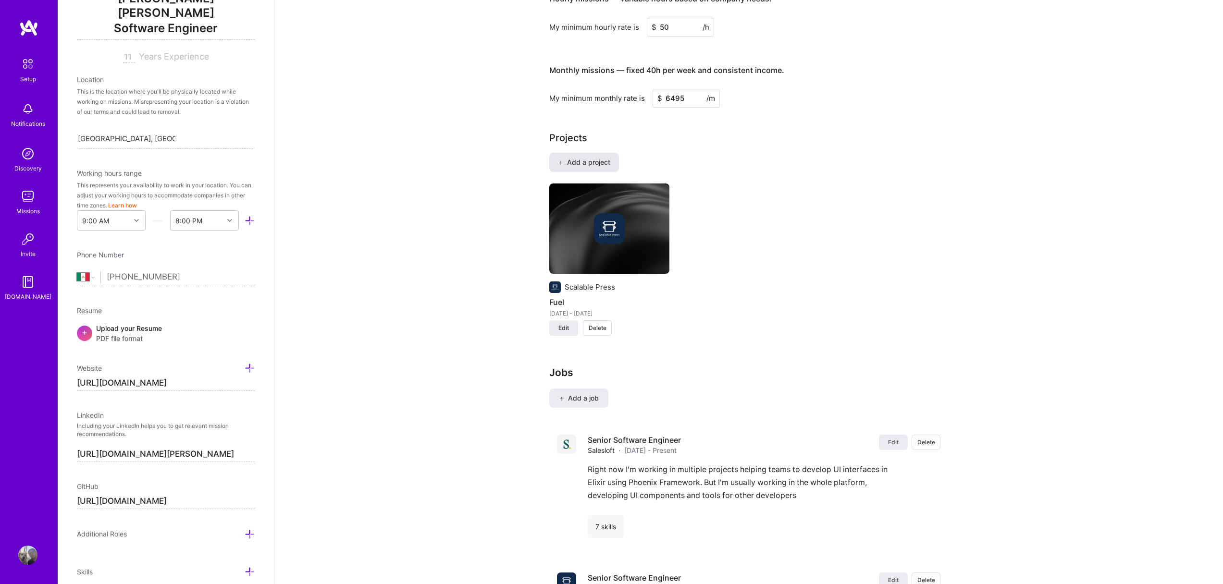
click at [603, 158] on span "Add a project" at bounding box center [584, 163] width 52 height 10
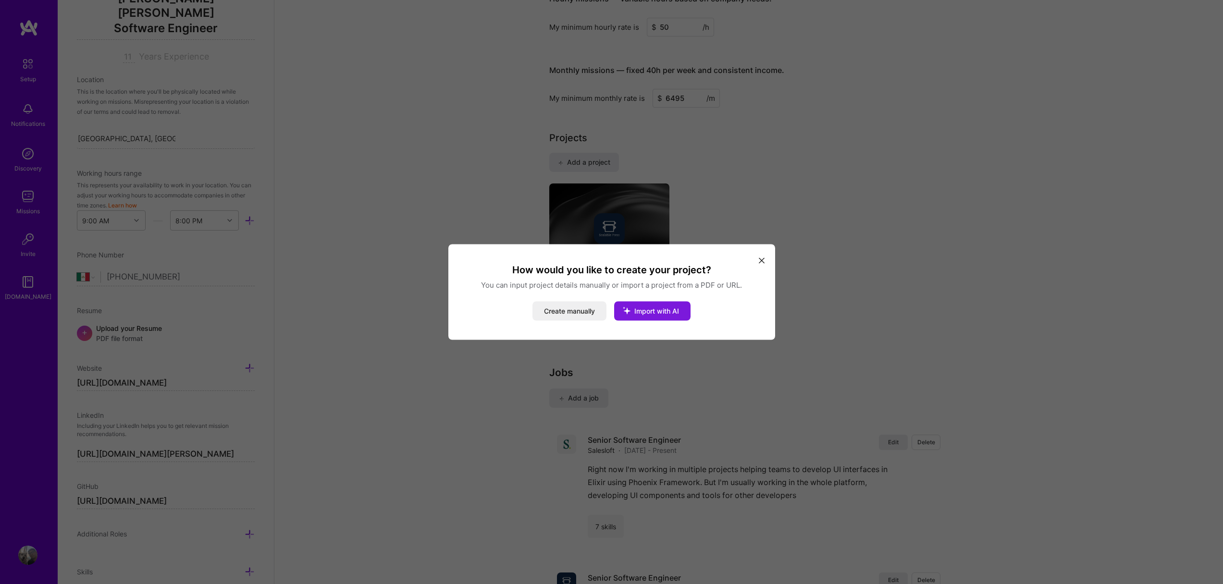
click at [660, 309] on span "Import with AI" at bounding box center [656, 311] width 45 height 8
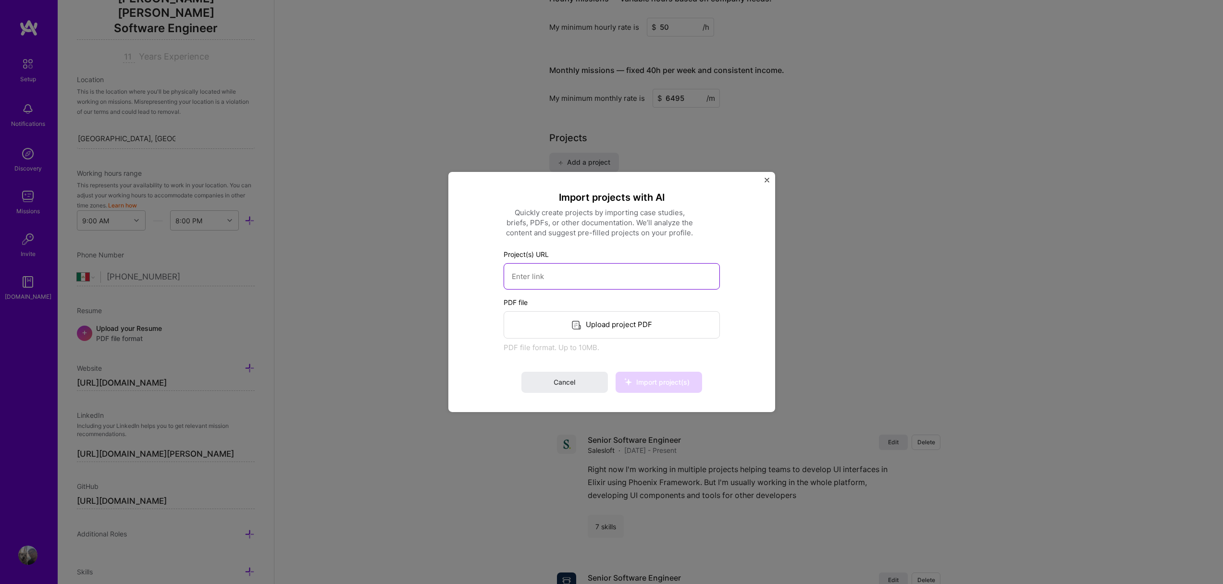
click at [585, 283] on input at bounding box center [612, 276] width 216 height 26
paste input "[URL][DOMAIN_NAME]"
type input "[URL][DOMAIN_NAME]"
drag, startPoint x: 658, startPoint y: 378, endPoint x: 673, endPoint y: 369, distance: 18.1
click at [658, 378] on span "Import project(s)" at bounding box center [662, 382] width 53 height 8
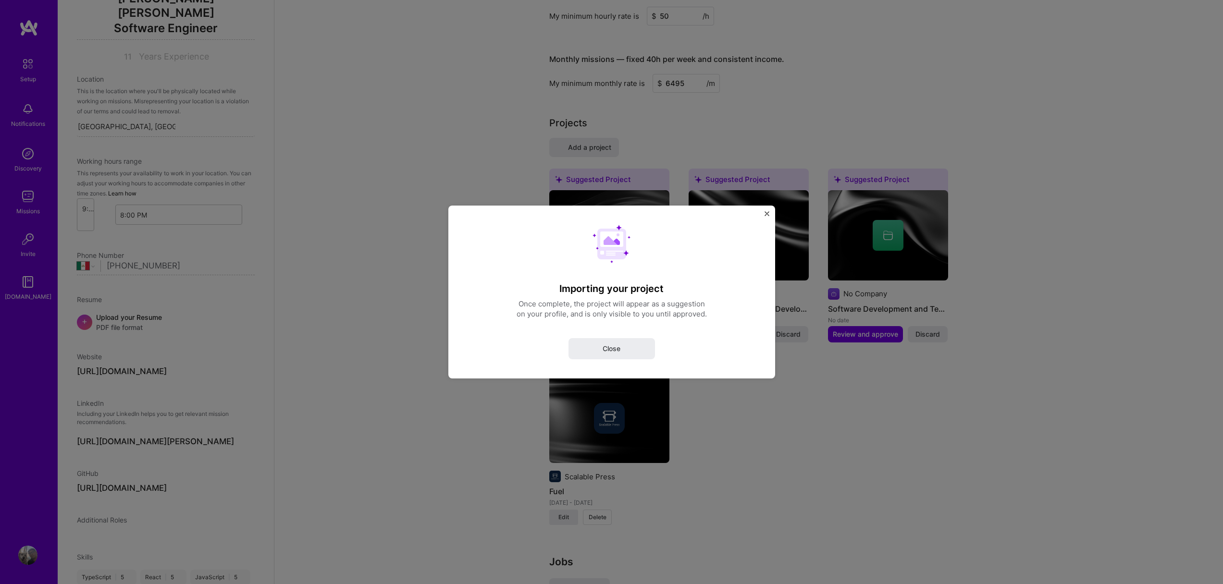
select select "Right Now"
select select "MX"
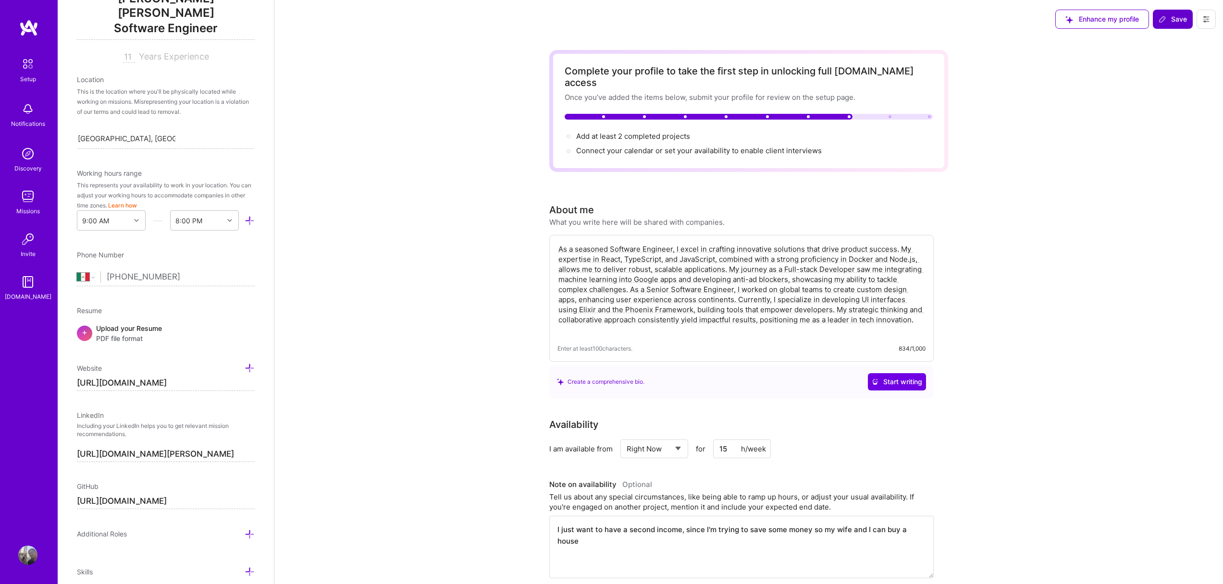
scroll to position [0, 63]
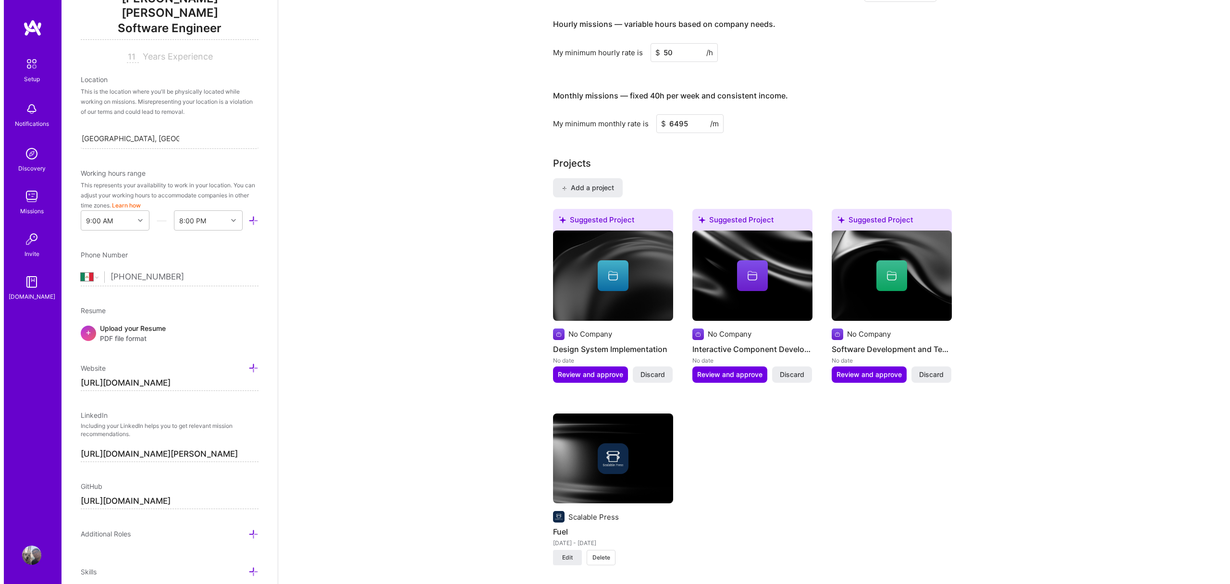
scroll to position [624, 0]
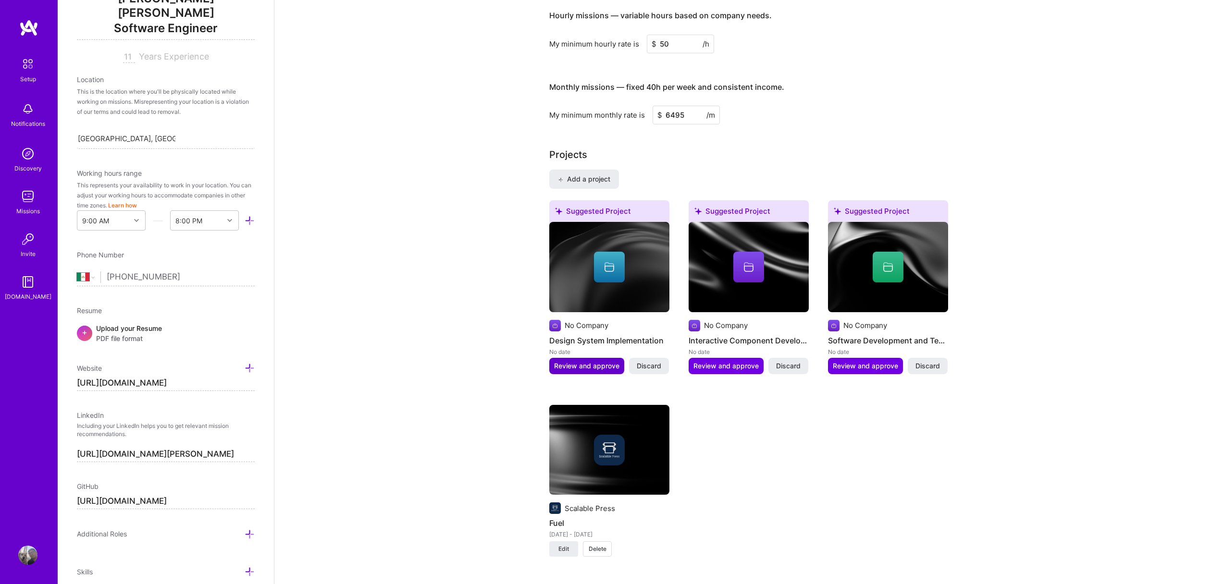
click at [584, 361] on span "Review and approve" at bounding box center [586, 366] width 65 height 10
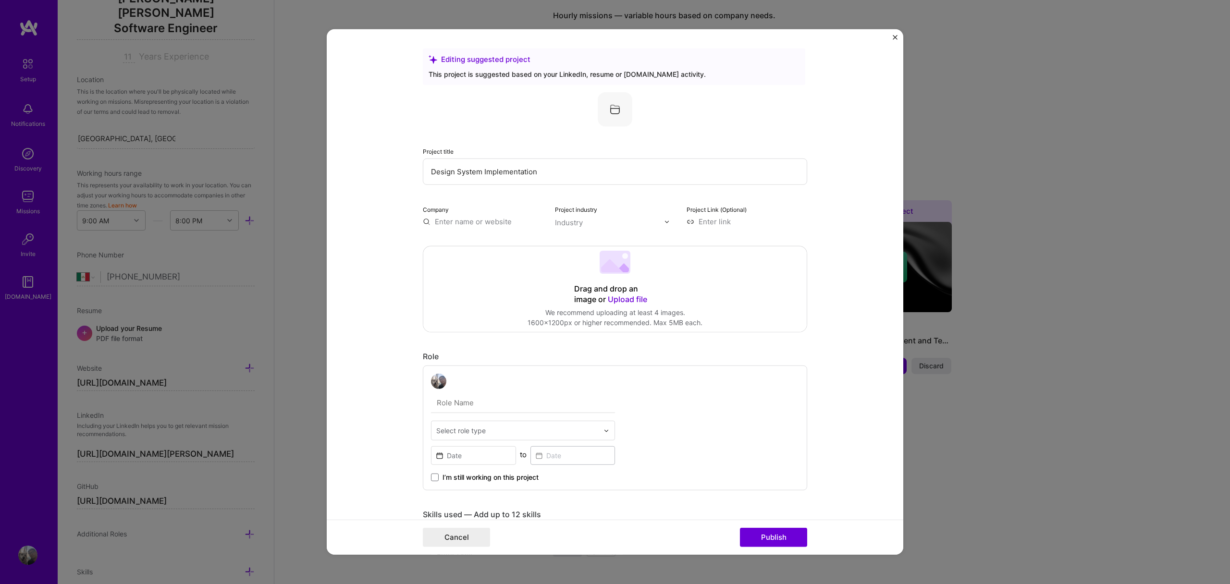
click at [546, 165] on input "Design System Implementation" at bounding box center [615, 172] width 384 height 26
click at [583, 172] on input "Design System Implementation" at bounding box center [615, 172] width 384 height 26
click at [507, 173] on input "Design System Implementation" at bounding box center [615, 172] width 384 height 26
click at [550, 170] on input "Design System Implementation" at bounding box center [615, 172] width 384 height 26
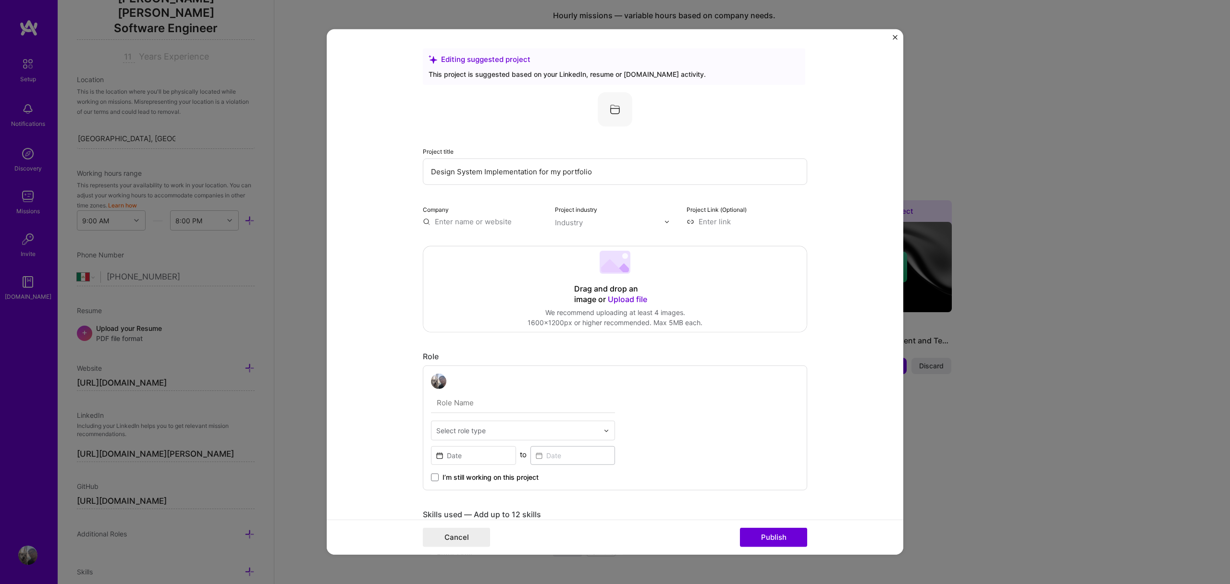
type input "Design System Implementation for my portfolio"
click at [483, 225] on input "text" at bounding box center [483, 222] width 121 height 10
click at [583, 221] on input "text" at bounding box center [610, 223] width 110 height 10
type input "d"
click at [824, 219] on form "Editing suggested project This project is suggested based on your LinkedIn, res…" at bounding box center [615, 292] width 577 height 526
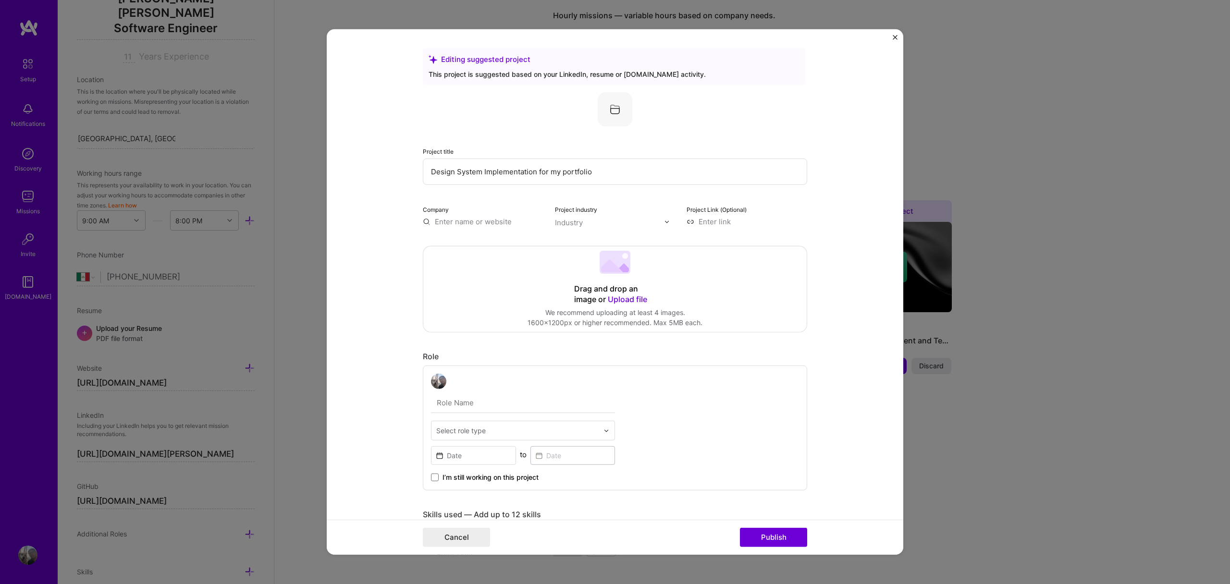
click at [746, 219] on input at bounding box center [747, 222] width 121 height 10
paste input "[URL][DOMAIN_NAME]"
type input "[URL][DOMAIN_NAME]"
click at [835, 226] on form "Editing suggested project This project is suggested based on your LinkedIn, res…" at bounding box center [615, 292] width 577 height 526
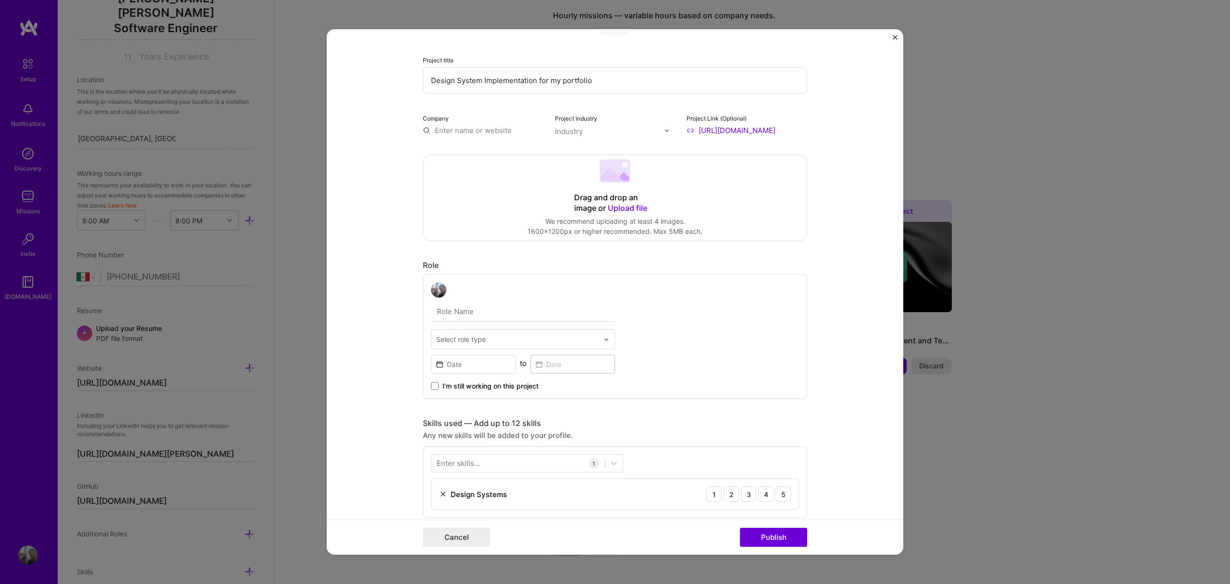
scroll to position [146, 0]
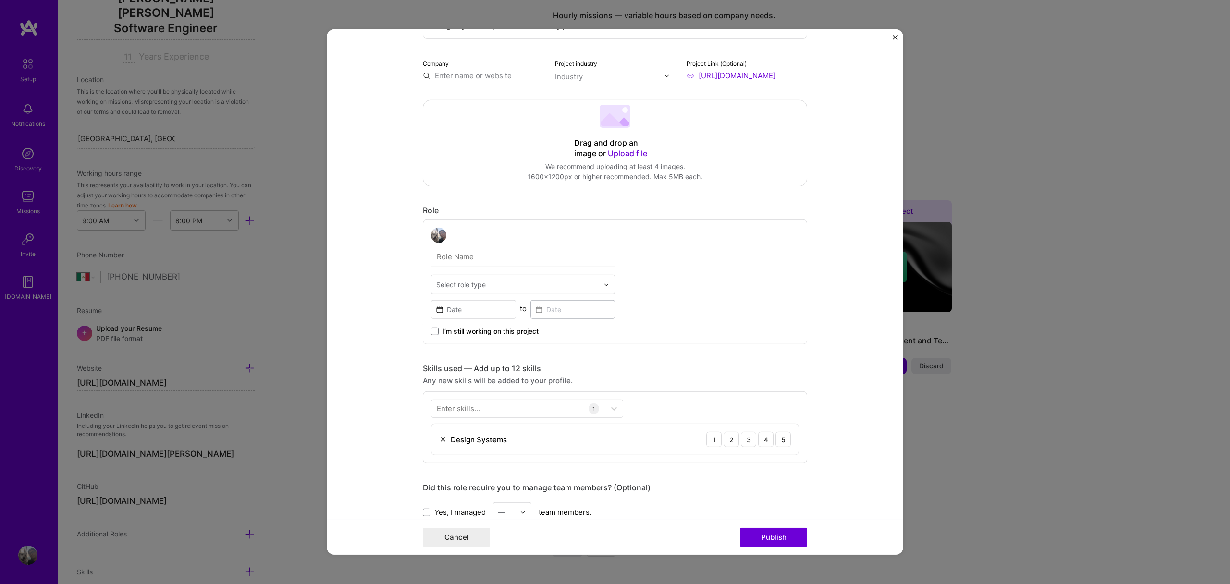
click at [477, 259] on input "text" at bounding box center [523, 257] width 184 height 20
type input "Senior Software Engineer"
type input "soft"
click at [477, 327] on div "Software Engineer" at bounding box center [523, 328] width 178 height 18
click at [744, 284] on div "Senior Software Engineer Software Engineer to I’m still working on this project" at bounding box center [615, 282] width 384 height 125
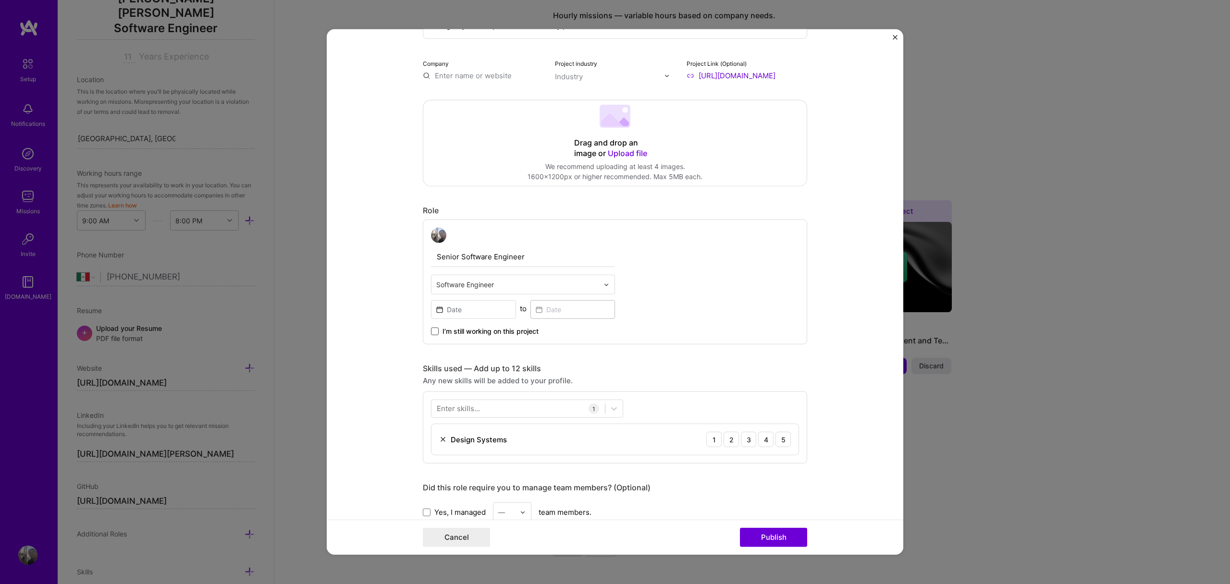
click at [432, 332] on span at bounding box center [435, 332] width 8 height 8
click at [0, 0] on input "I’m still working on this project" at bounding box center [0, 0] width 0 height 0
click at [747, 293] on div "Senior Software Engineer Software Engineer to I’m still working on this project" at bounding box center [615, 282] width 384 height 125
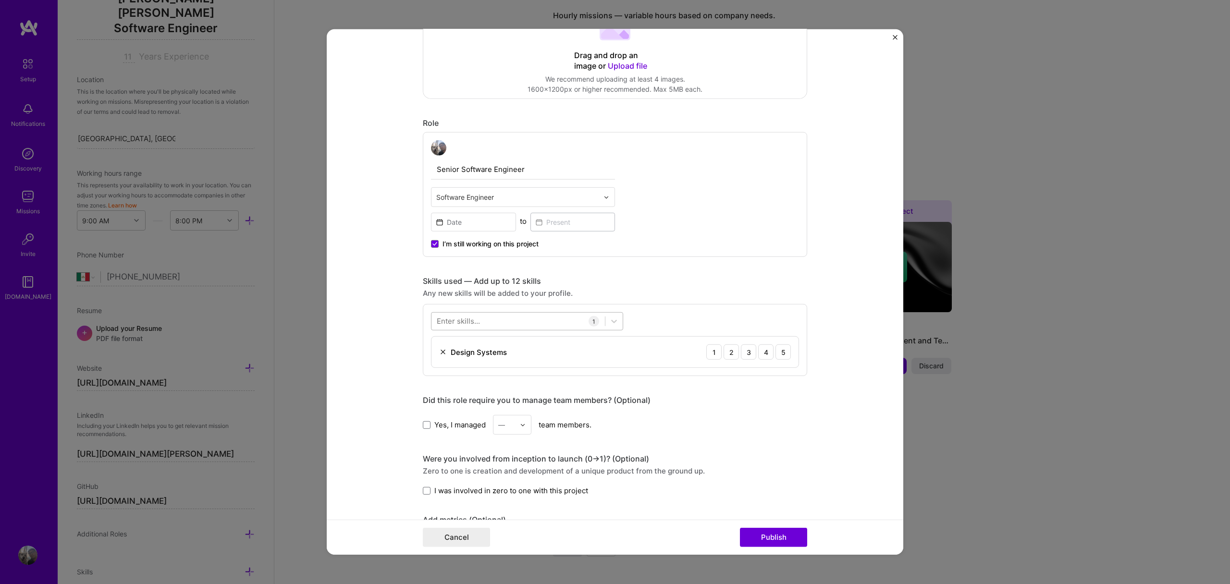
scroll to position [235, 0]
click at [526, 315] on div at bounding box center [518, 320] width 173 height 16
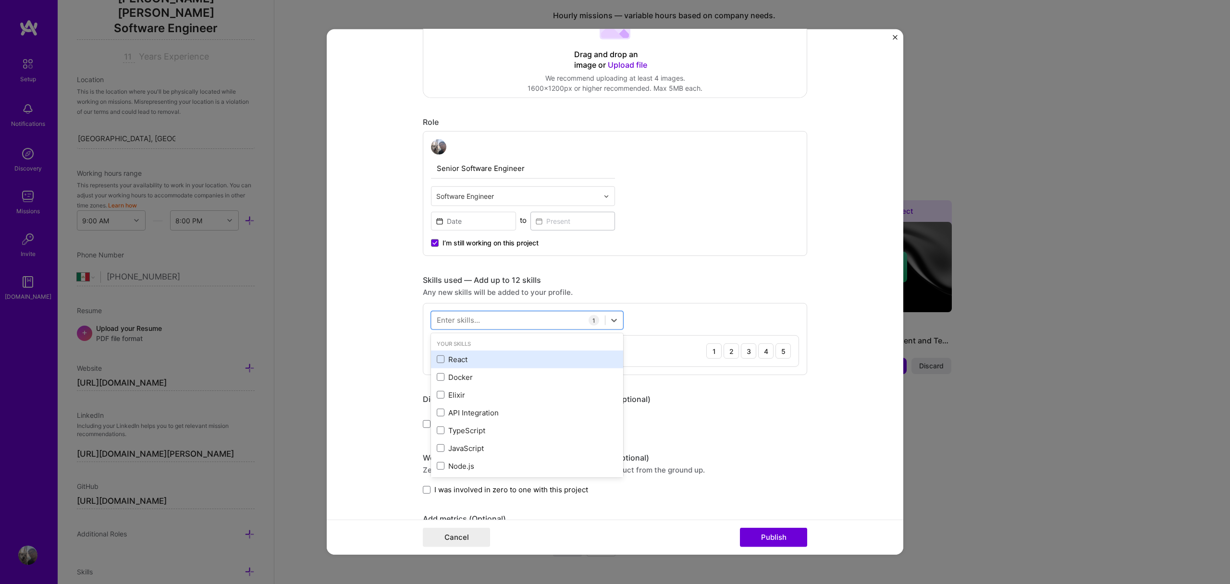
click at [484, 365] on div "React" at bounding box center [527, 360] width 192 height 18
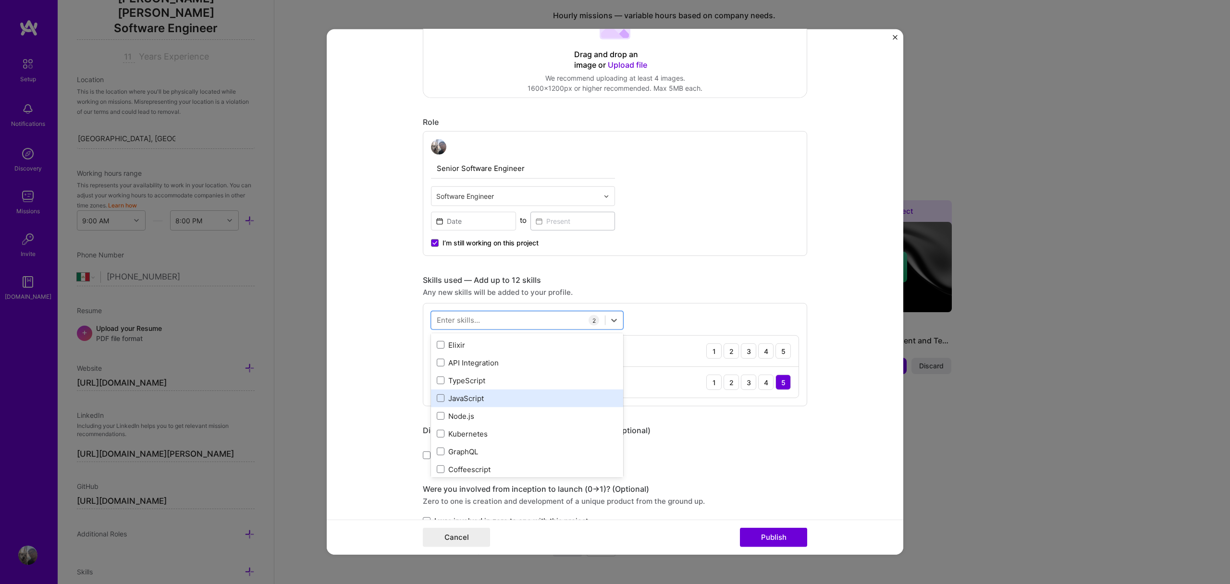
scroll to position [49, 0]
click at [463, 417] on div "Node.js" at bounding box center [527, 417] width 181 height 10
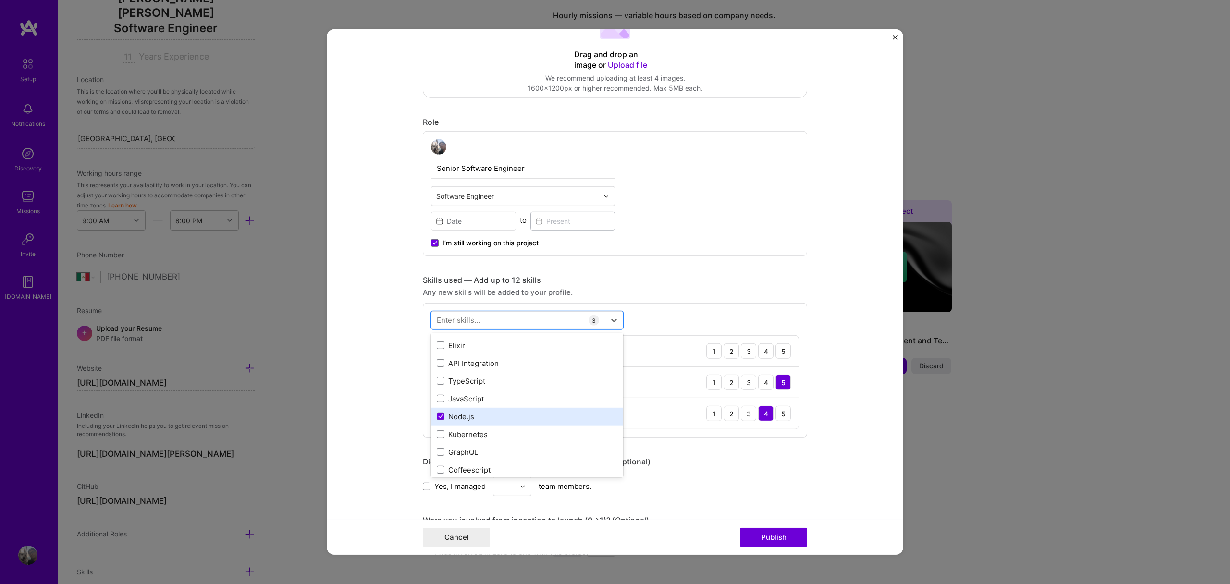
click at [455, 415] on div "Node.js" at bounding box center [527, 417] width 181 height 10
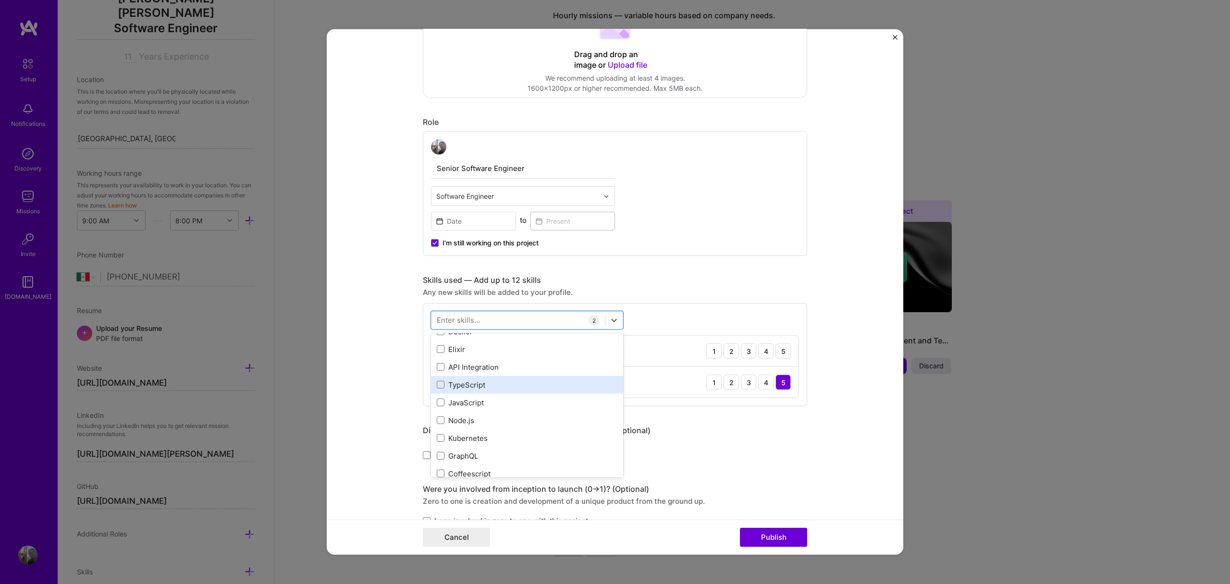
click at [460, 388] on div "TypeScript" at bounding box center [527, 385] width 181 height 10
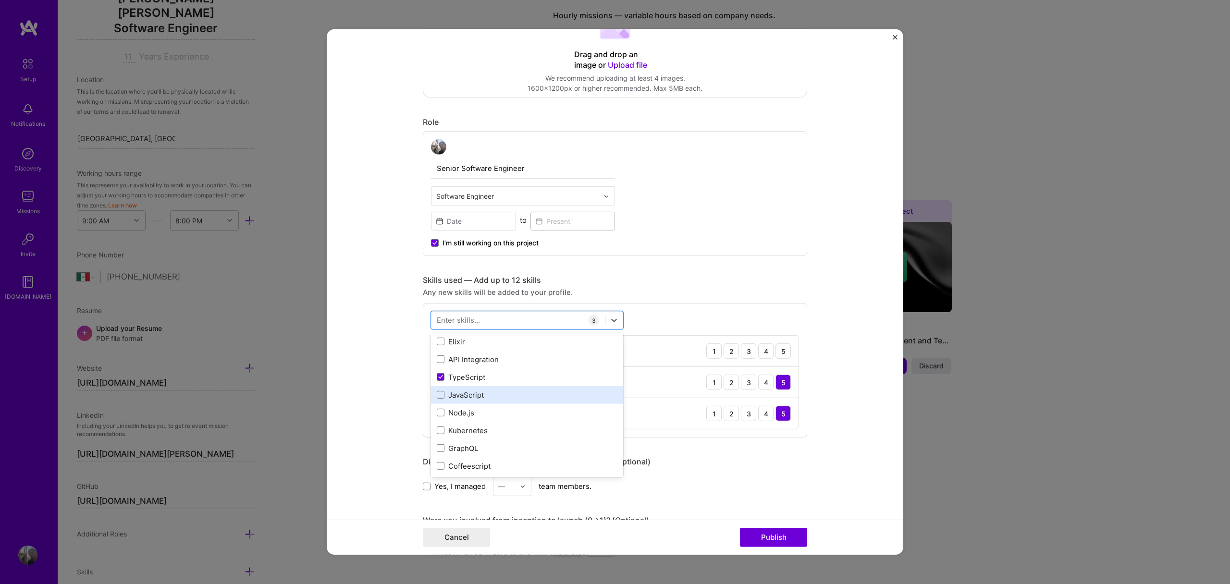
click at [460, 396] on div "JavaScript" at bounding box center [527, 395] width 181 height 10
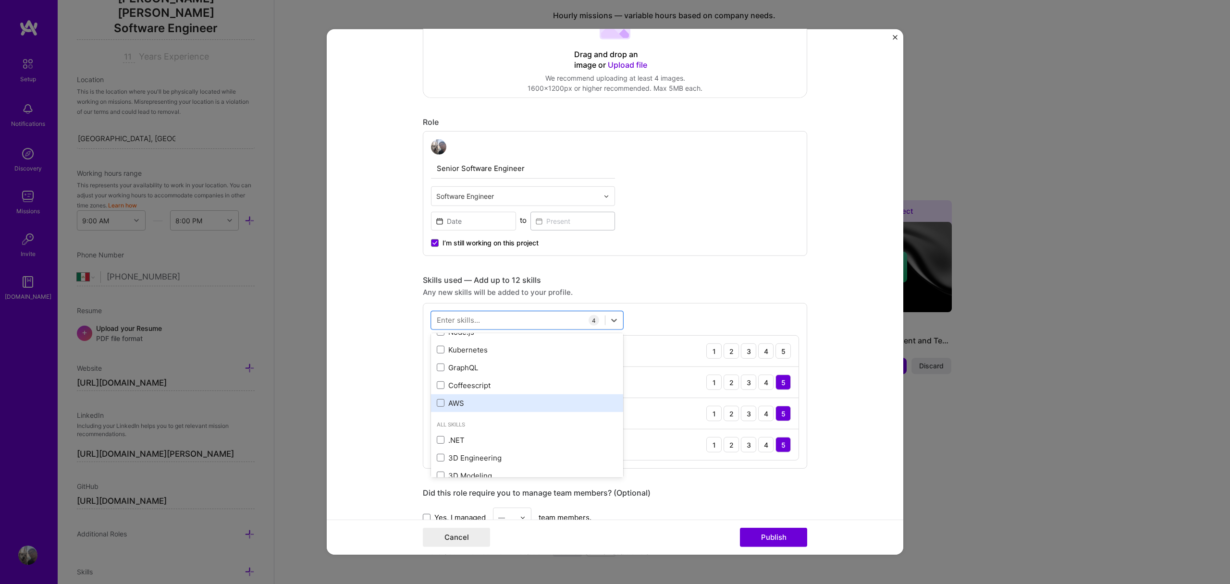
scroll to position [149, 0]
click at [487, 324] on div at bounding box center [518, 320] width 173 height 16
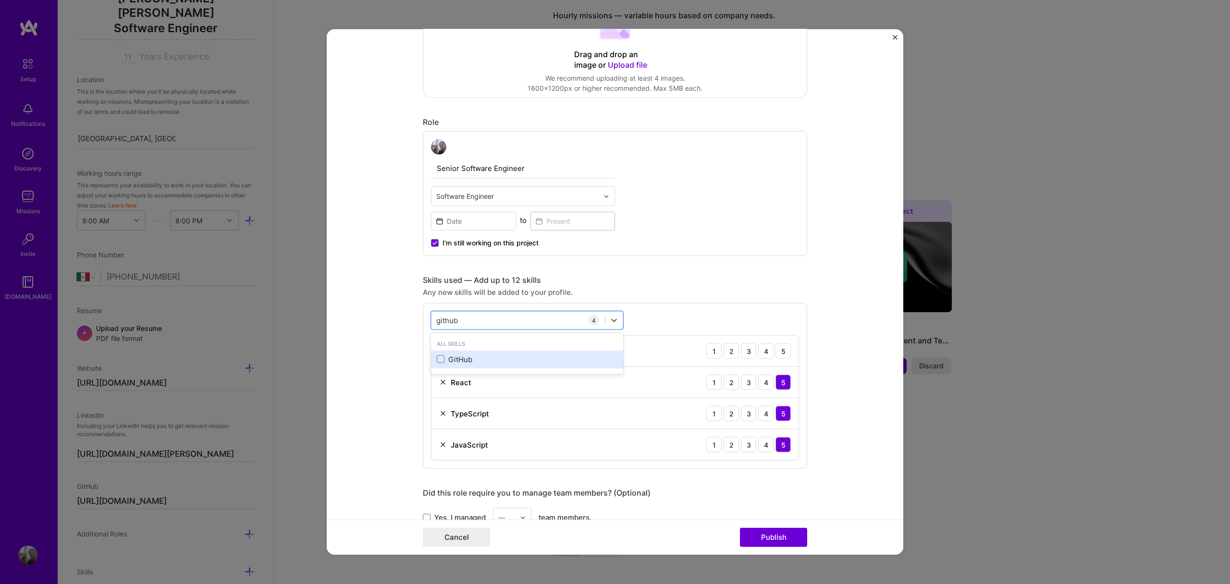
click at [476, 355] on div "GitHub" at bounding box center [527, 360] width 181 height 10
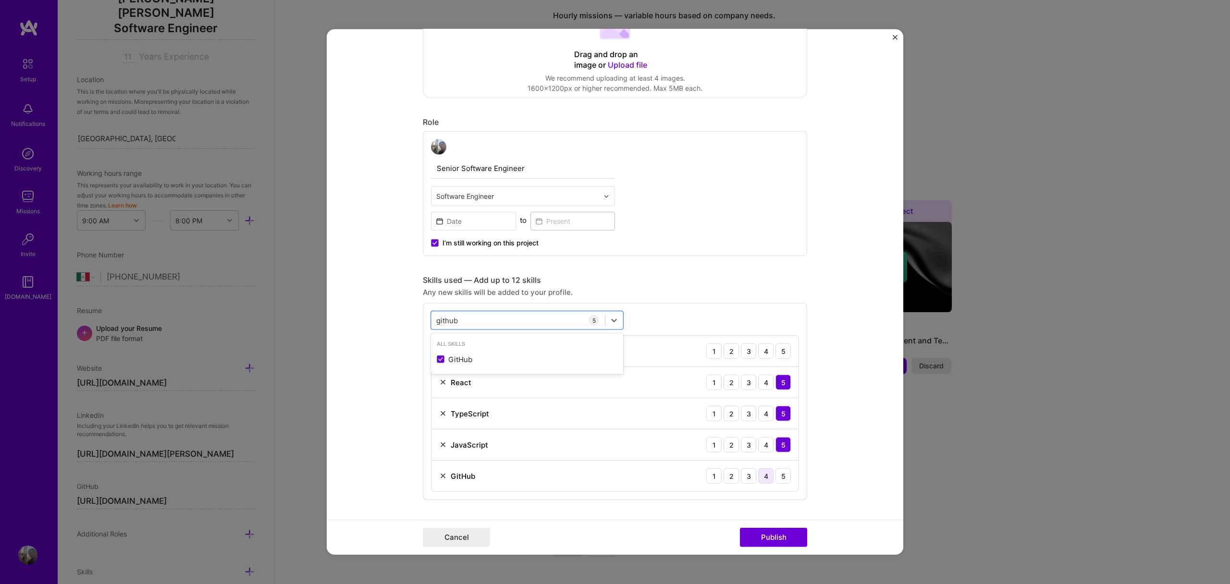
click at [765, 477] on div "4" at bounding box center [765, 476] width 15 height 15
click at [486, 323] on div "github github" at bounding box center [518, 320] width 173 height 16
type input "g"
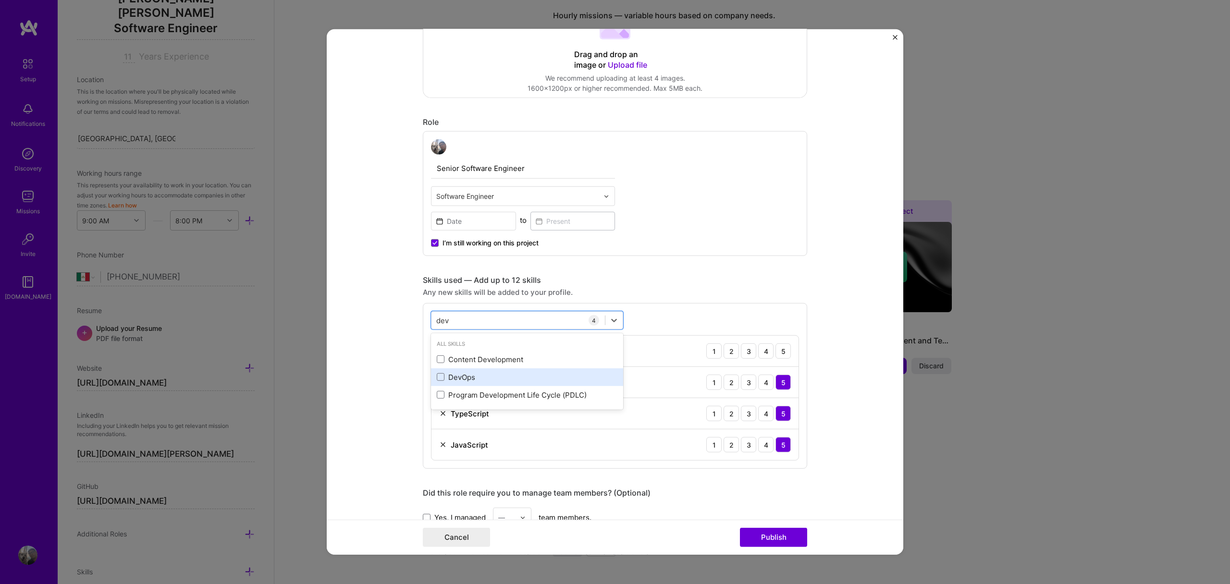
click at [486, 384] on div "DevOps" at bounding box center [527, 378] width 192 height 18
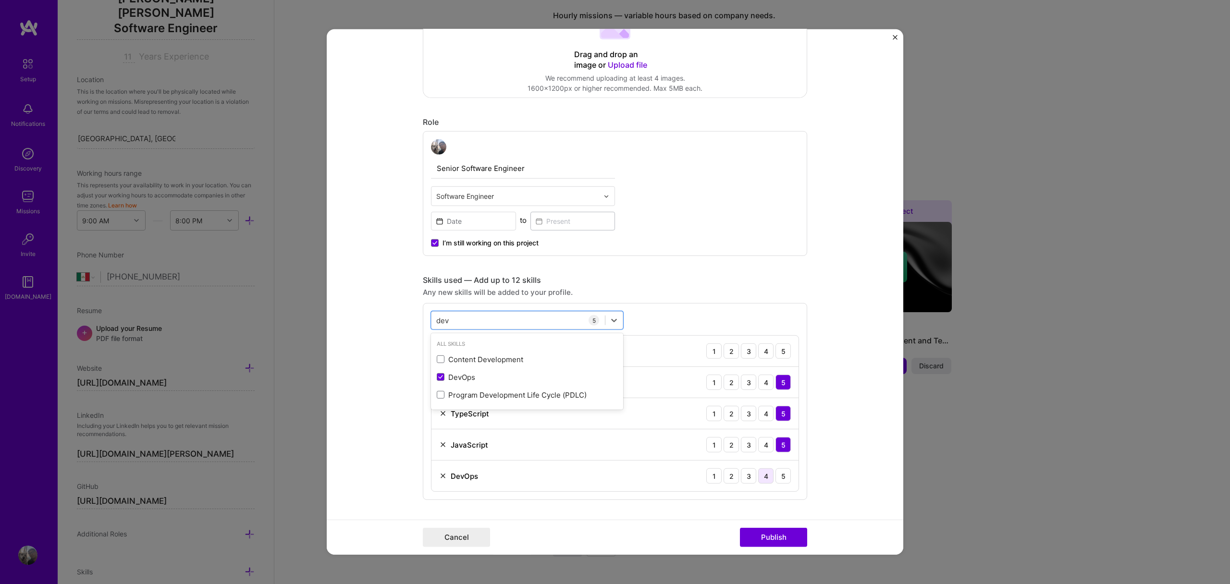
type input "dev"
click at [764, 480] on div "4" at bounding box center [765, 476] width 15 height 15
click at [834, 468] on form "Editing suggested project This project is suggested based on your LinkedIn, res…" at bounding box center [615, 292] width 577 height 526
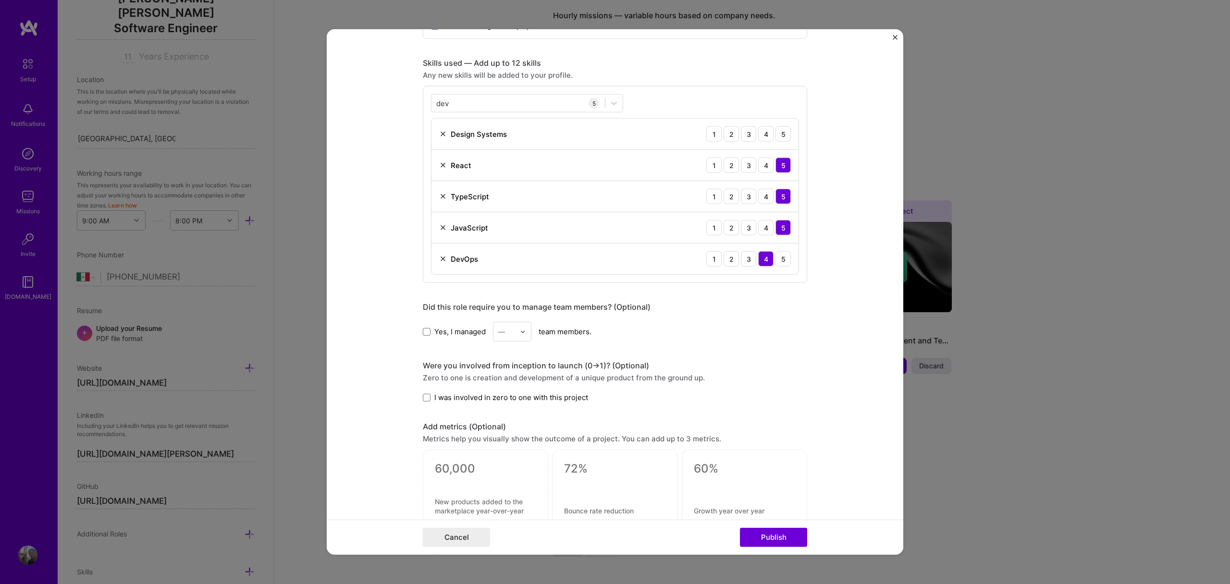
scroll to position [462, 0]
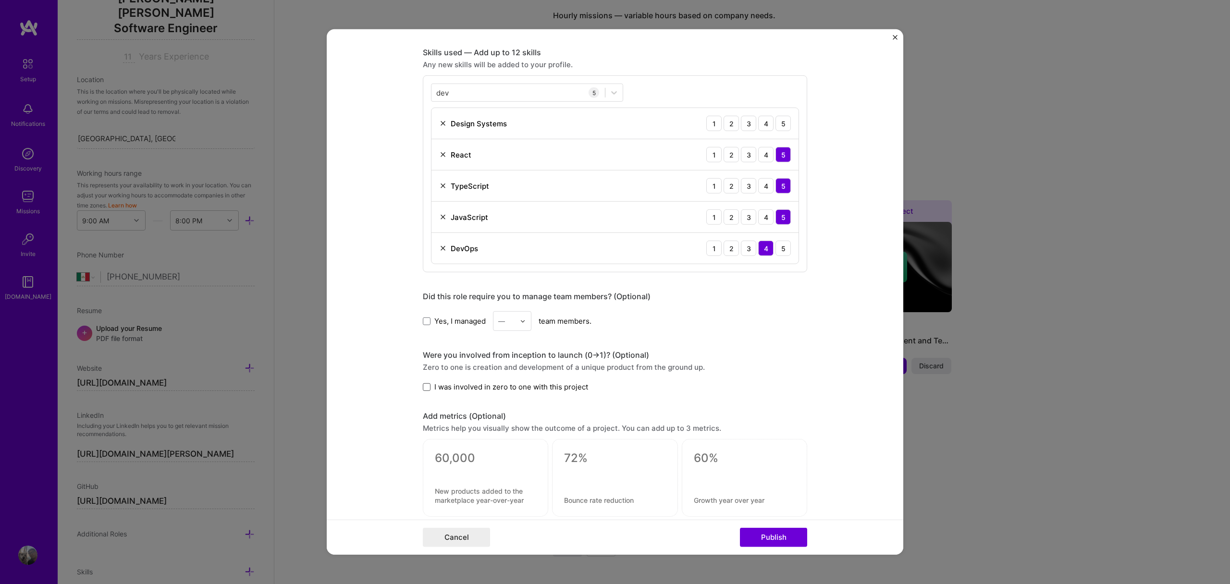
click at [423, 390] on span at bounding box center [427, 387] width 8 height 8
click at [0, 0] on input "I was involved in zero to one with this project" at bounding box center [0, 0] width 0 height 0
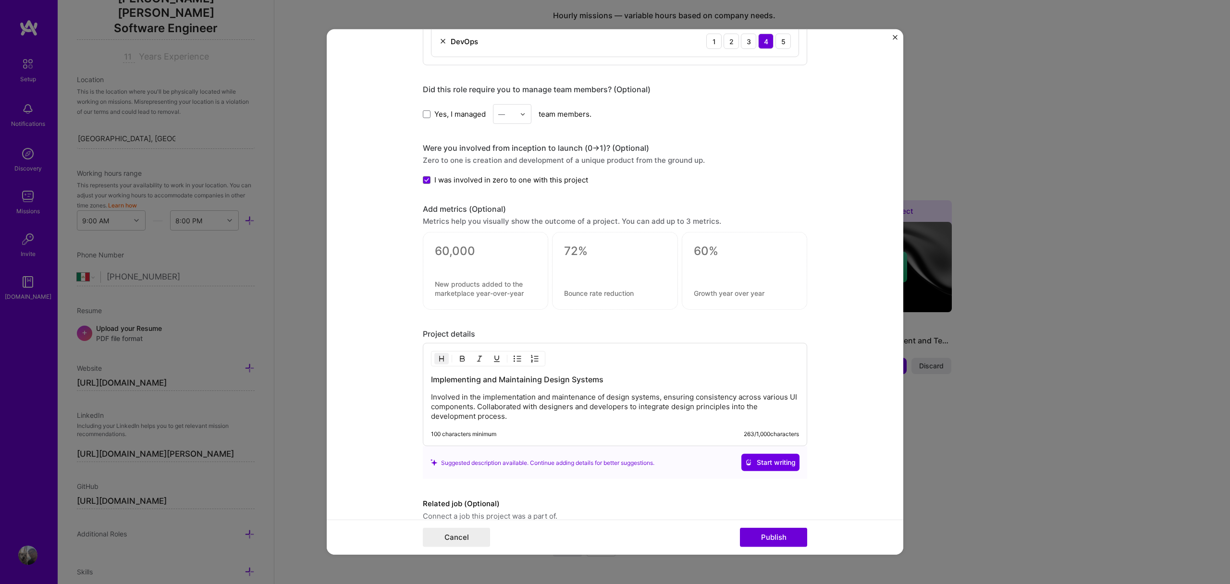
click at [516, 383] on h3 "Implementing and Maintaining Design Systems" at bounding box center [615, 379] width 368 height 11
click at [473, 405] on p "Involved in the implementation and maintenance of design systems, ensuring cons…" at bounding box center [615, 407] width 368 height 29
click at [507, 418] on p "Involved in the implementation and maintenance of design systems, ensuring cons…" at bounding box center [615, 407] width 368 height 29
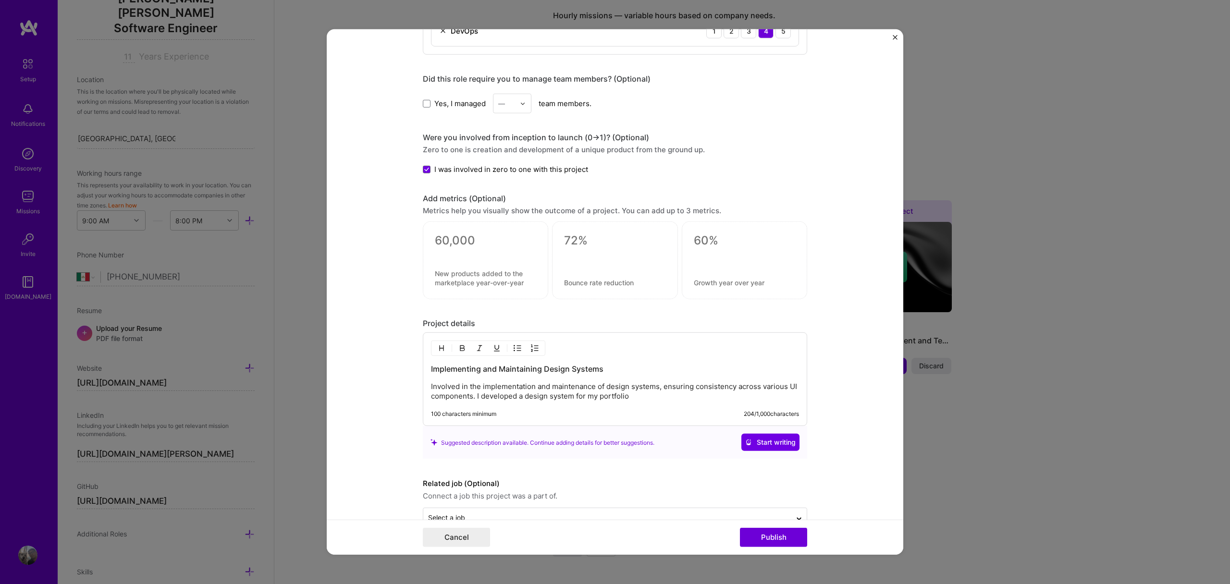
scroll to position [705, 0]
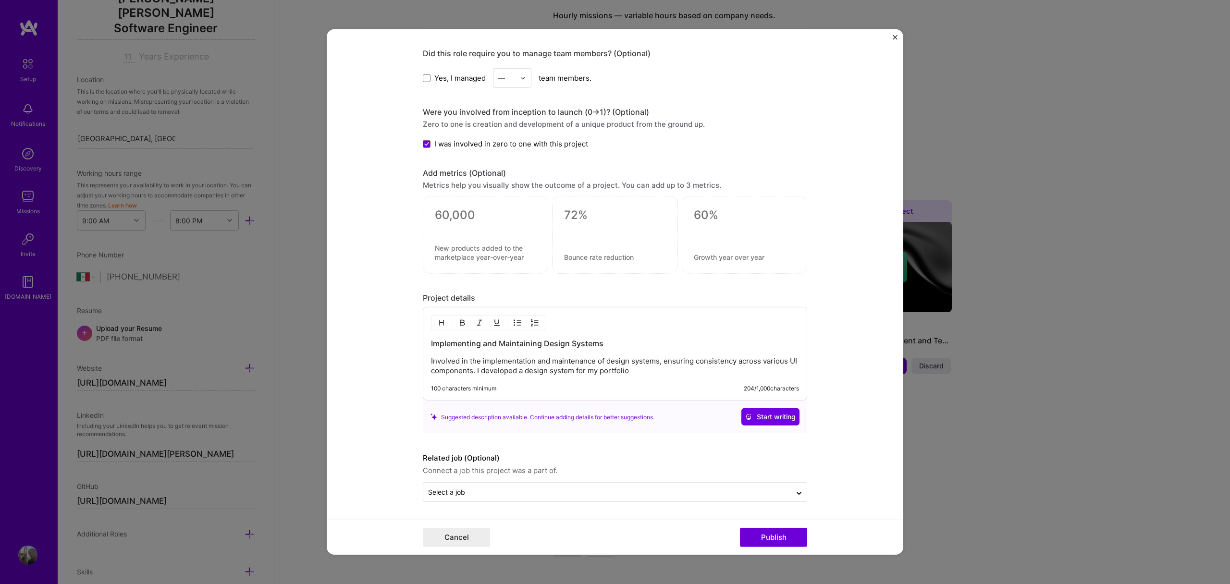
click at [796, 463] on label "Related job (Optional)" at bounding box center [615, 459] width 384 height 12
click at [773, 538] on button "Publish" at bounding box center [773, 537] width 67 height 19
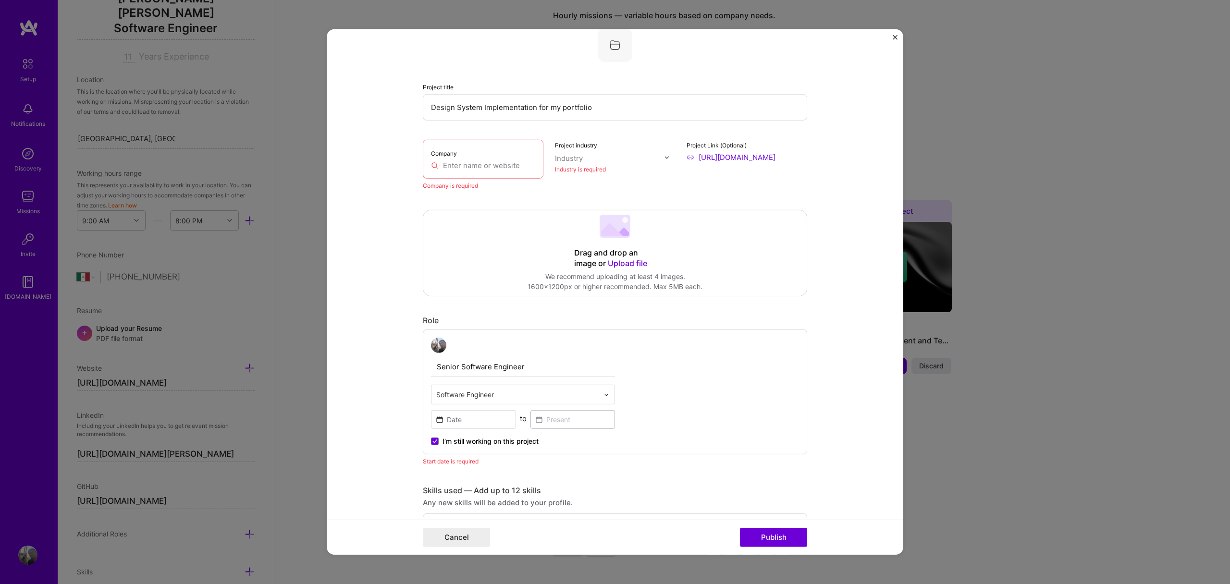
scroll to position [63, 0]
click at [459, 173] on div "Company" at bounding box center [483, 160] width 121 height 39
click at [460, 168] on input "text" at bounding box center [483, 167] width 104 height 10
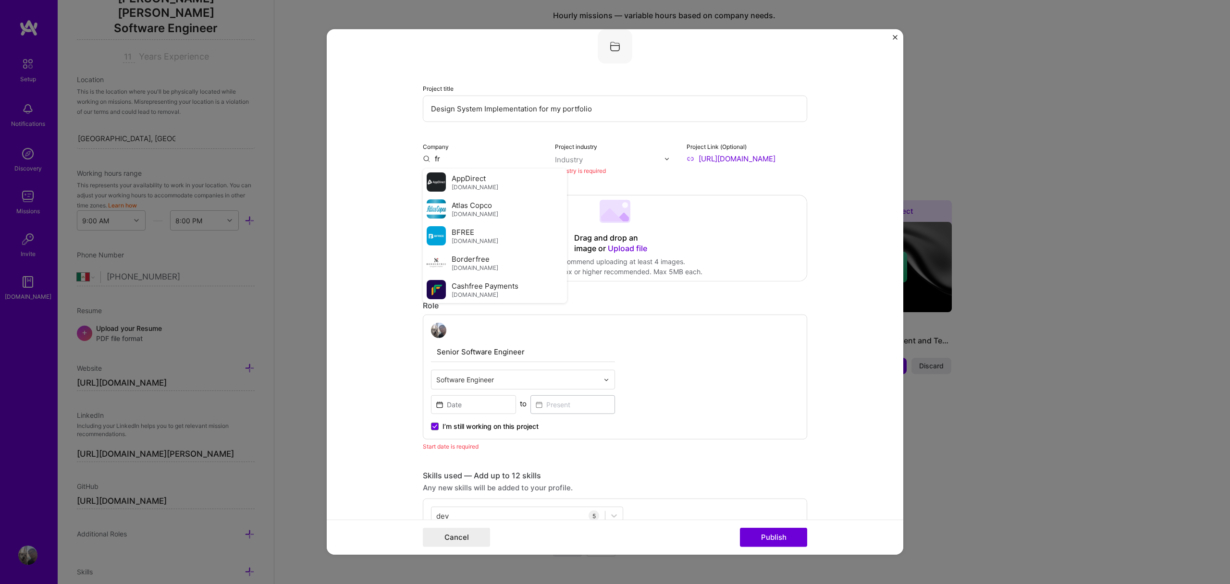
type input "f"
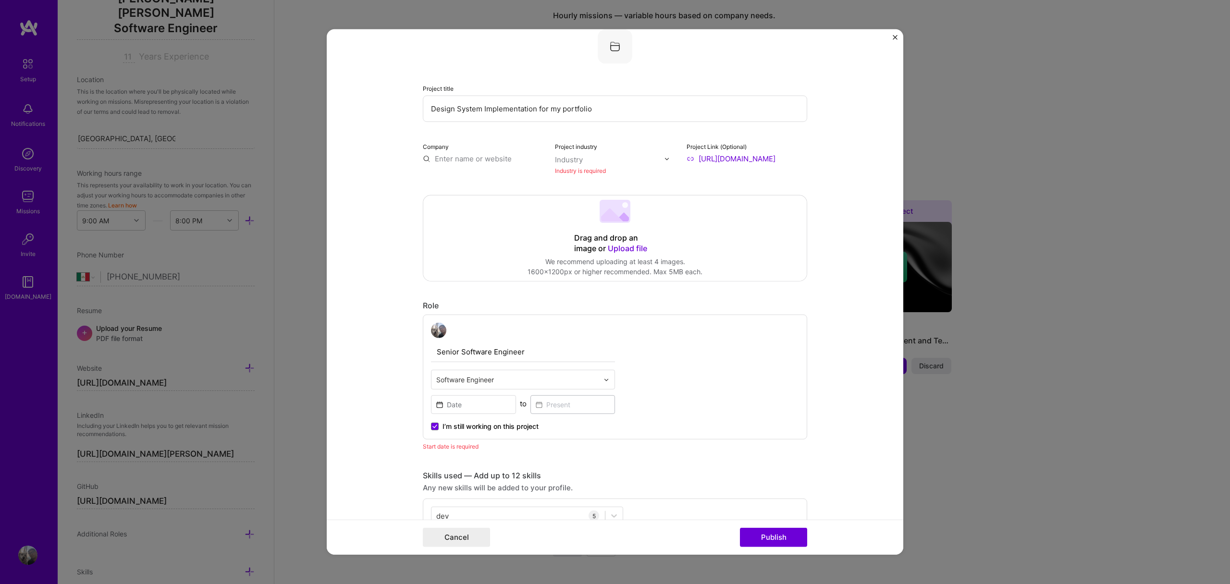
click at [495, 139] on div "Project title Design System Implementation for my portfolio Company Project ind…" at bounding box center [615, 102] width 384 height 147
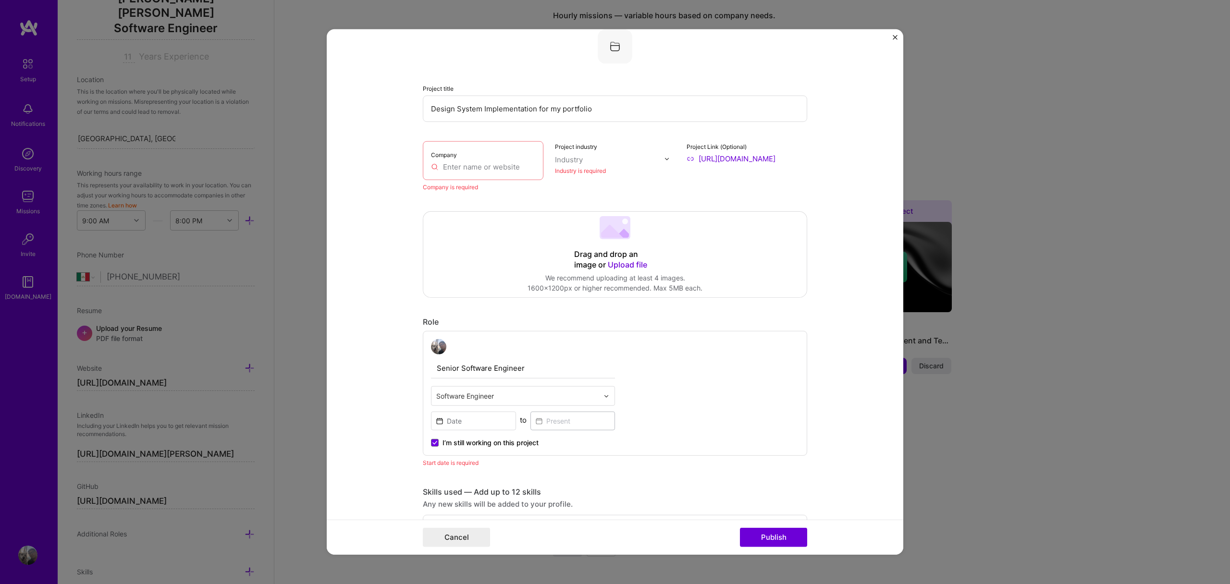
click at [487, 164] on input "text" at bounding box center [483, 167] width 104 height 10
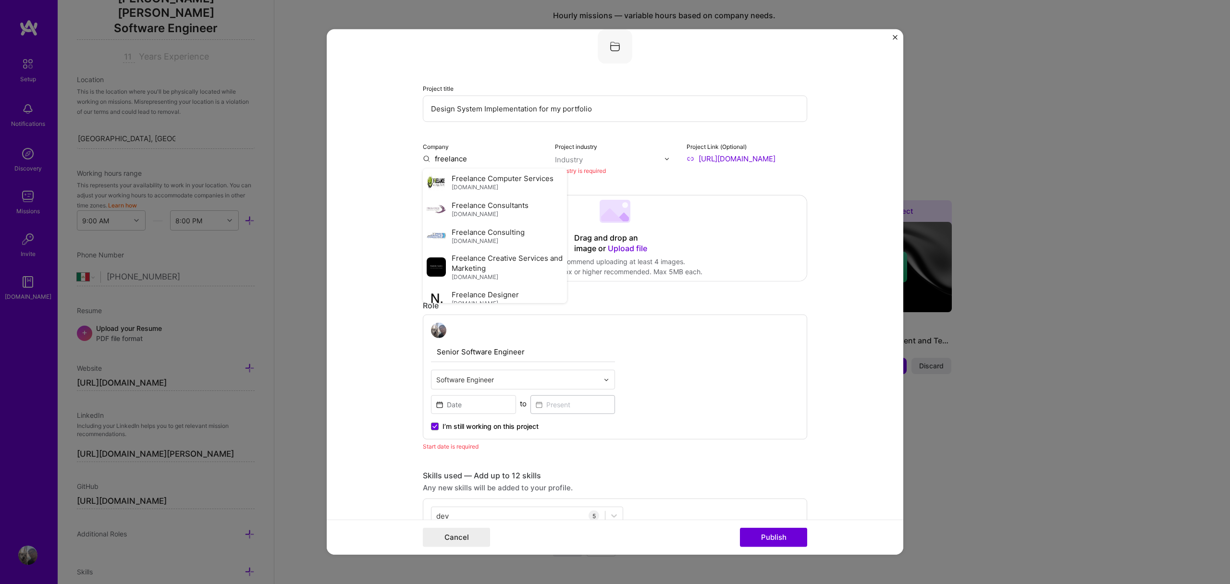
type input "n"
type input "empty"
click at [627, 138] on div "Project title Design System Implementation for my portfolio Company empty Add c…" at bounding box center [615, 102] width 384 height 147
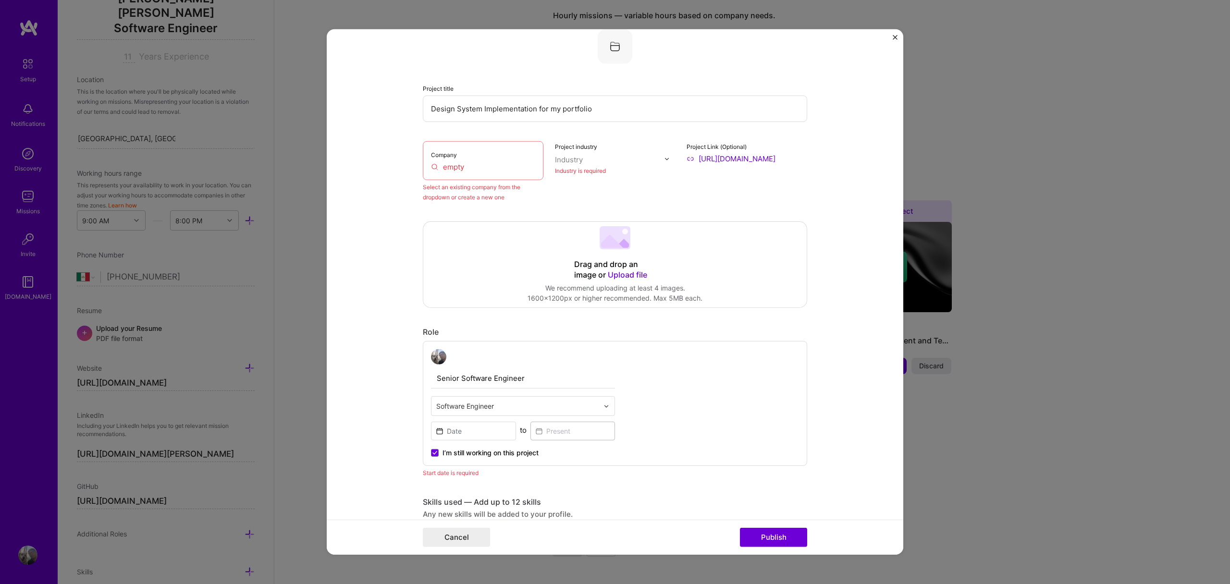
click at [596, 154] on div at bounding box center [610, 160] width 110 height 12
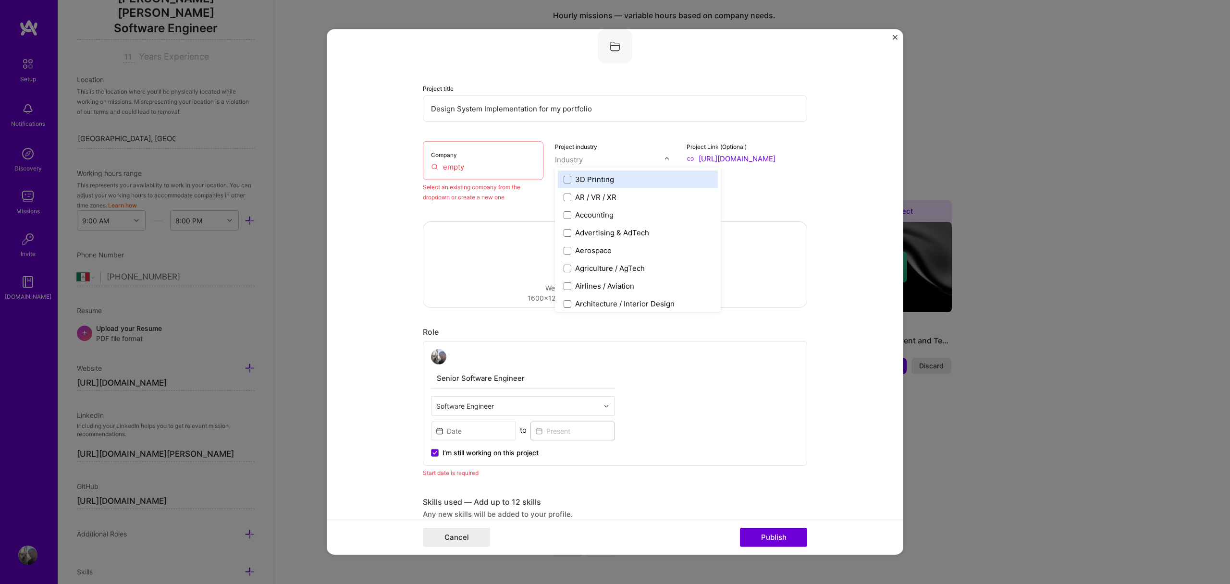
click at [475, 167] on input "empty" at bounding box center [483, 167] width 104 height 10
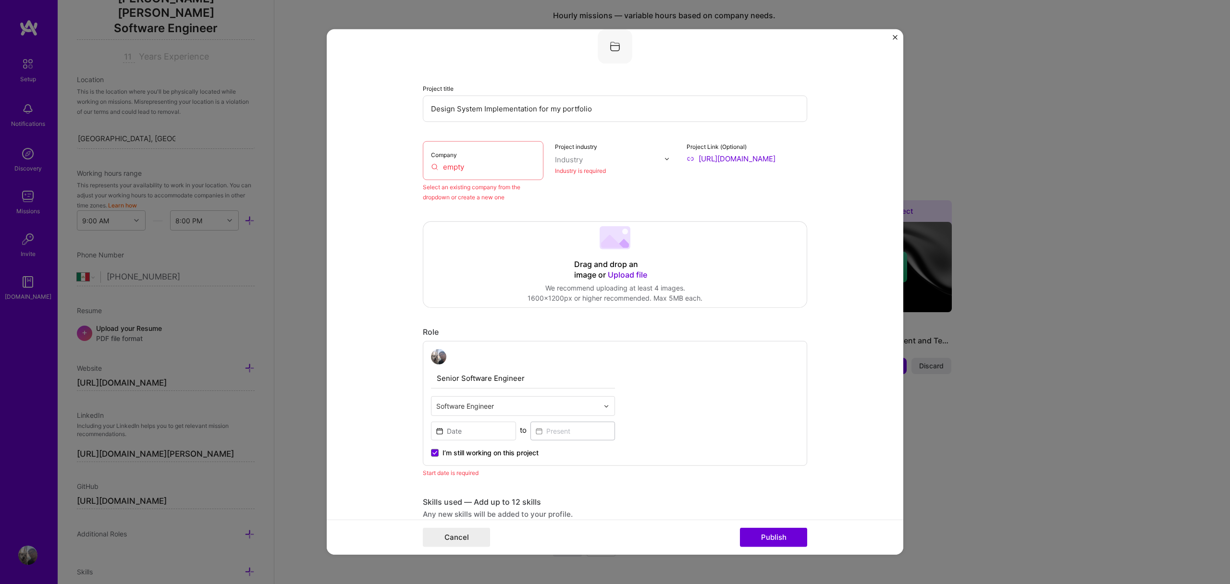
click at [475, 167] on input "empty" at bounding box center [483, 167] width 104 height 10
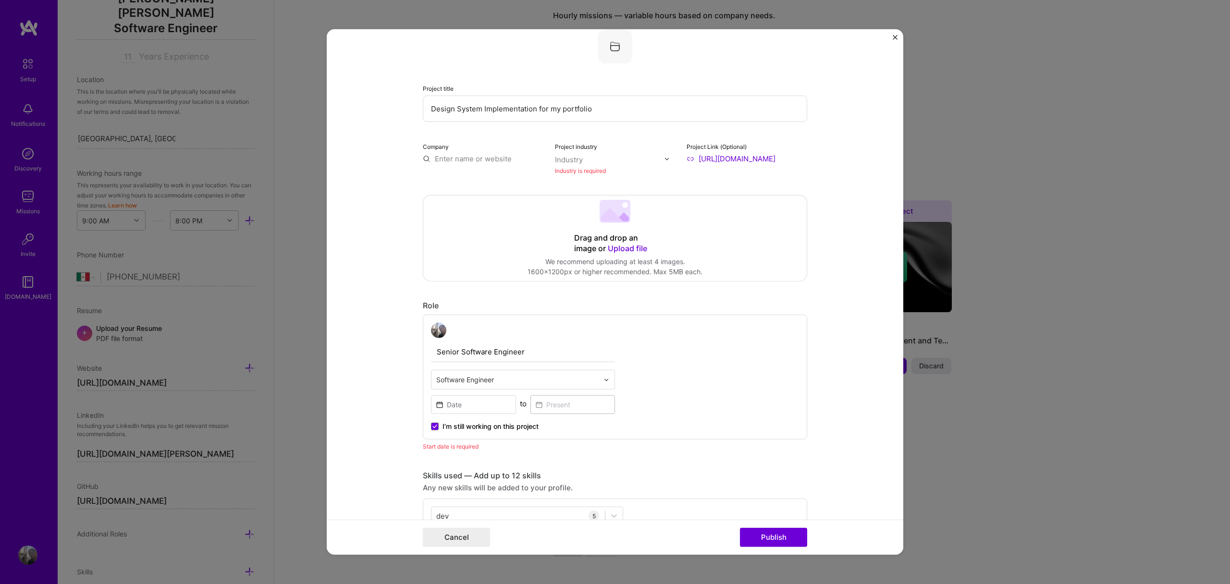
type input "a"
type input "willsnake"
click at [490, 180] on div "willsnake" at bounding box center [497, 181] width 40 height 17
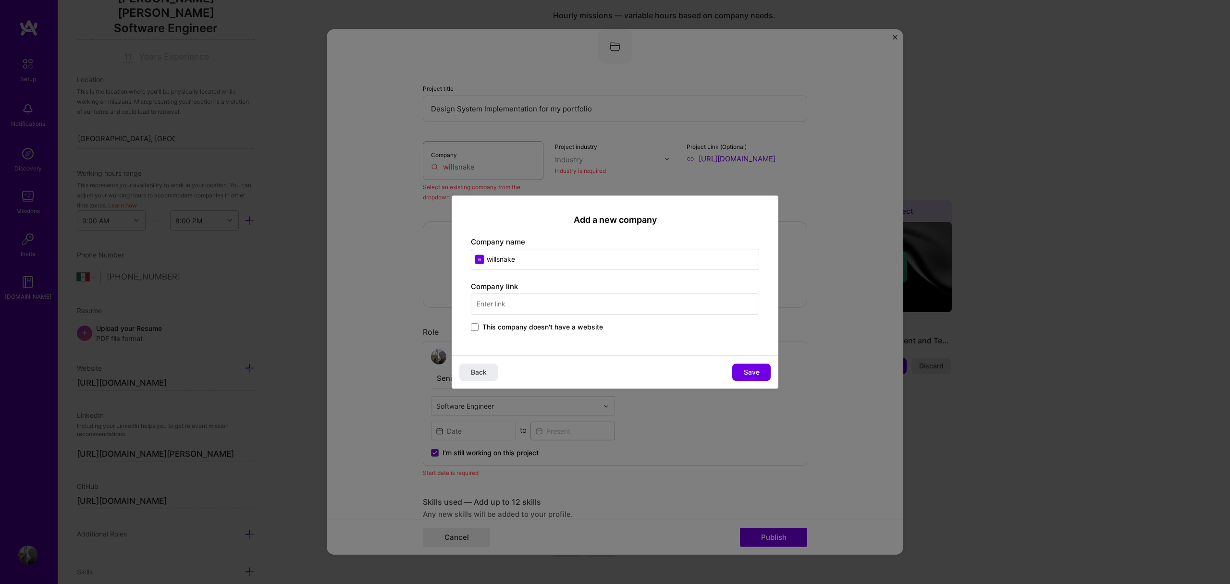
click at [563, 304] on input "text" at bounding box center [615, 304] width 288 height 21
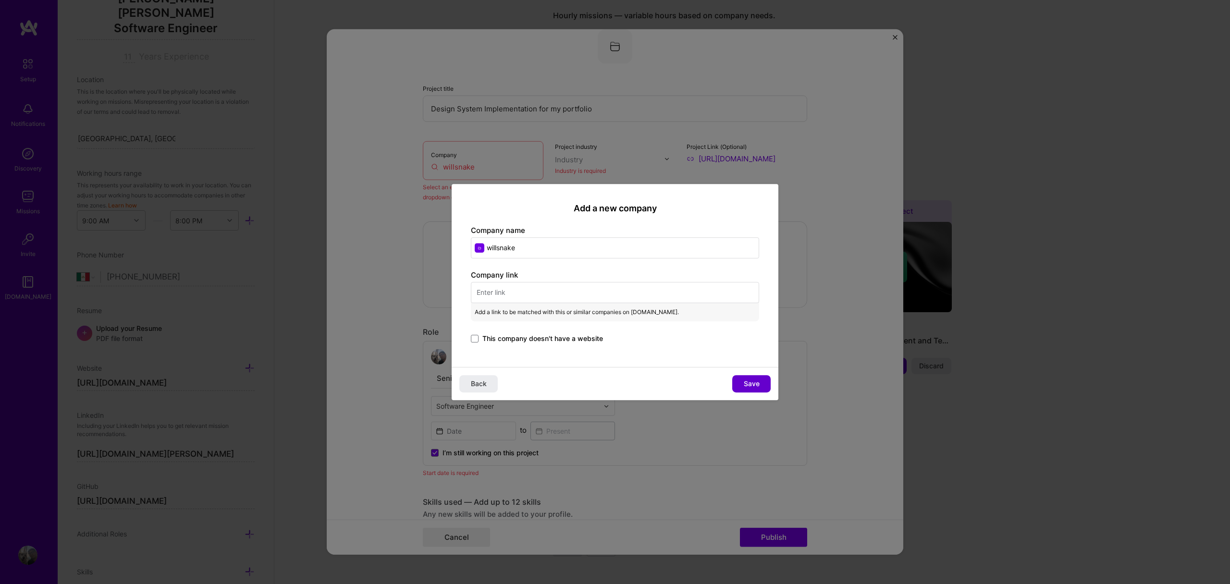
drag, startPoint x: 754, startPoint y: 389, endPoint x: 747, endPoint y: 378, distance: 13.1
click at [754, 389] on button "Save" at bounding box center [751, 383] width 38 height 17
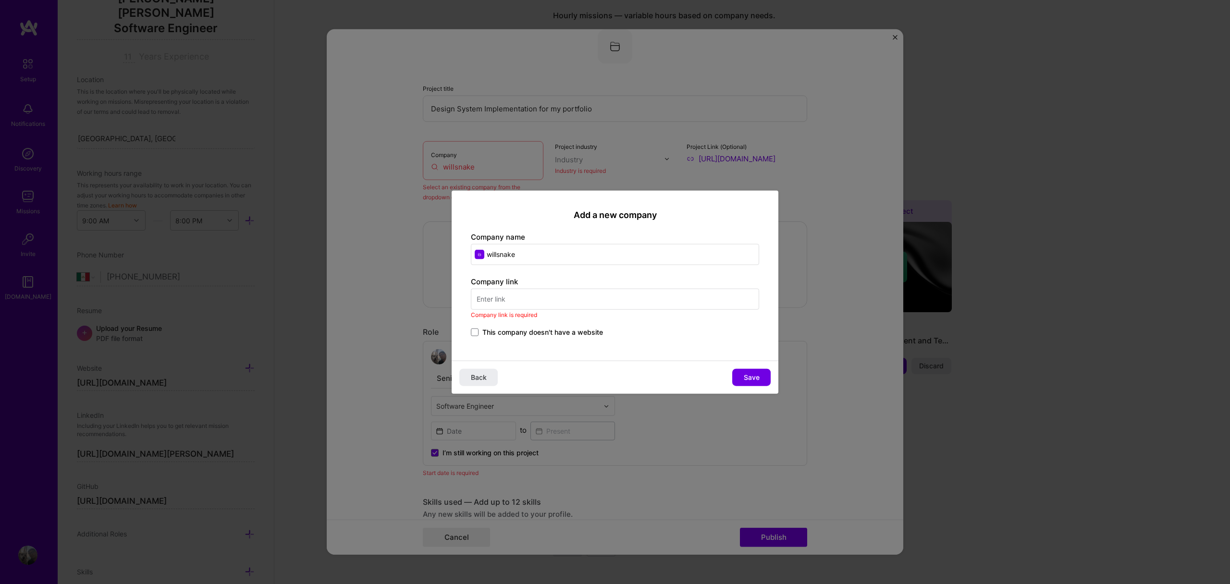
click at [539, 300] on input "text" at bounding box center [615, 298] width 288 height 21
click at [487, 332] on span "This company doesn't have a website" at bounding box center [542, 332] width 121 height 10
click at [0, 0] on input "This company doesn't have a website" at bounding box center [0, 0] width 0 height 0
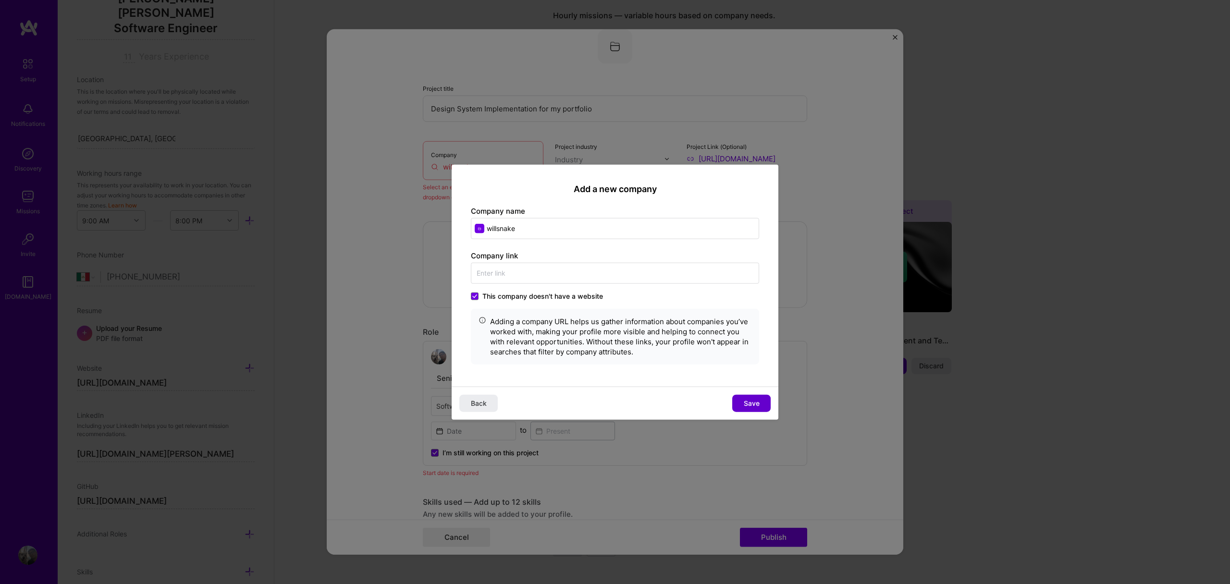
click at [758, 405] on span "Save" at bounding box center [752, 403] width 16 height 10
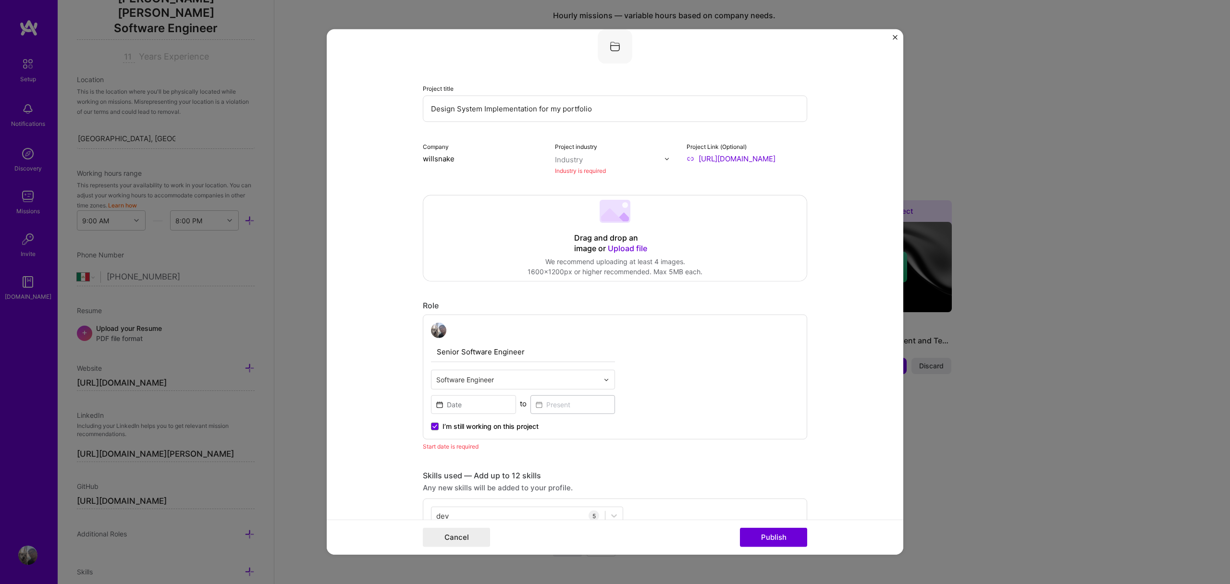
click at [572, 160] on div "Industry" at bounding box center [569, 160] width 28 height 10
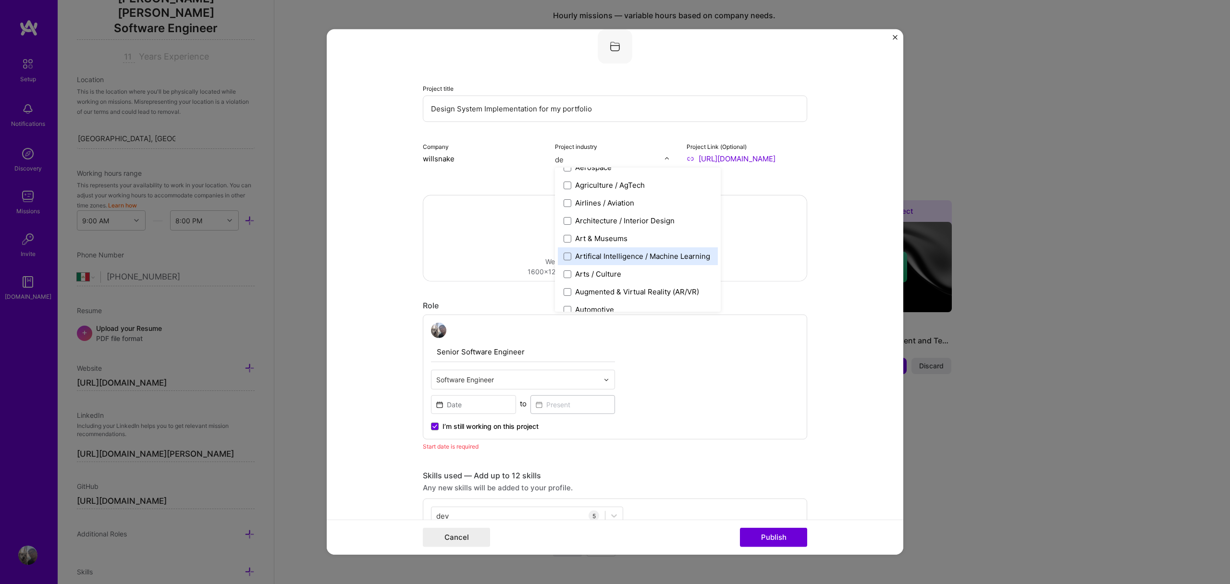
scroll to position [0, 0]
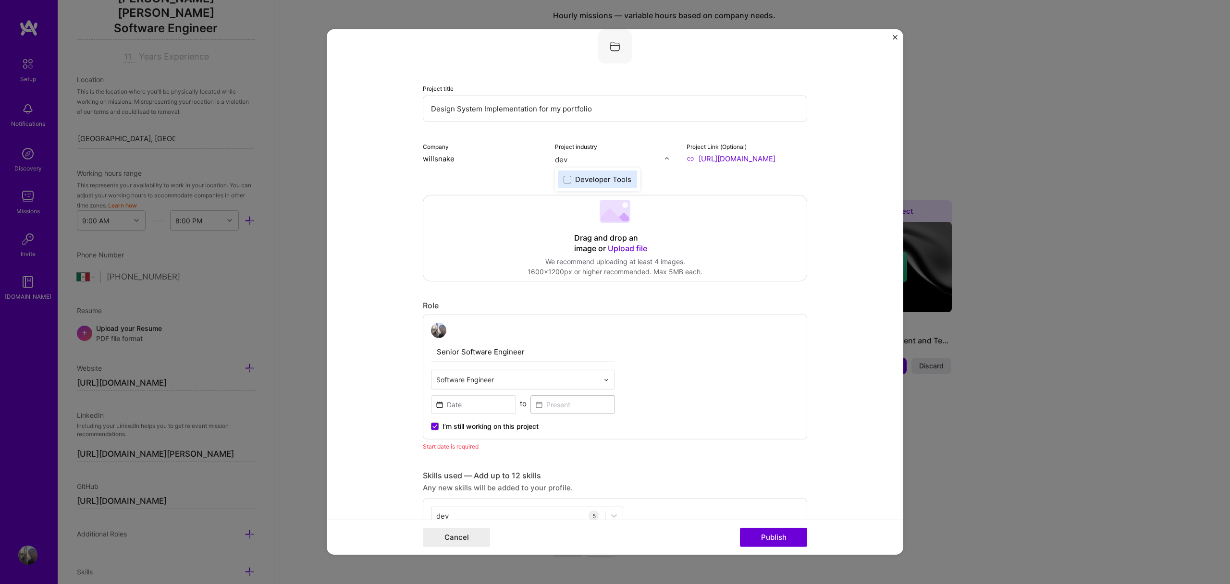
type input "deve"
click at [593, 180] on div "Developer Tools" at bounding box center [603, 179] width 56 height 10
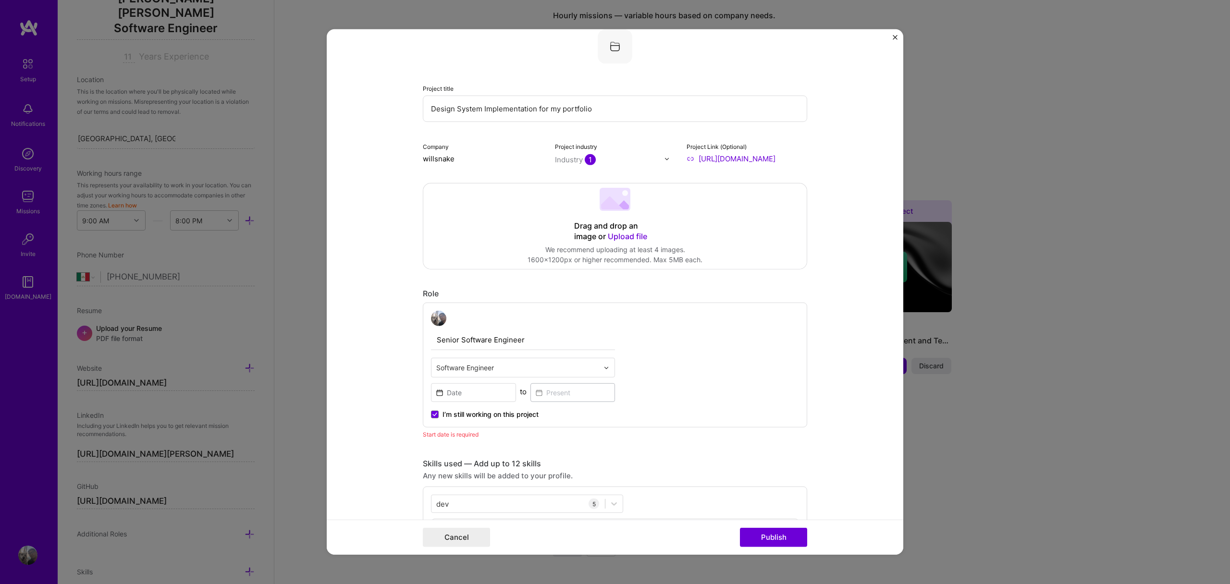
click at [838, 122] on form "Editing suggested project This project is suggested based on your LinkedIn, res…" at bounding box center [615, 292] width 577 height 526
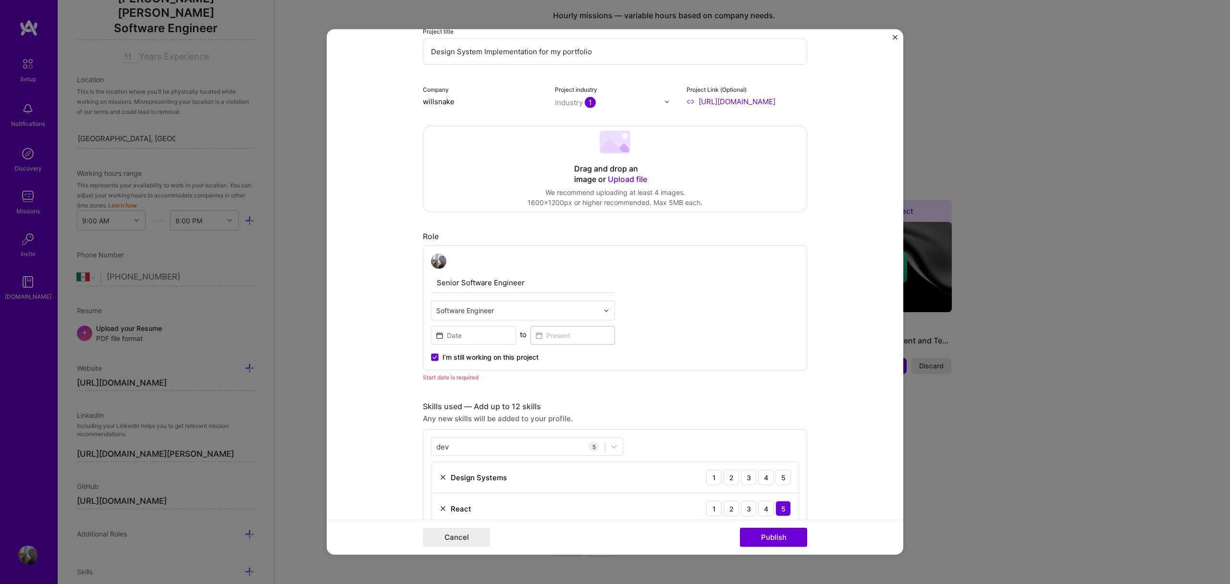
scroll to position [135, 0]
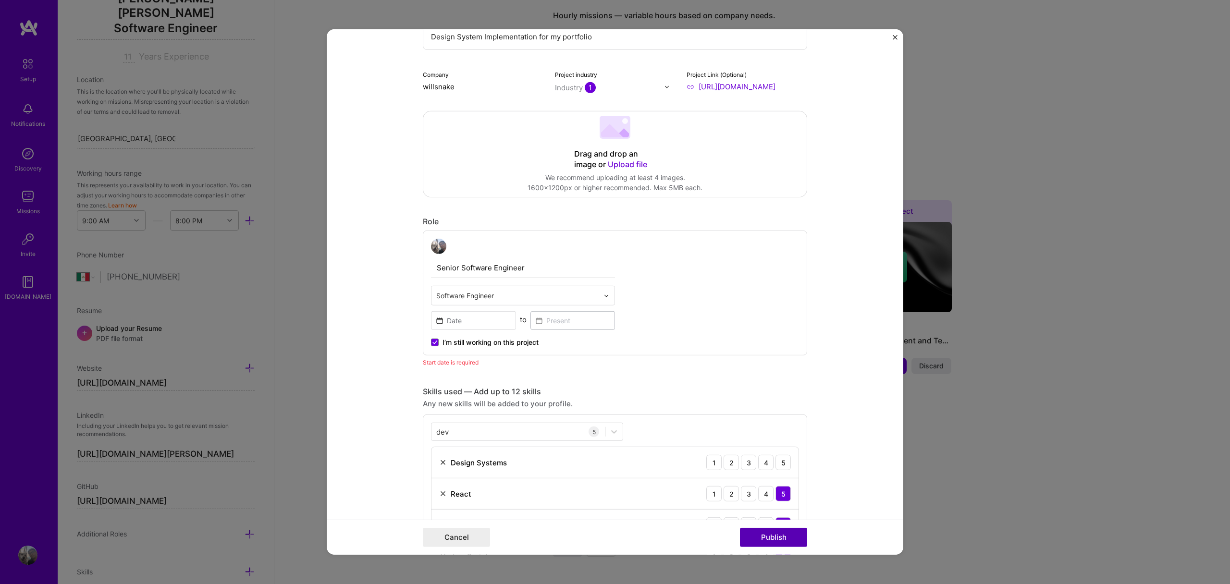
click at [781, 543] on button "Publish" at bounding box center [773, 537] width 67 height 19
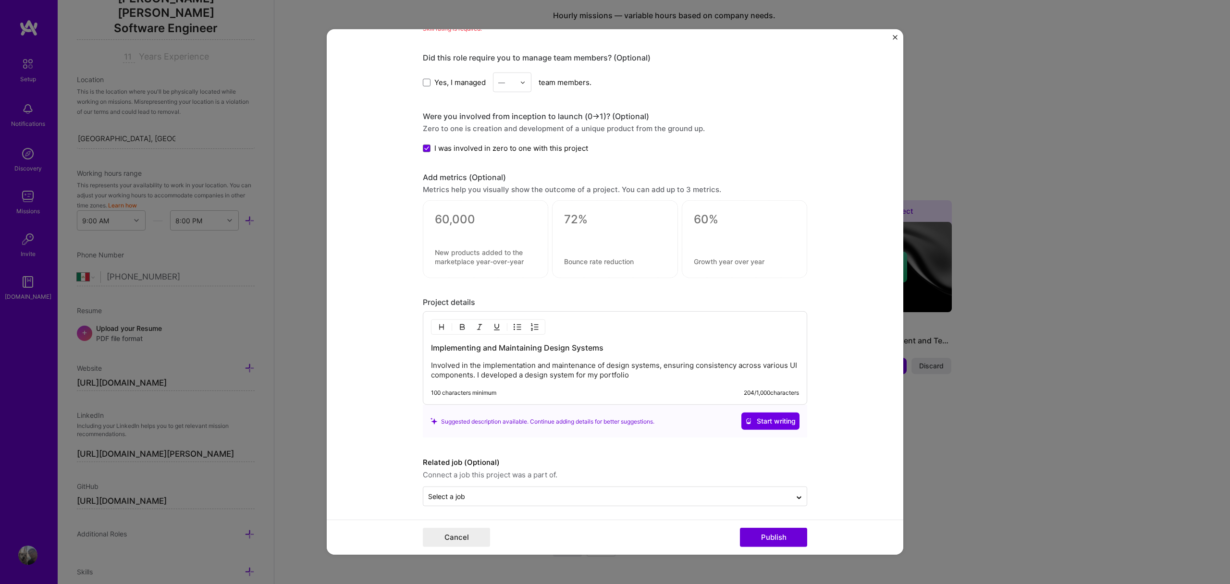
scroll to position [730, 0]
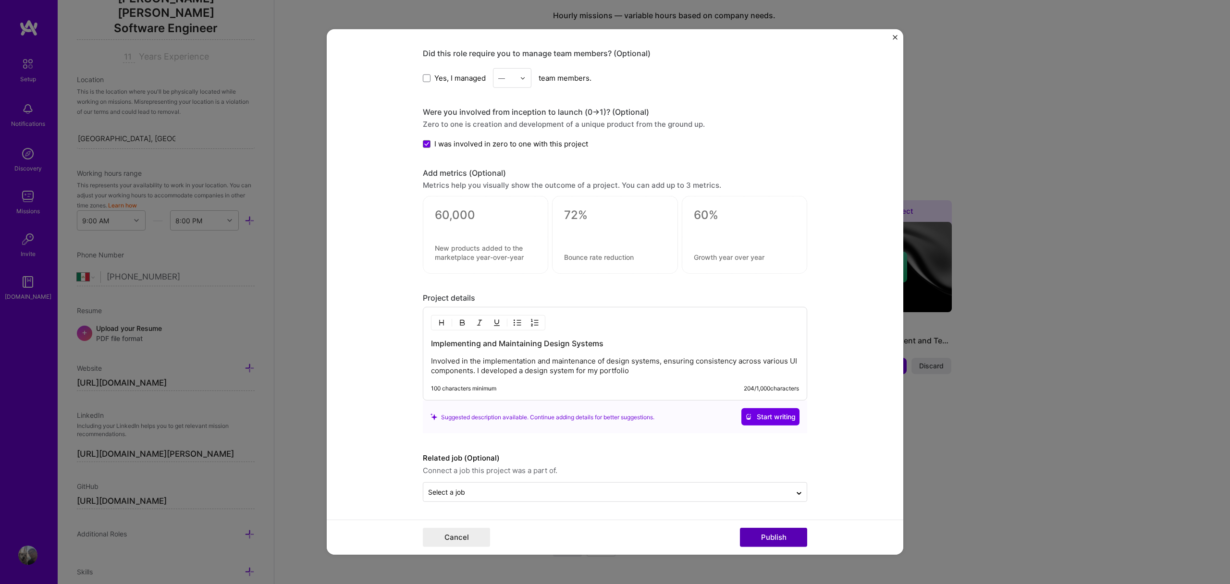
click at [778, 543] on button "Publish" at bounding box center [773, 537] width 67 height 19
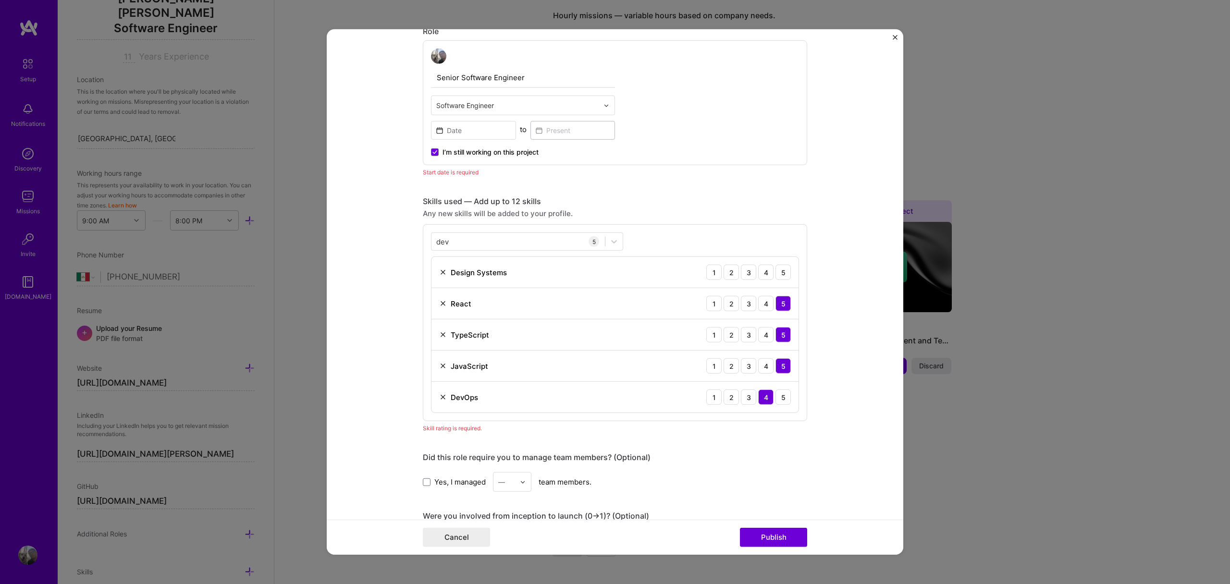
scroll to position [322, 0]
click at [458, 134] on input at bounding box center [473, 133] width 85 height 19
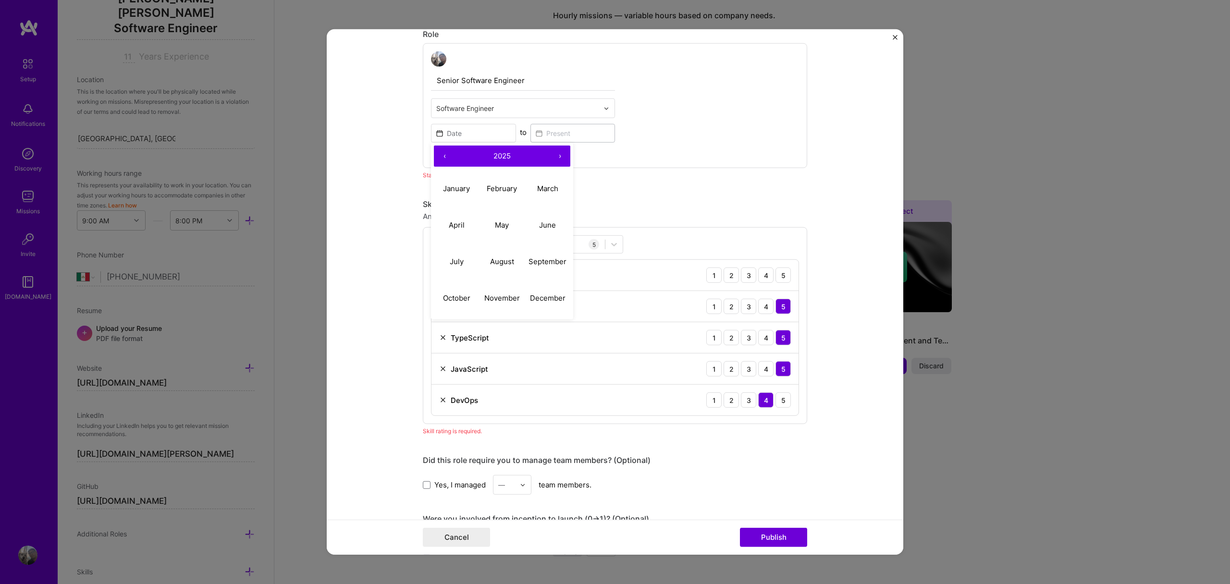
click at [442, 155] on button "‹" at bounding box center [444, 156] width 21 height 21
click at [554, 157] on button "›" at bounding box center [559, 156] width 21 height 21
drag, startPoint x: 464, startPoint y: 182, endPoint x: 477, endPoint y: 186, distance: 13.7
click at [463, 182] on button "January" at bounding box center [457, 188] width 46 height 37
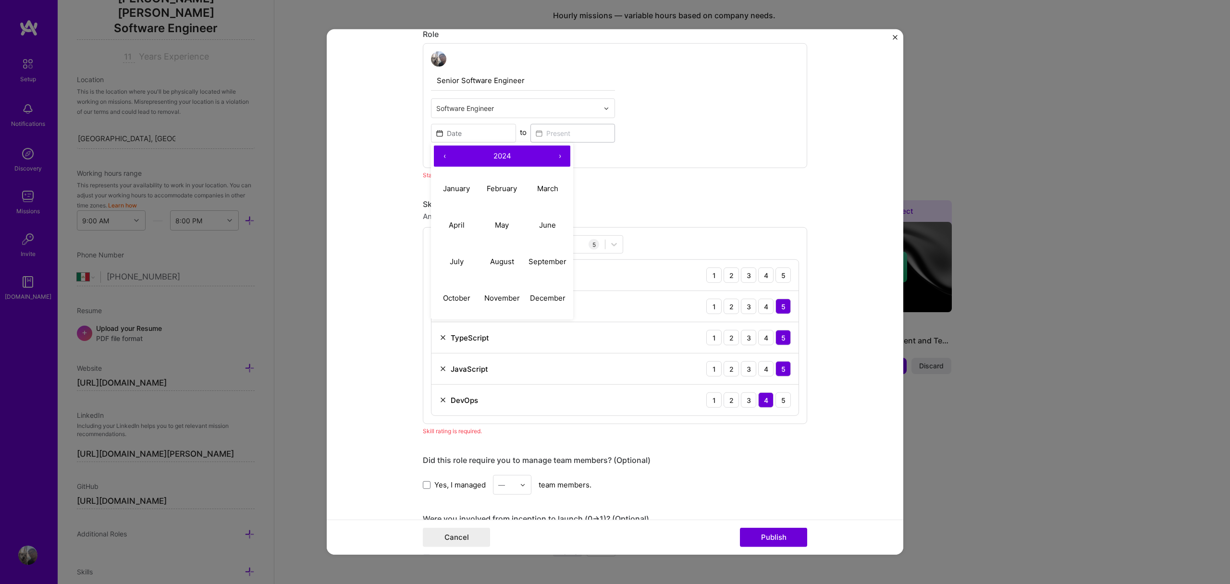
type input "[DATE]"
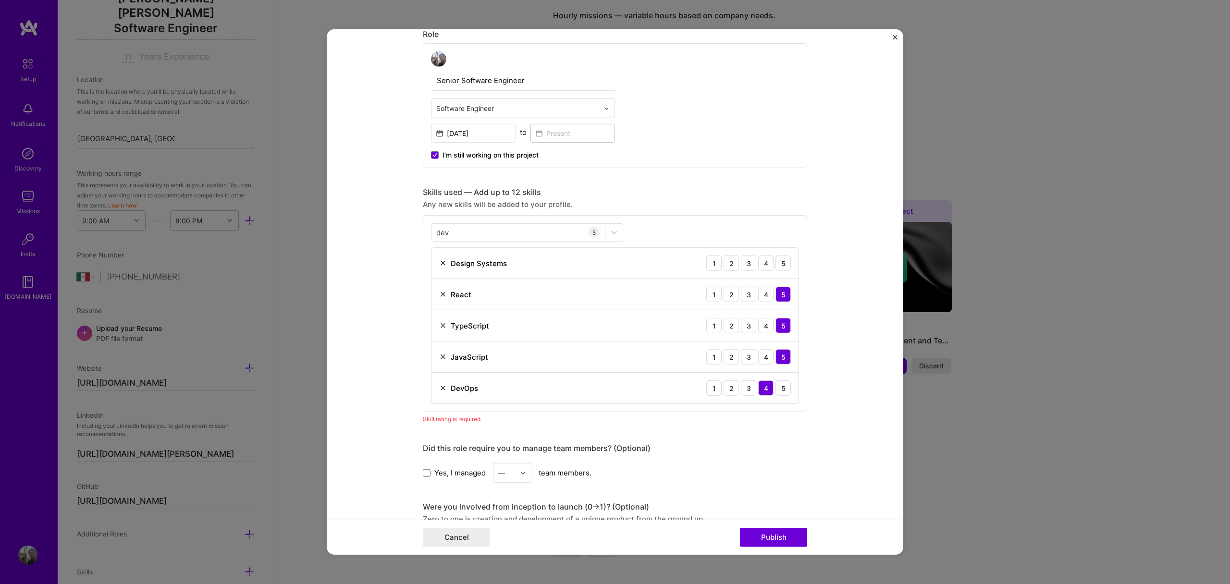
click at [782, 176] on div "Editing suggested project This project is suggested based on your LinkedIn, res…" at bounding box center [615, 311] width 384 height 1171
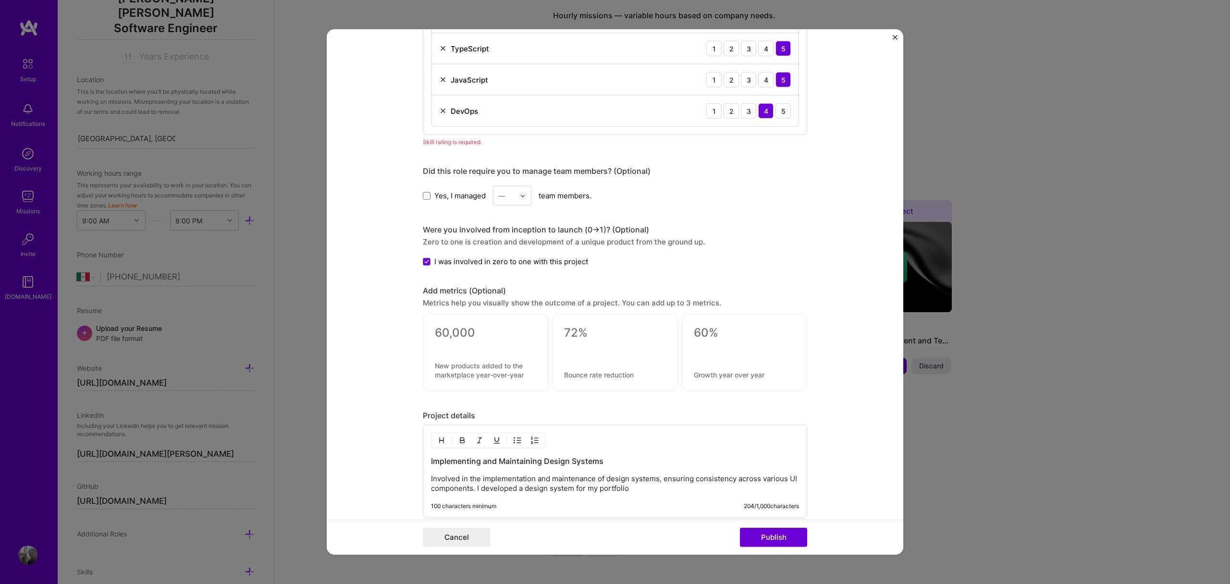
scroll to position [717, 0]
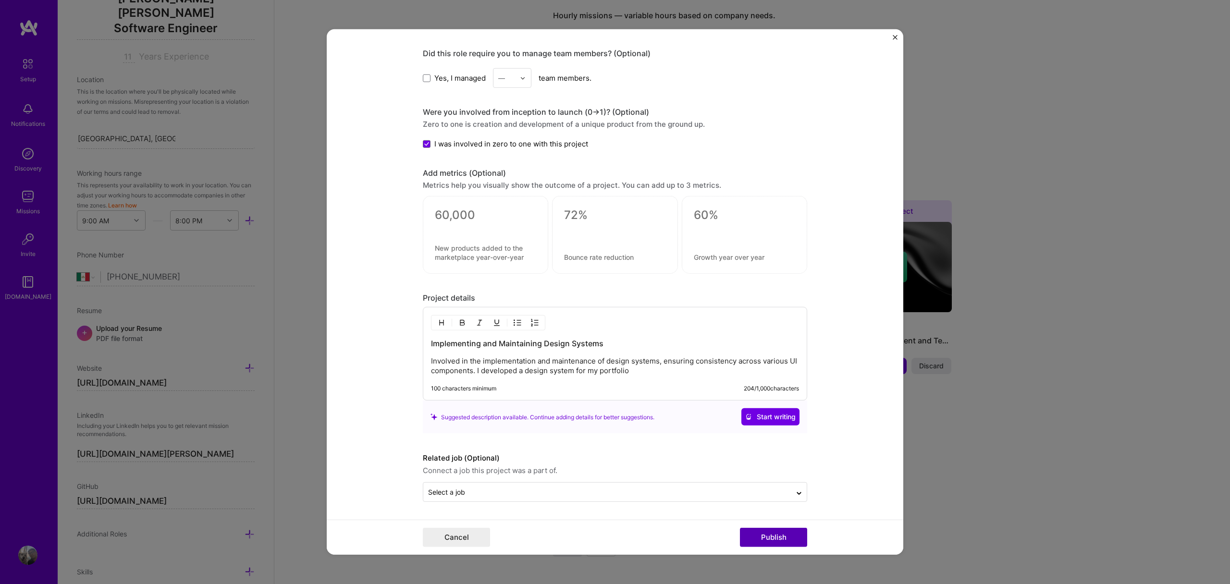
click at [785, 540] on button "Publish" at bounding box center [773, 537] width 67 height 19
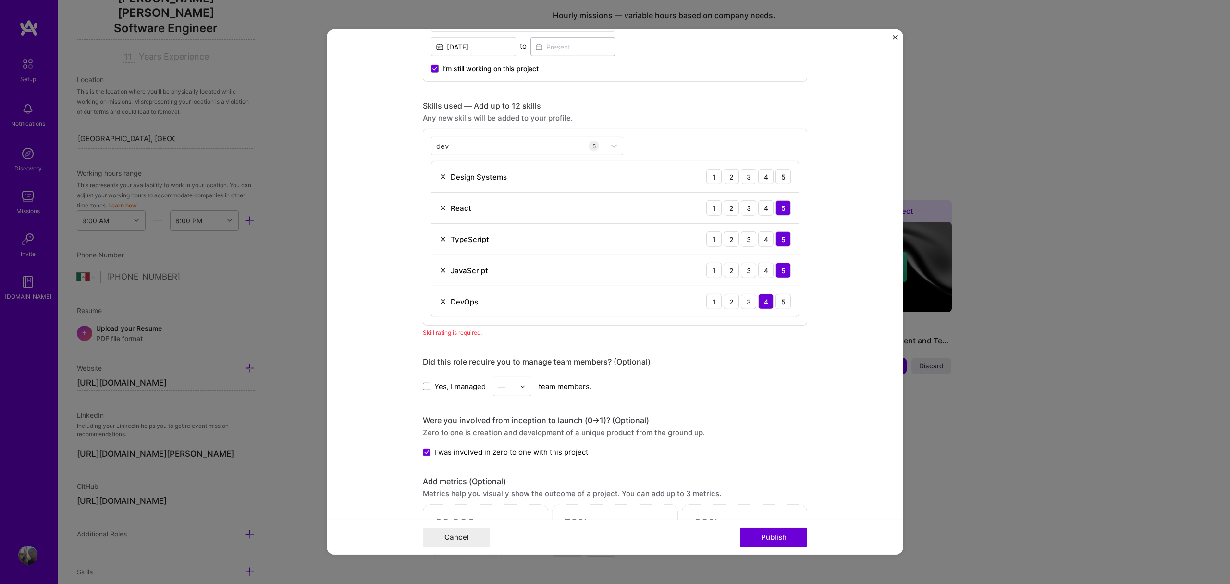
scroll to position [408, 0]
click at [839, 154] on form "Editing suggested project This project is suggested based on your LinkedIn, res…" at bounding box center [615, 292] width 577 height 526
click at [761, 175] on div "4" at bounding box center [765, 177] width 15 height 15
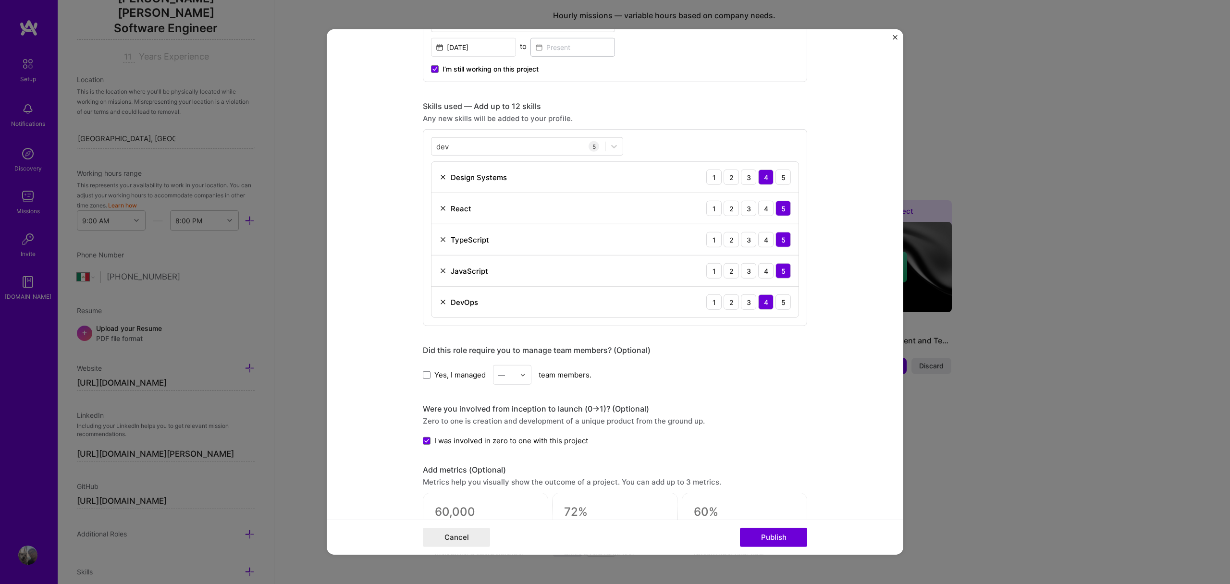
click at [881, 294] on form "Editing suggested project This project is suggested based on your LinkedIn, res…" at bounding box center [615, 292] width 577 height 526
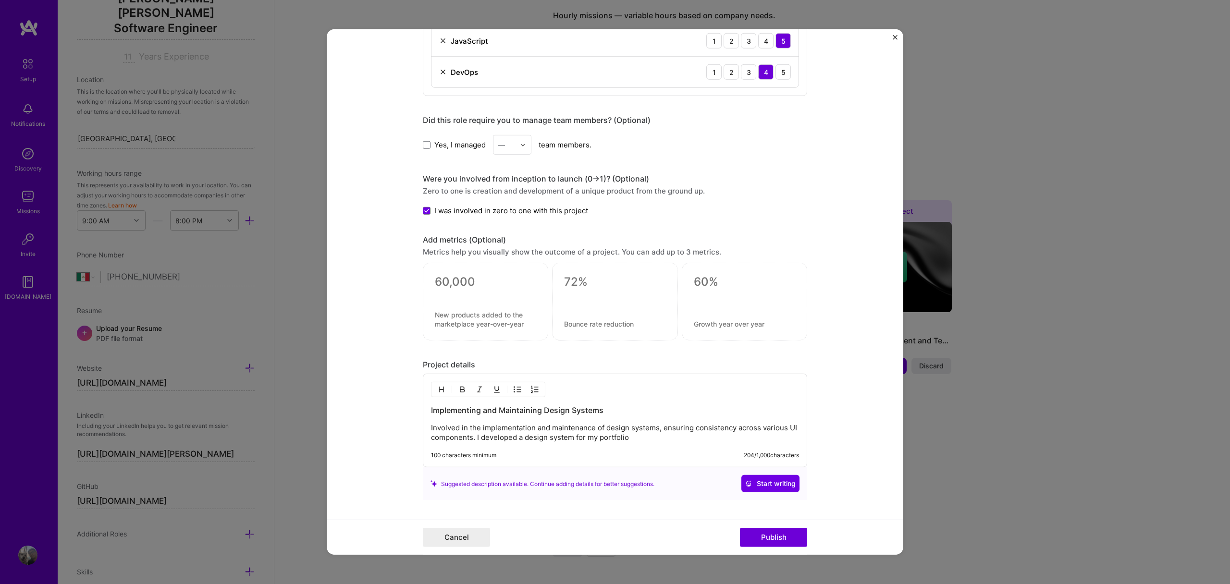
scroll to position [705, 0]
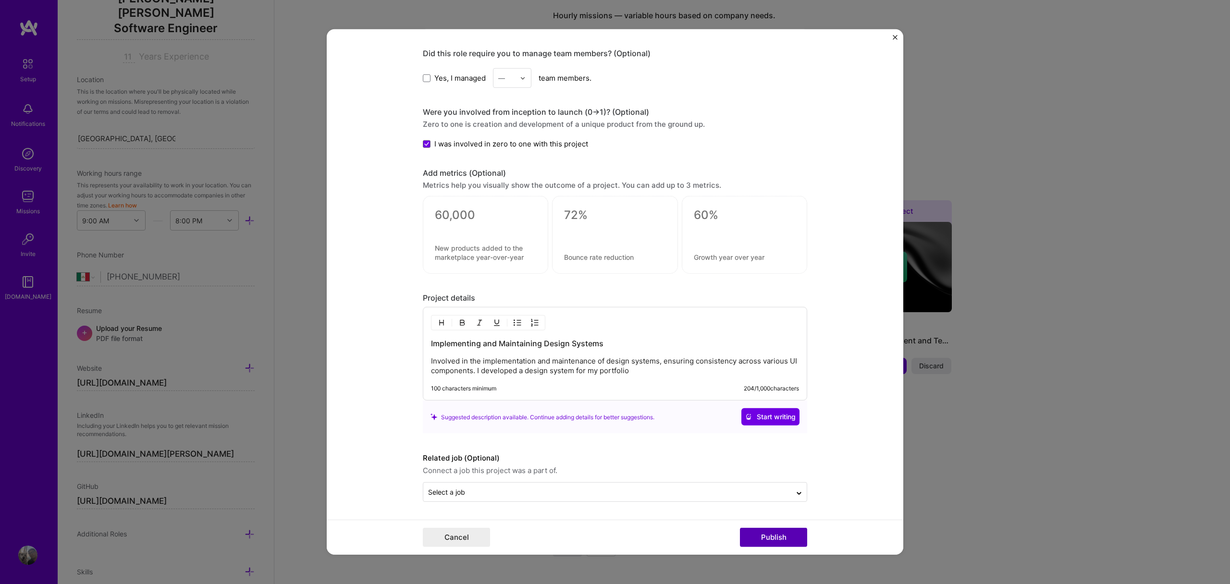
click at [775, 541] on button "Publish" at bounding box center [773, 537] width 67 height 19
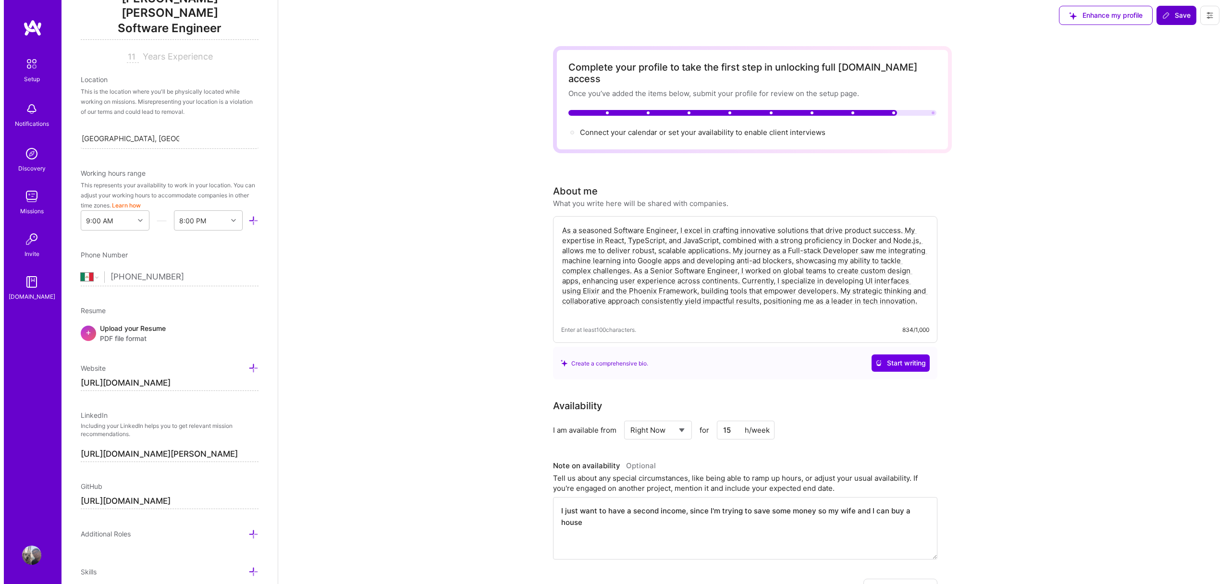
scroll to position [0, 0]
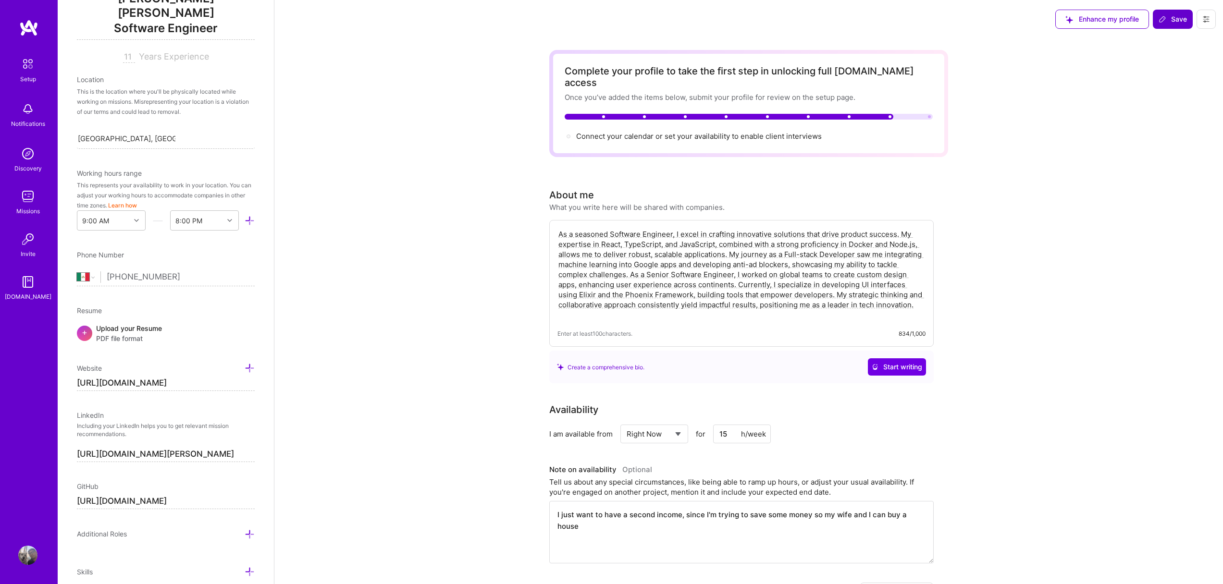
click at [774, 132] on span "Connect your calendar or set your availability to enable client interviews →" at bounding box center [703, 136] width 254 height 9
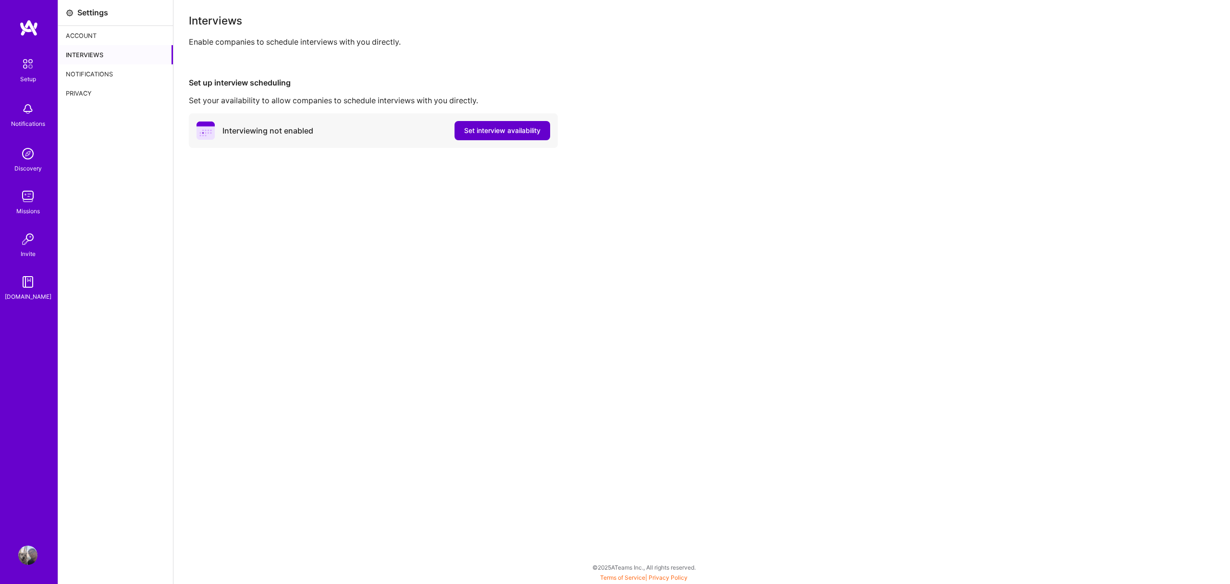
click at [471, 135] on span "Set interview availability" at bounding box center [502, 131] width 76 height 10
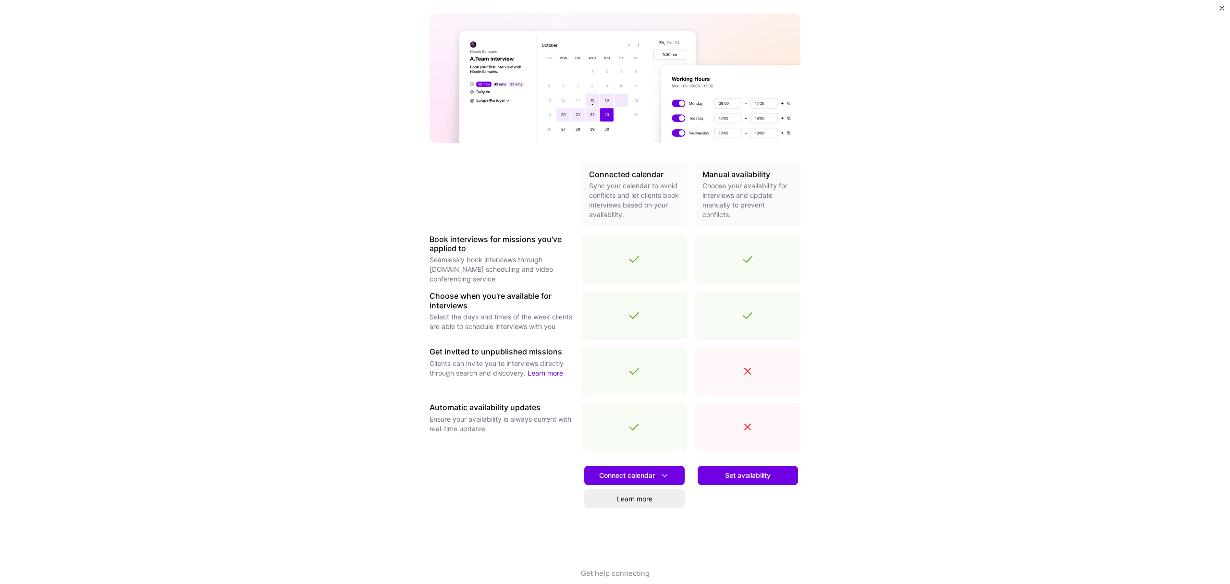
scroll to position [89, 0]
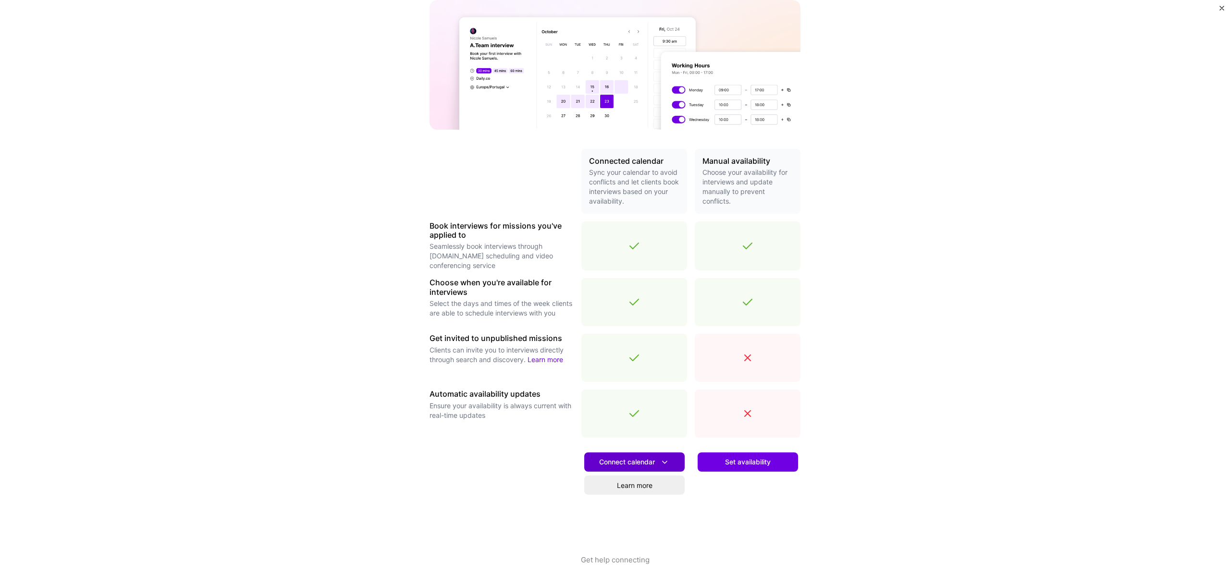
click at [663, 465] on icon at bounding box center [665, 463] width 10 height 10
click at [877, 408] on div "Make interview scheduling effortless Choose how you want clients to schedule in…" at bounding box center [615, 292] width 1230 height 584
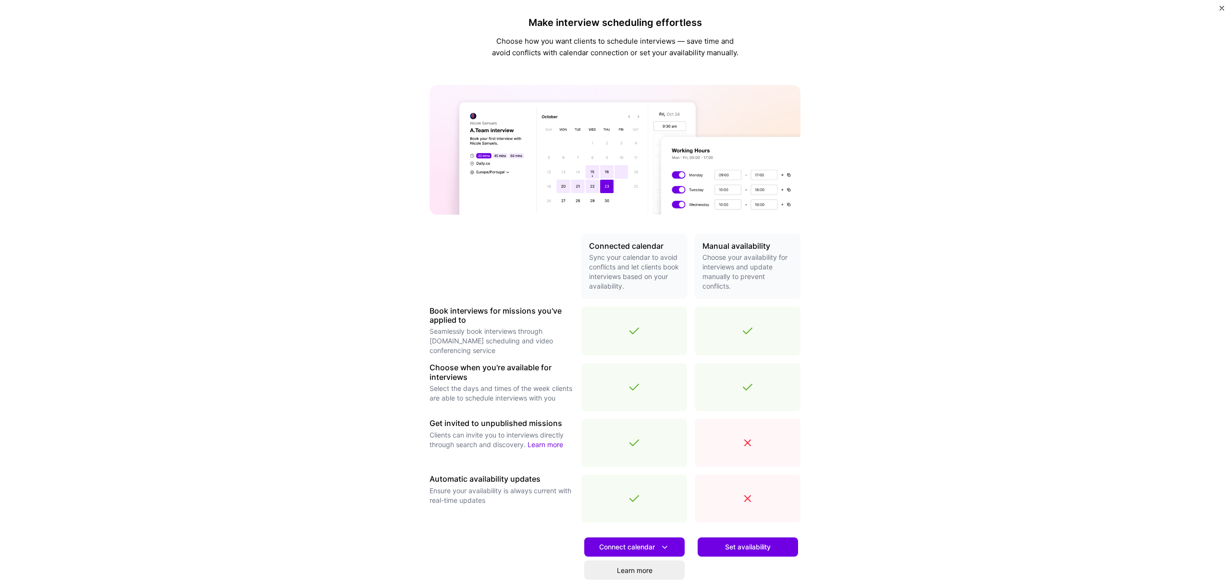
scroll to position [0, 0]
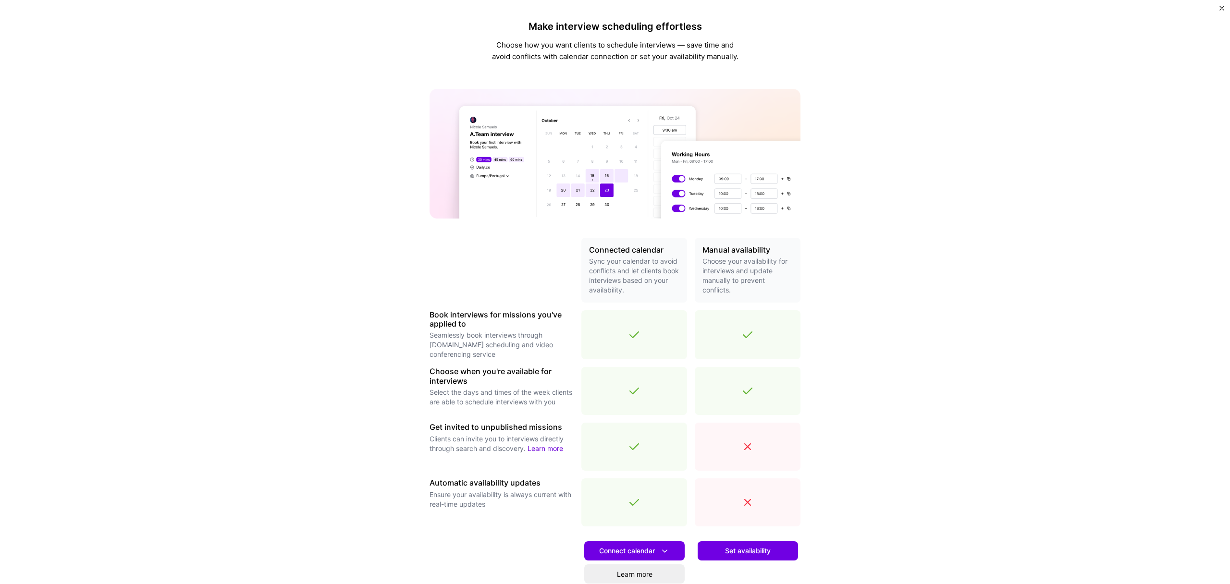
click at [307, 107] on div "Make interview scheduling effortless Choose how you want clients to schedule in…" at bounding box center [615, 292] width 1230 height 584
drag, startPoint x: 1035, startPoint y: 132, endPoint x: 1051, endPoint y: 72, distance: 62.5
click at [1035, 132] on div "Make interview scheduling effortless Choose how you want clients to schedule in…" at bounding box center [615, 292] width 1230 height 584
